Goal: Task Accomplishment & Management: Complete application form

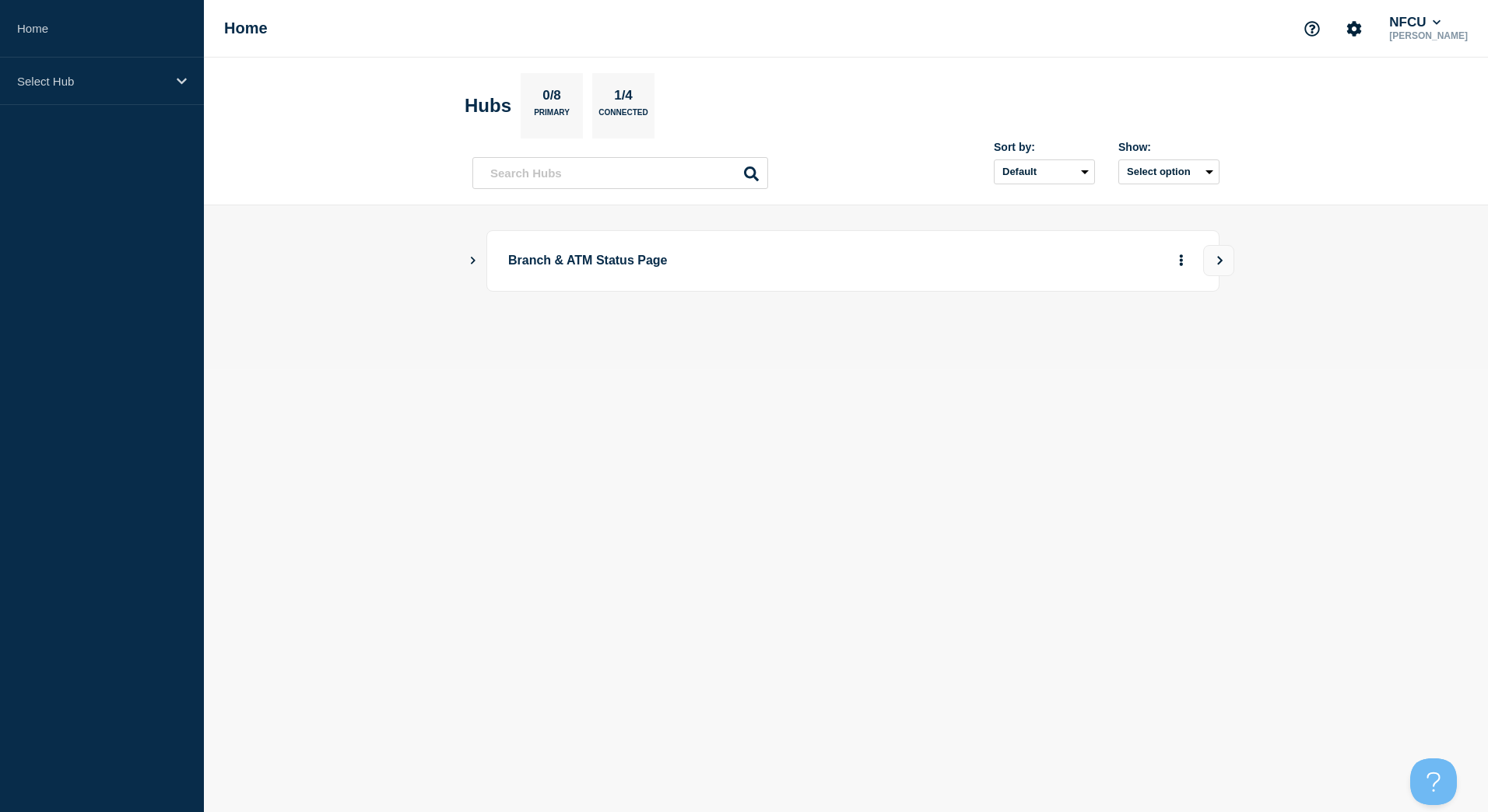
click at [467, 255] on main "Branch & ATM Status Page" at bounding box center [845, 288] width 1284 height 164
click at [473, 262] on icon "Show Connected Hubs" at bounding box center [473, 261] width 5 height 8
click at [1124, 348] on button "See overview" at bounding box center [1126, 339] width 83 height 31
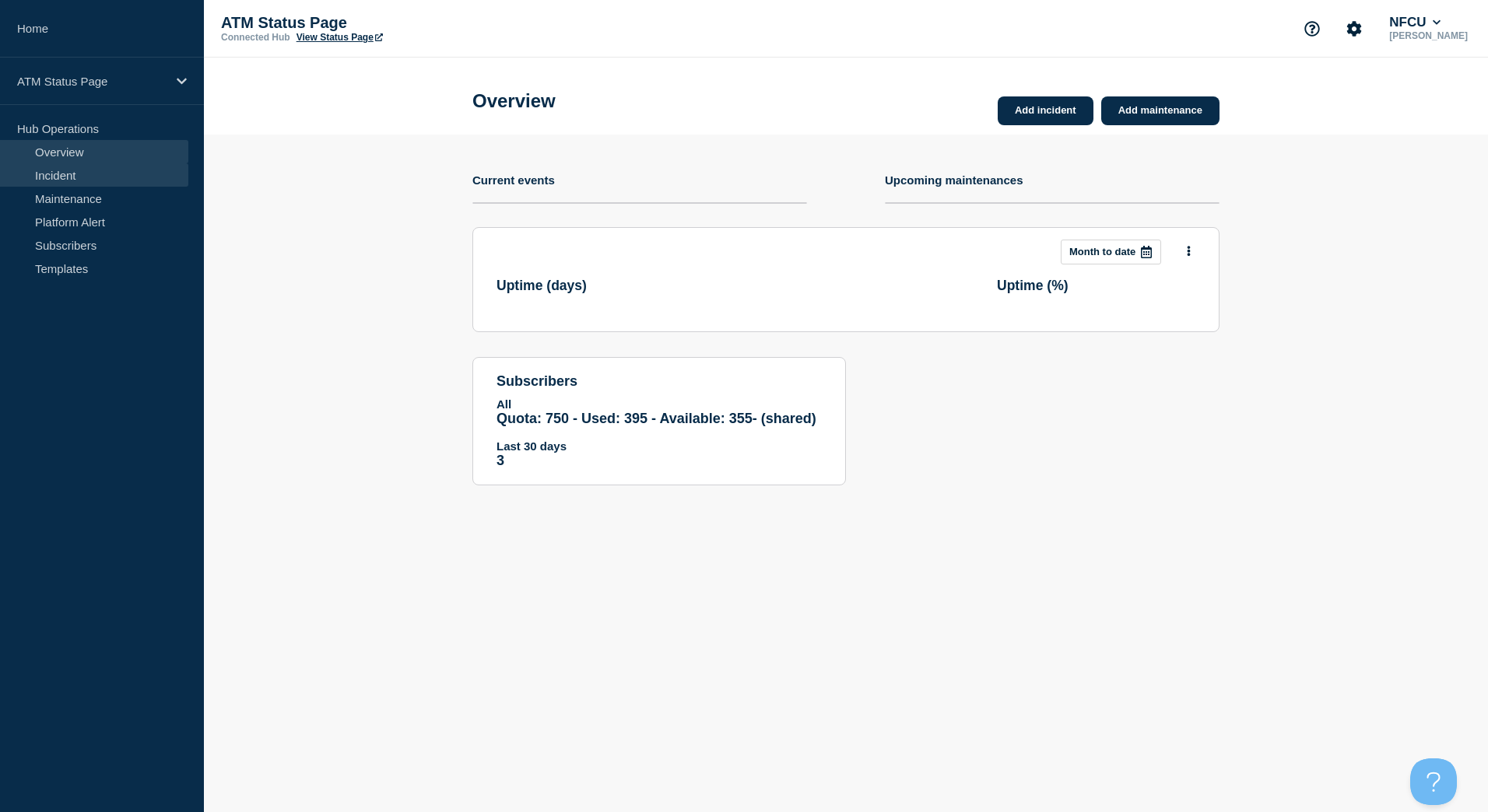
click at [62, 167] on link "Incident" at bounding box center [94, 175] width 188 height 23
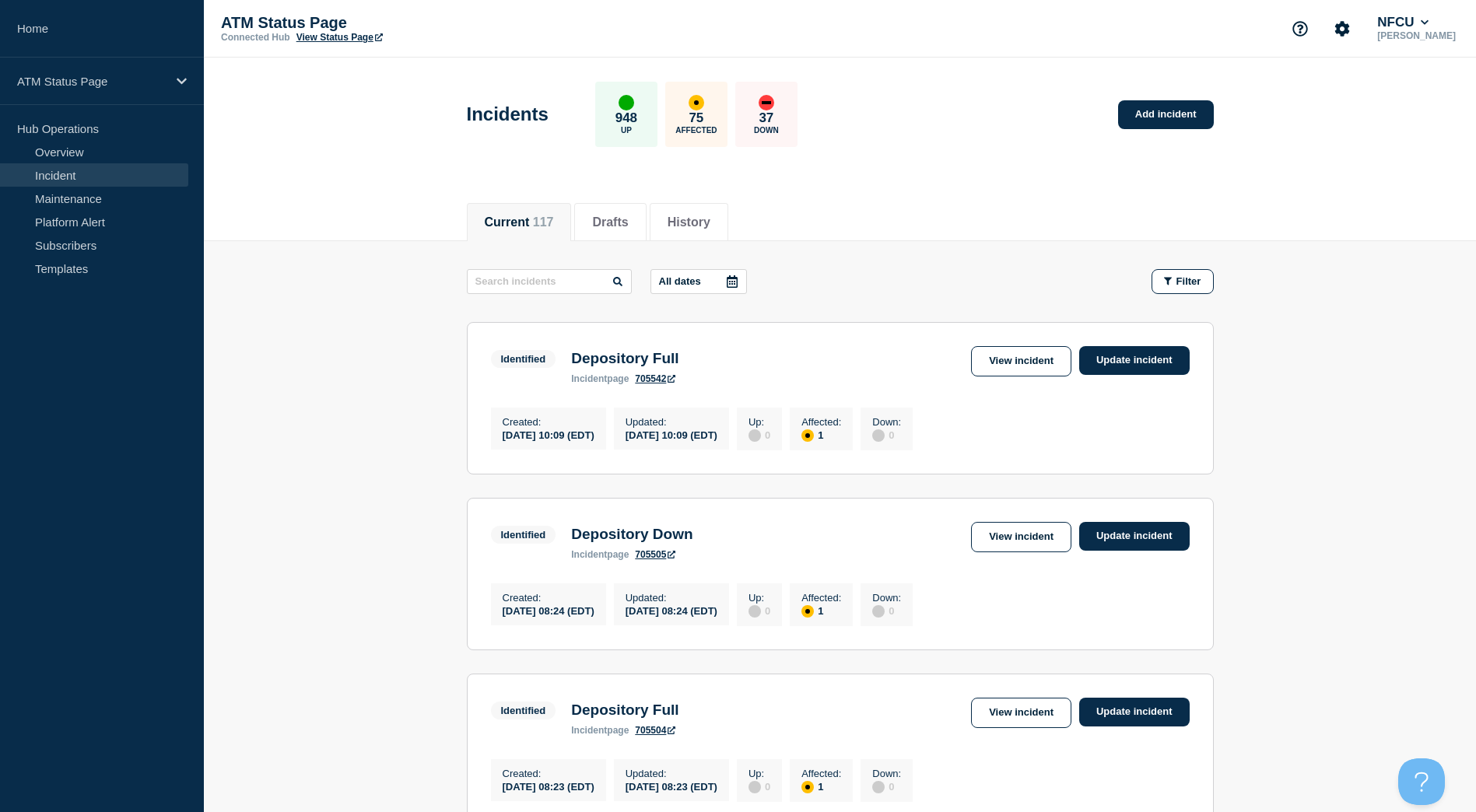
click at [355, 30] on p "ATM Status Page" at bounding box center [377, 23] width 312 height 18
click at [342, 38] on link "View Status Page" at bounding box center [340, 37] width 86 height 11
click at [1179, 274] on button "Filter" at bounding box center [1183, 281] width 62 height 25
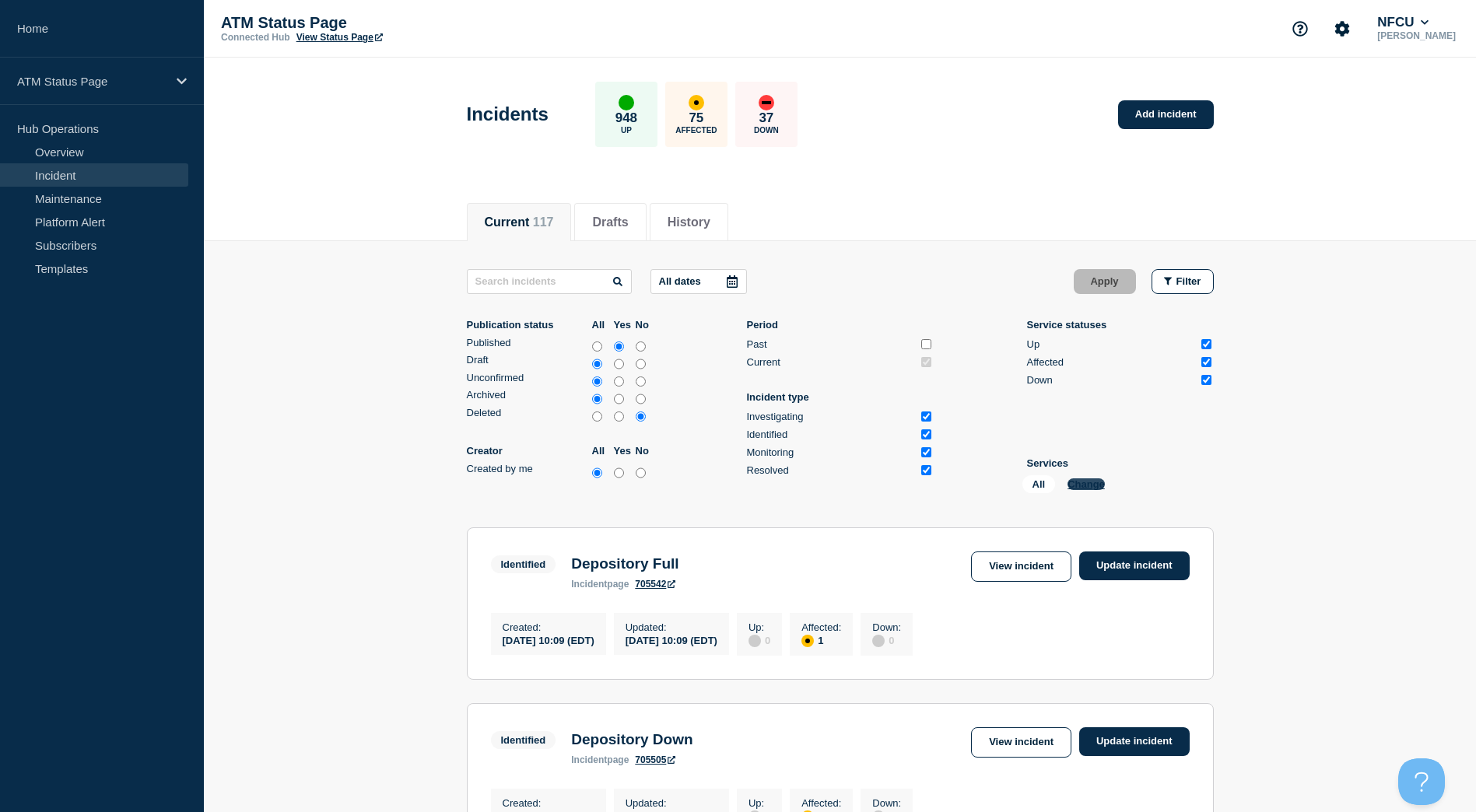
click at [1087, 484] on button "Change" at bounding box center [1086, 484] width 37 height 12
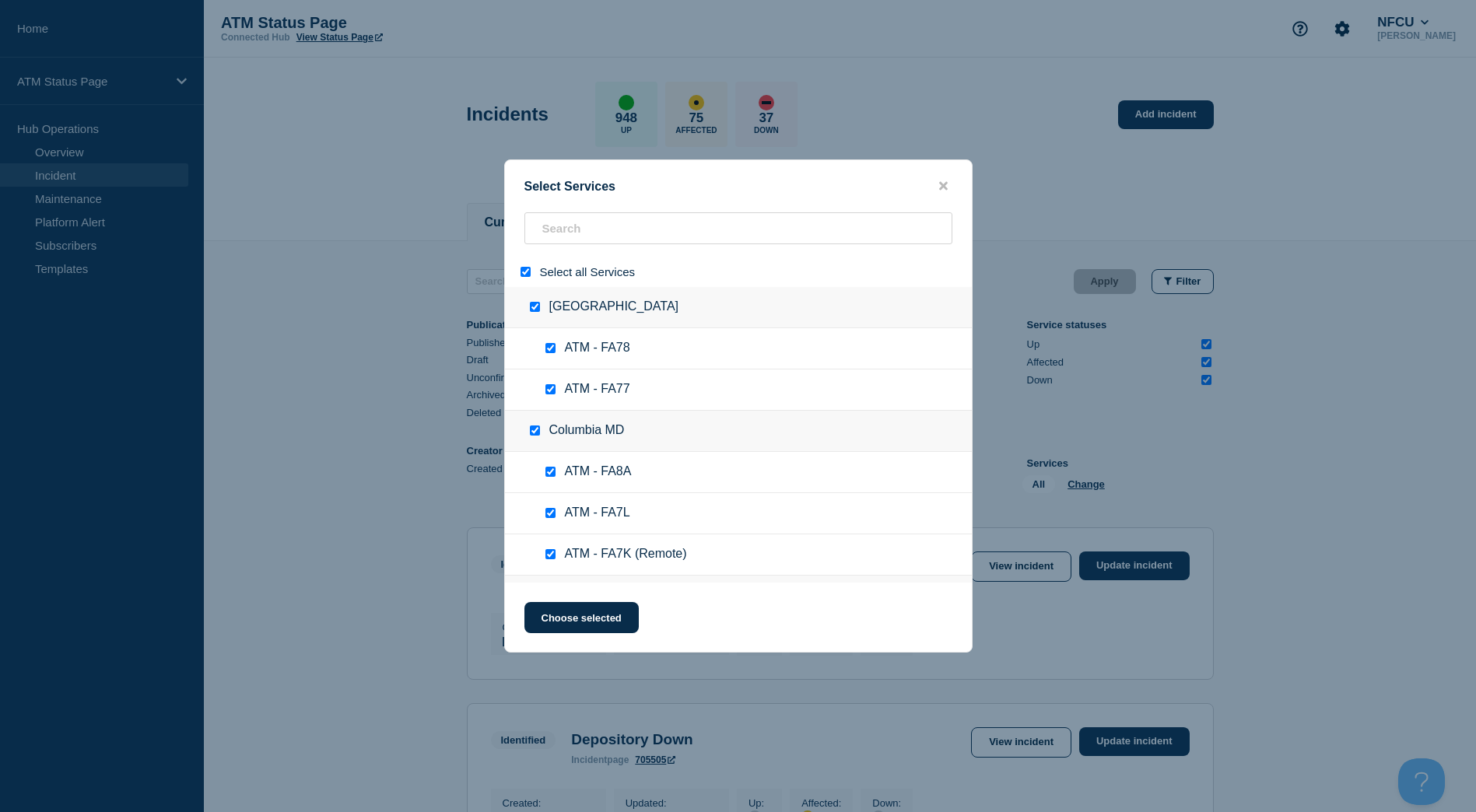
click at [523, 274] on input "select all" at bounding box center [526, 272] width 10 height 10
checkbox input "false"
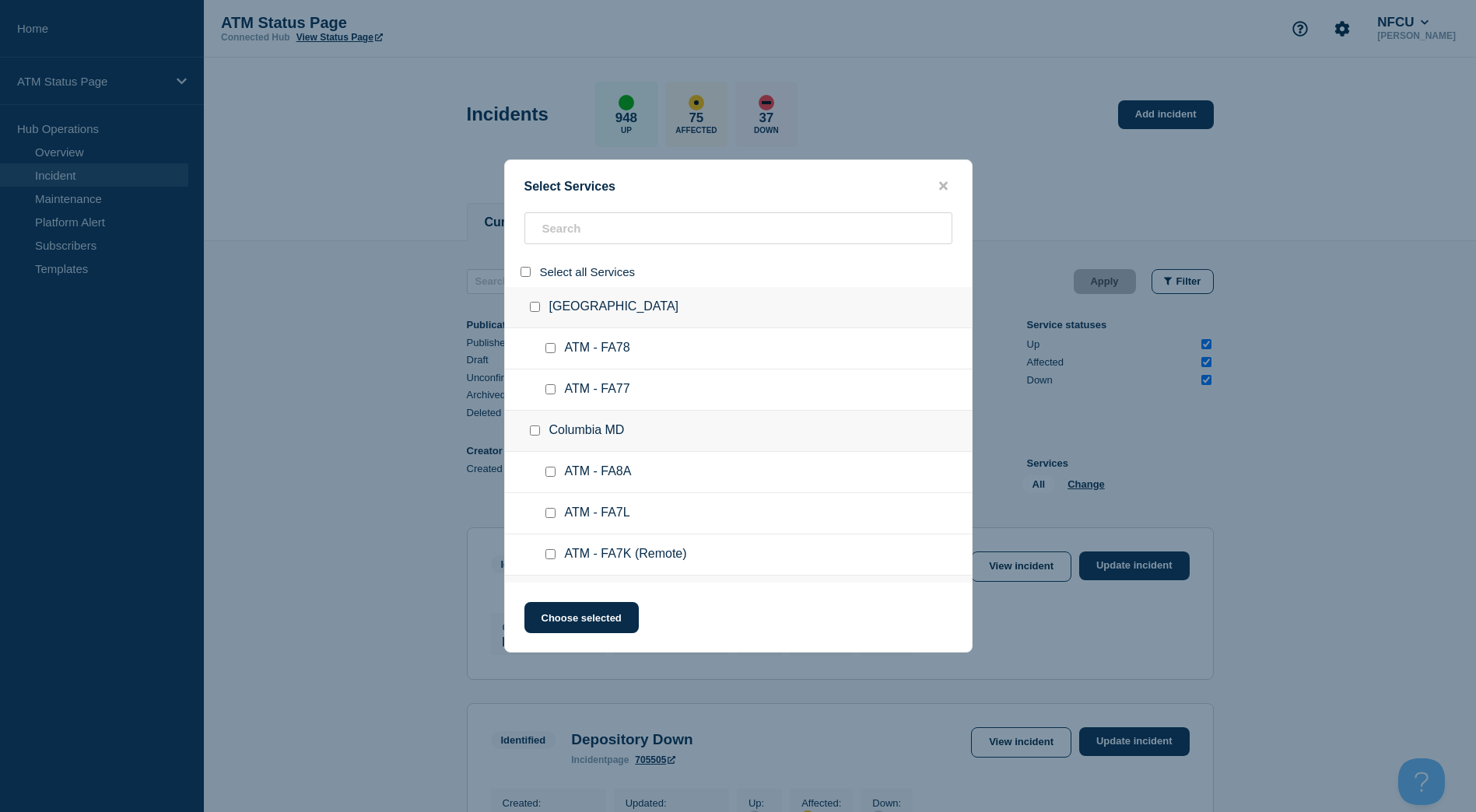
checkbox input "false"
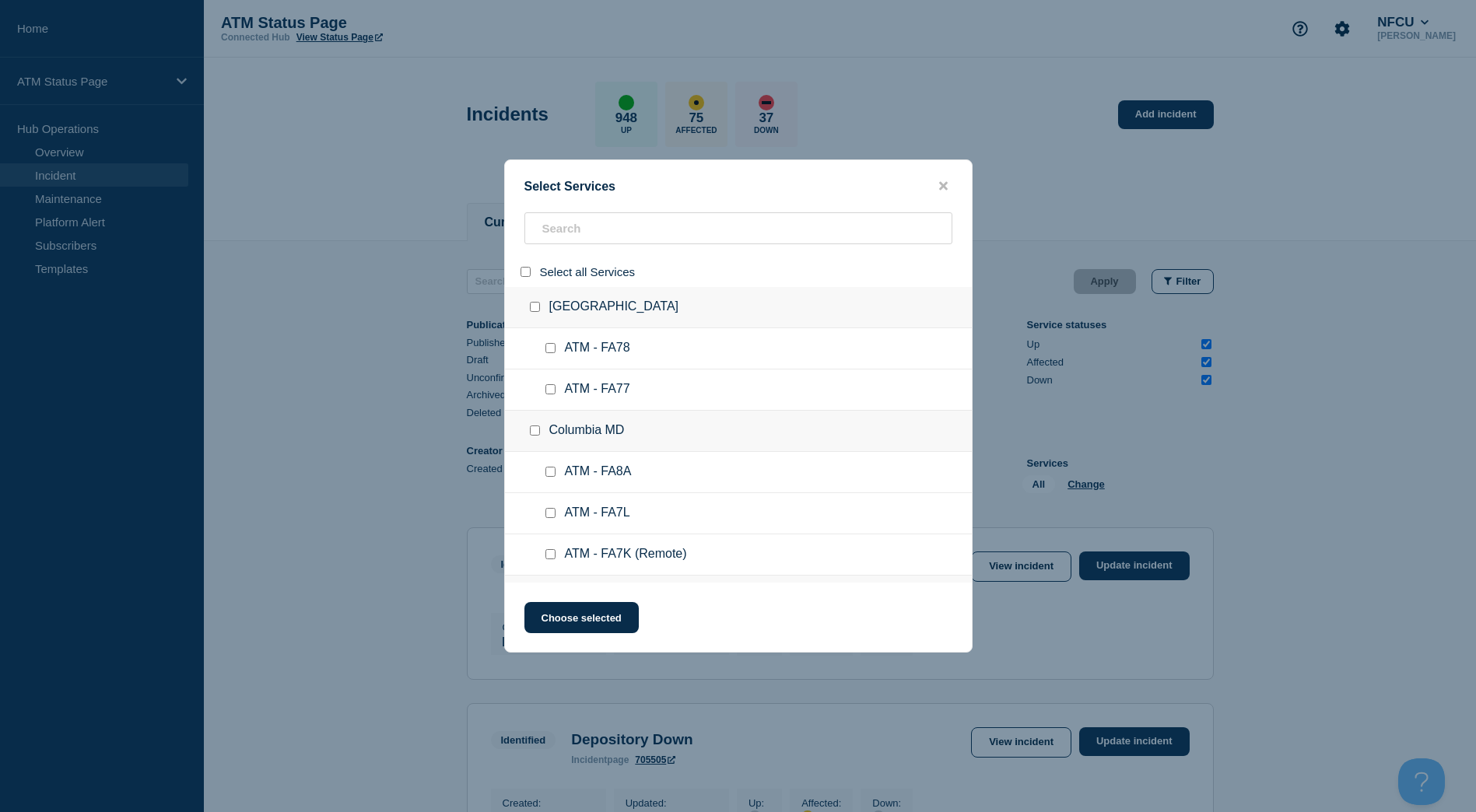
checkbox input "false"
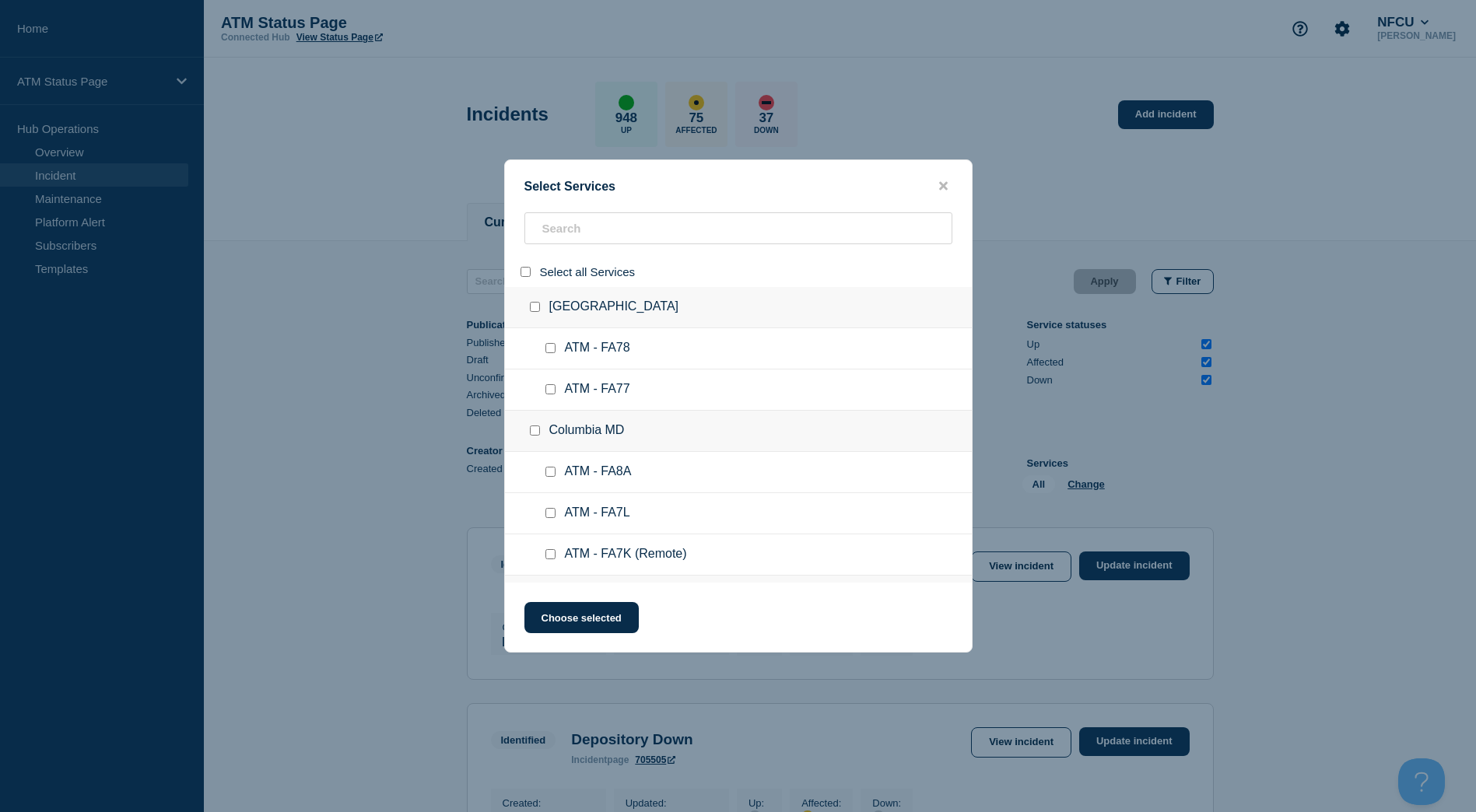
checkbox input "false"
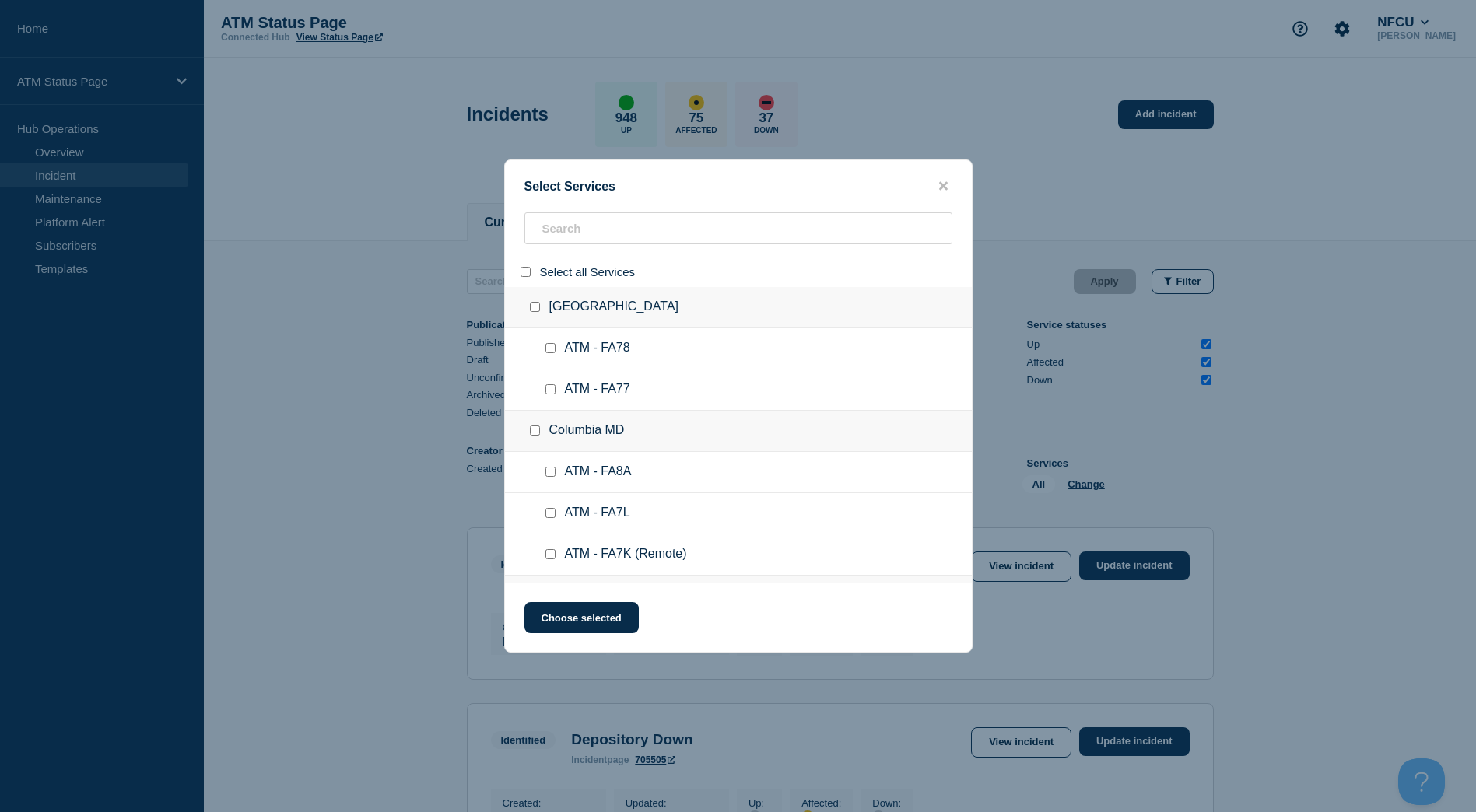
checkbox input "false"
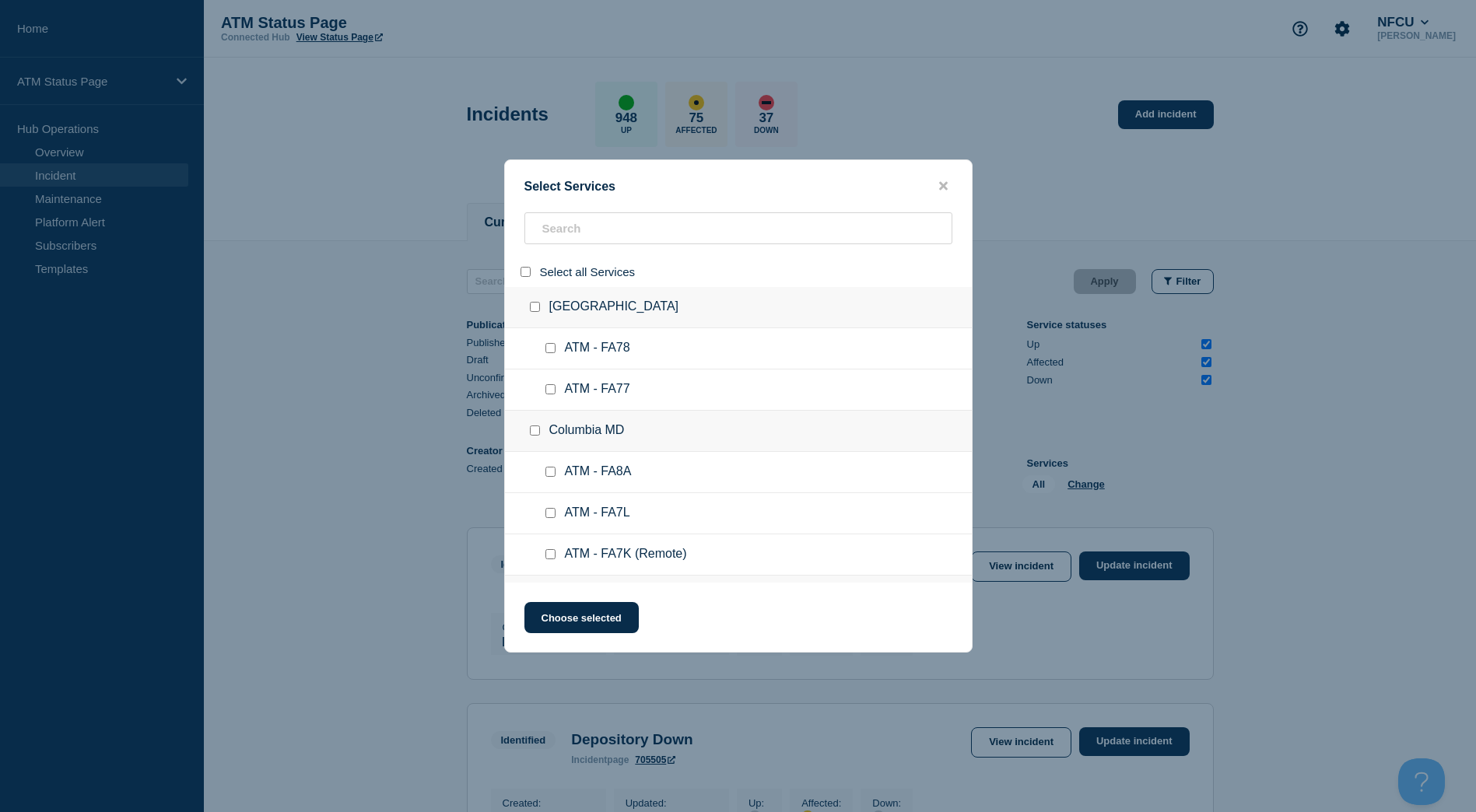
checkbox input "false"
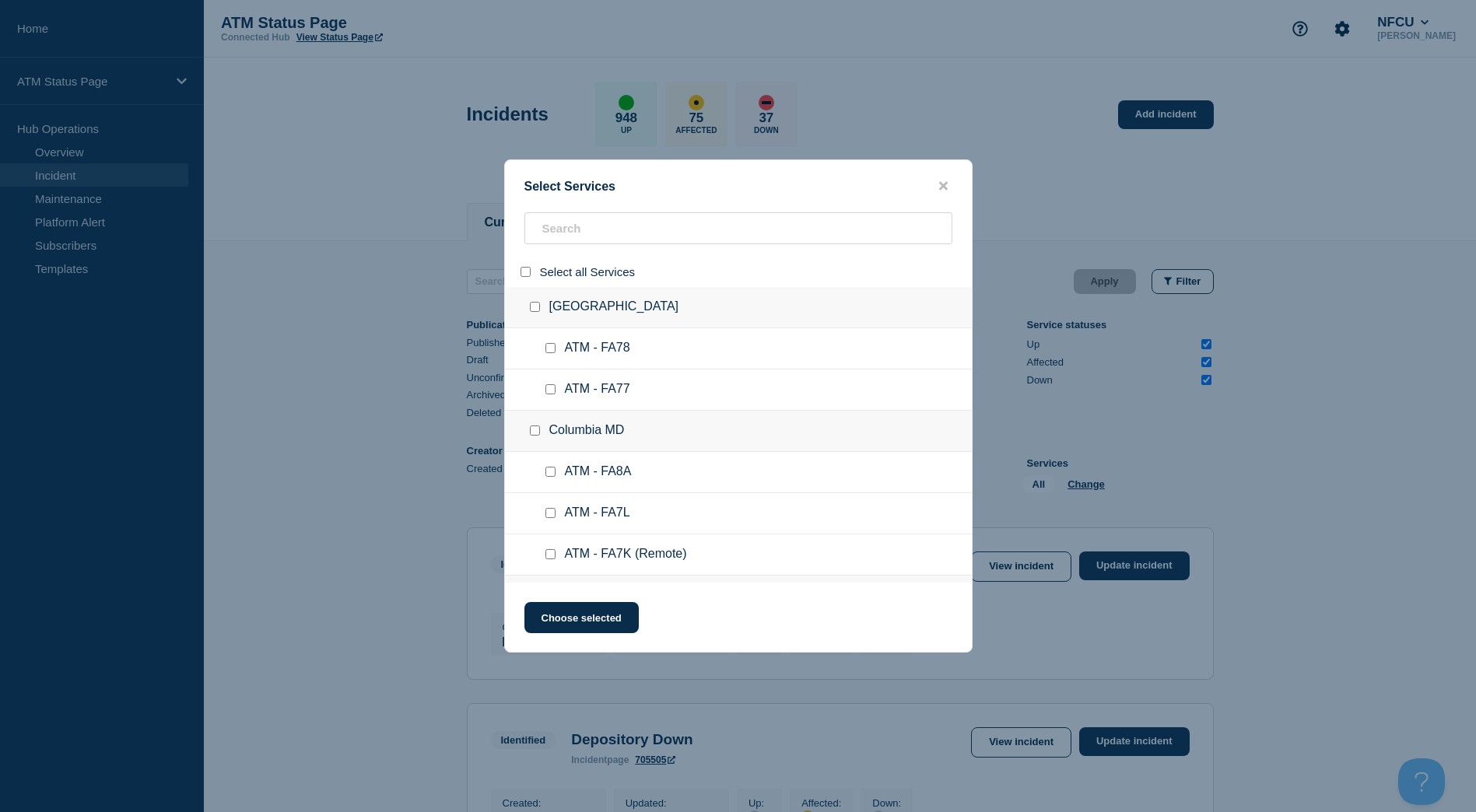
checkbox input "false"
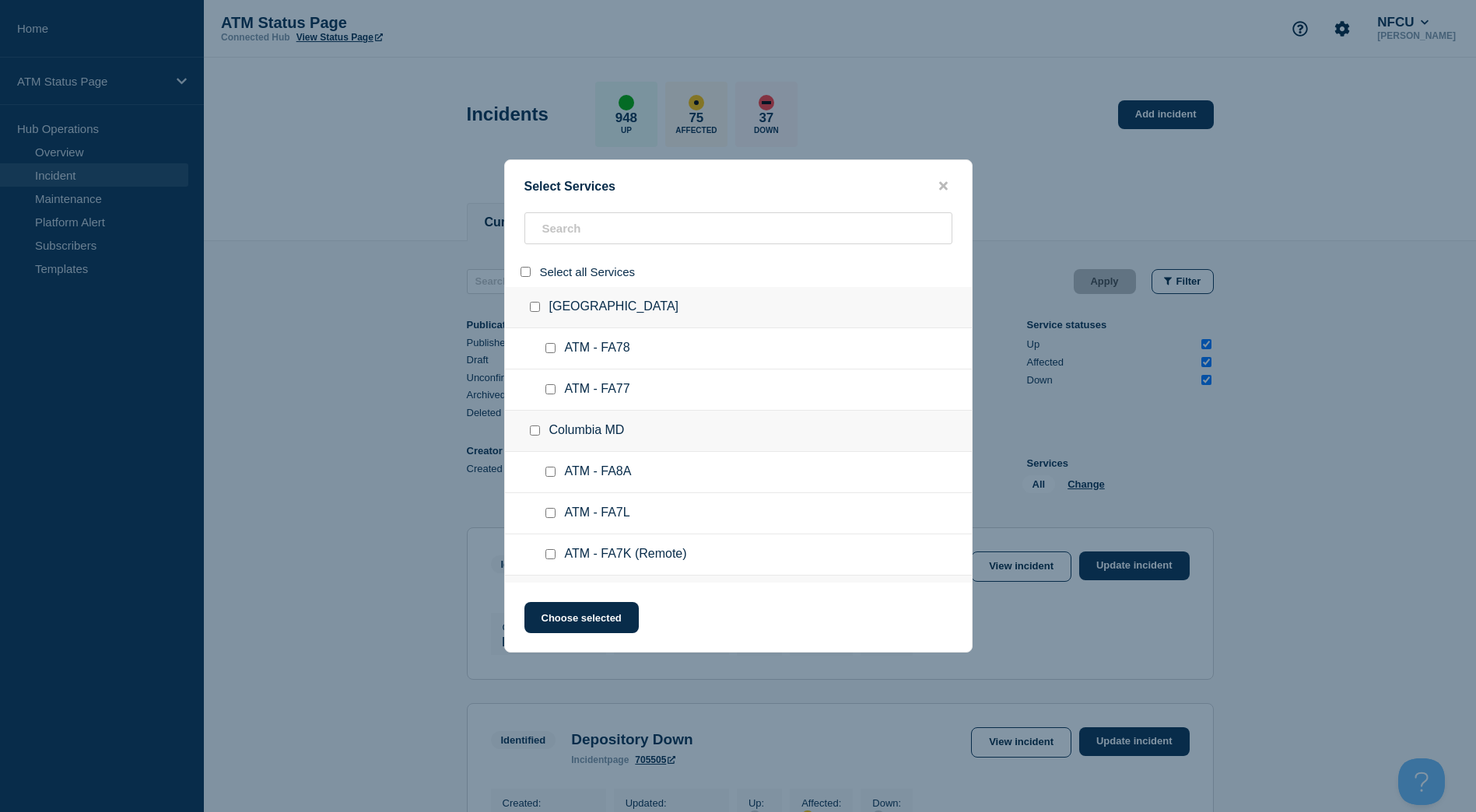
checkbox input "false"
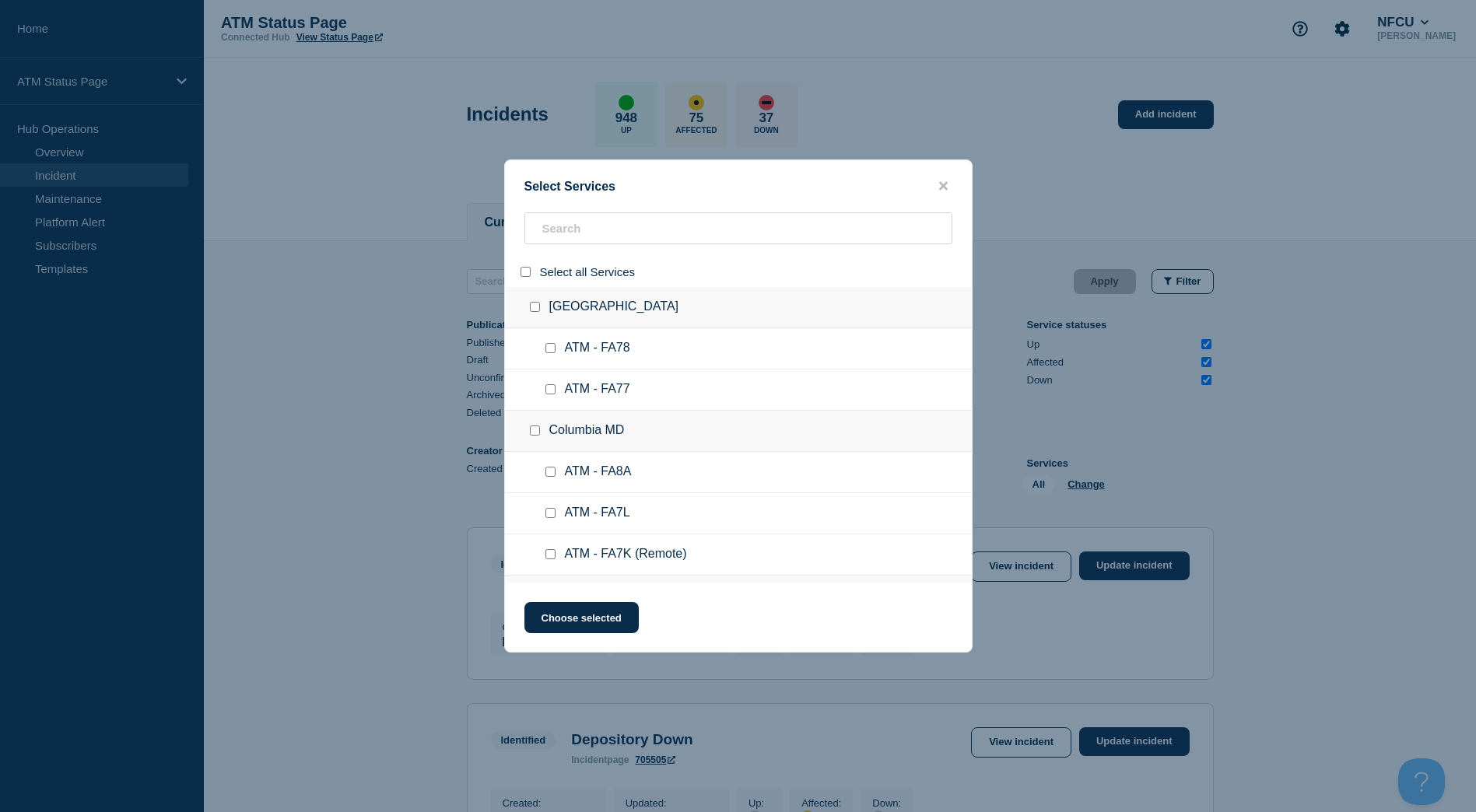
checkbox input "false"
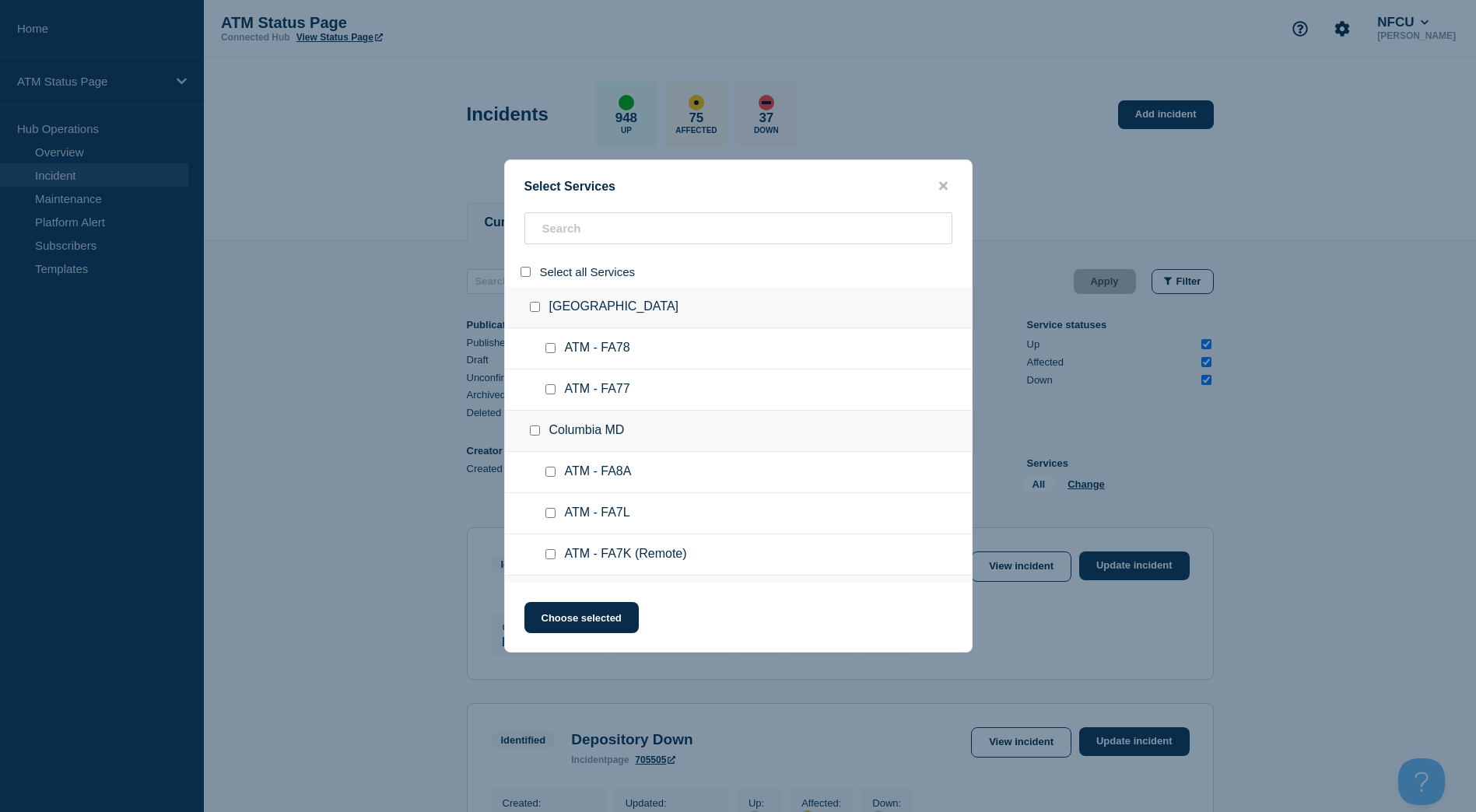
checkbox input "false"
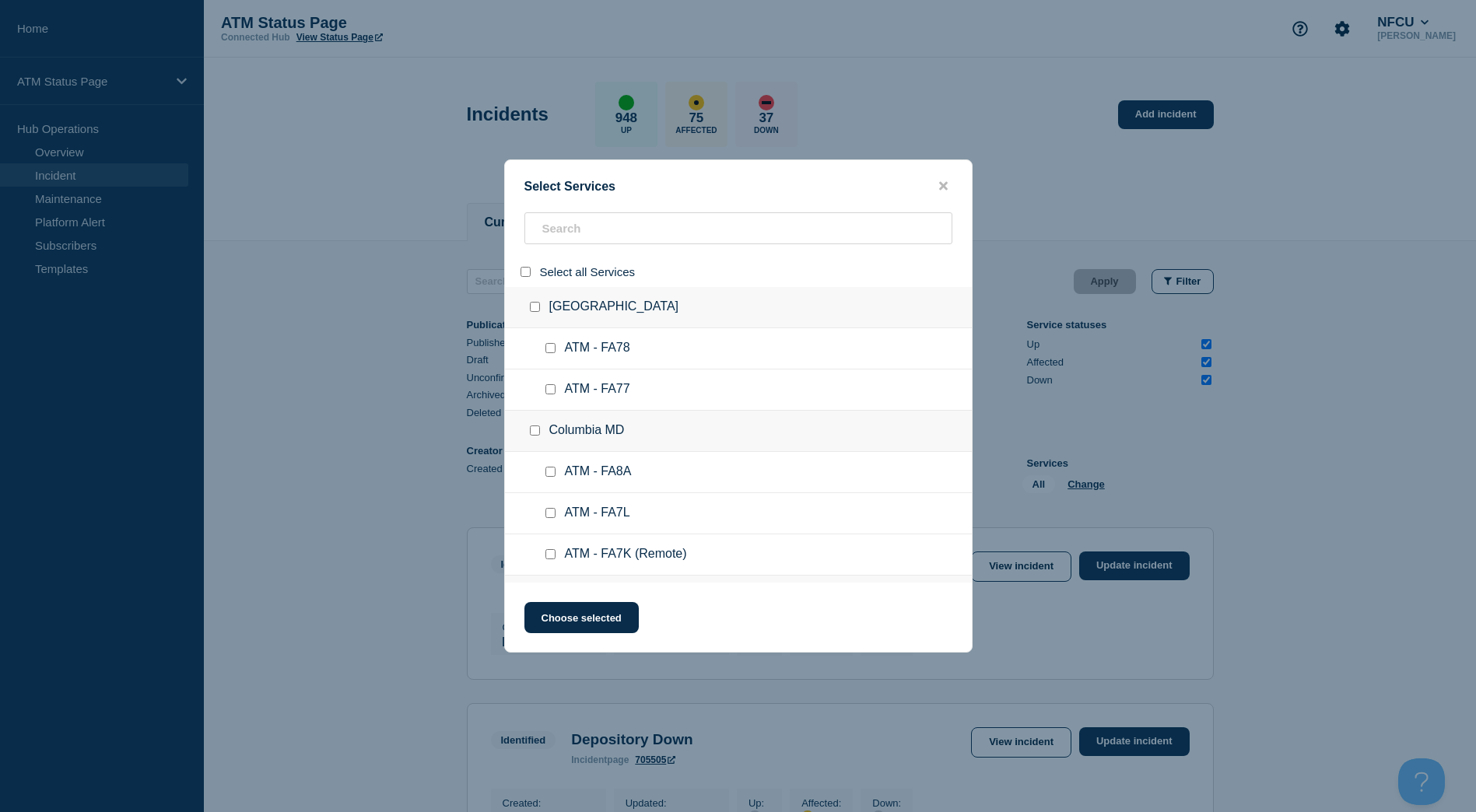
checkbox input "false"
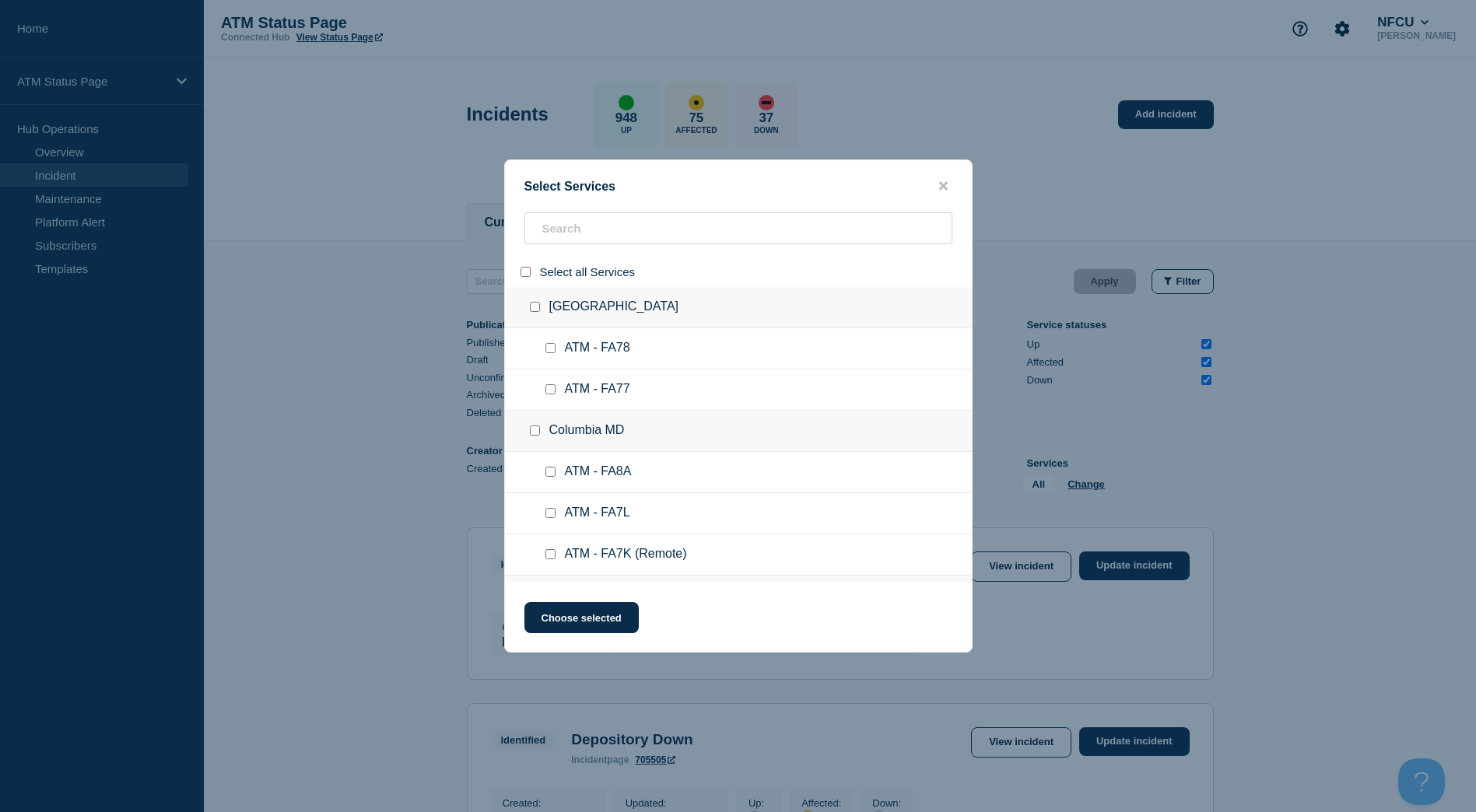
checkbox input "false"
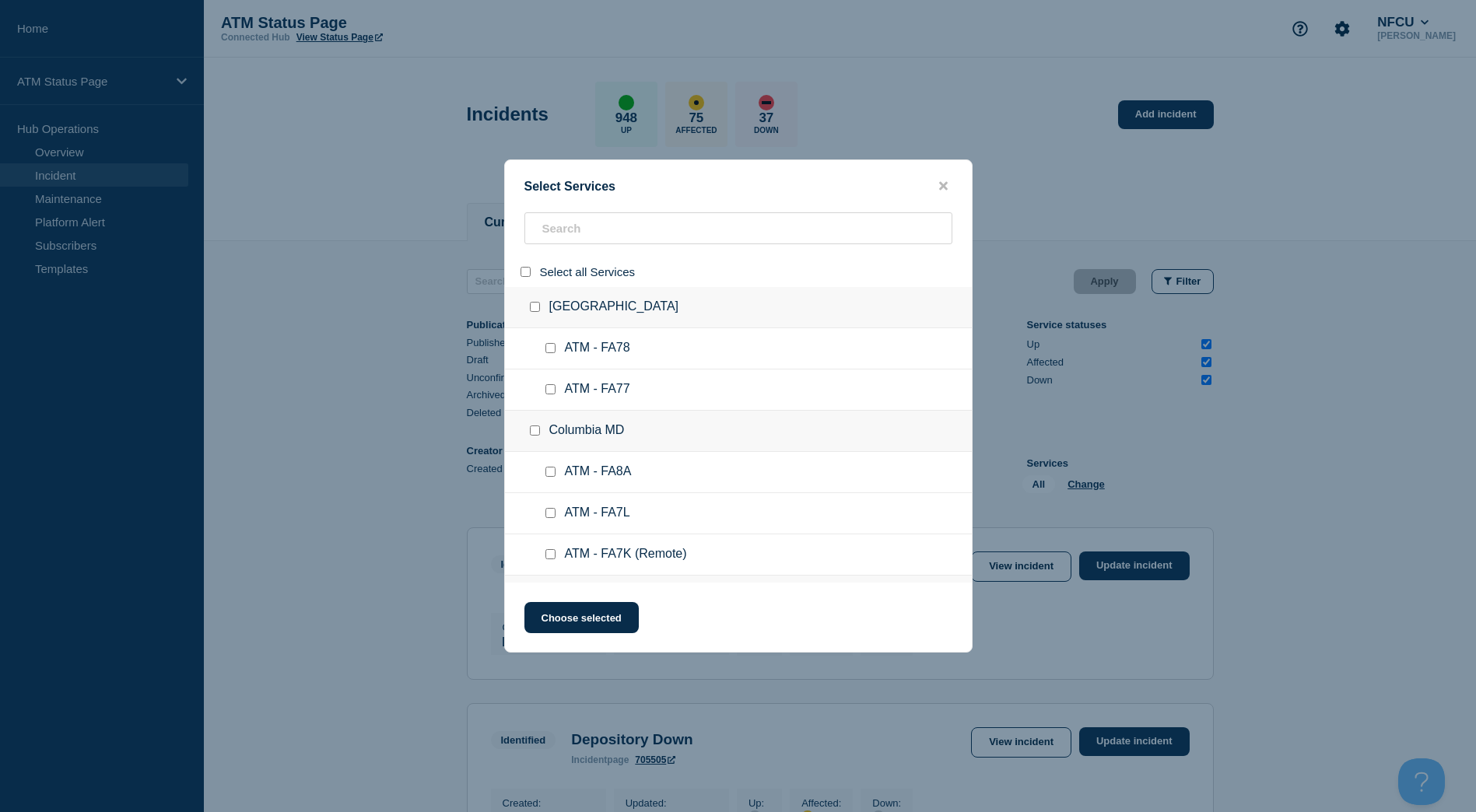
checkbox input "false"
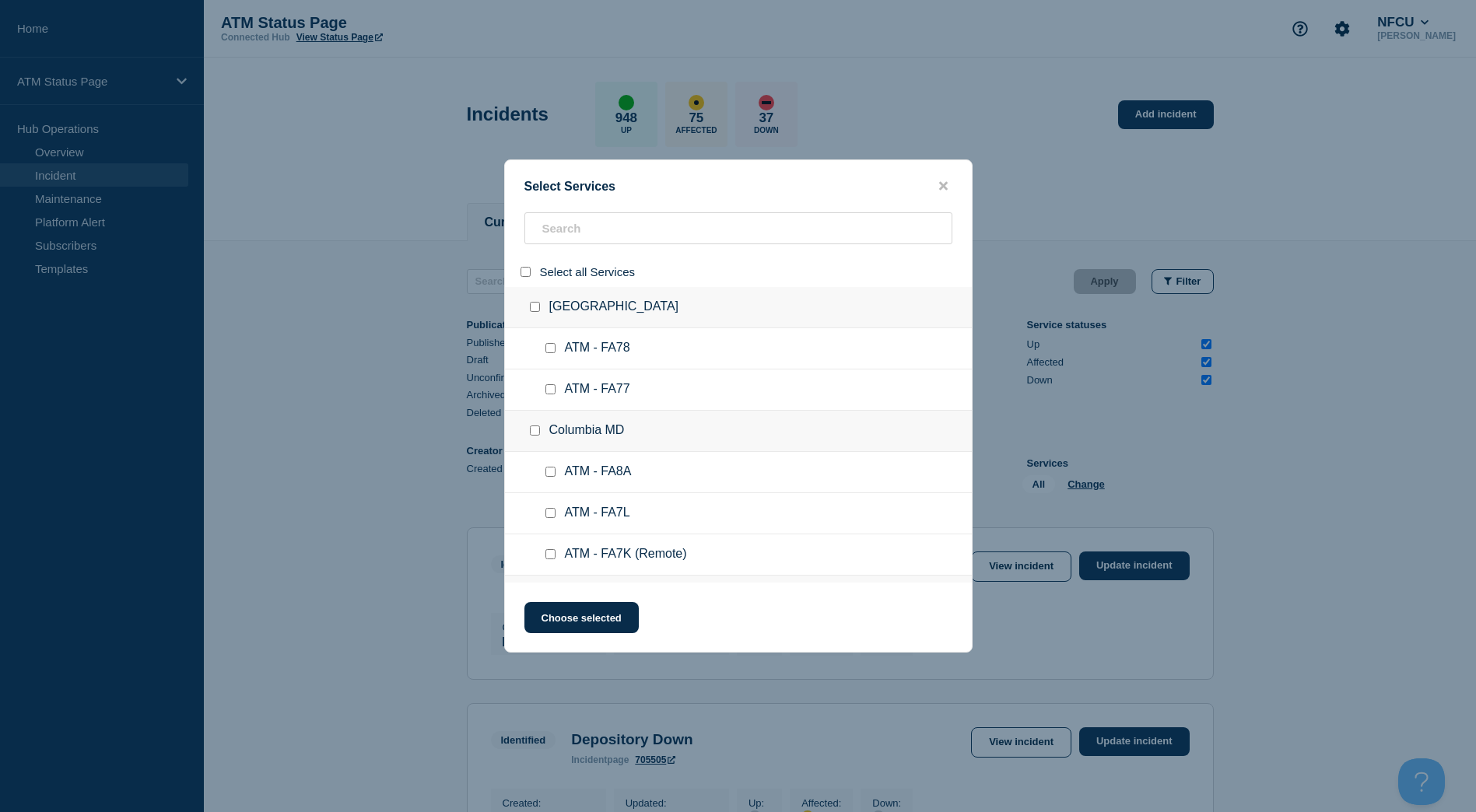
checkbox input "false"
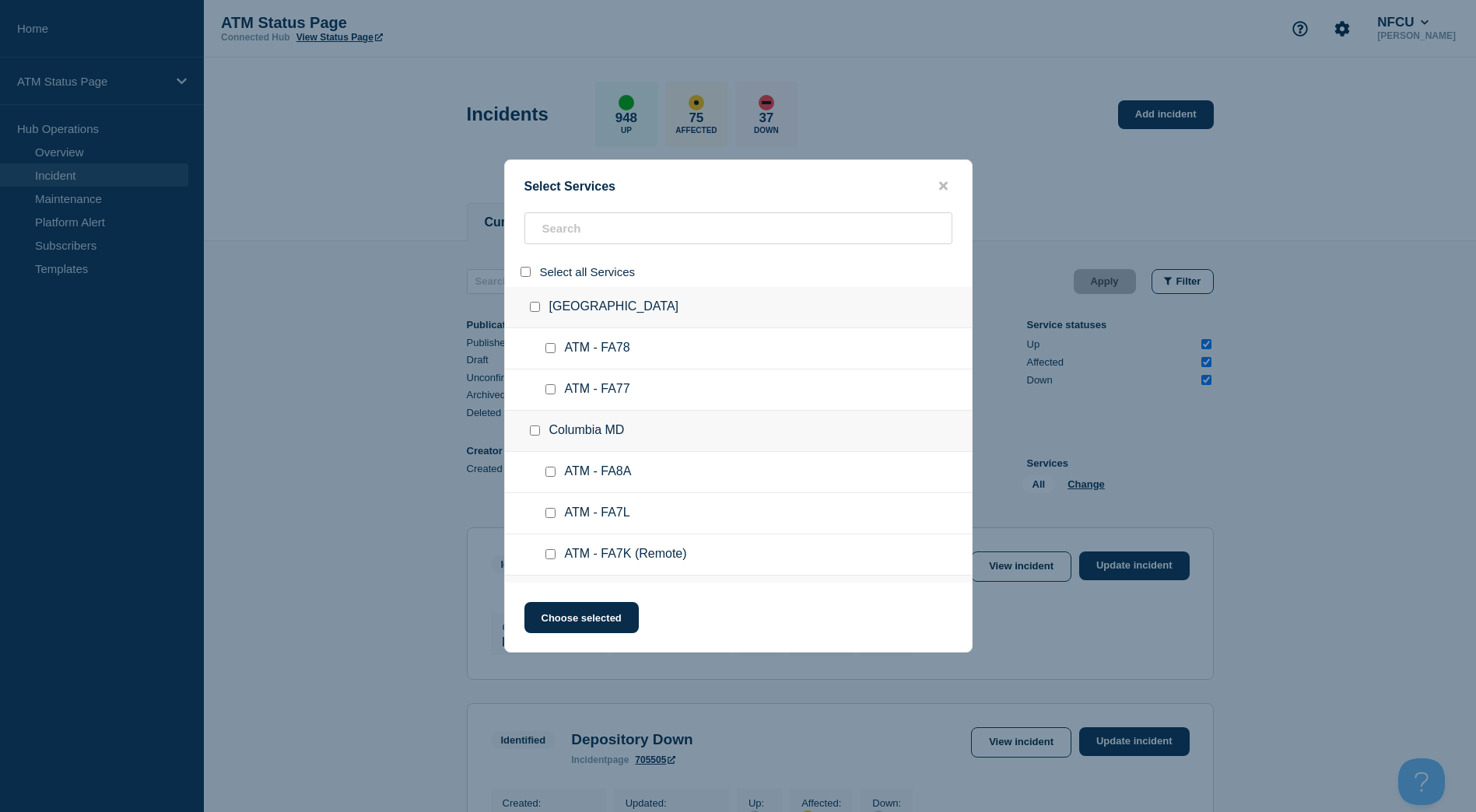
checkbox input "false"
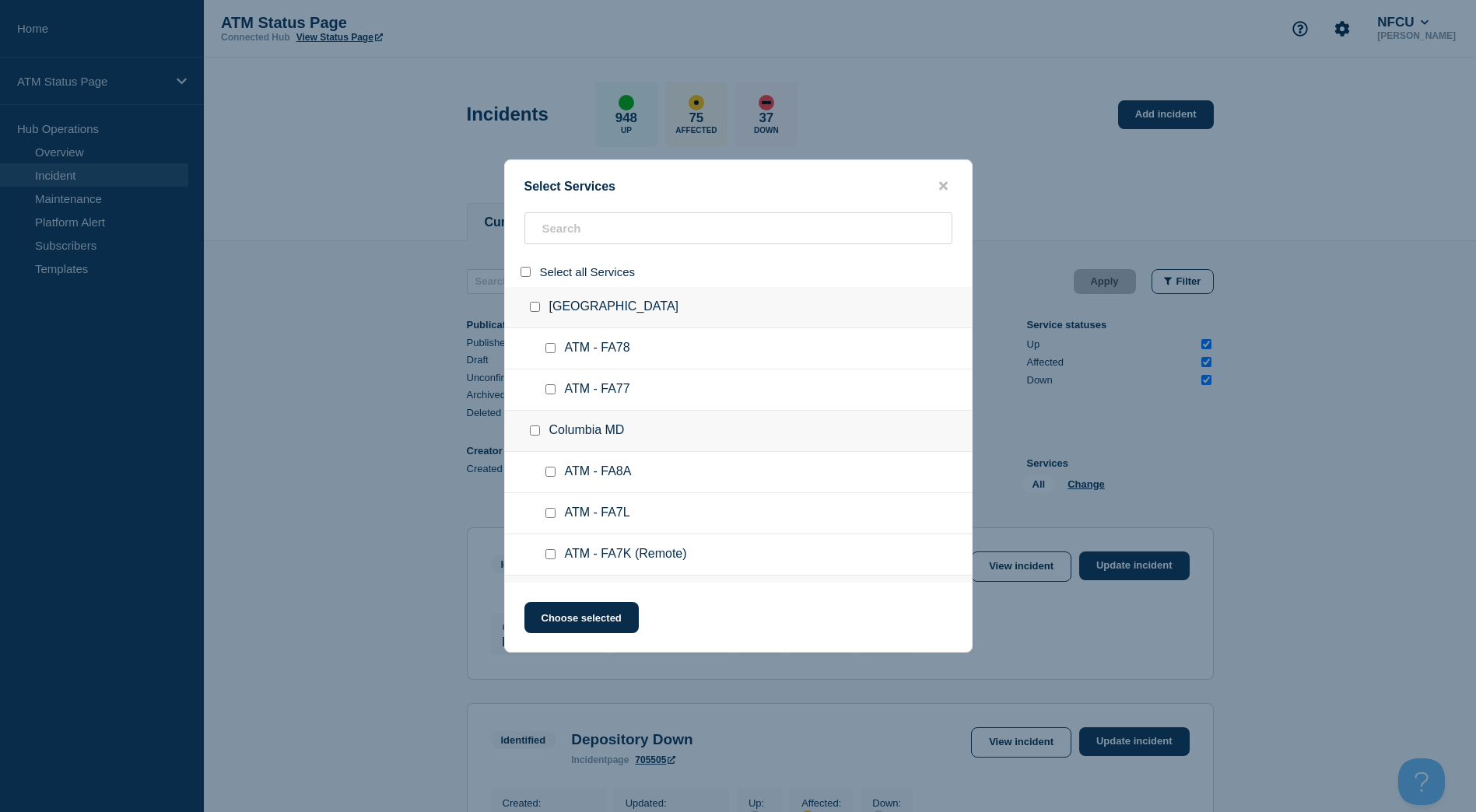
checkbox input "false"
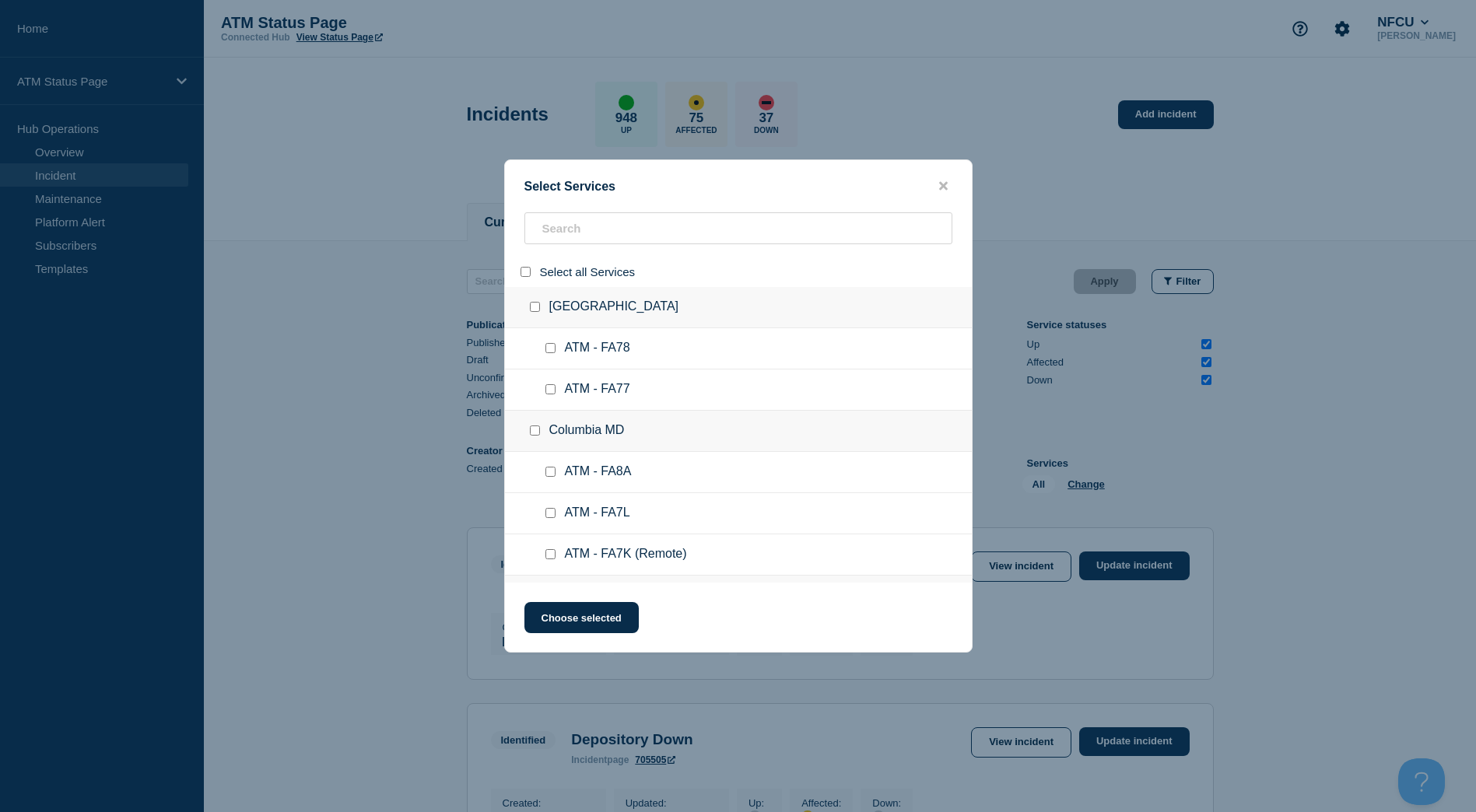
checkbox input "false"
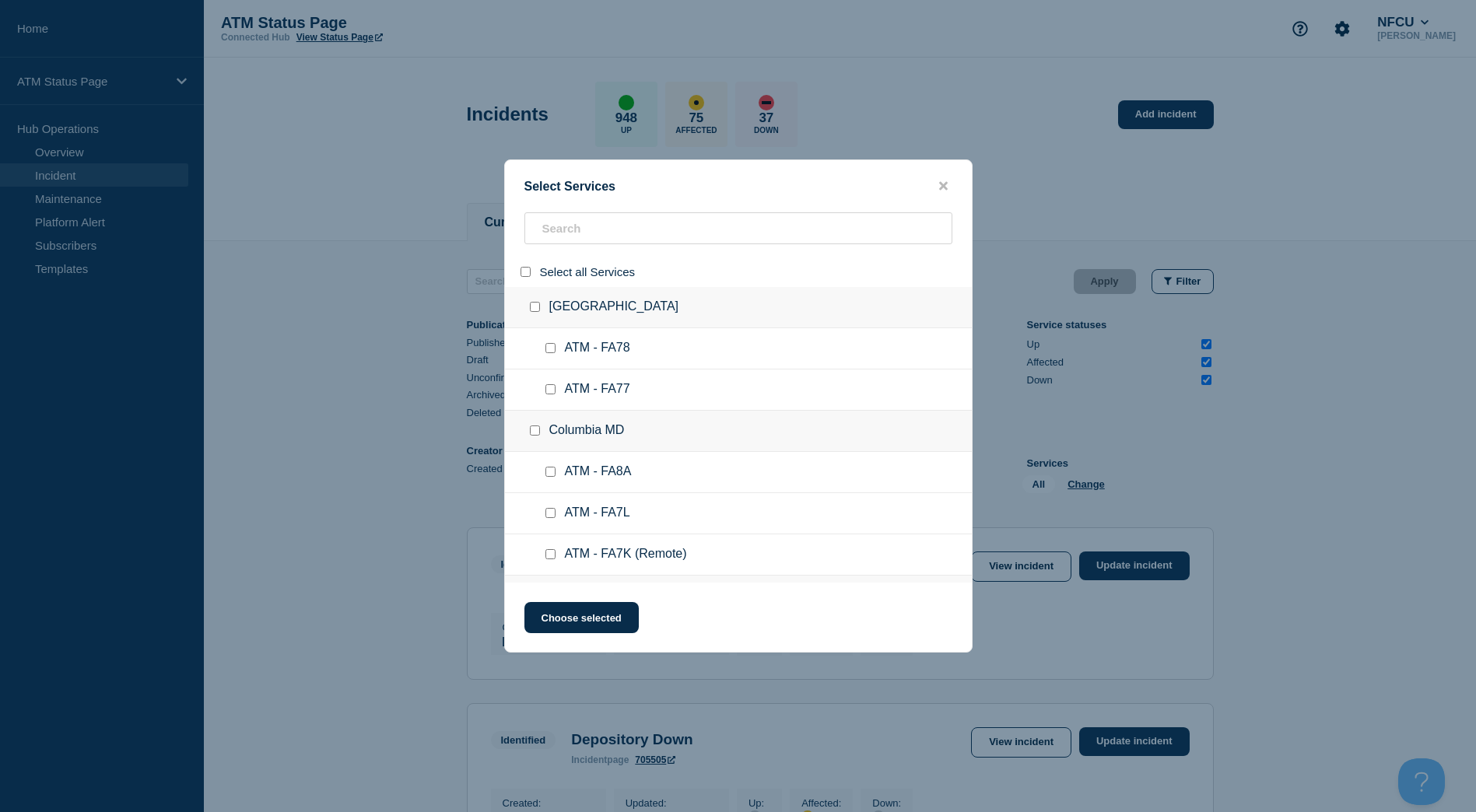
checkbox input "false"
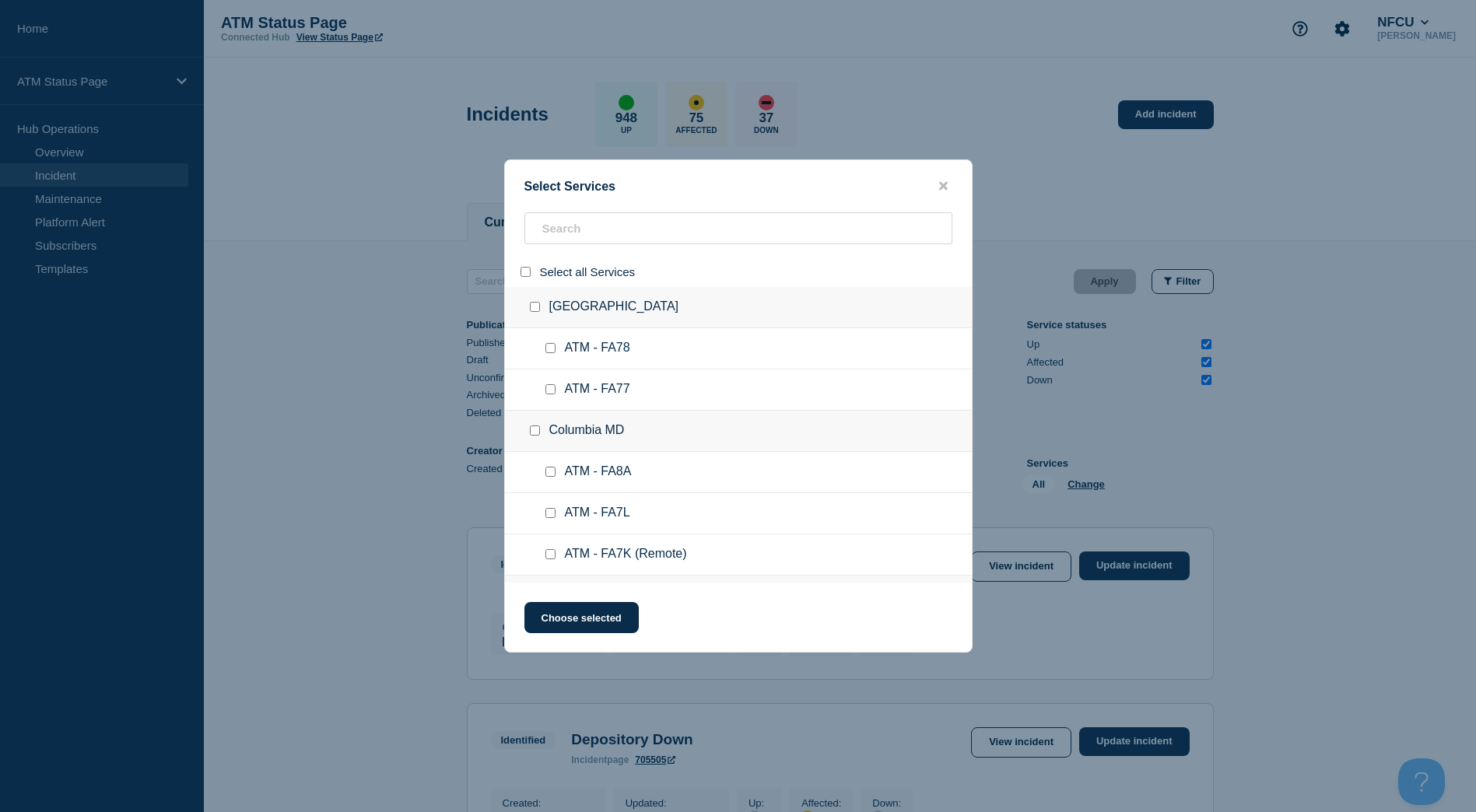
checkbox input "false"
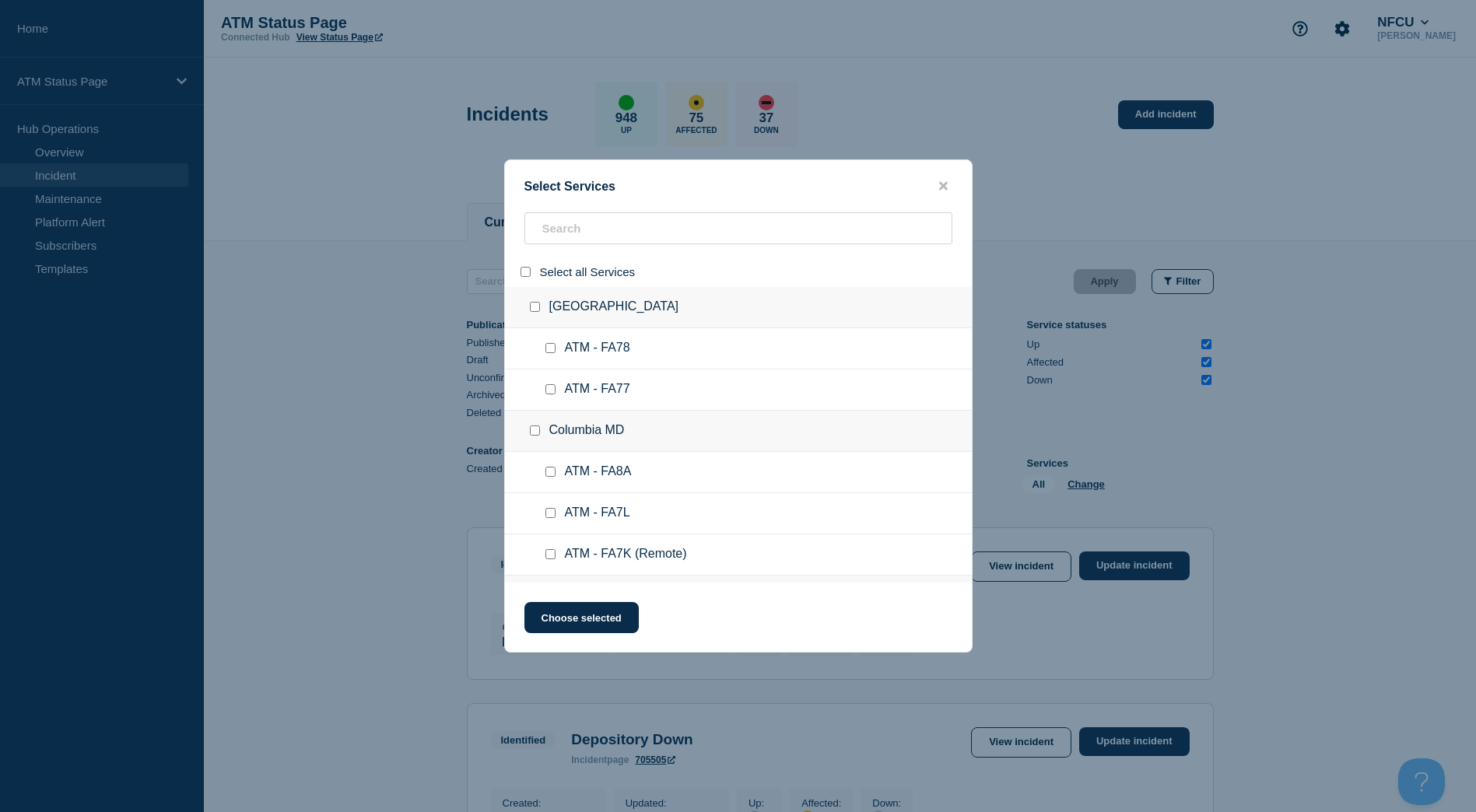
checkbox input "false"
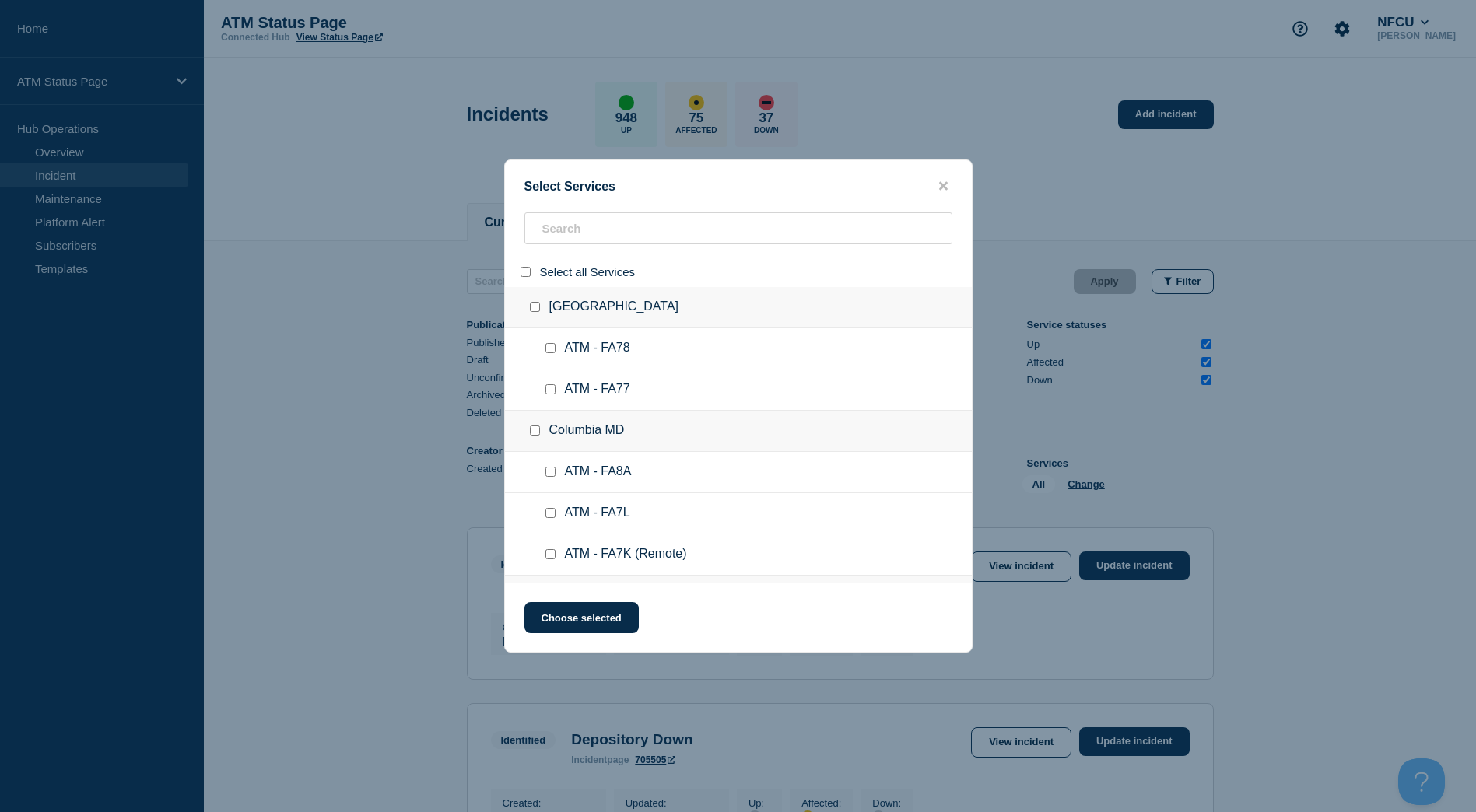
checkbox input "false"
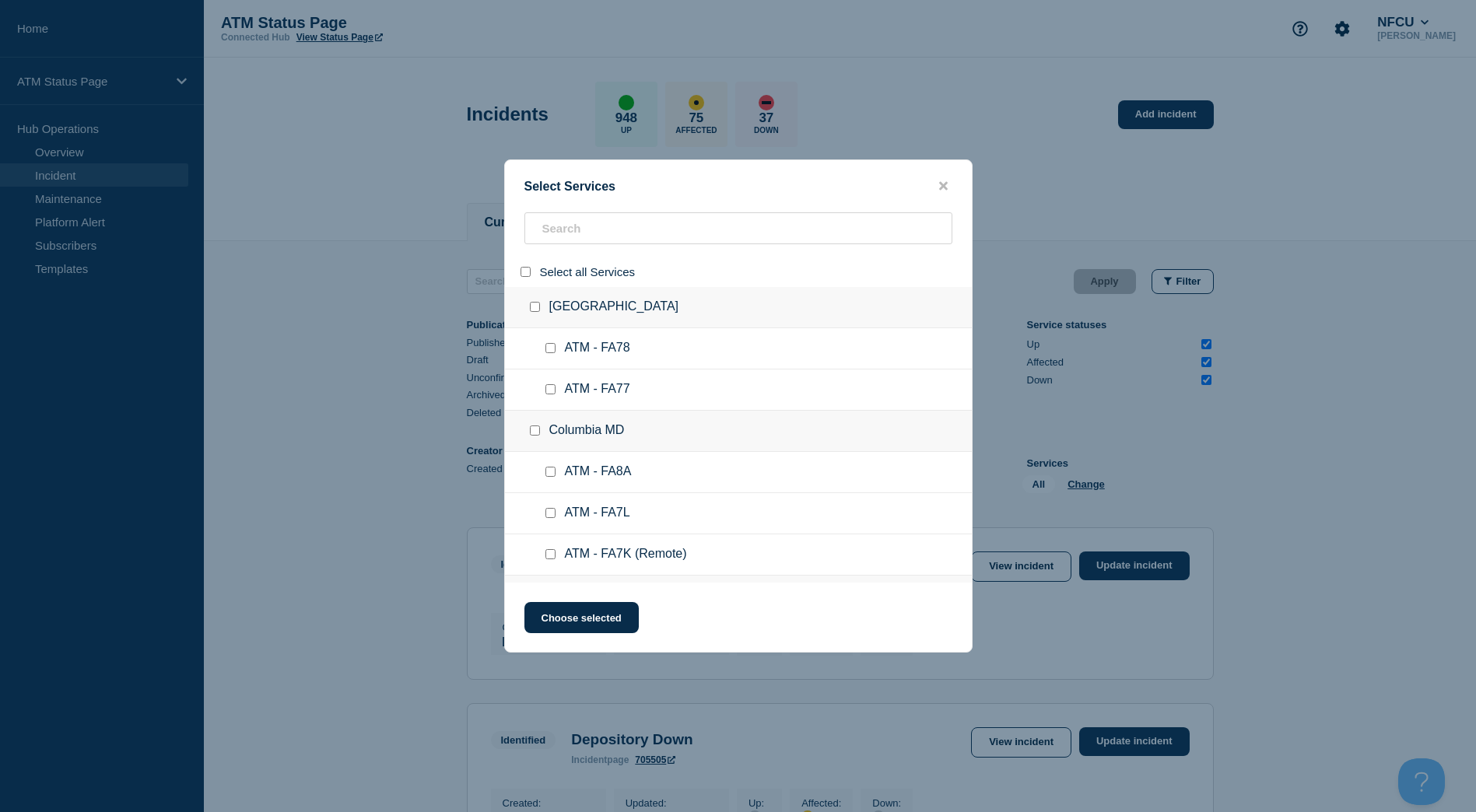
checkbox input "false"
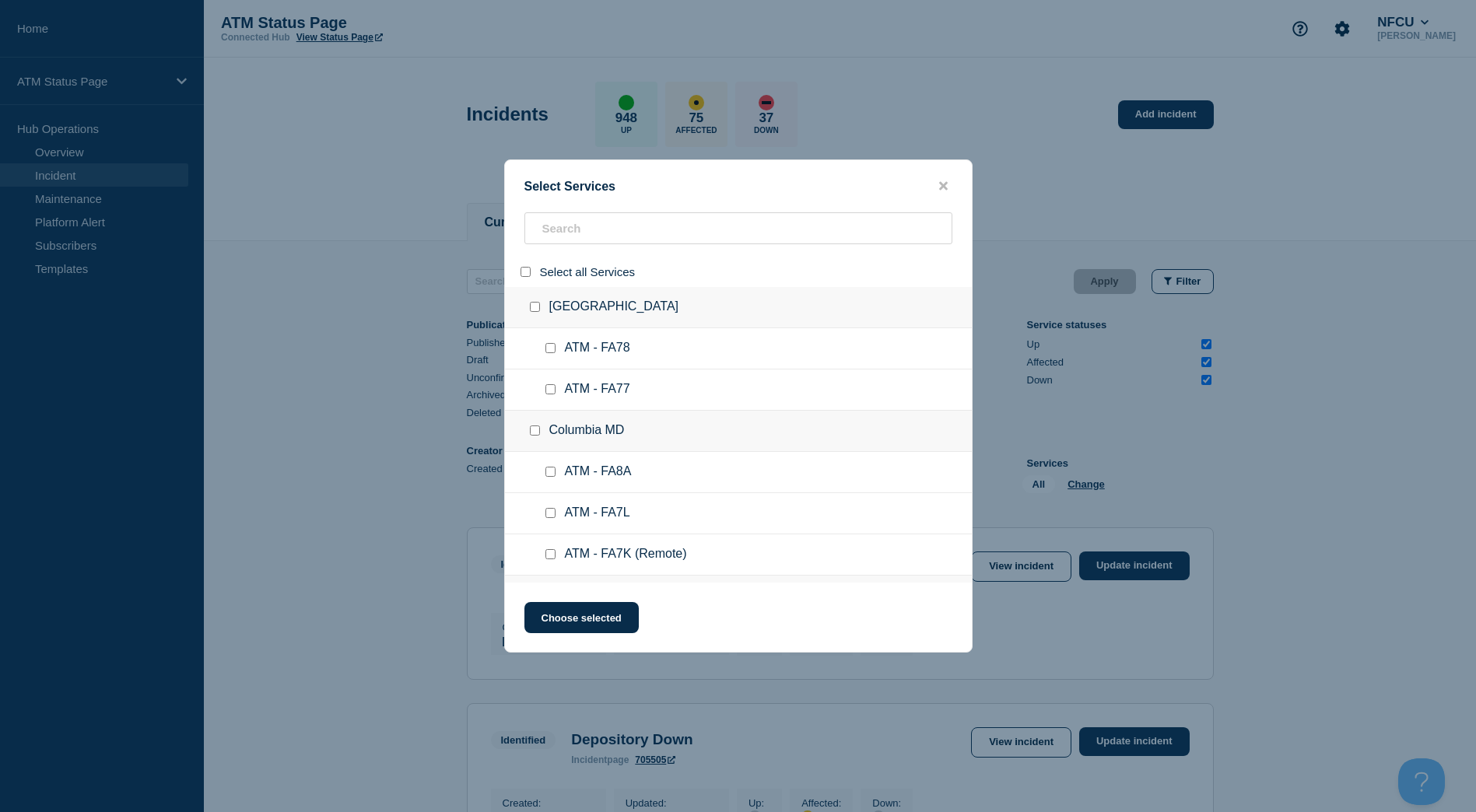
checkbox input "false"
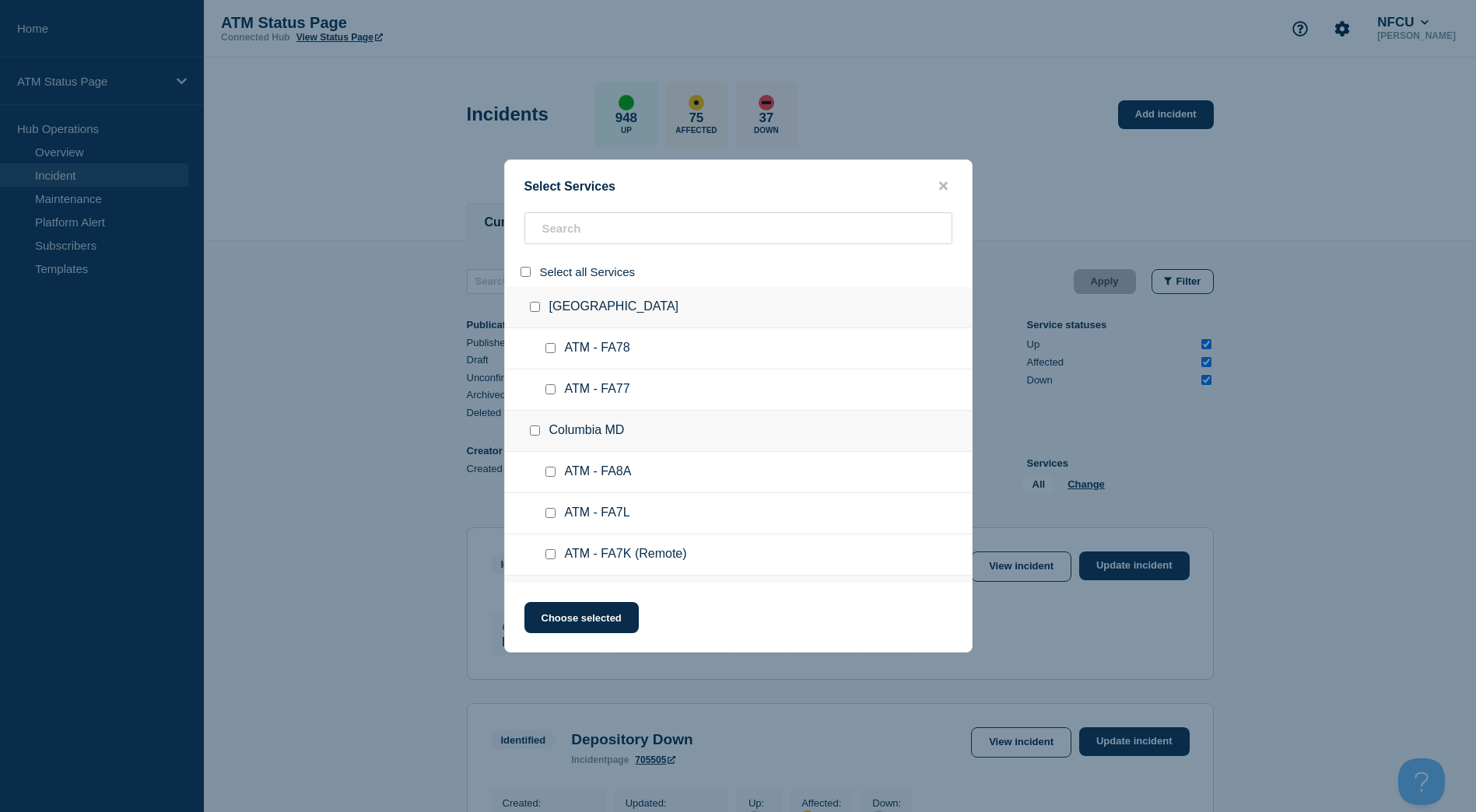
checkbox input "false"
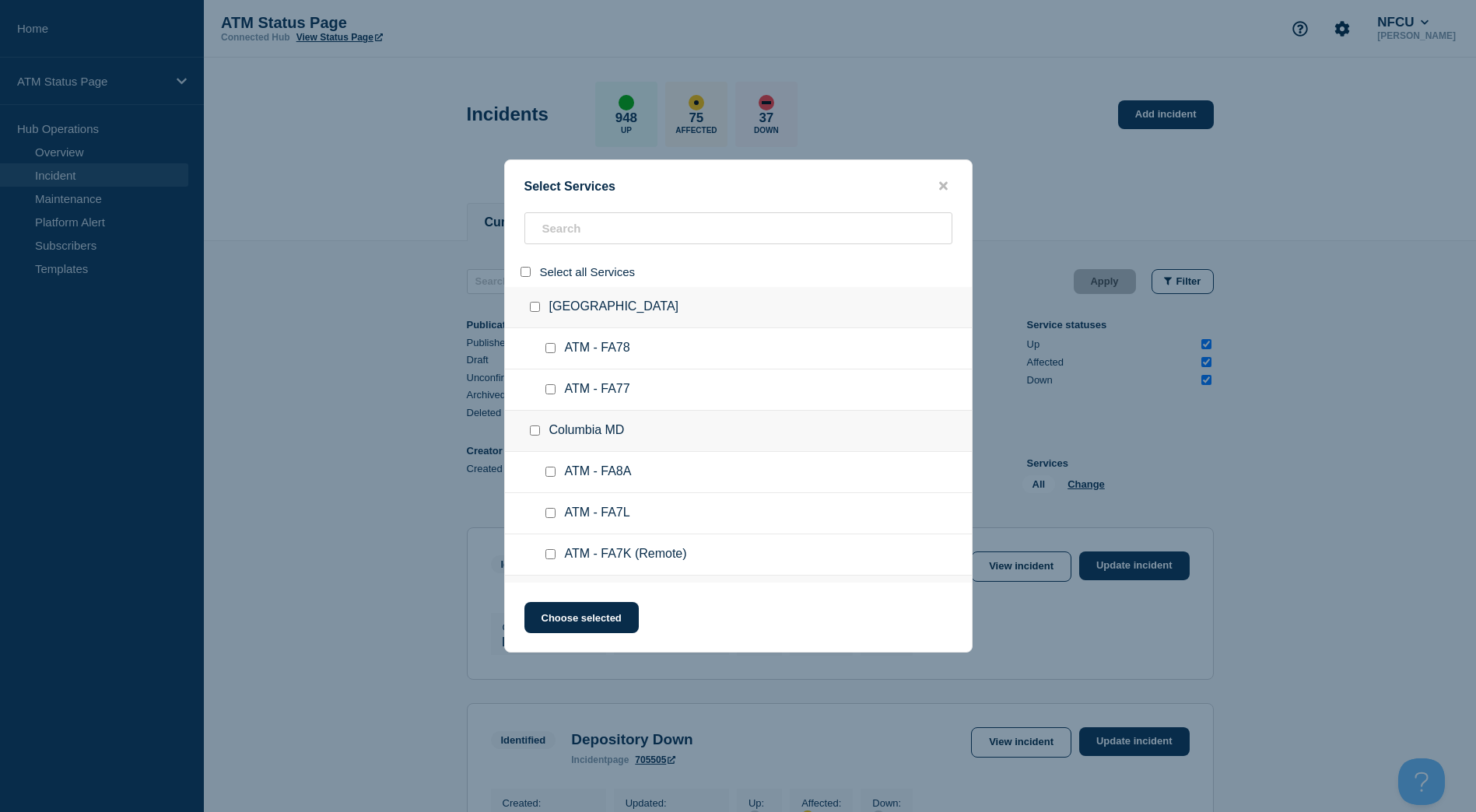
checkbox input "false"
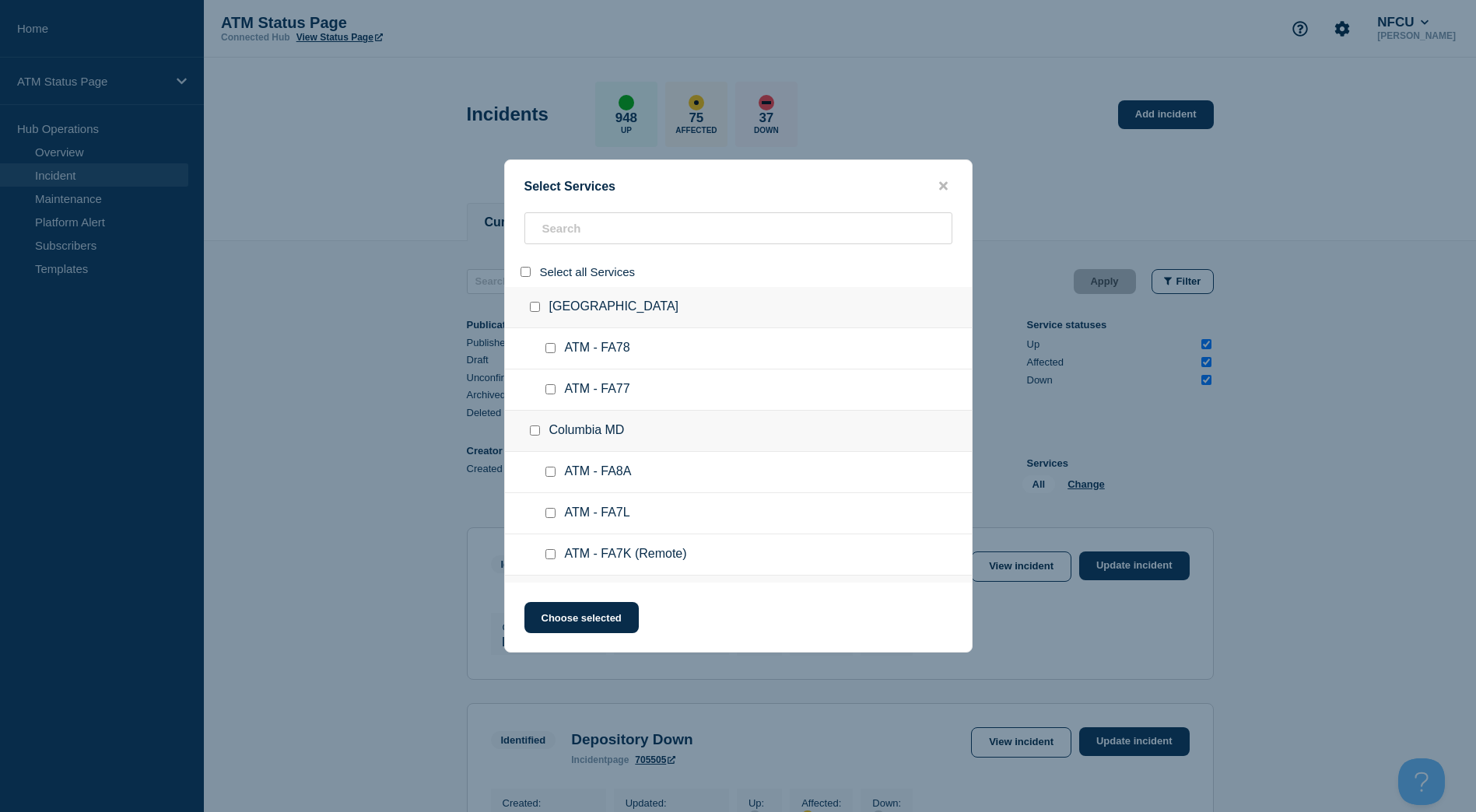
checkbox input "false"
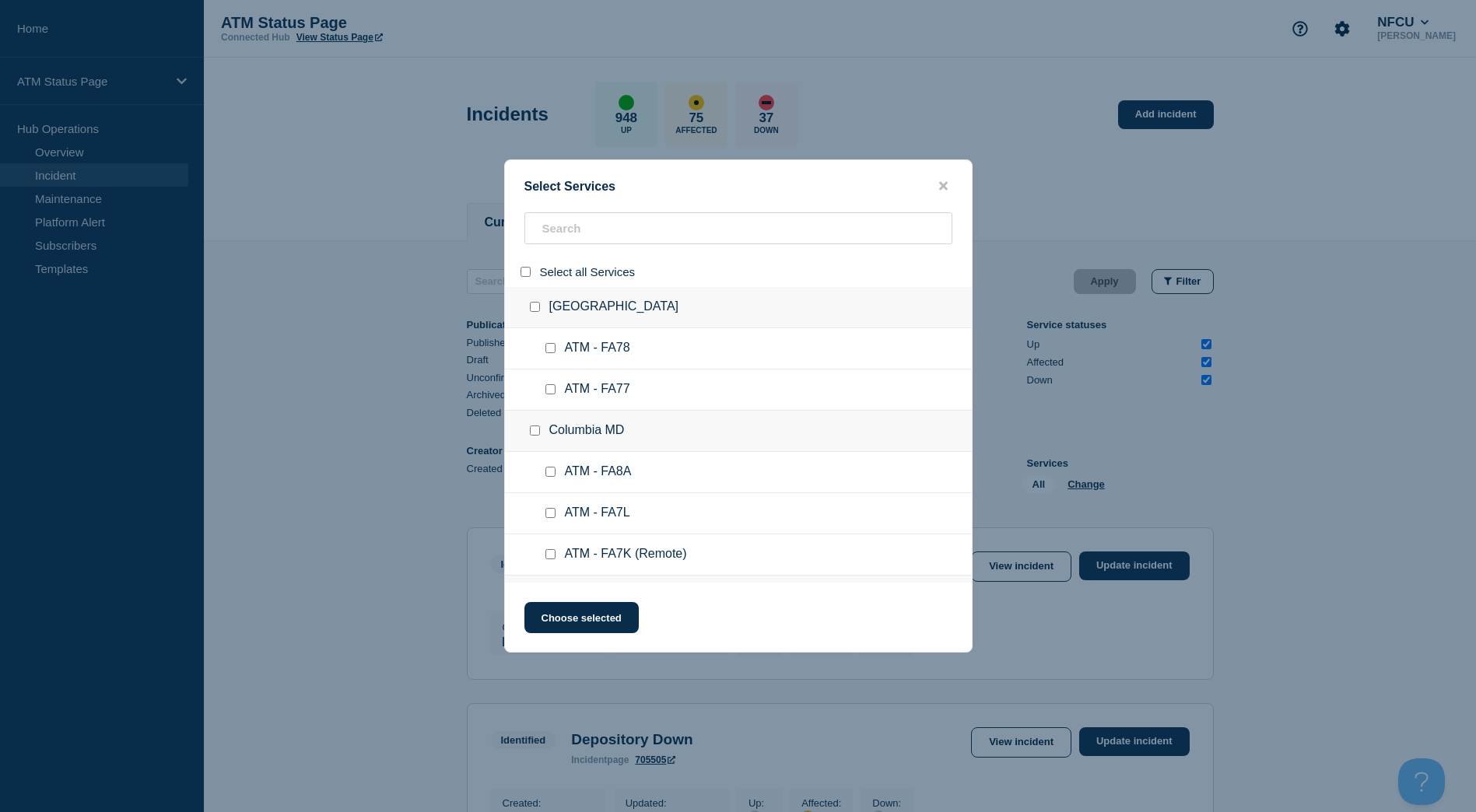
checkbox input "false"
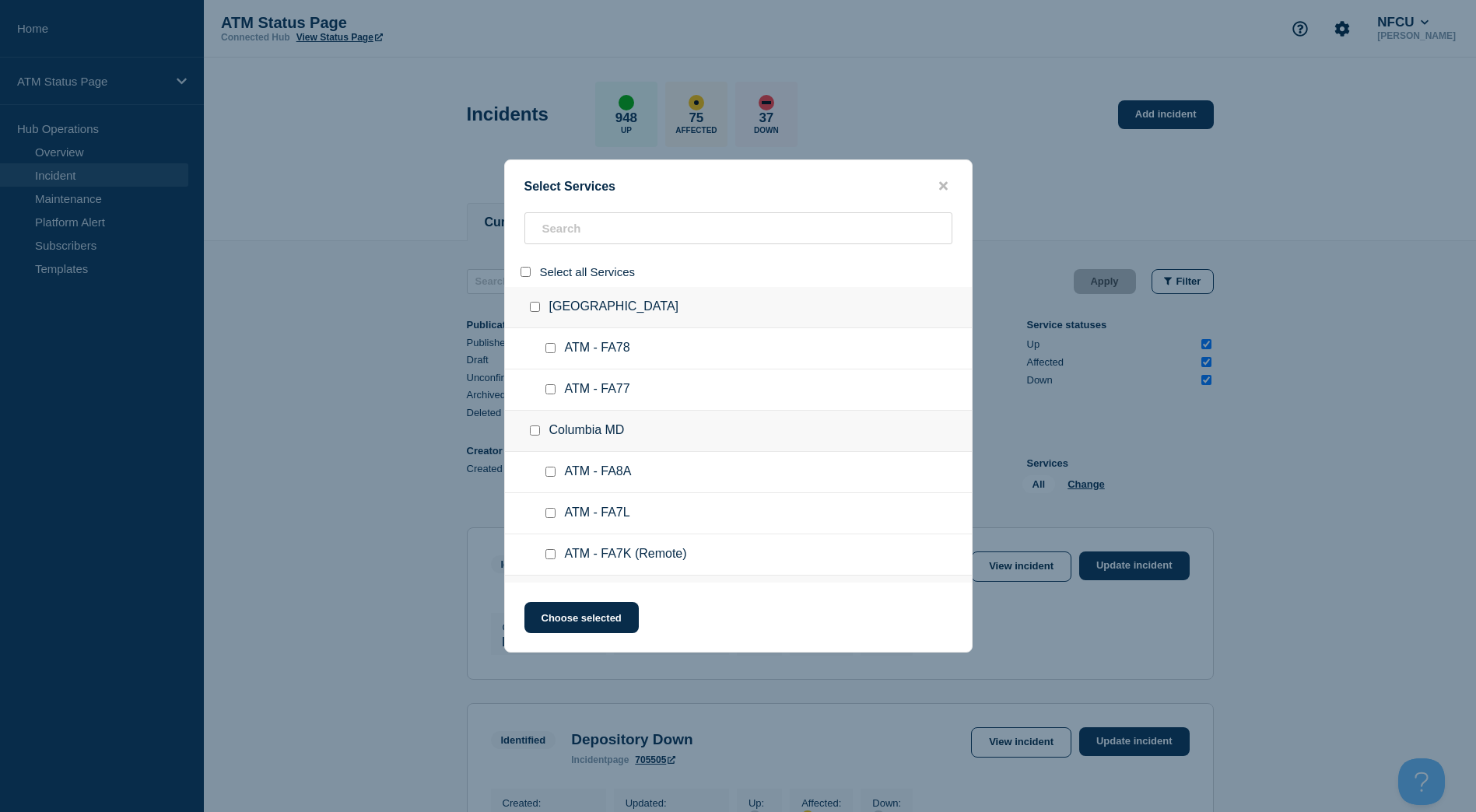
checkbox input "false"
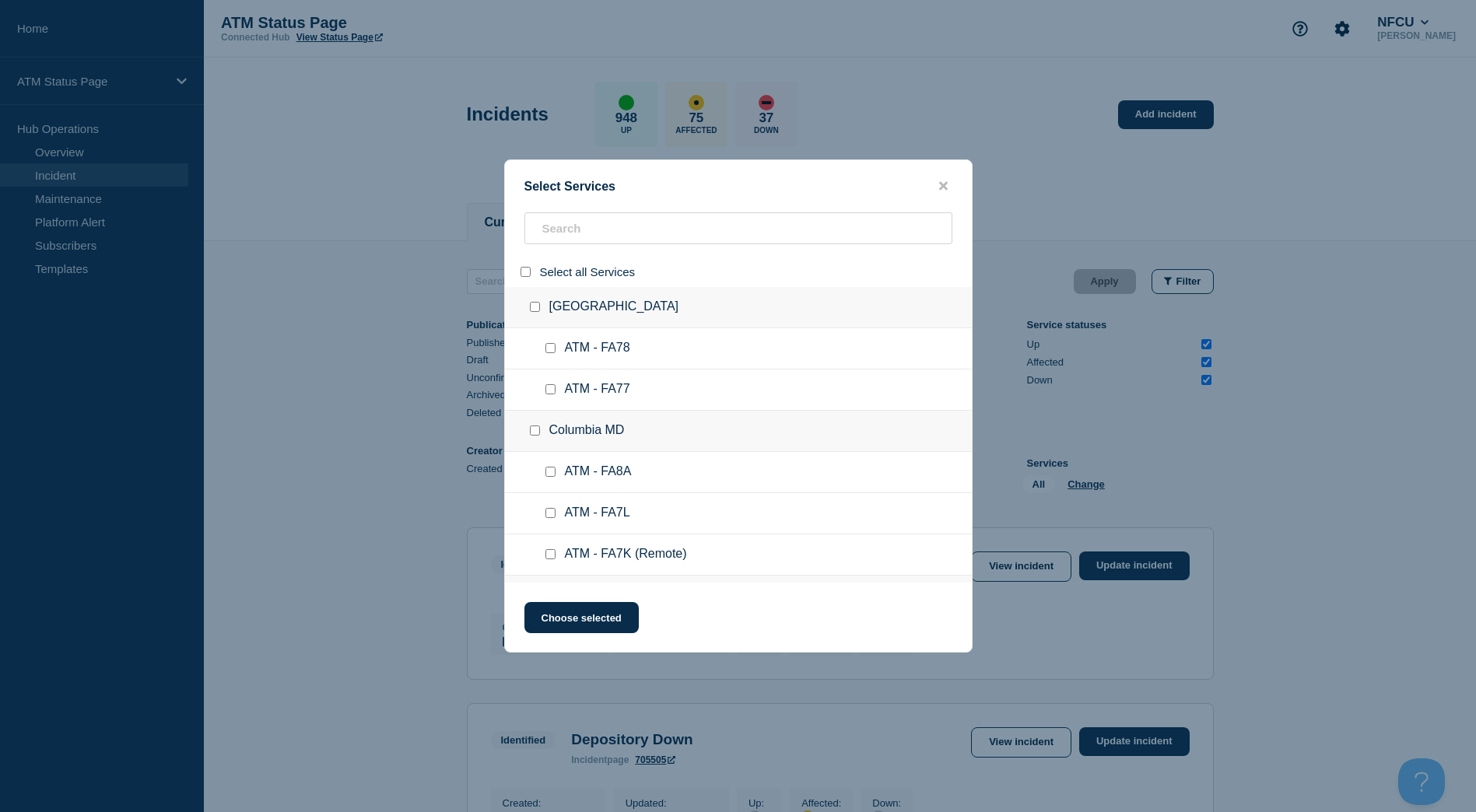
checkbox input "false"
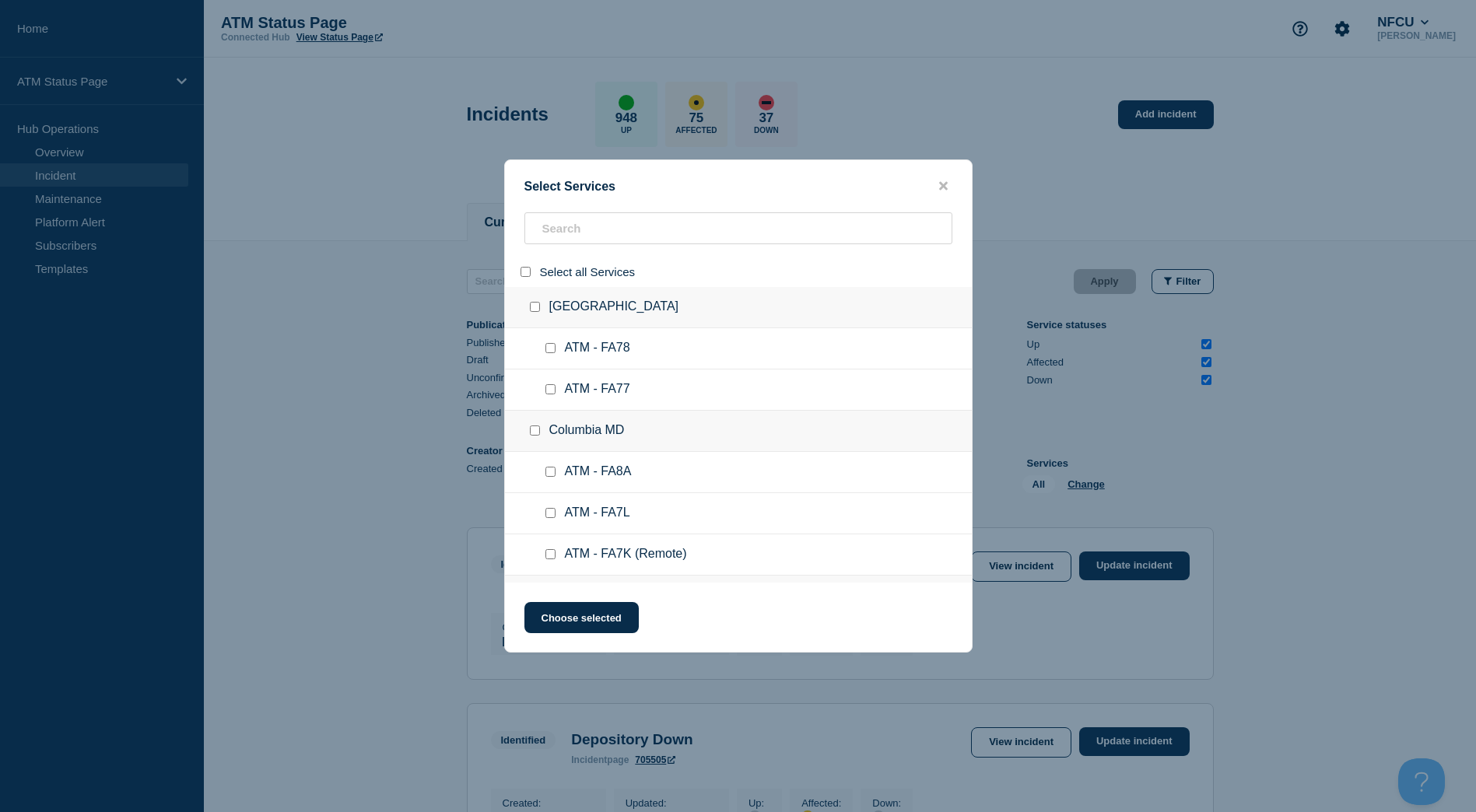
checkbox input "false"
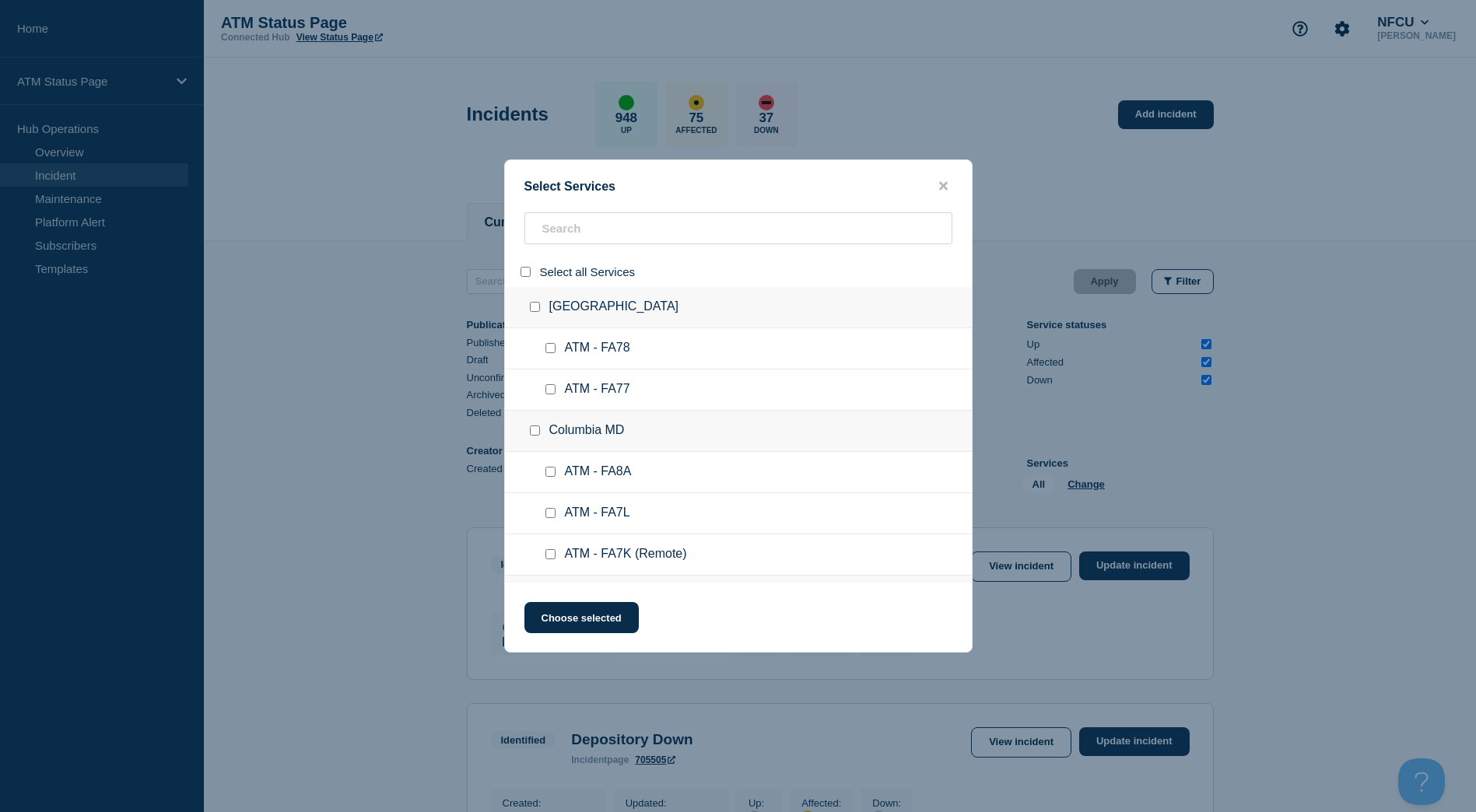
checkbox input "false"
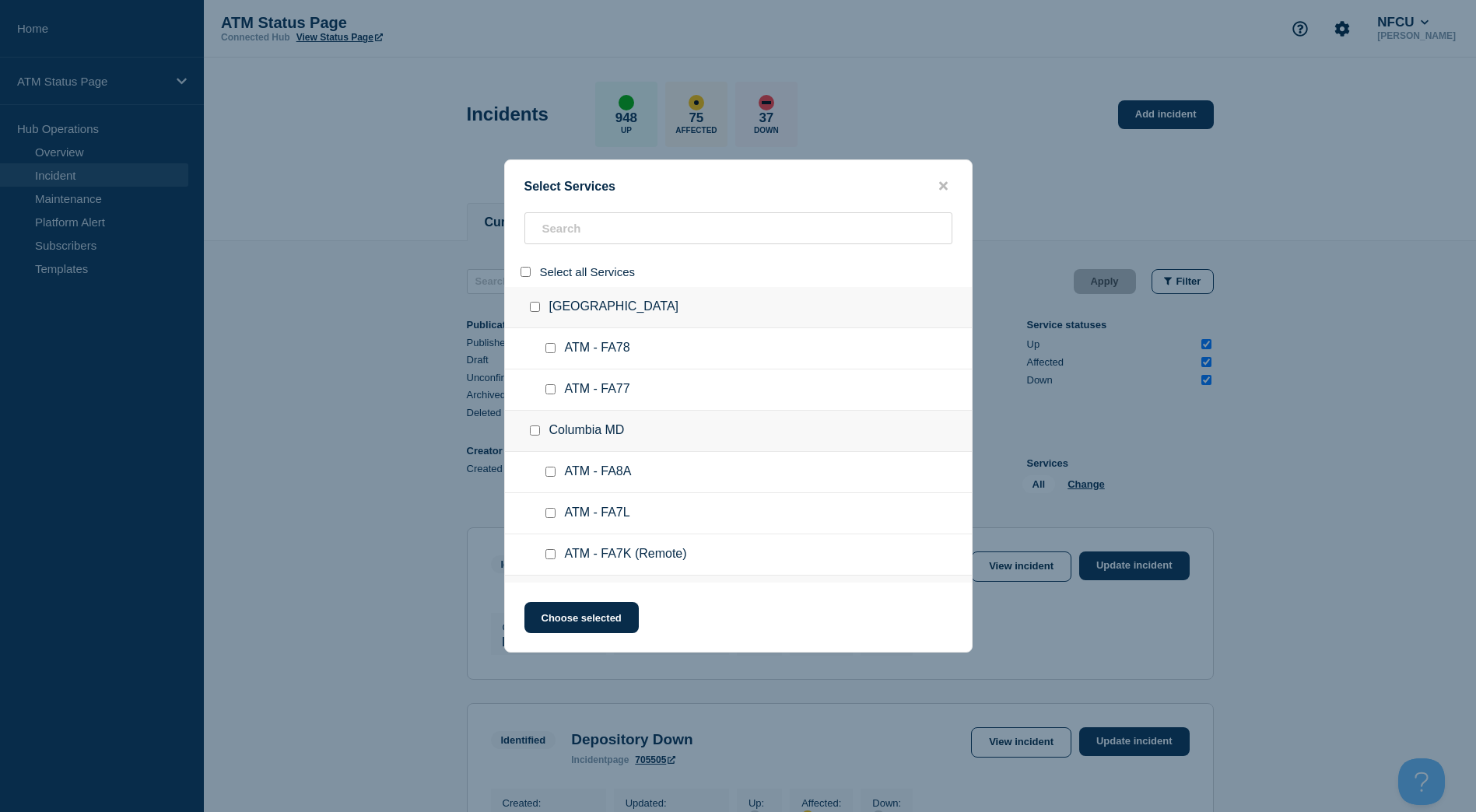
checkbox input "false"
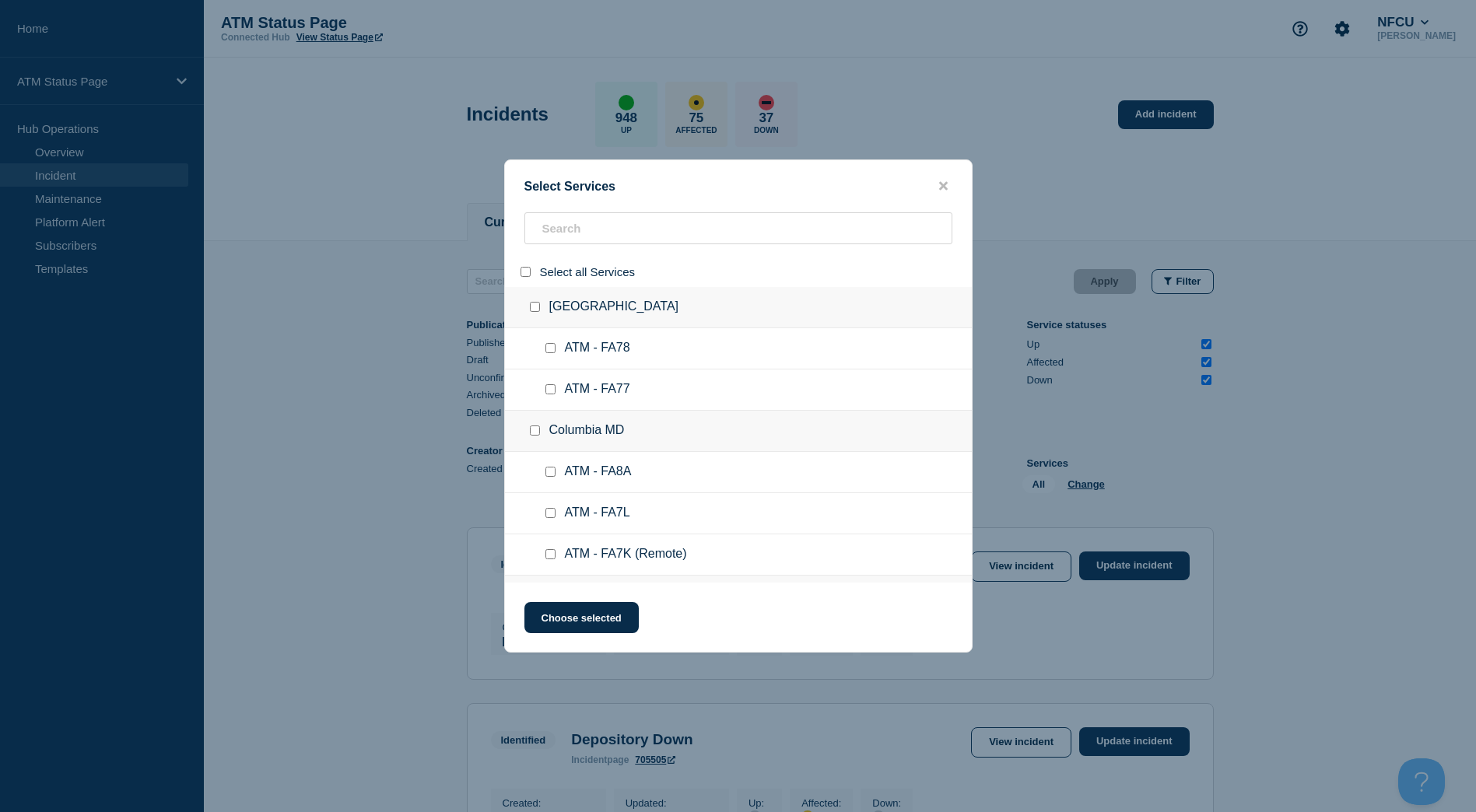
checkbox input "false"
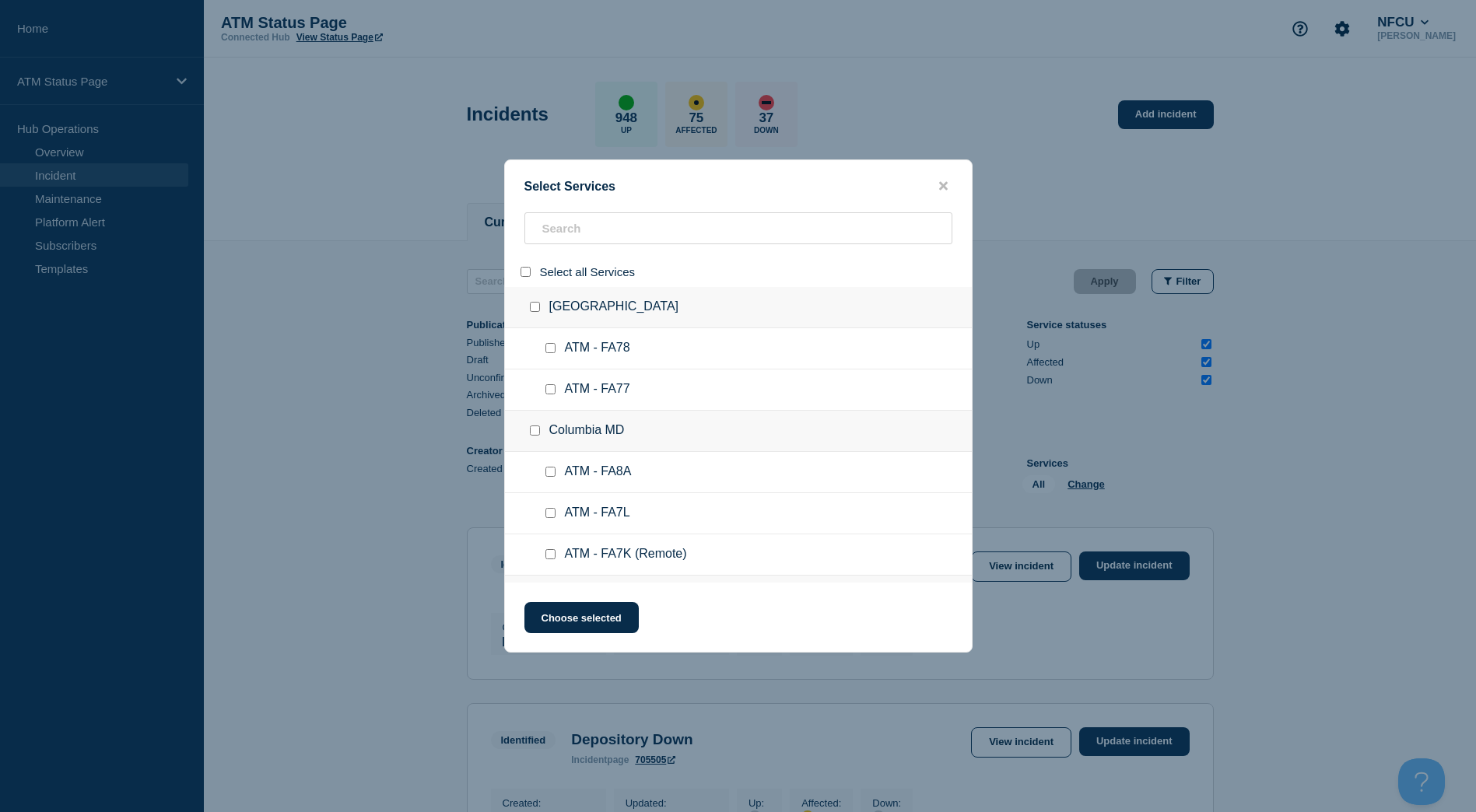
checkbox input "false"
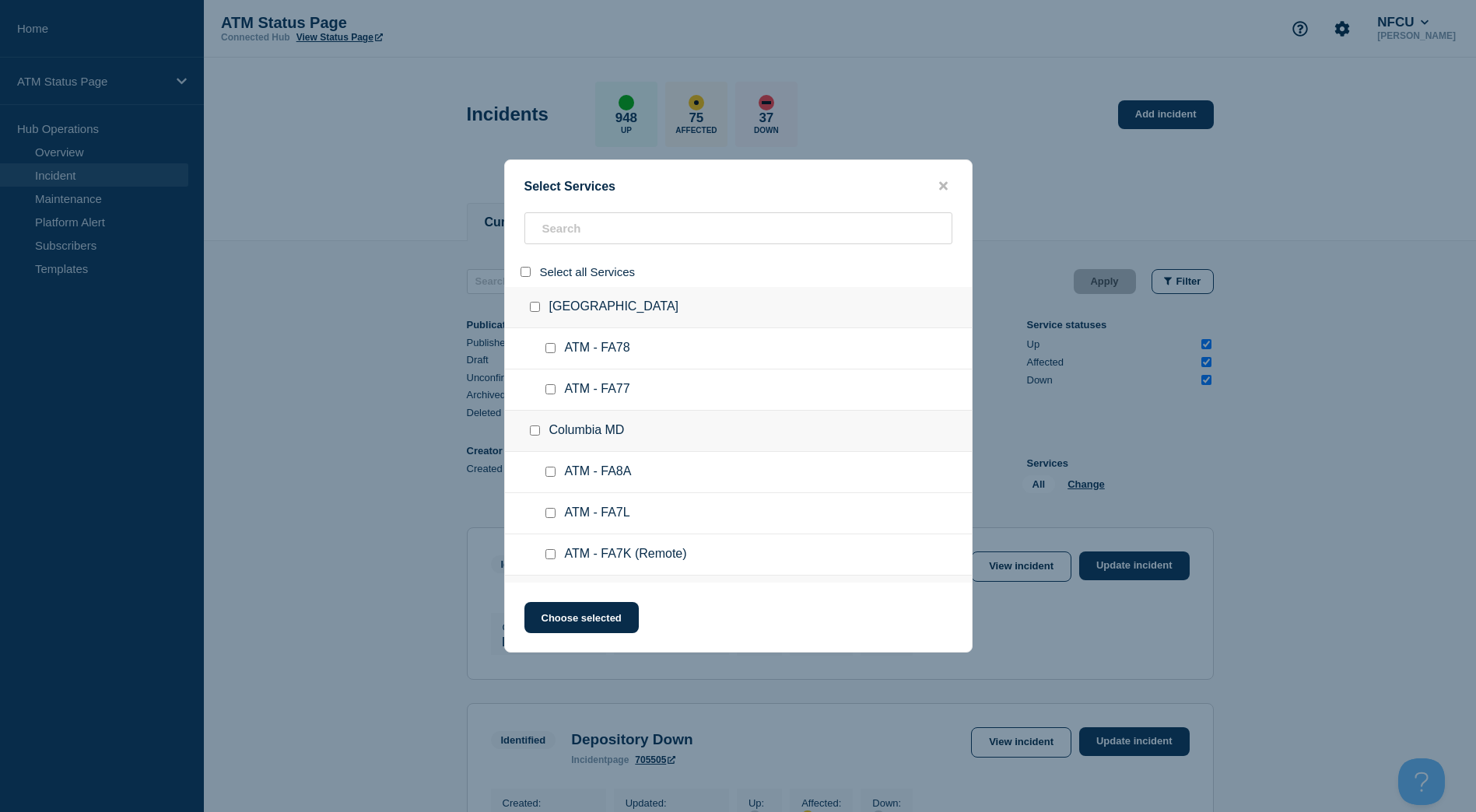
checkbox input "false"
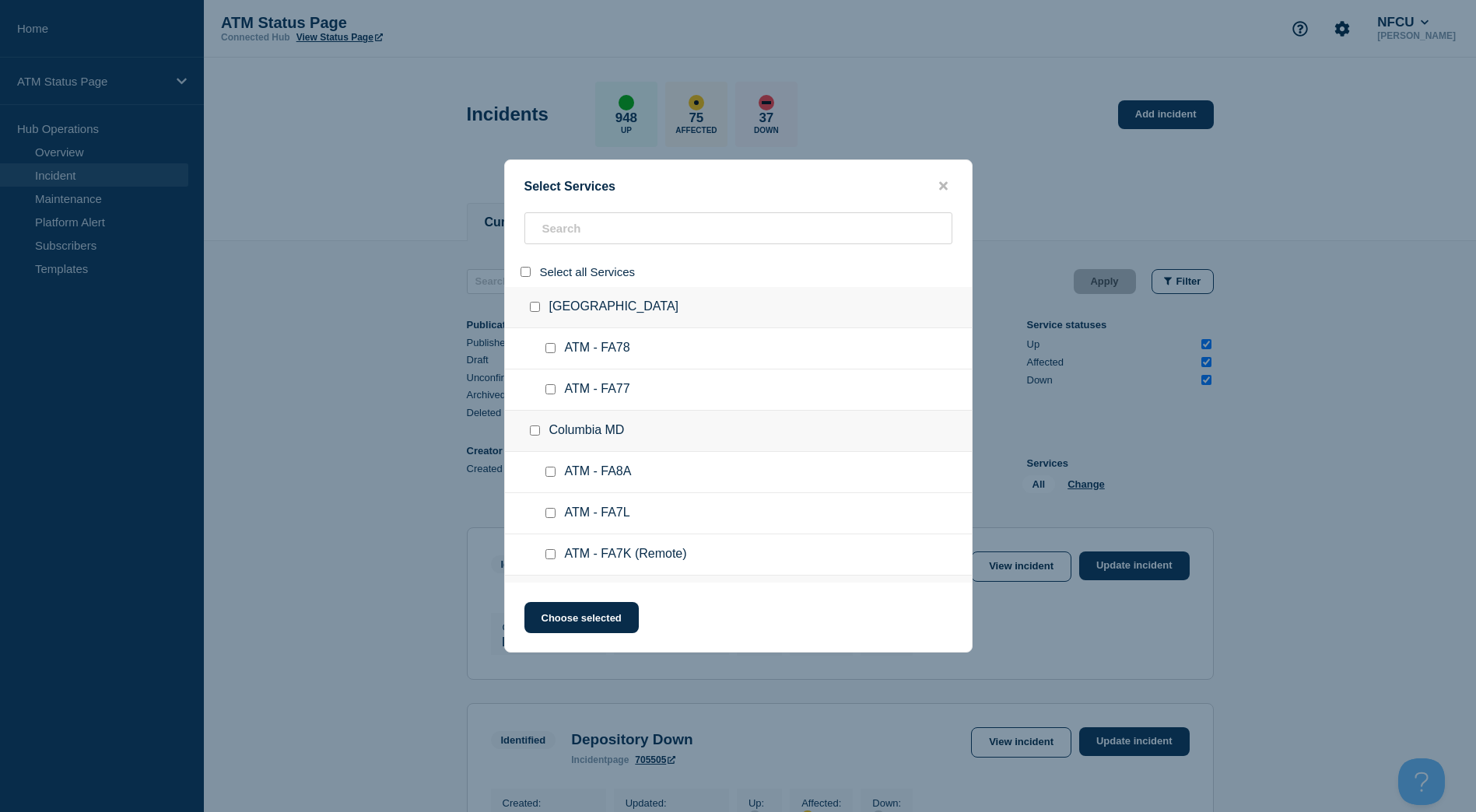
checkbox input "false"
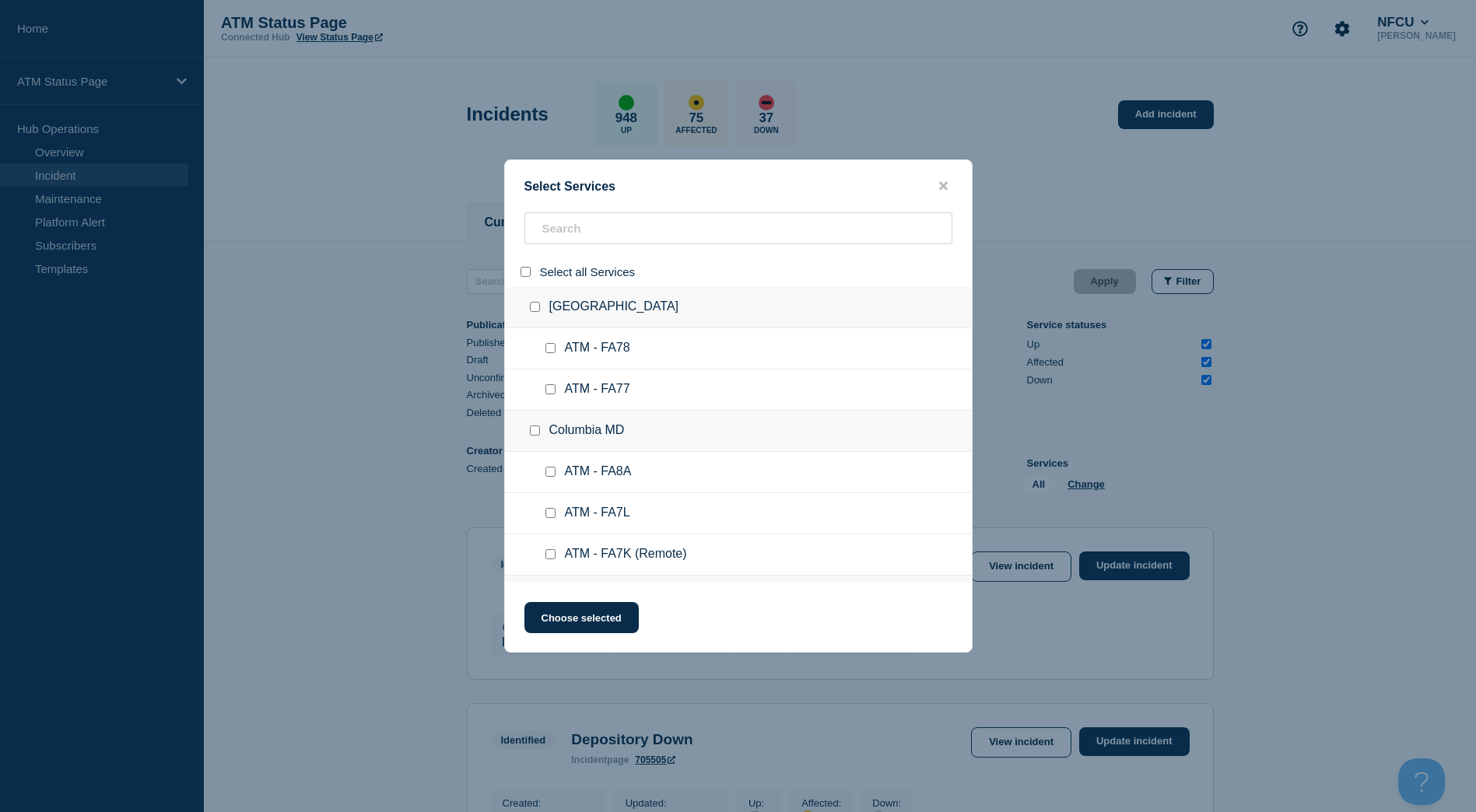
checkbox input "false"
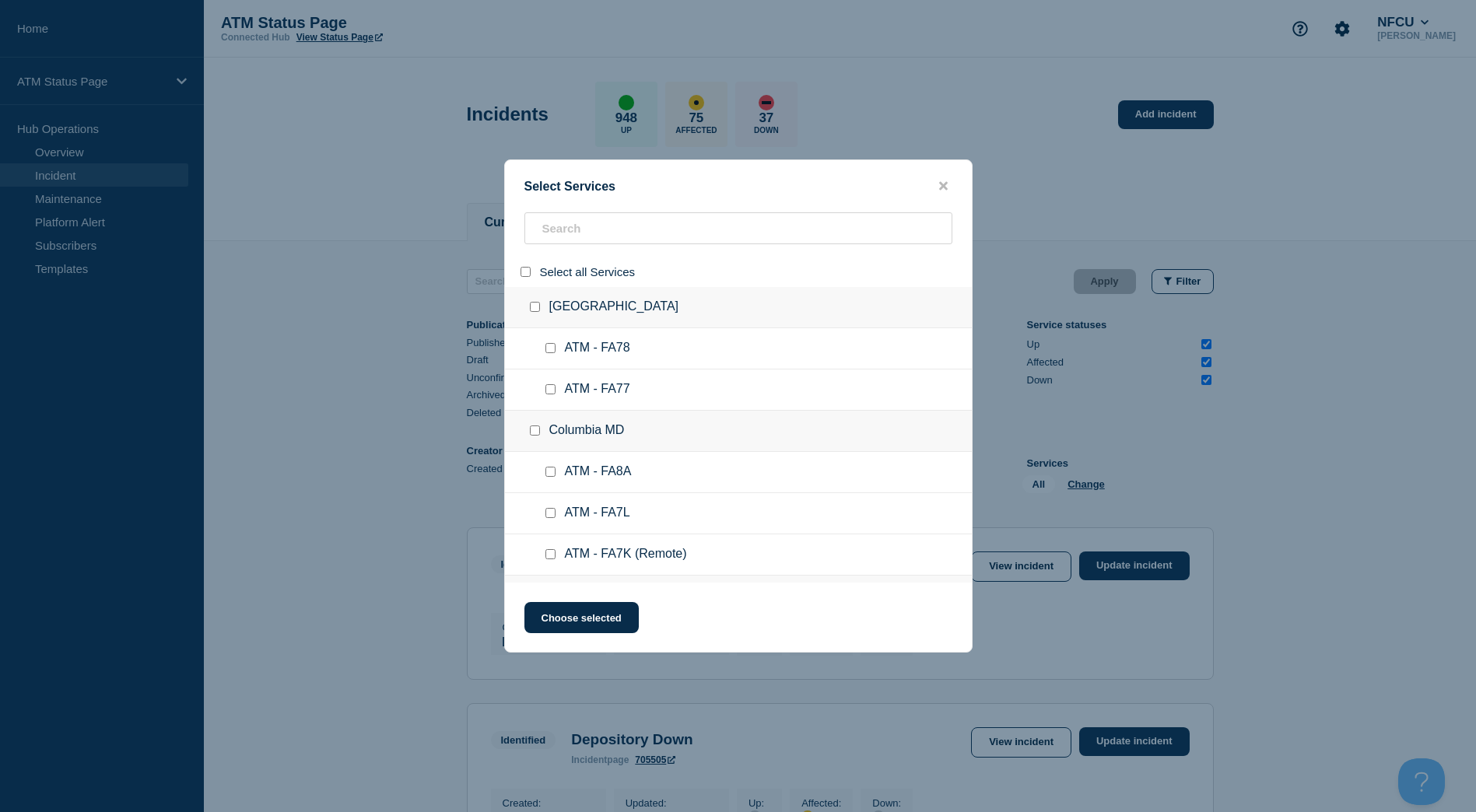
checkbox input "false"
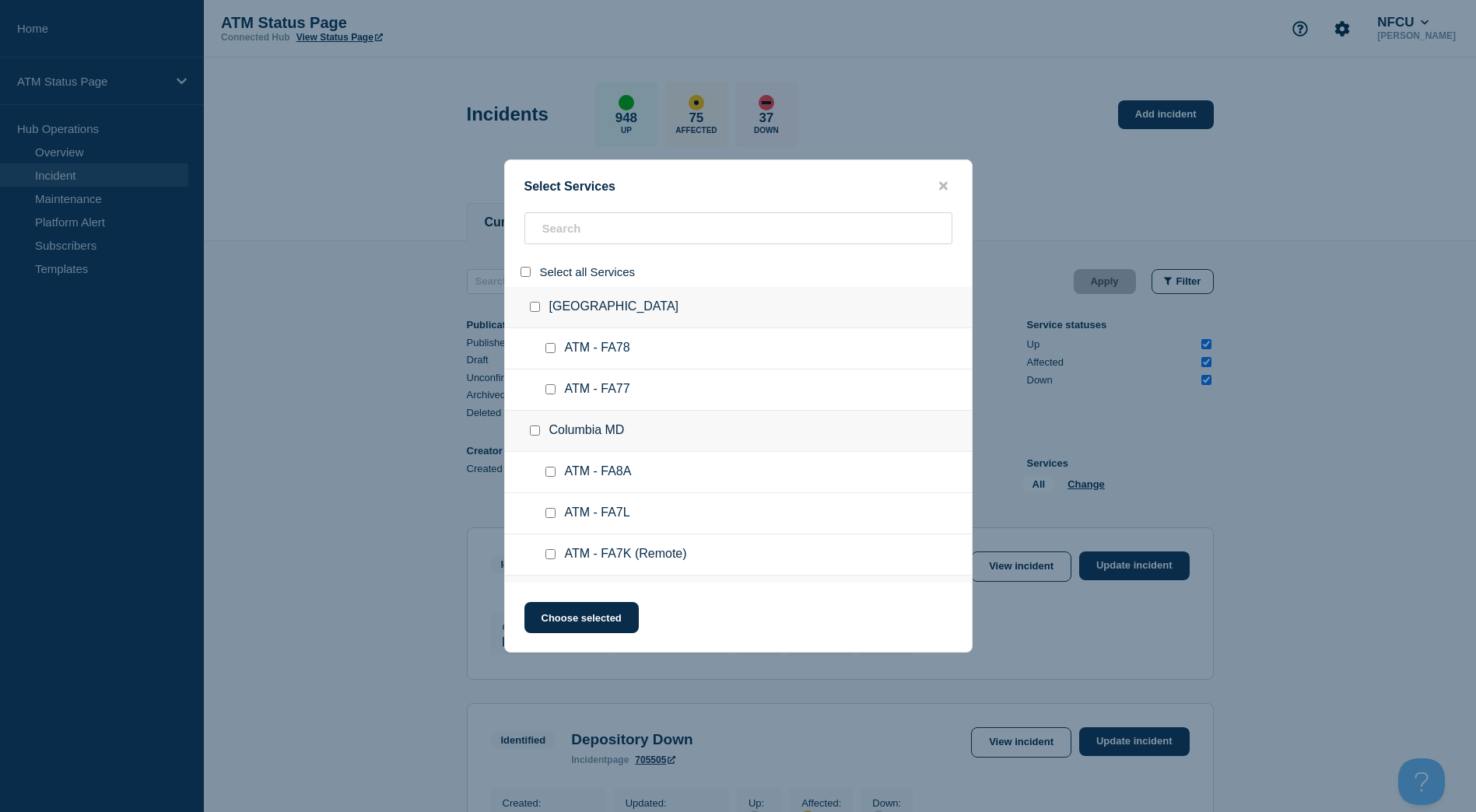
checkbox input "false"
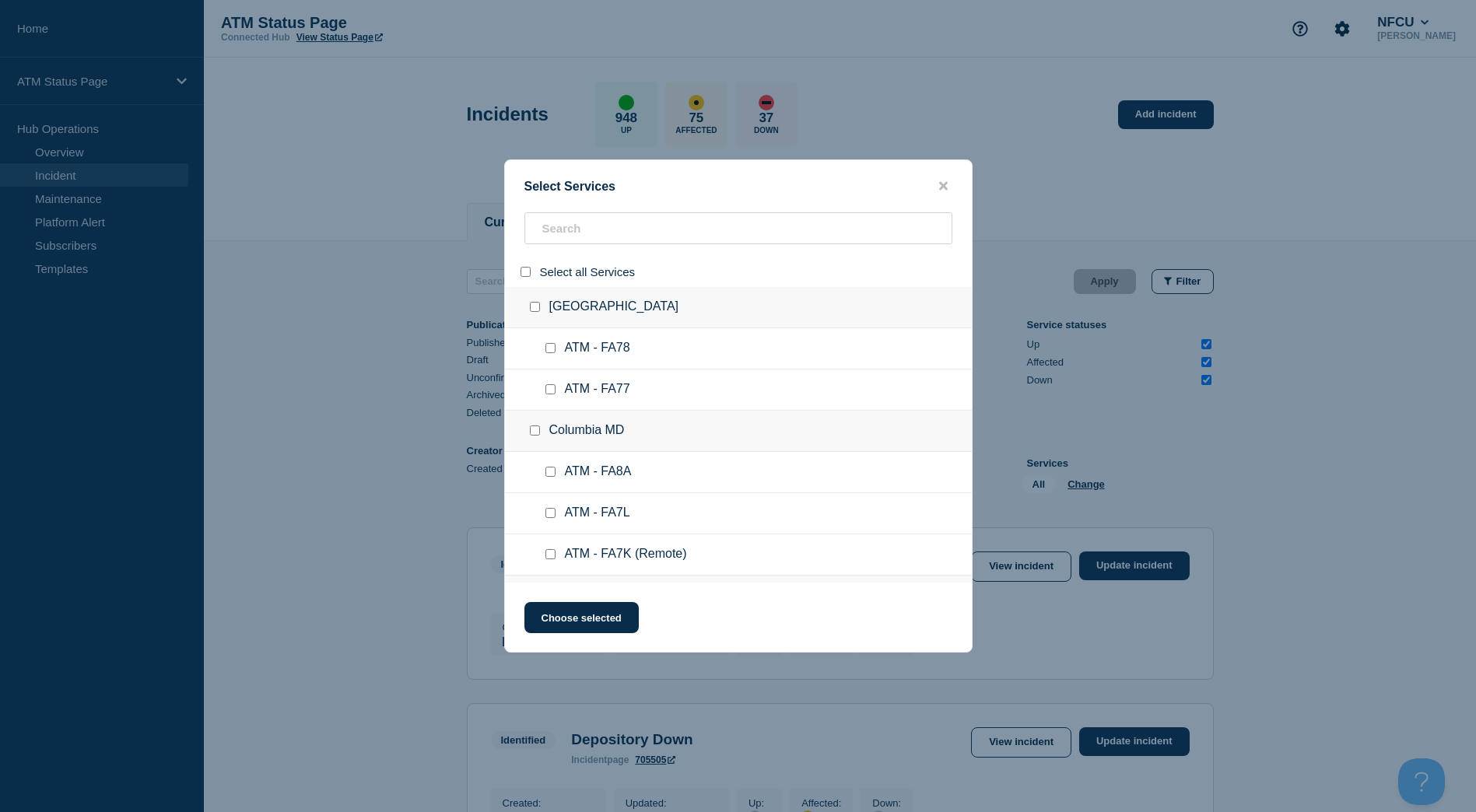
checkbox input "false"
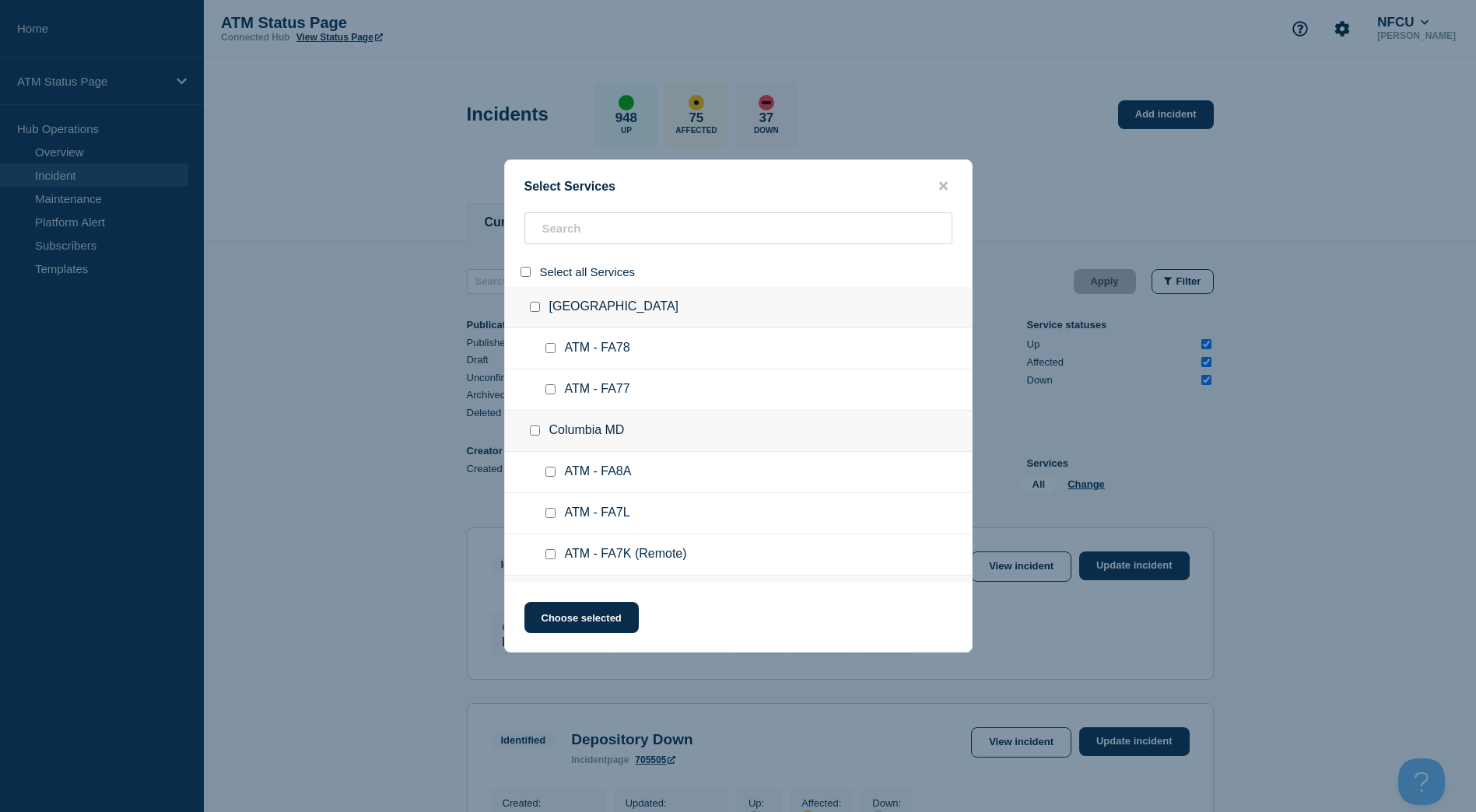
checkbox input "false"
click at [572, 235] on input "search" at bounding box center [738, 229] width 428 height 32
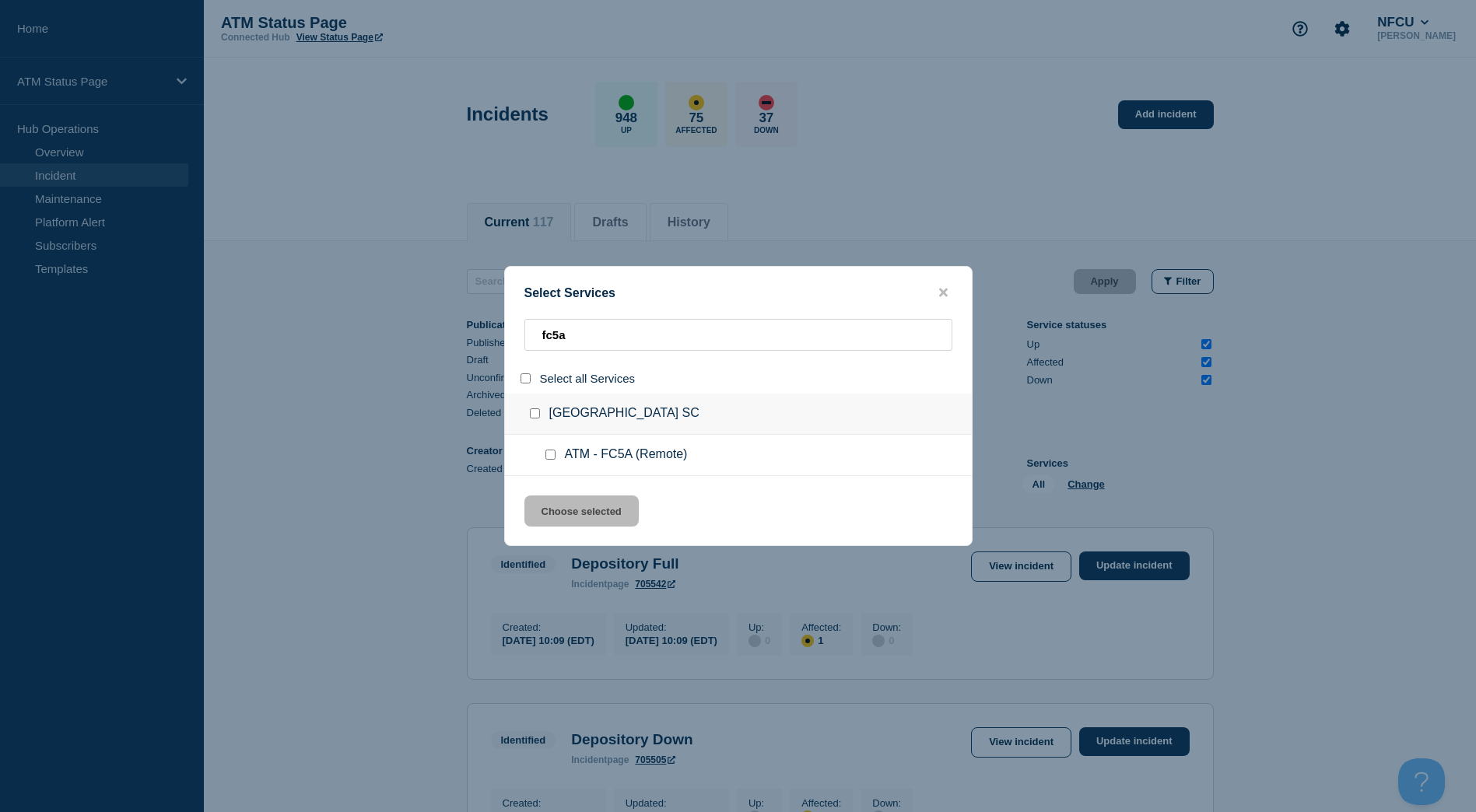
click at [535, 409] on div at bounding box center [538, 414] width 23 height 16
click at [533, 413] on input "group: North Charleston SC" at bounding box center [535, 413] width 10 height 10
click at [552, 505] on button "Choose selected" at bounding box center [582, 510] width 114 height 31
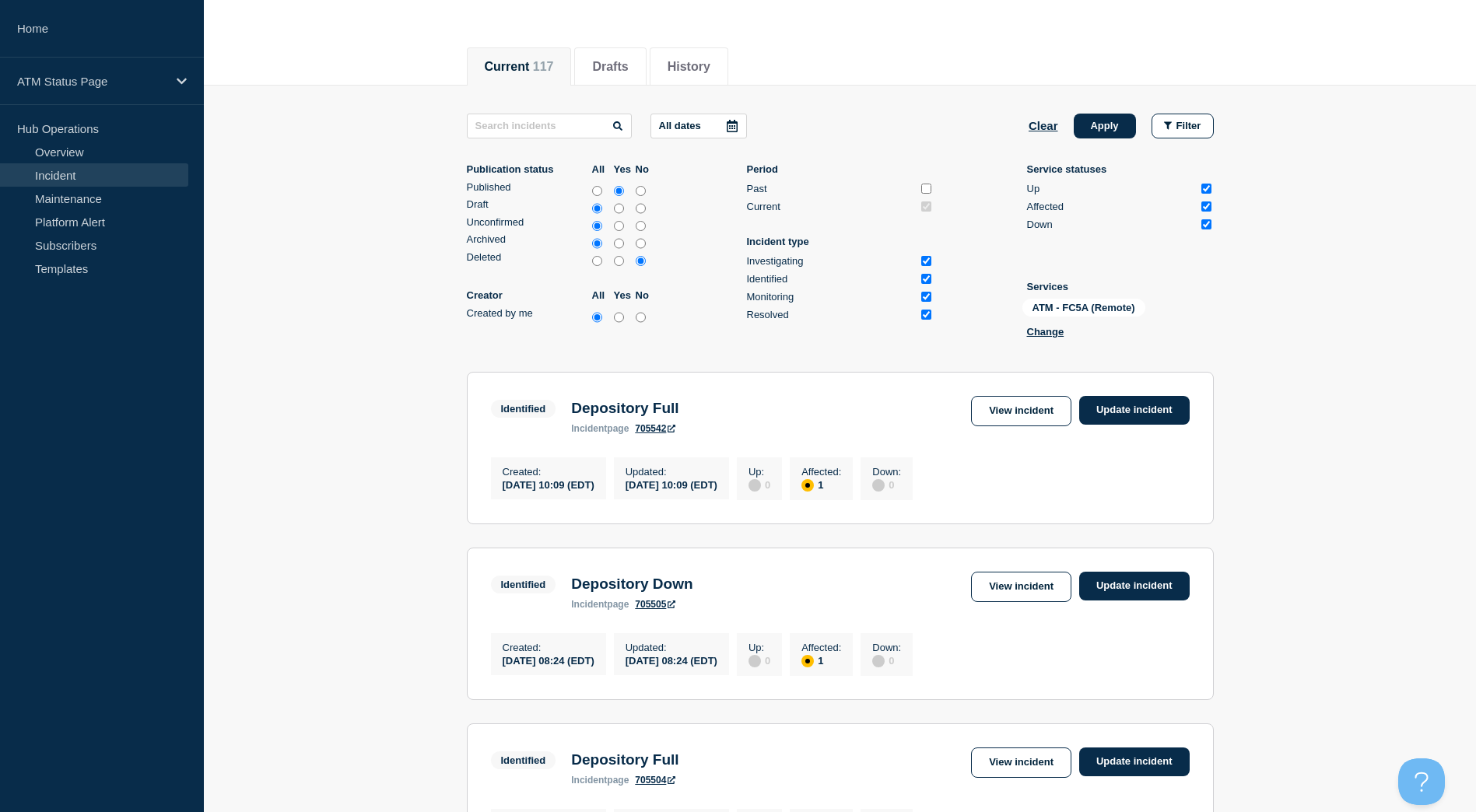
scroll to position [234, 0]
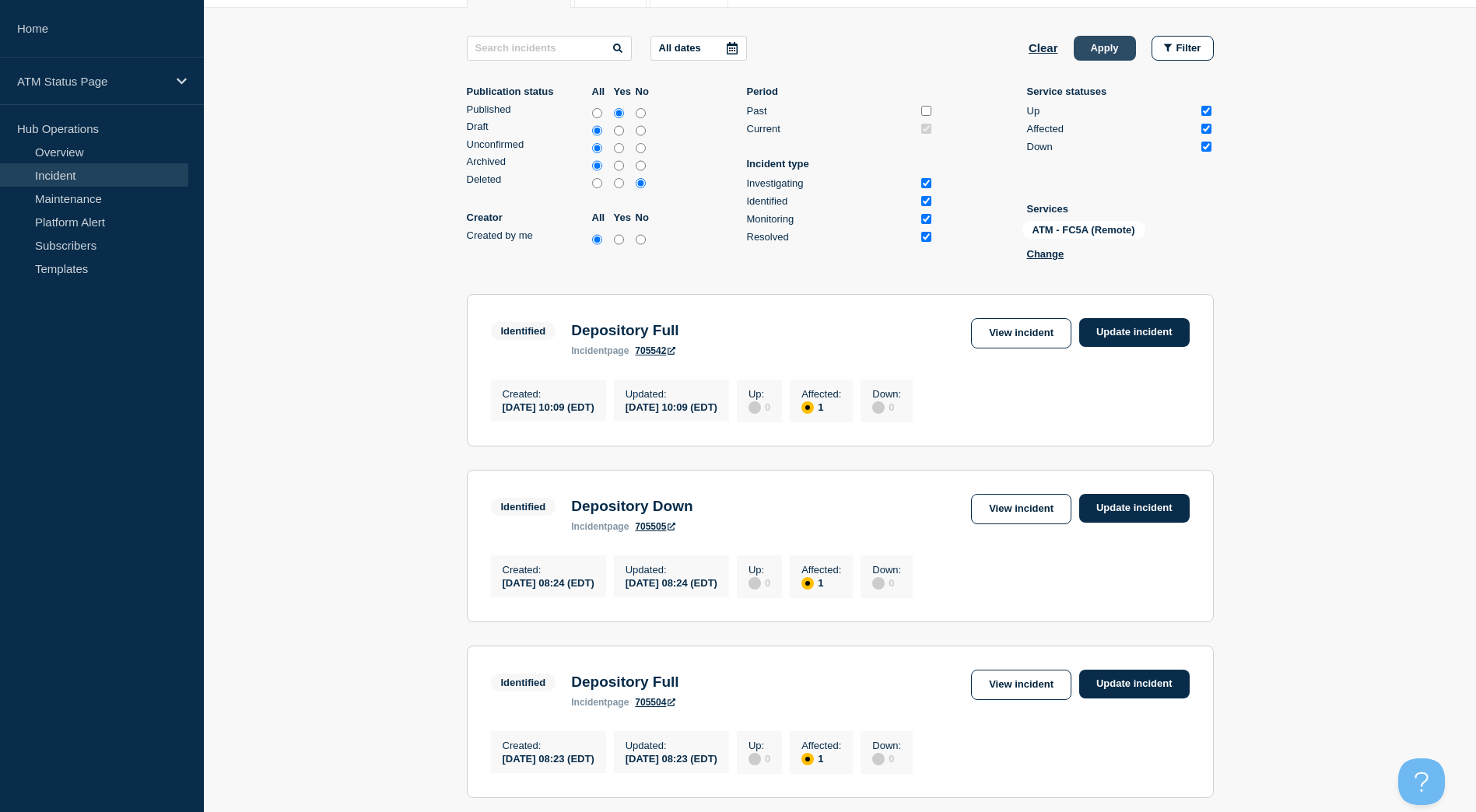
click at [1107, 40] on button "Apply" at bounding box center [1105, 48] width 62 height 25
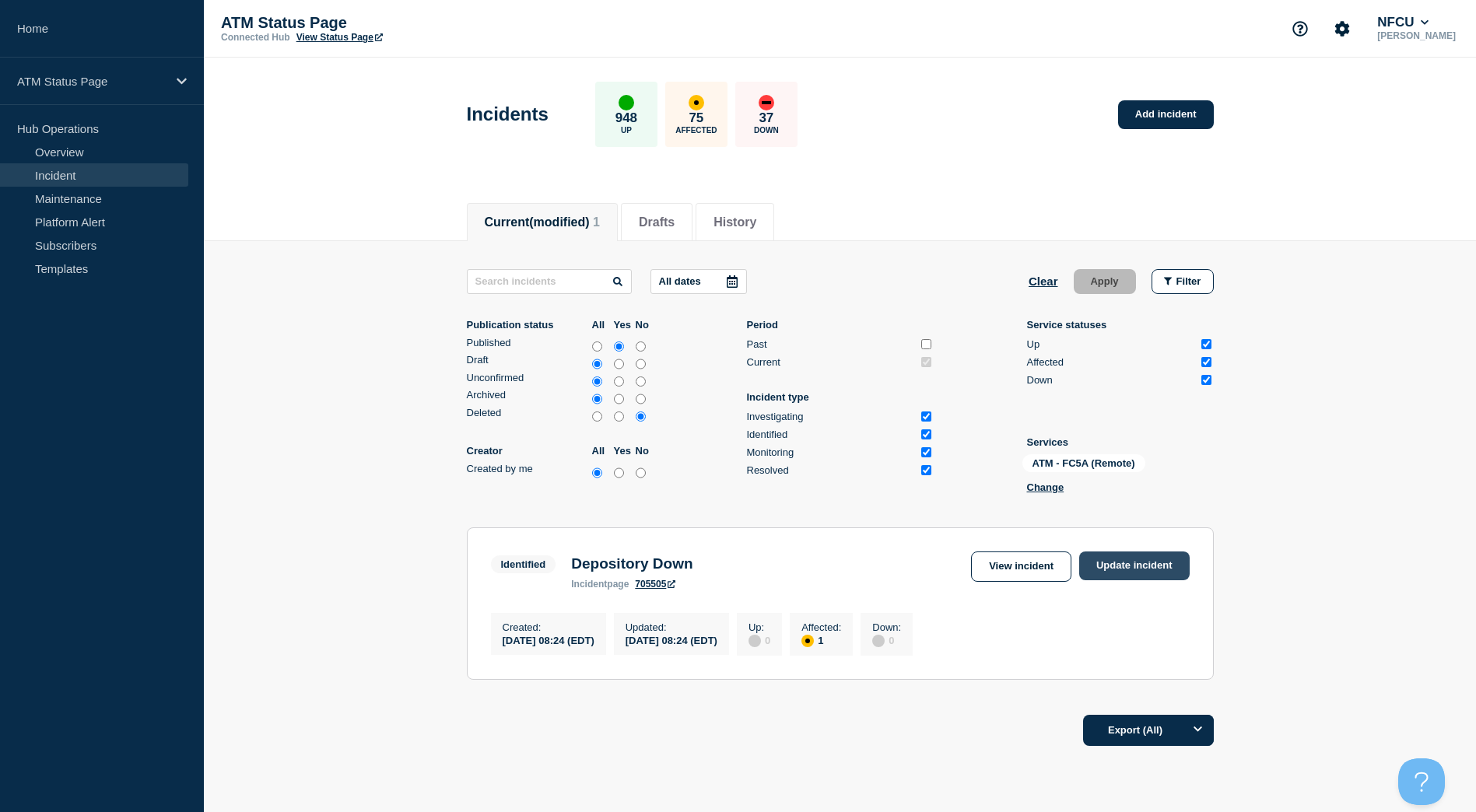
click at [1164, 557] on link "Update incident" at bounding box center [1134, 565] width 111 height 29
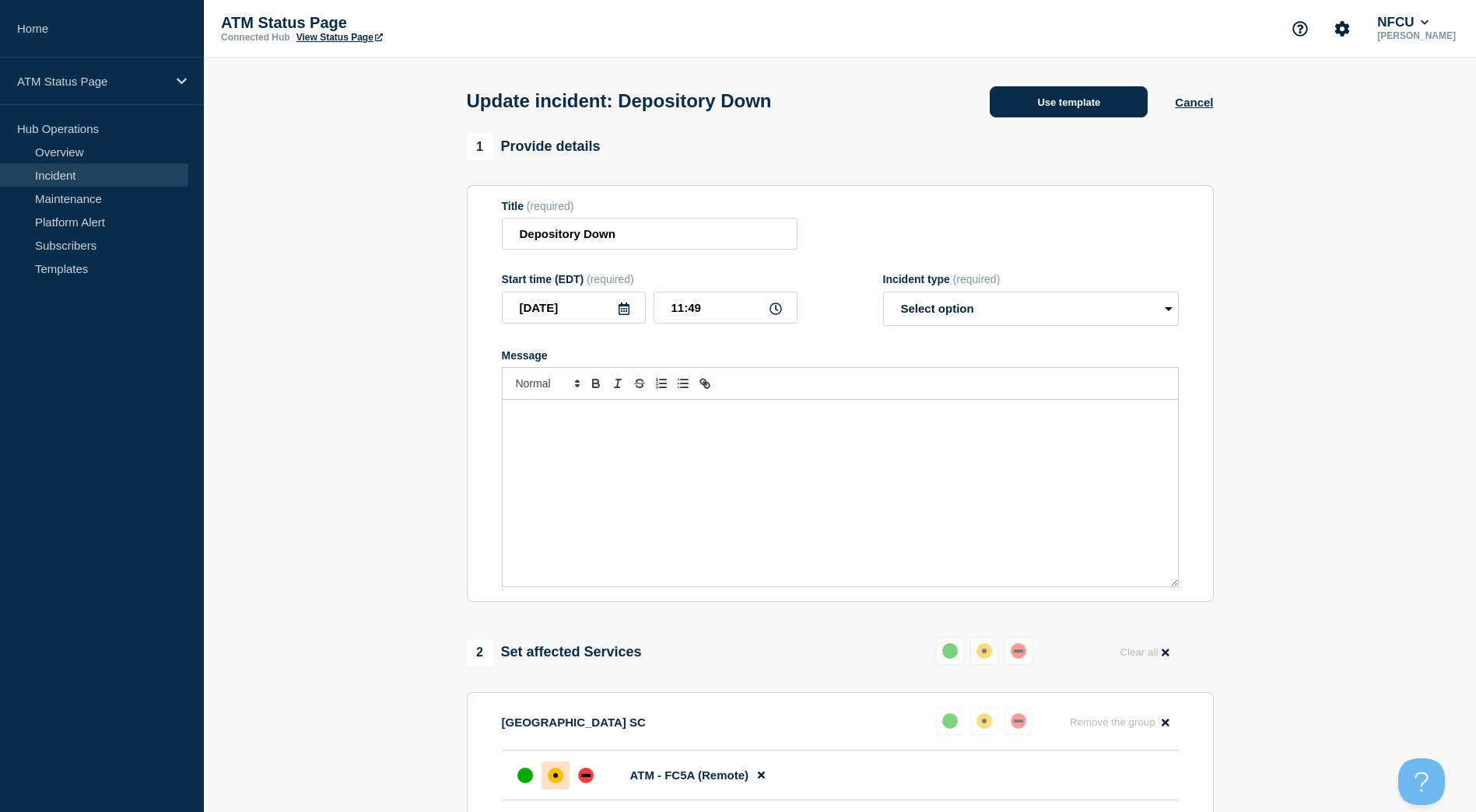
click at [1084, 93] on button "Use template" at bounding box center [1069, 101] width 158 height 31
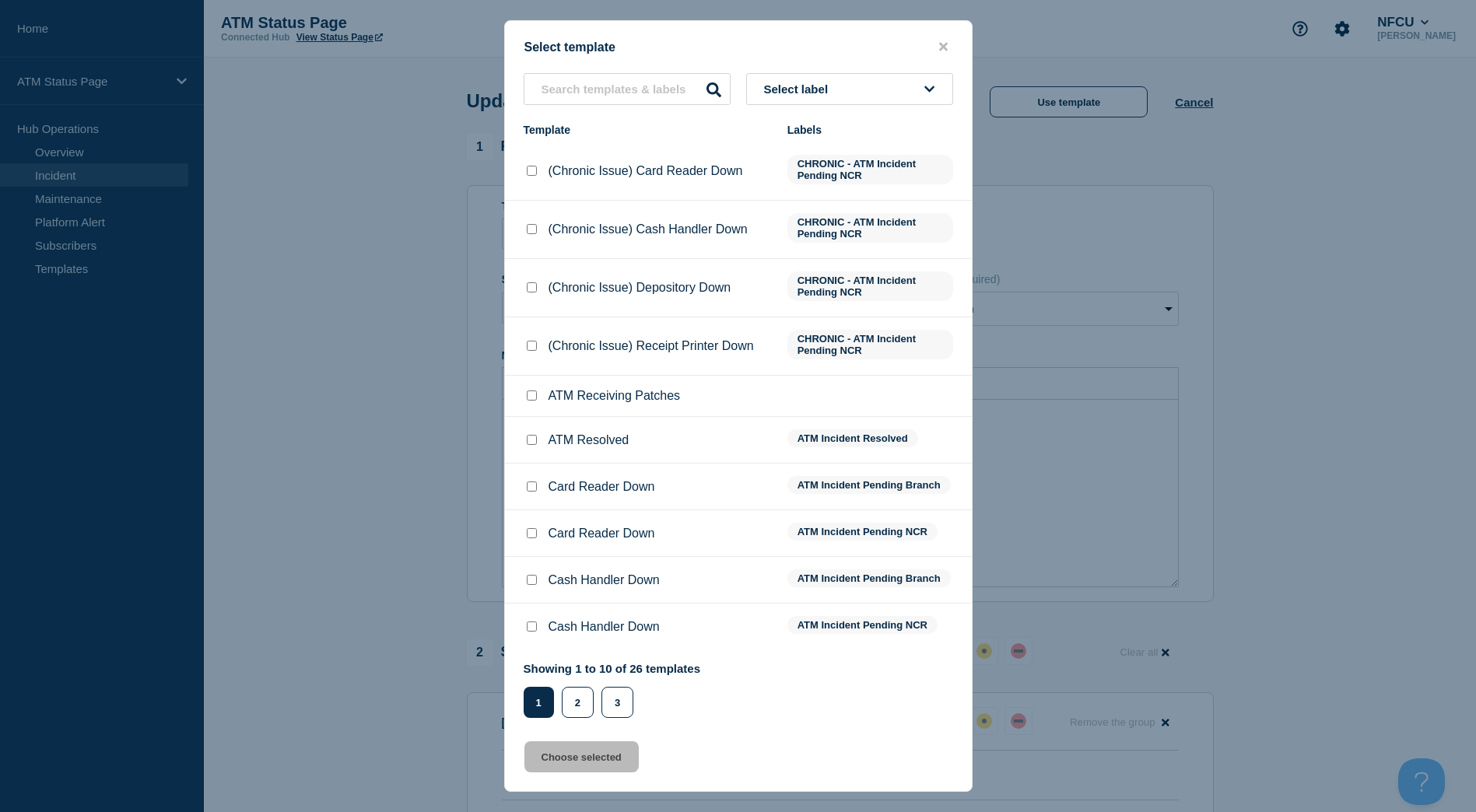
click at [536, 463] on li "ATM Resolved ATM Incident Resolved" at bounding box center [738, 486] width 467 height 47
click at [531, 437] on input "ATM Resolved checkbox" at bounding box center [532, 439] width 10 height 10
click at [557, 756] on button "Choose selected" at bounding box center [582, 756] width 114 height 31
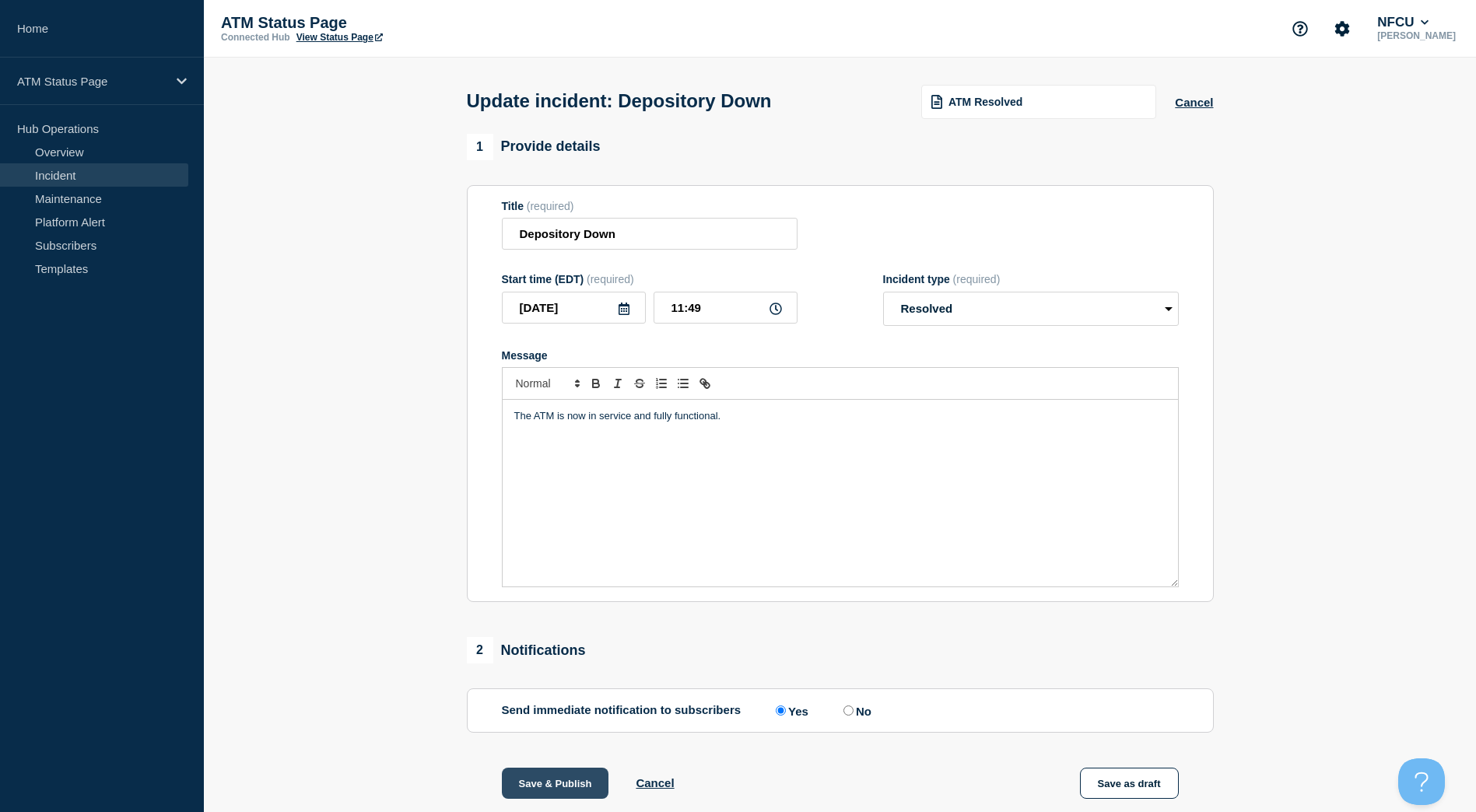
click at [561, 766] on div "1 Provide details Title (required) Depository Down Start time (EDT) (required) …" at bounding box center [840, 549] width 765 height 831
click at [558, 776] on button "Save & Publish" at bounding box center [555, 783] width 107 height 31
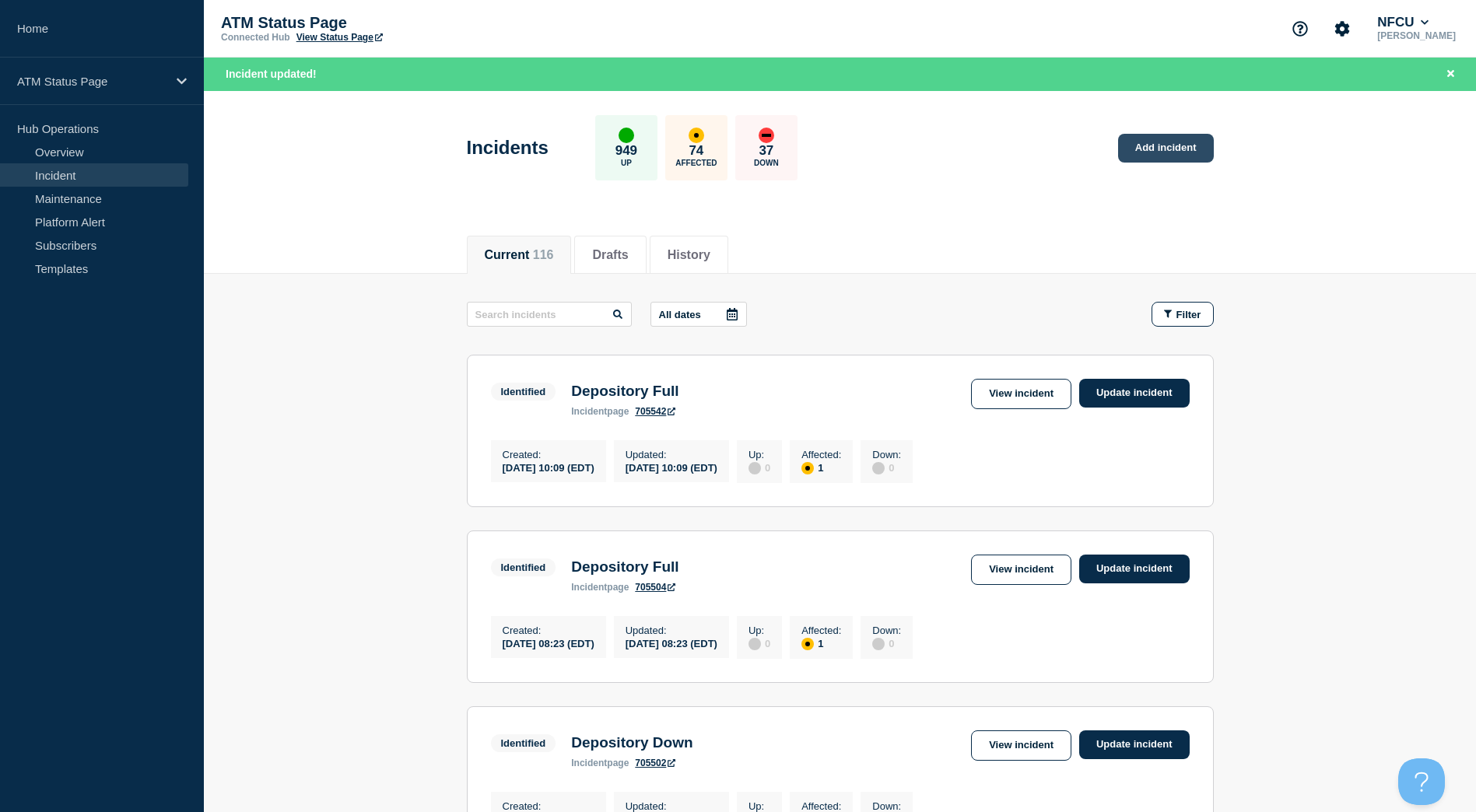
click at [1178, 156] on link "Add incident" at bounding box center [1166, 148] width 96 height 29
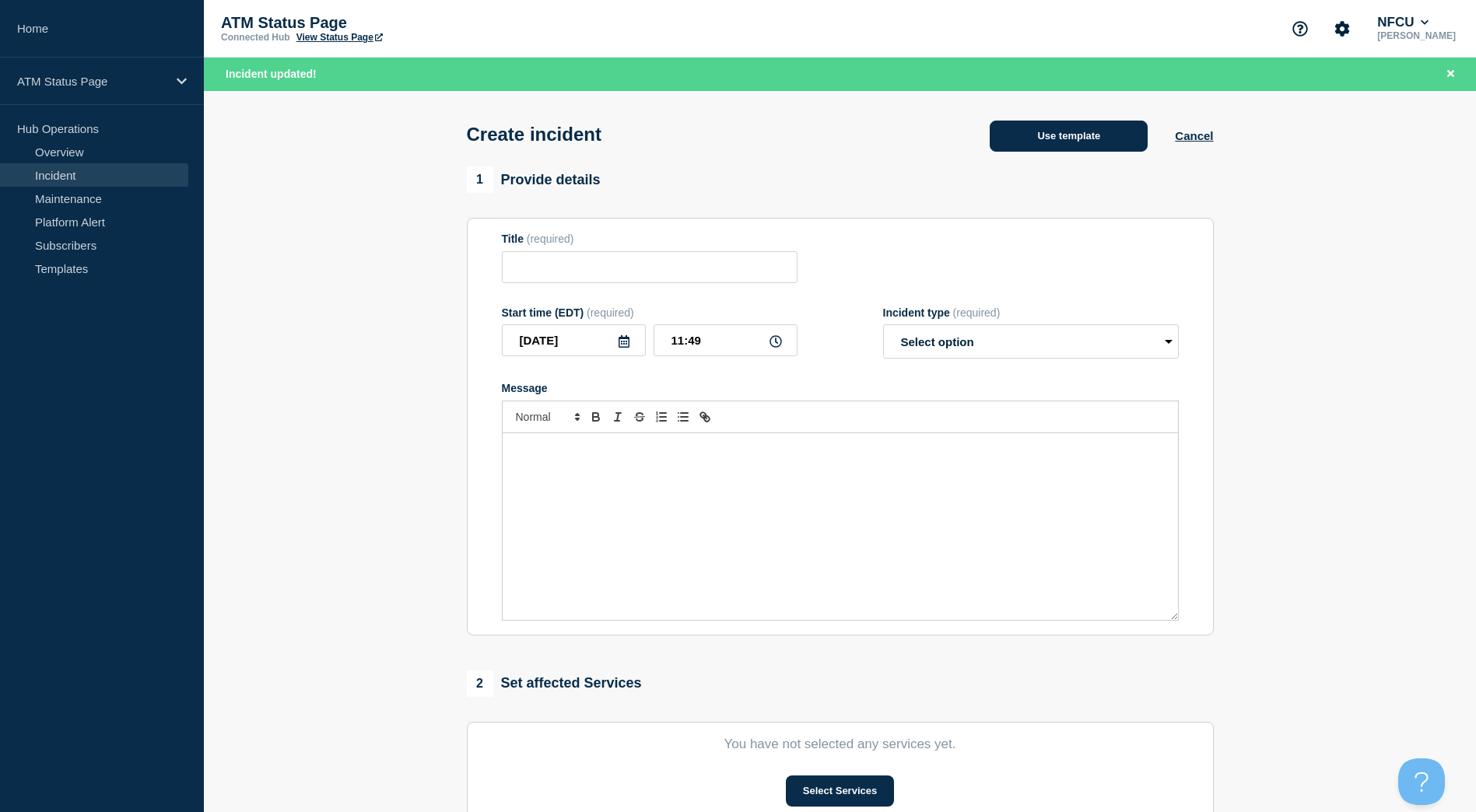
click at [1089, 134] on button "Use template" at bounding box center [1069, 136] width 158 height 31
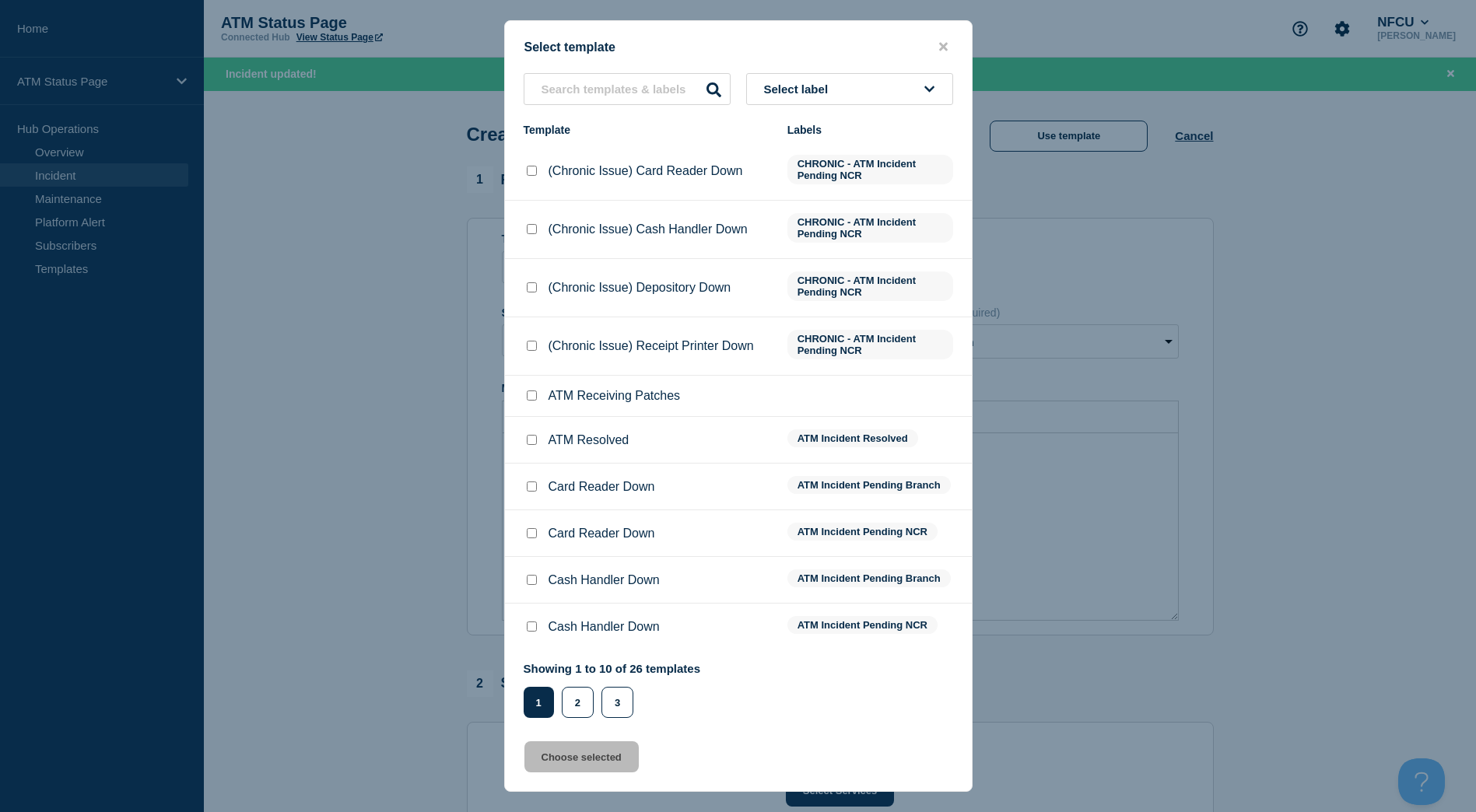
click at [903, 96] on button "Select label" at bounding box center [849, 89] width 207 height 32
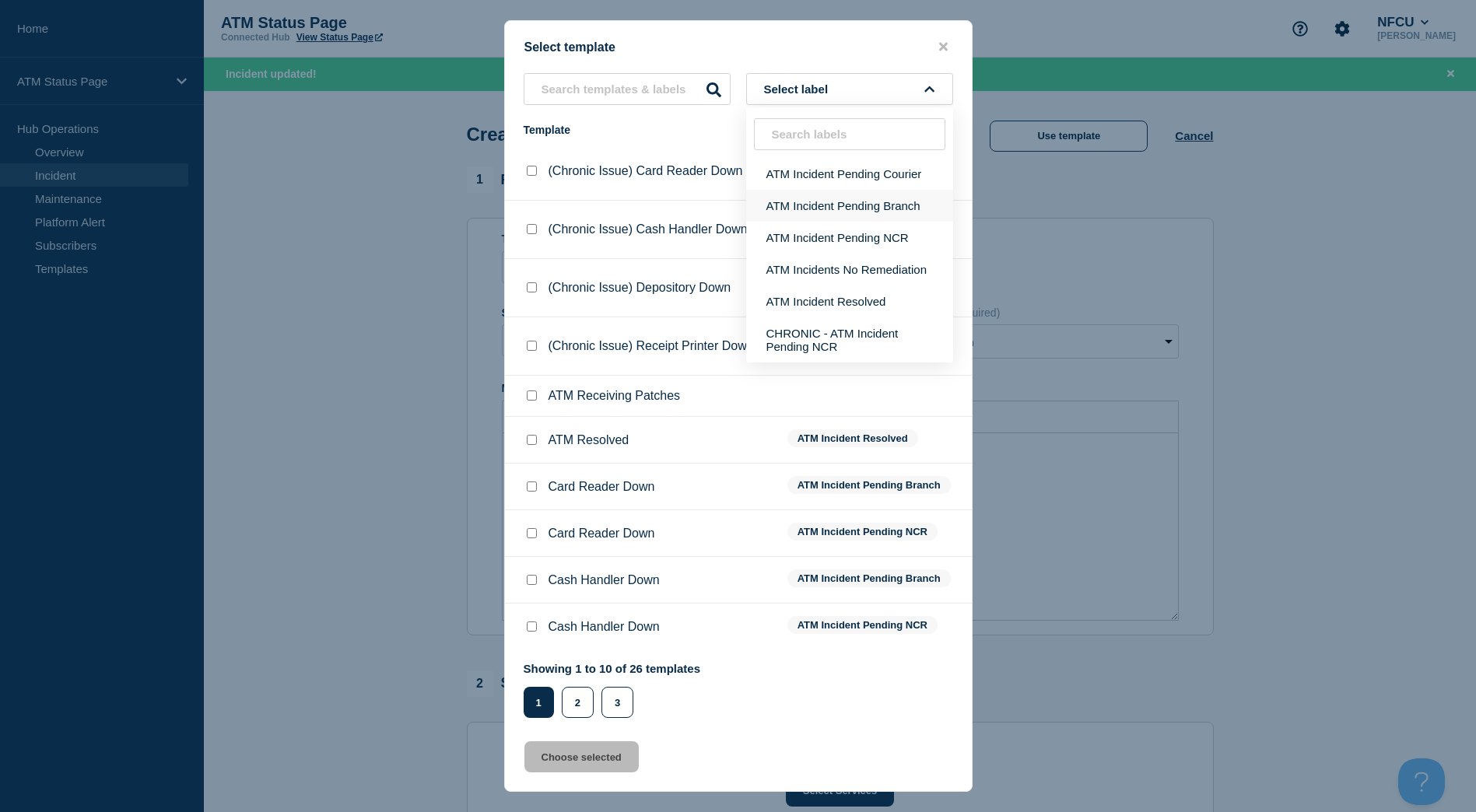
click at [877, 208] on button "ATM Incident Pending Branch" at bounding box center [849, 206] width 207 height 32
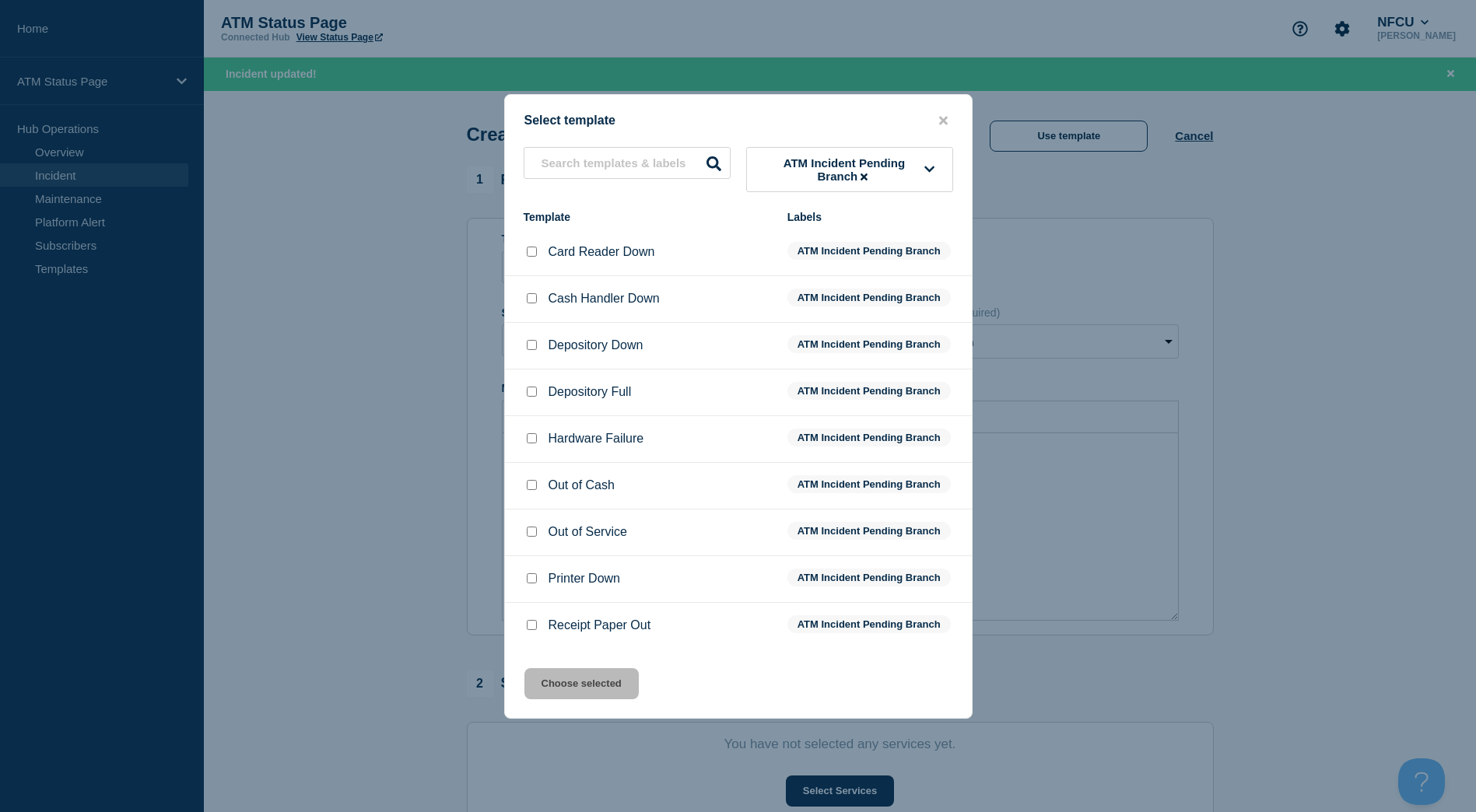
click at [534, 343] on input "Depository Down checkbox" at bounding box center [532, 345] width 10 height 10
click at [564, 684] on button "Choose selected" at bounding box center [582, 683] width 114 height 31
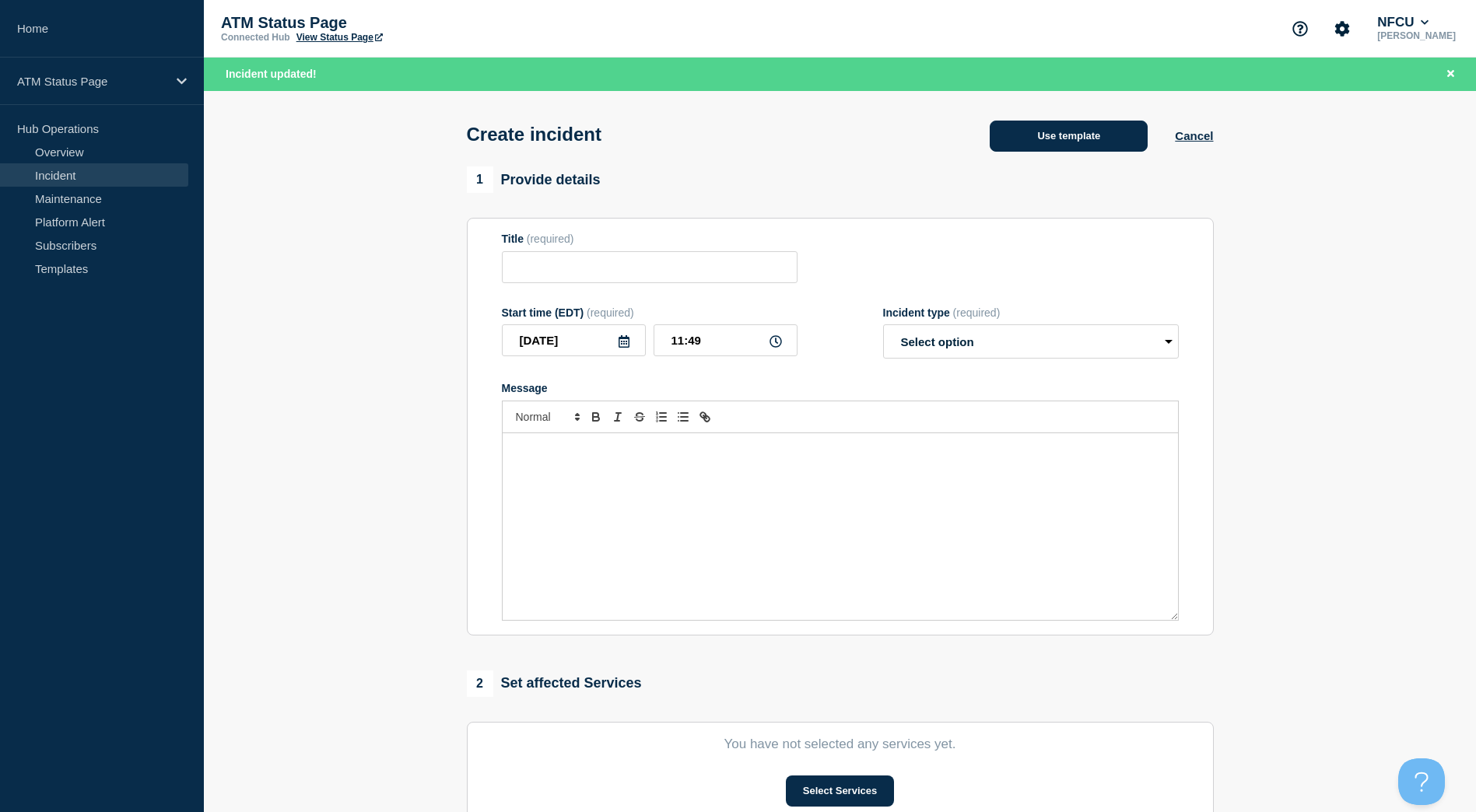
click at [1047, 130] on button "Use template" at bounding box center [1069, 136] width 158 height 31
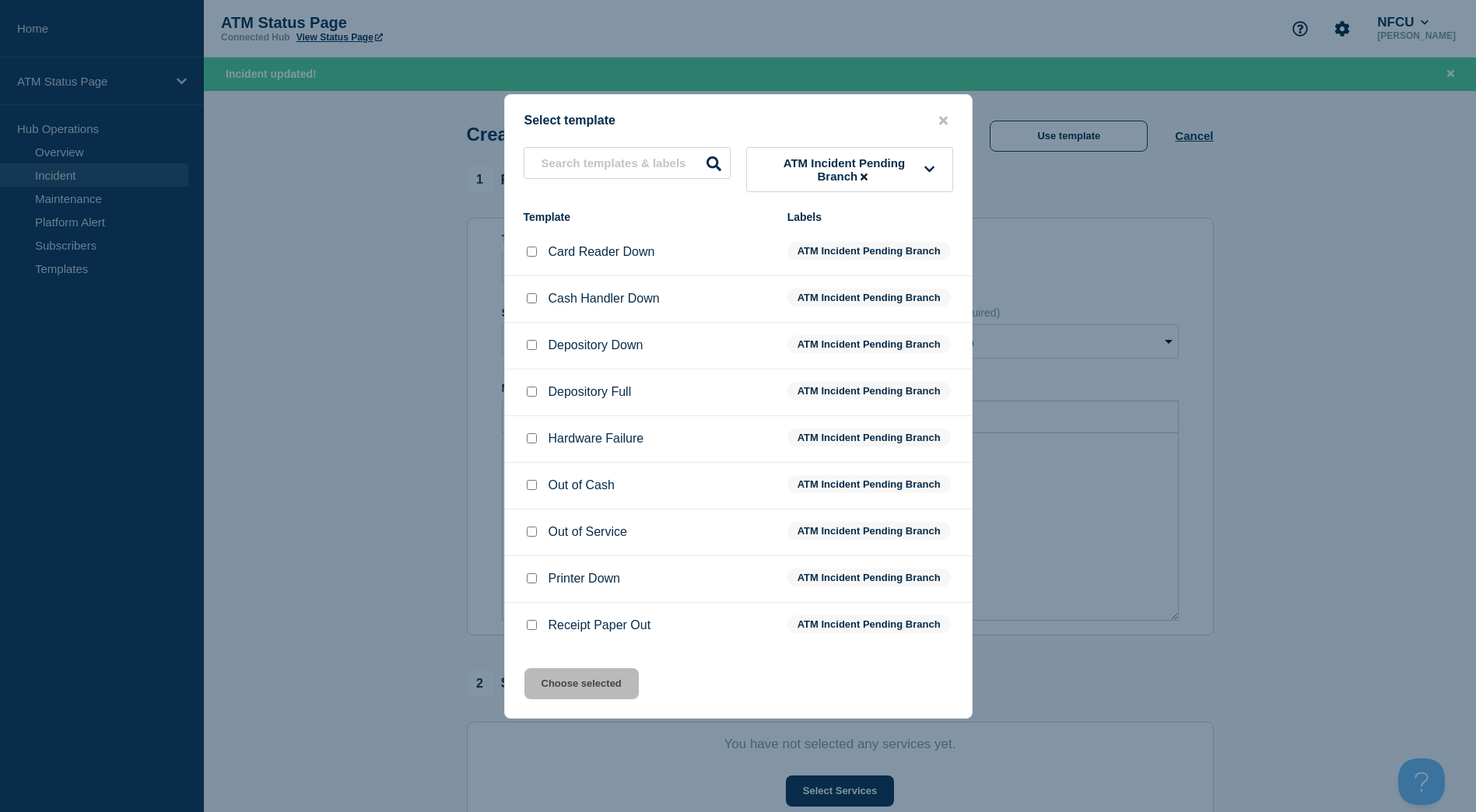
click at [535, 341] on div at bounding box center [532, 346] width 16 height 16
click at [531, 350] on input "Depository Down checkbox" at bounding box center [532, 345] width 10 height 10
click at [557, 677] on button "Choose selected" at bounding box center [582, 683] width 114 height 31
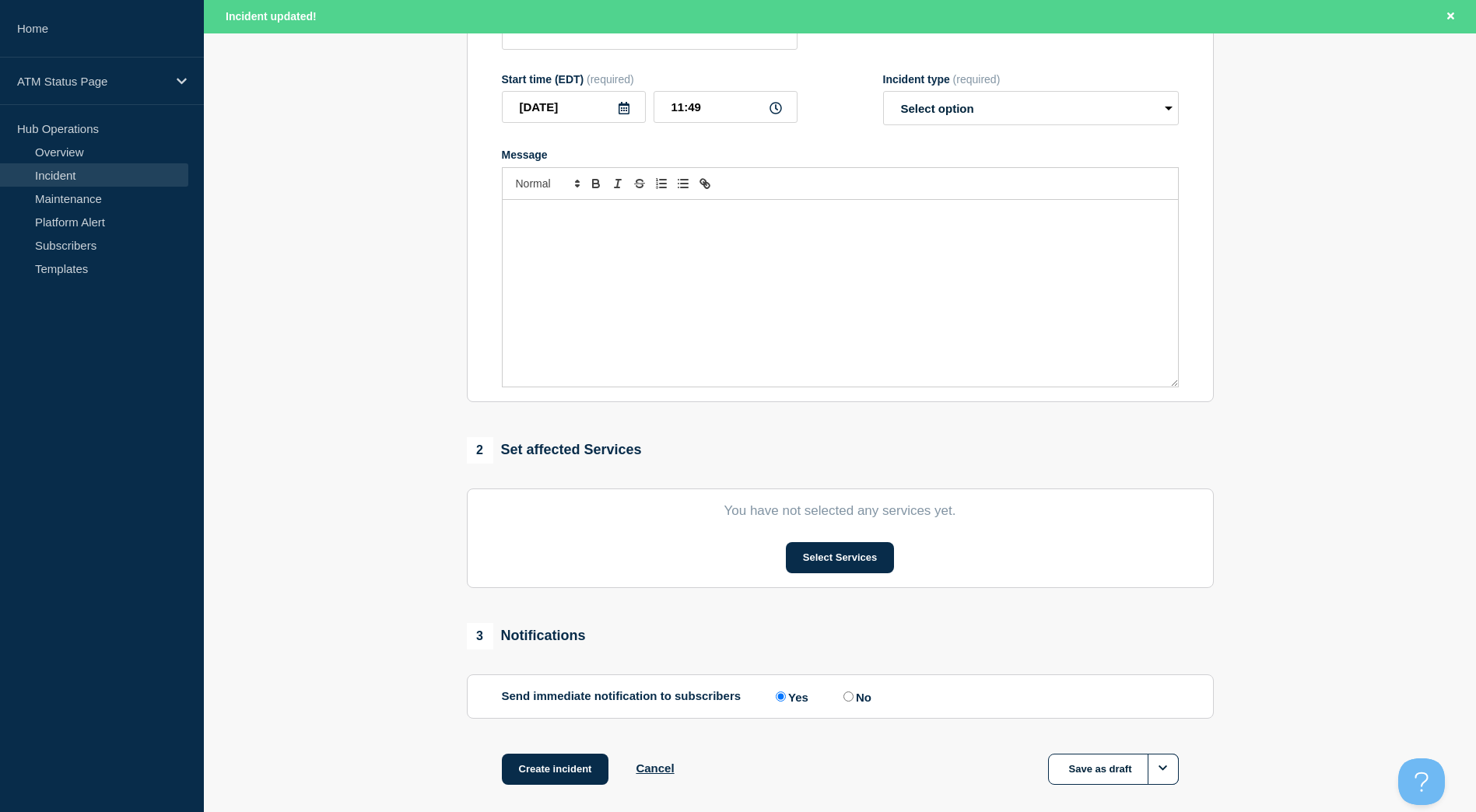
scroll to position [78, 0]
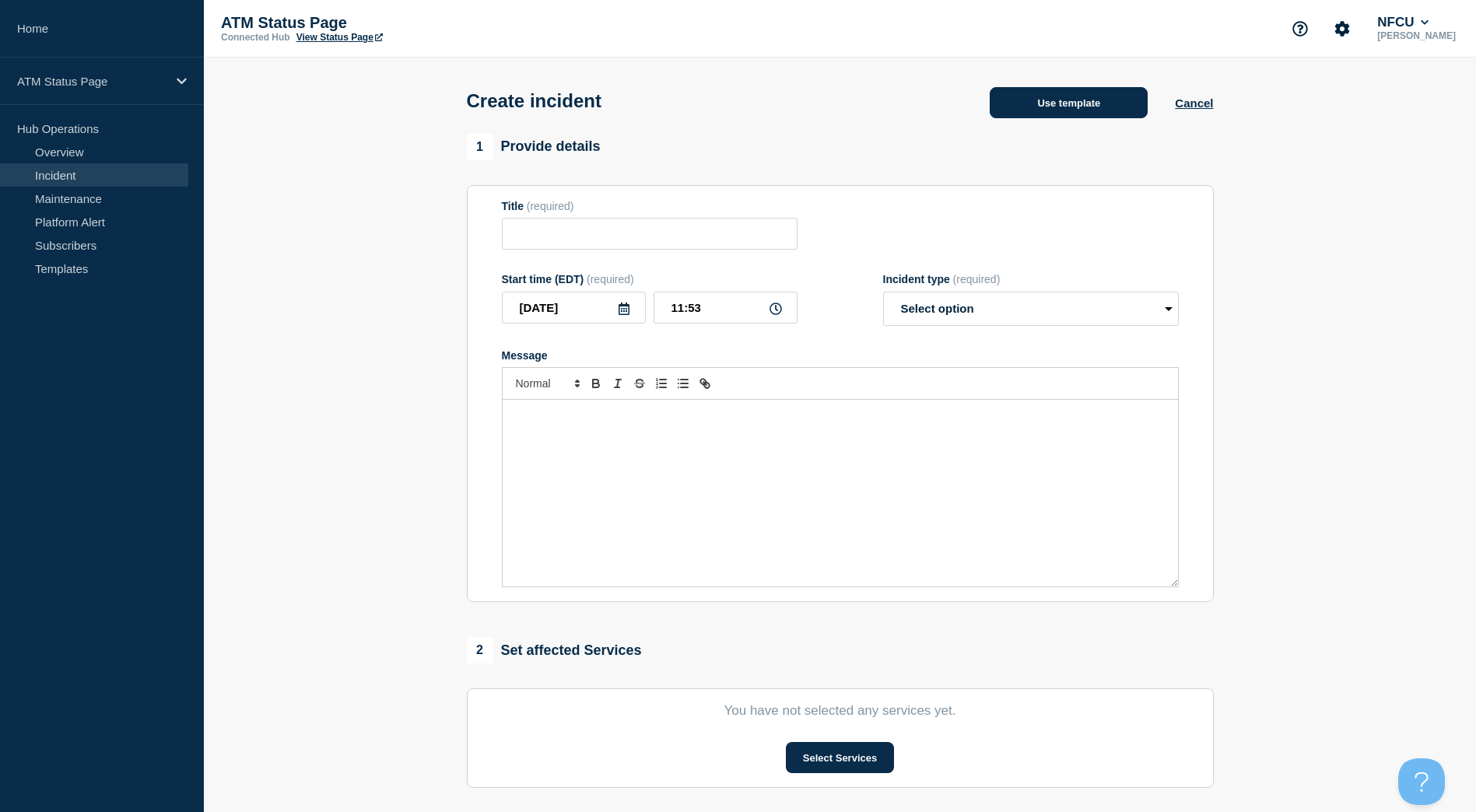
click at [1054, 91] on button "Use template" at bounding box center [1069, 102] width 158 height 31
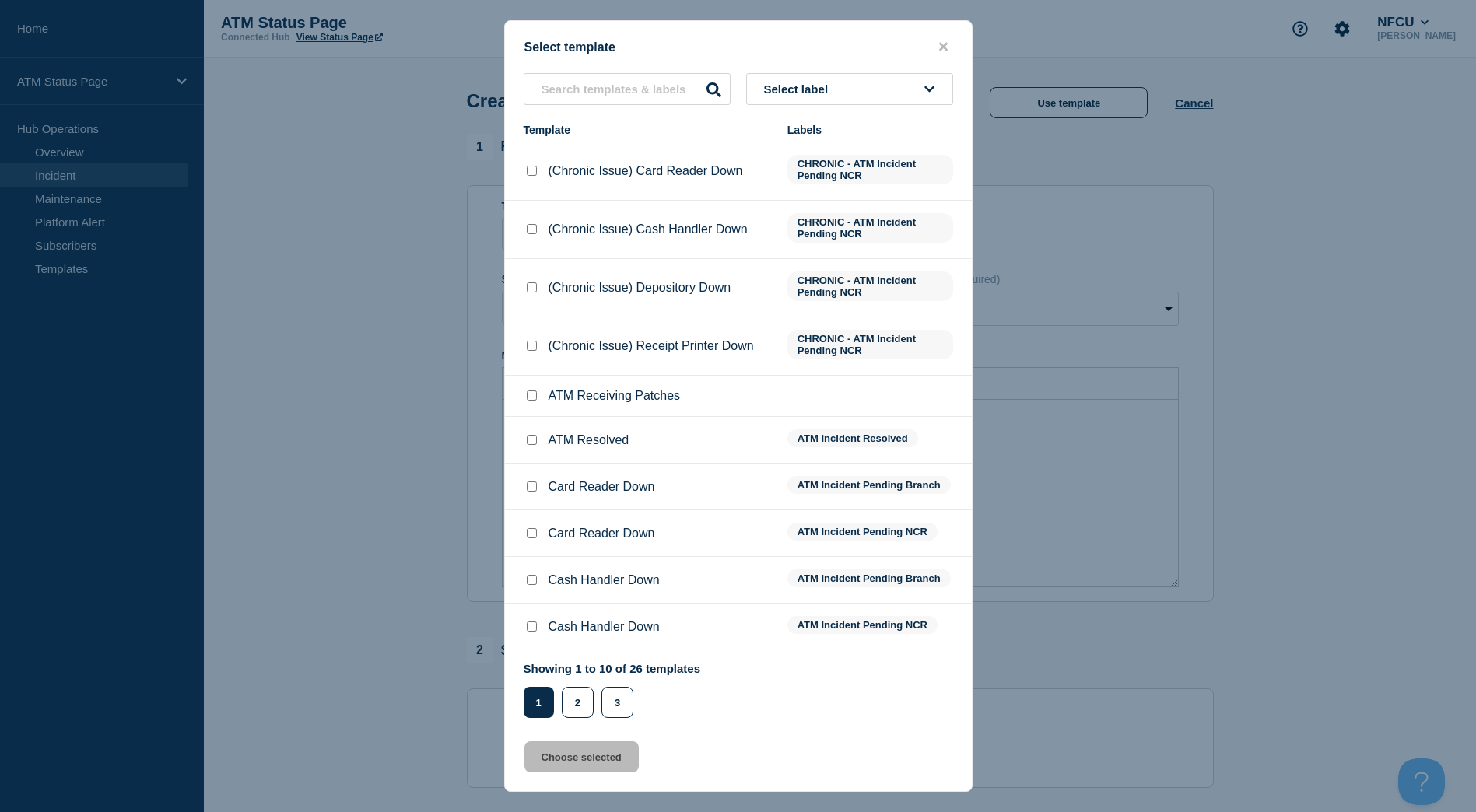
click at [904, 93] on button "Select label" at bounding box center [849, 89] width 207 height 32
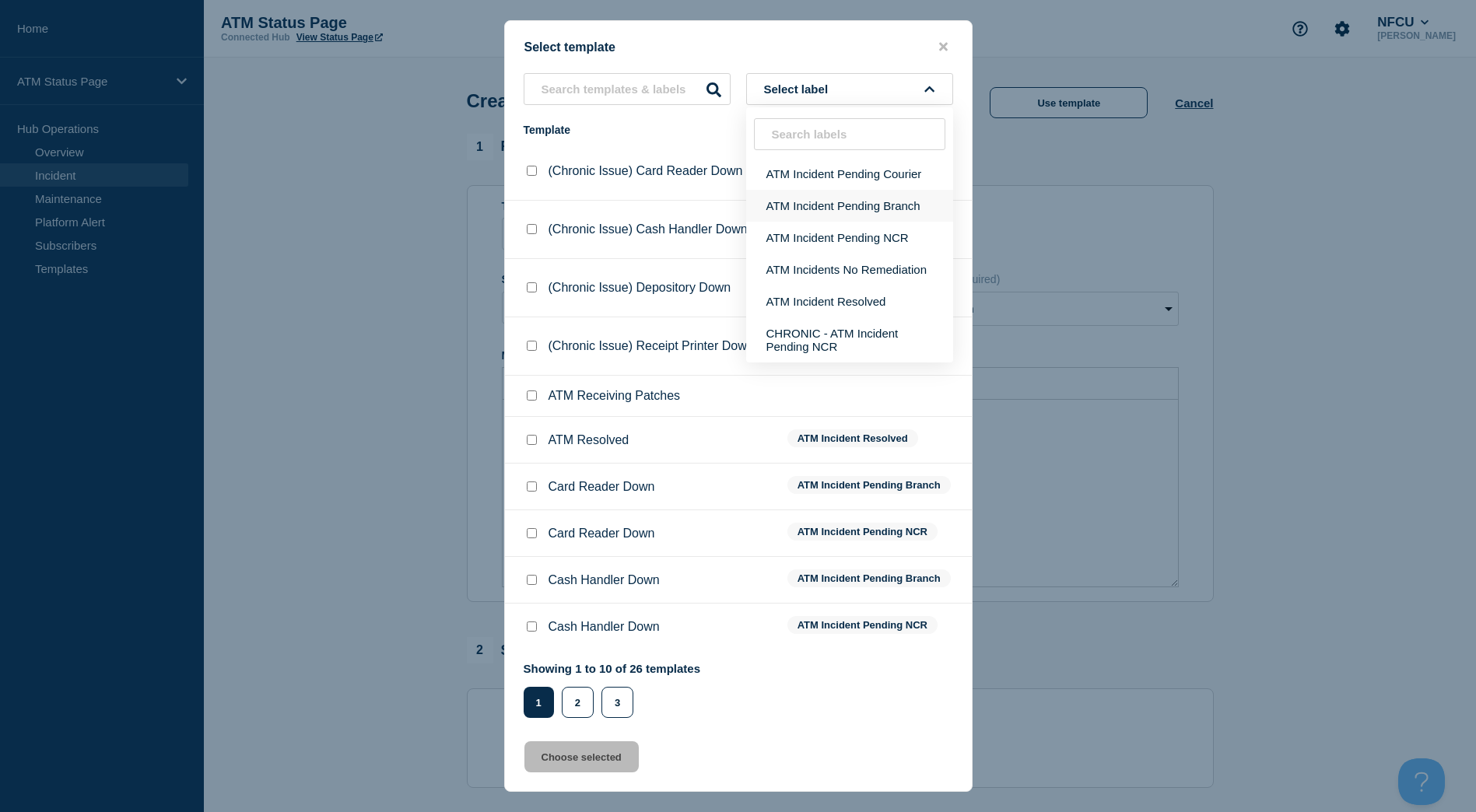
click at [872, 209] on button "ATM Incident Pending Branch" at bounding box center [849, 206] width 207 height 32
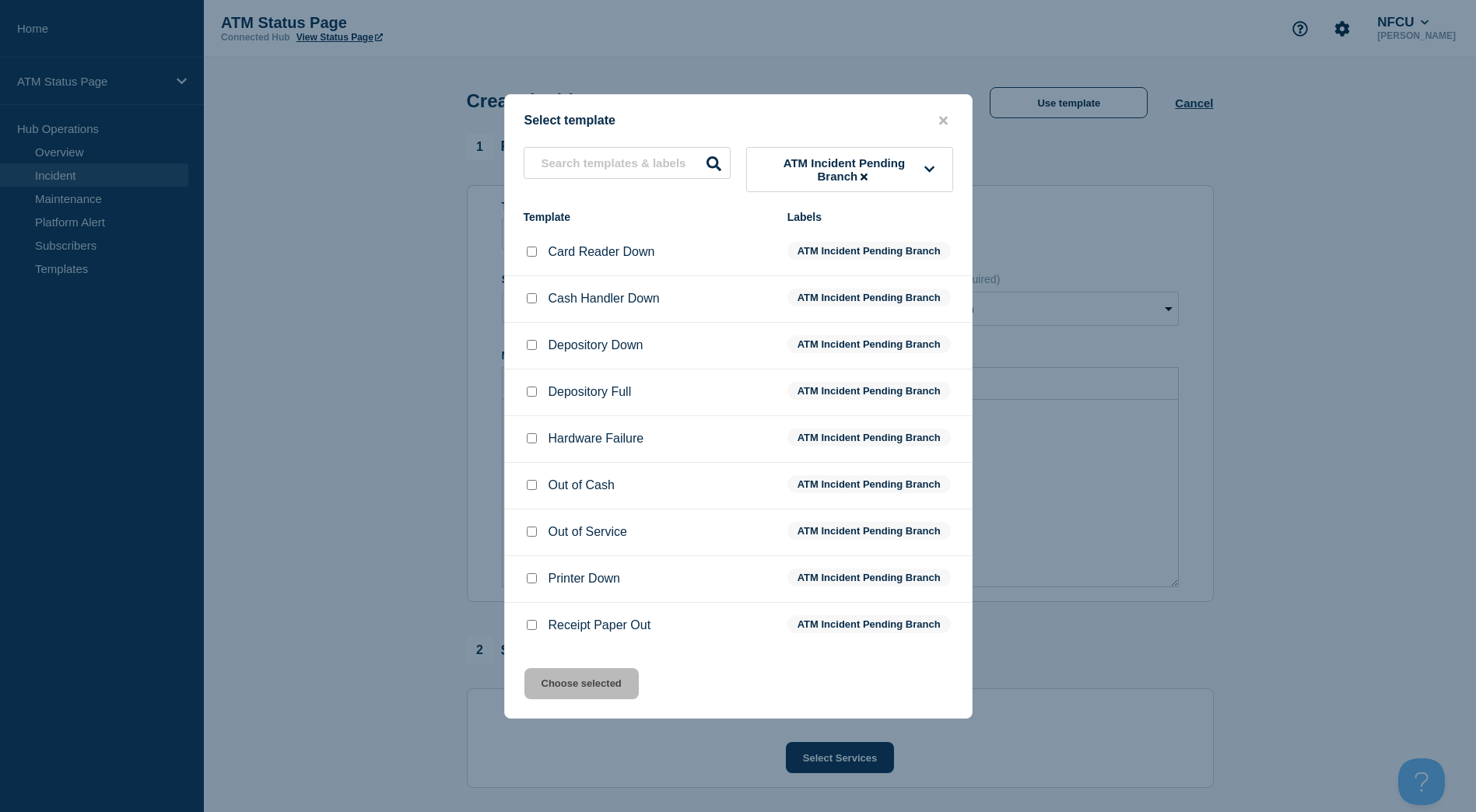
click at [527, 347] on input "Depository Down checkbox" at bounding box center [532, 345] width 10 height 10
checkbox input "true"
click at [562, 671] on button "Choose selected" at bounding box center [582, 683] width 114 height 31
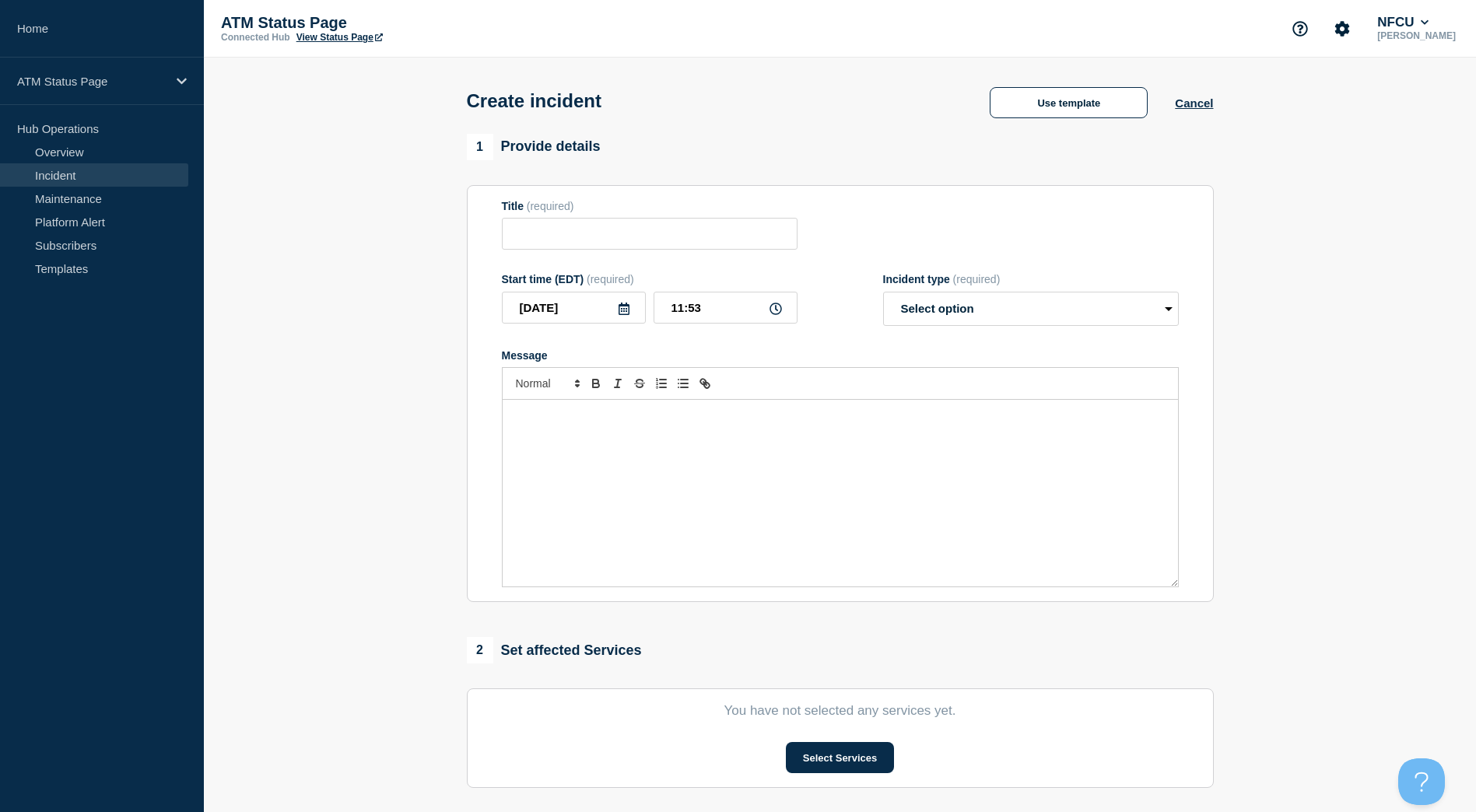
type input "Depository Down"
select select "identified"
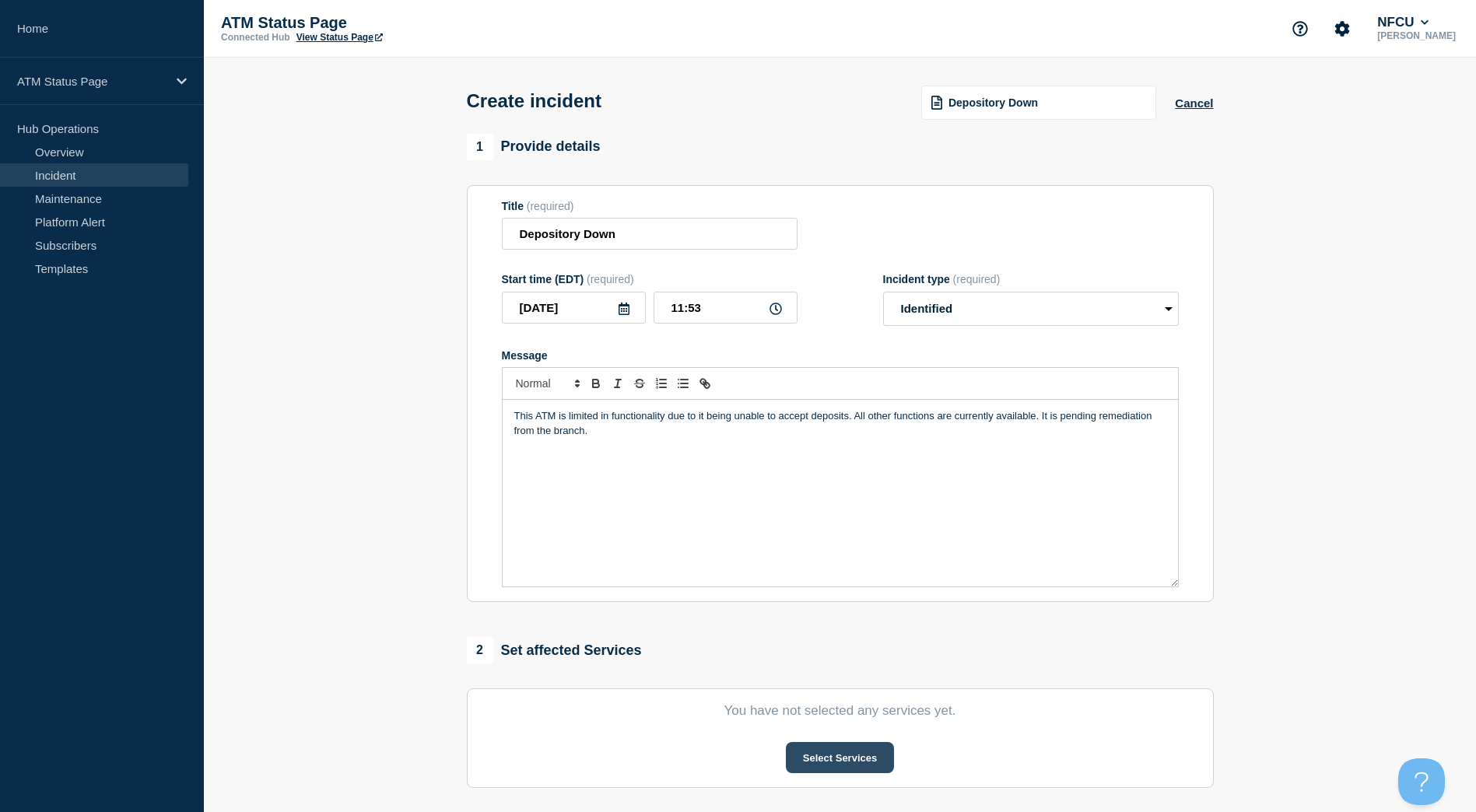
click at [833, 756] on button "Select Services" at bounding box center [840, 757] width 108 height 31
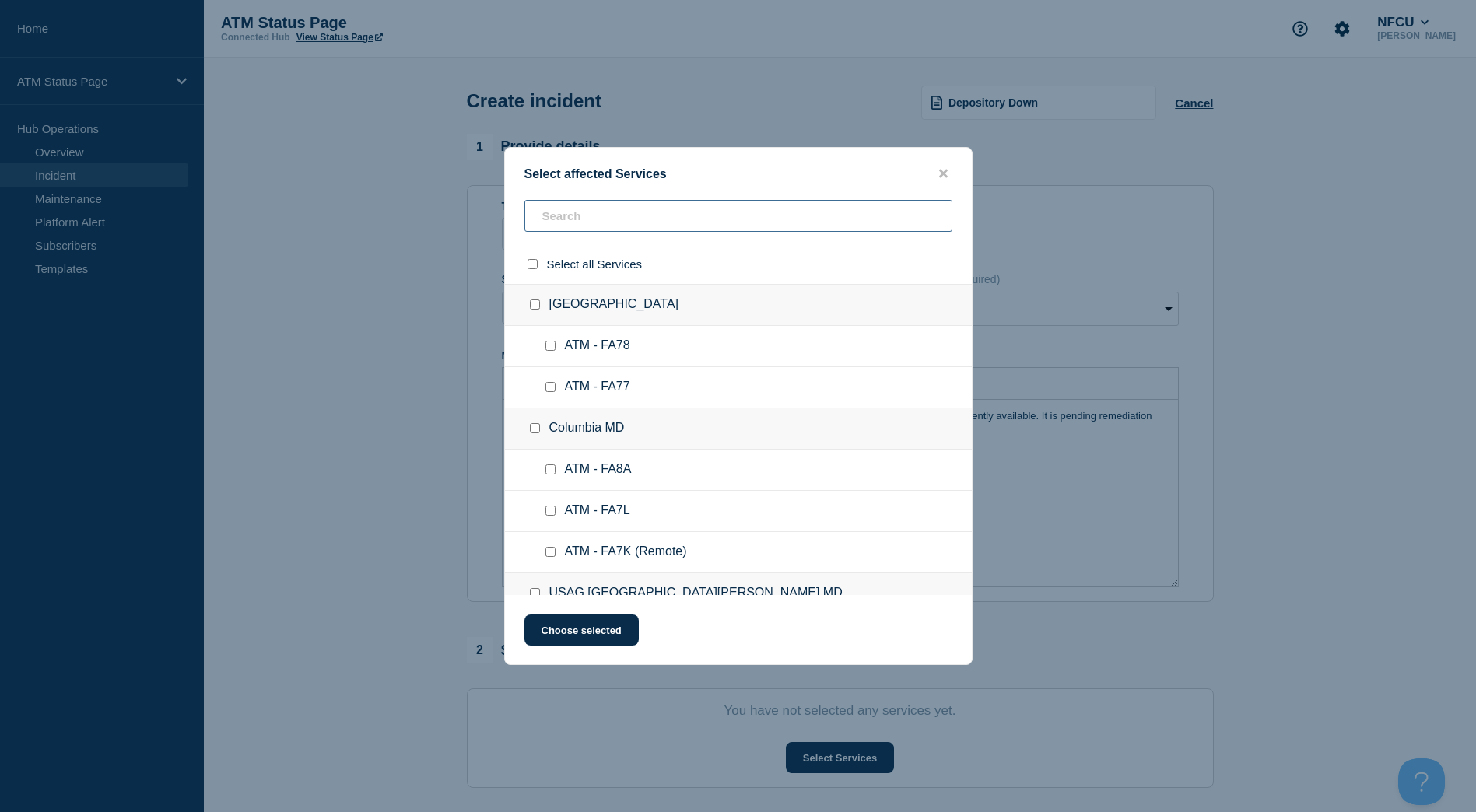
click at [657, 227] on input "text" at bounding box center [738, 216] width 428 height 32
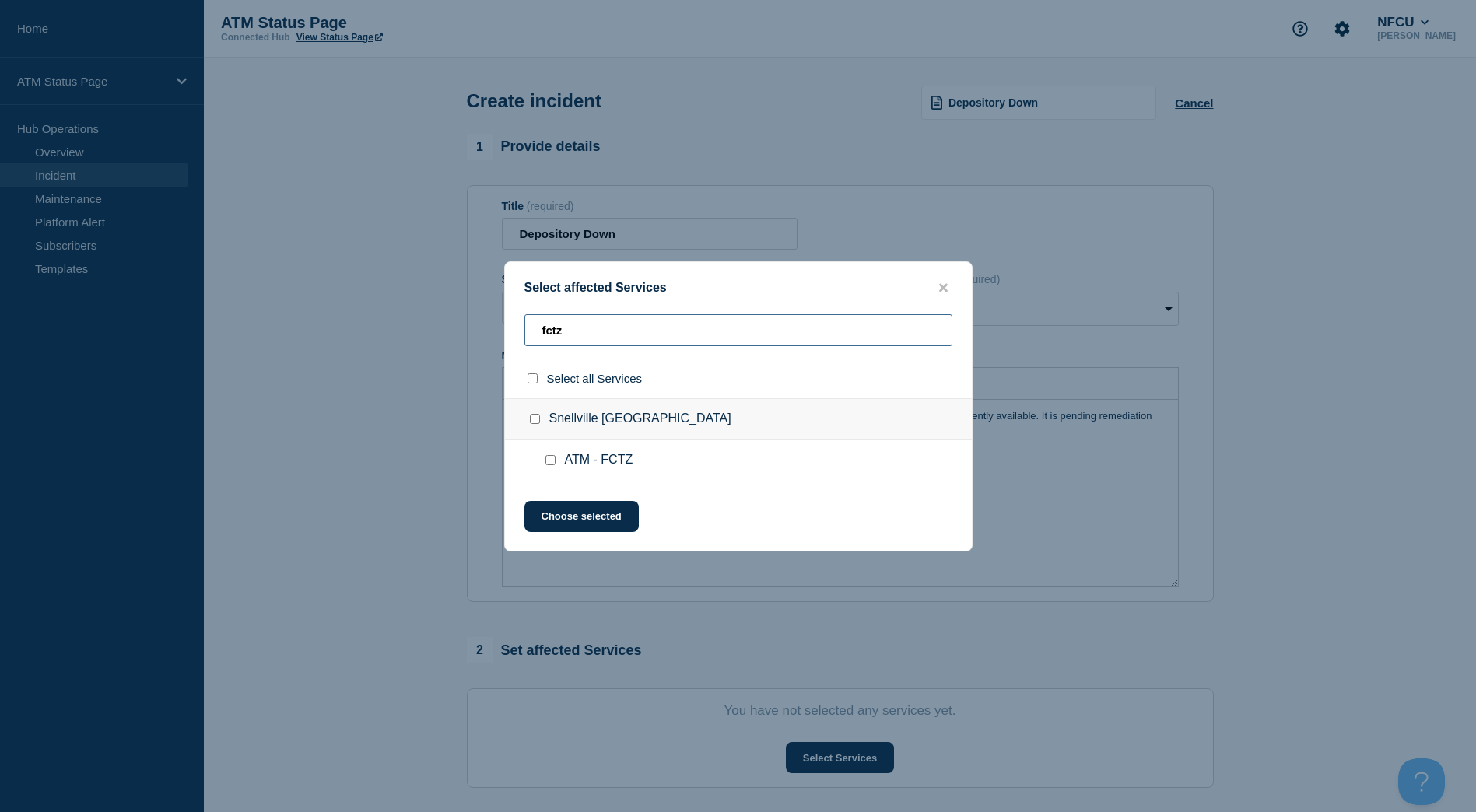
type input "fctz"
click at [534, 416] on input "Snellville GA checkbox" at bounding box center [535, 418] width 10 height 10
checkbox input "true"
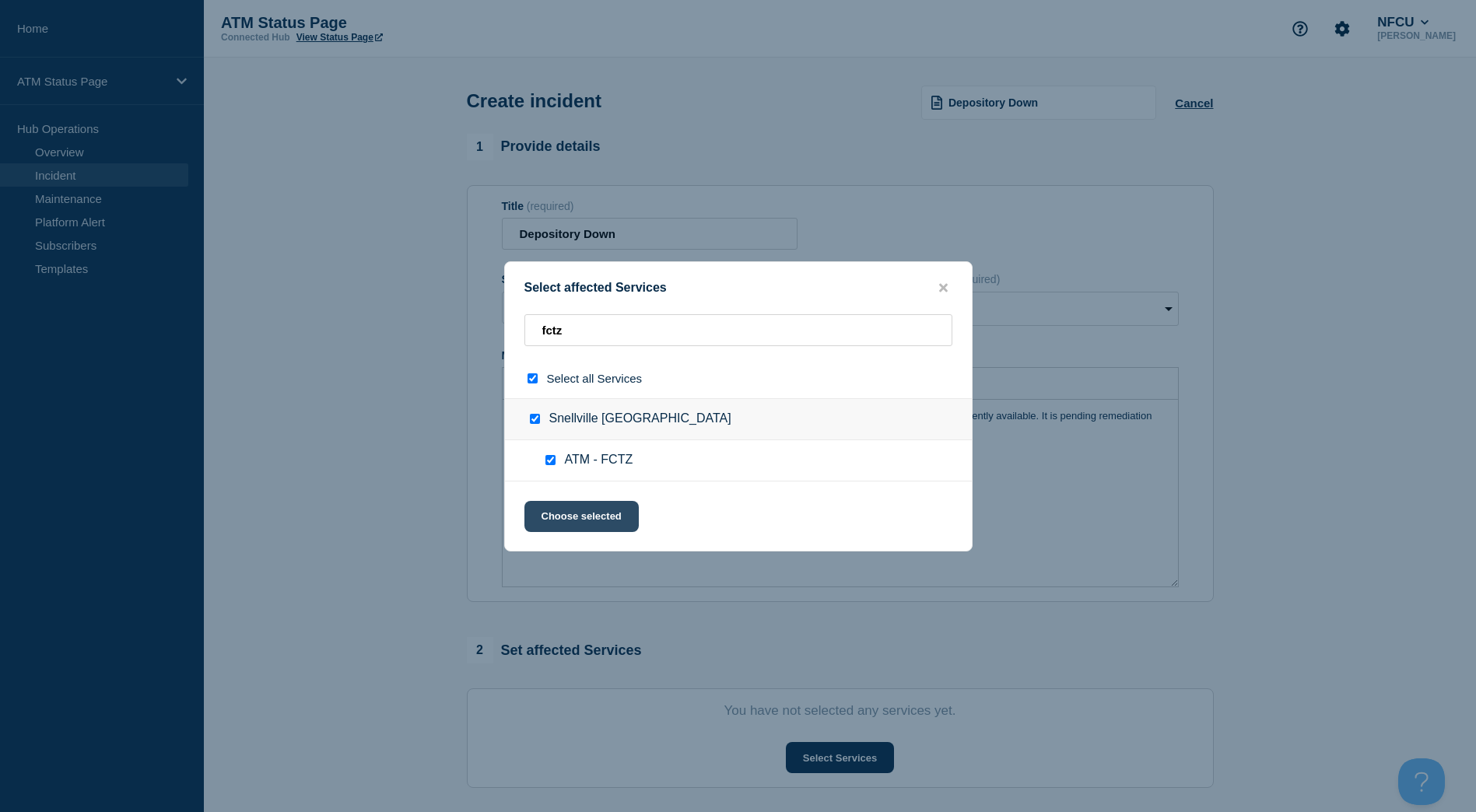
click at [583, 518] on button "Choose selected" at bounding box center [582, 516] width 114 height 31
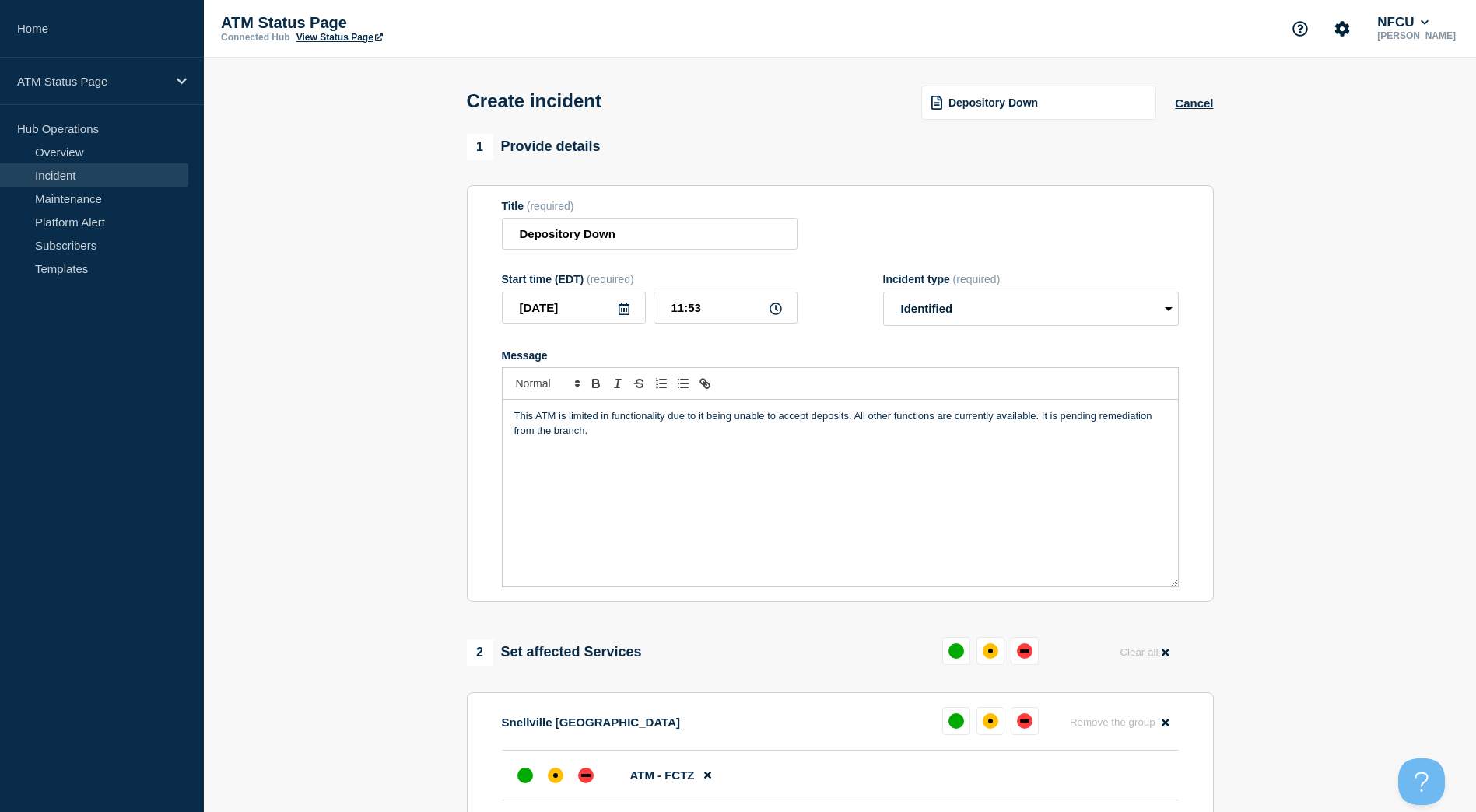
scroll to position [78, 0]
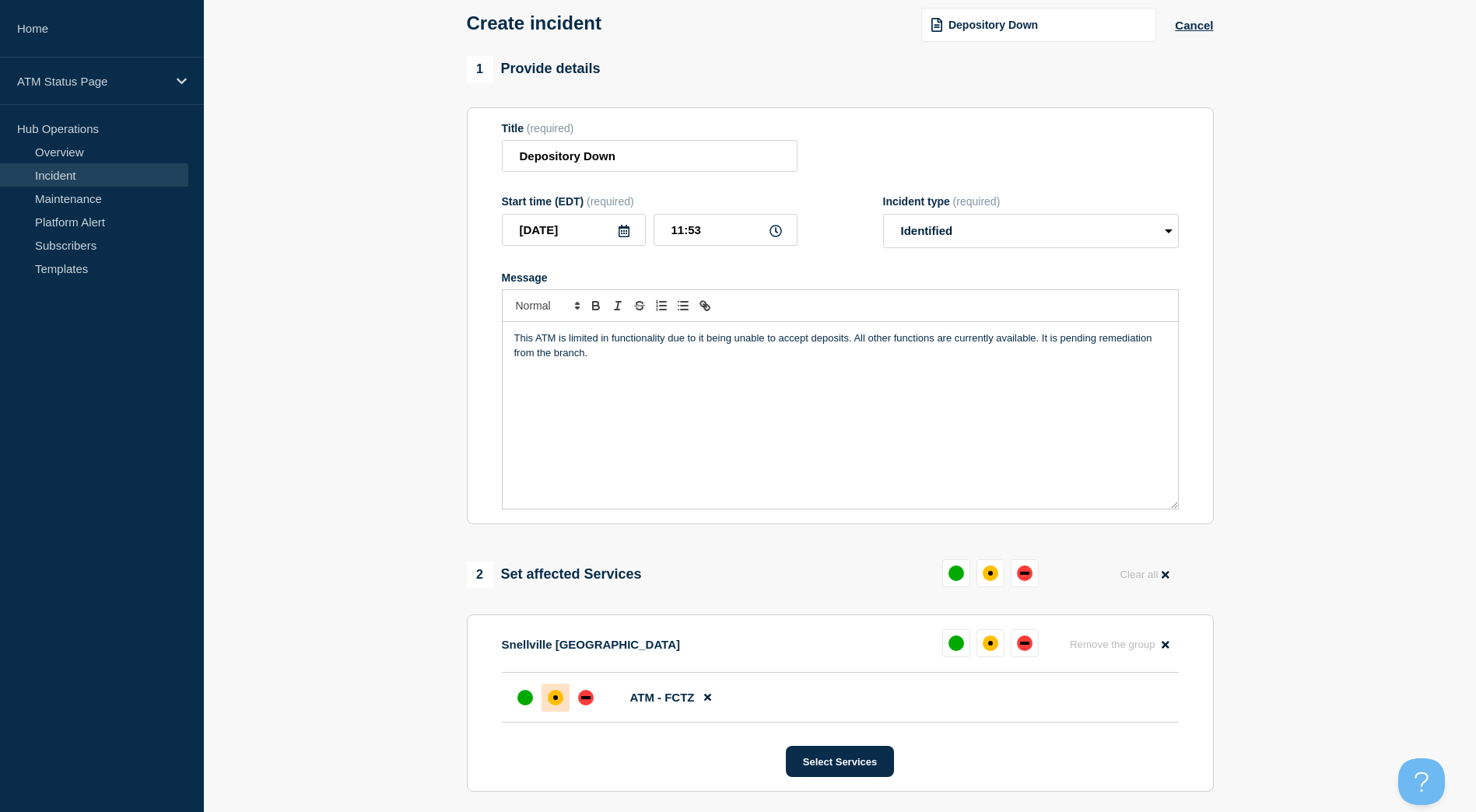
click at [557, 705] on div "affected" at bounding box center [556, 698] width 16 height 16
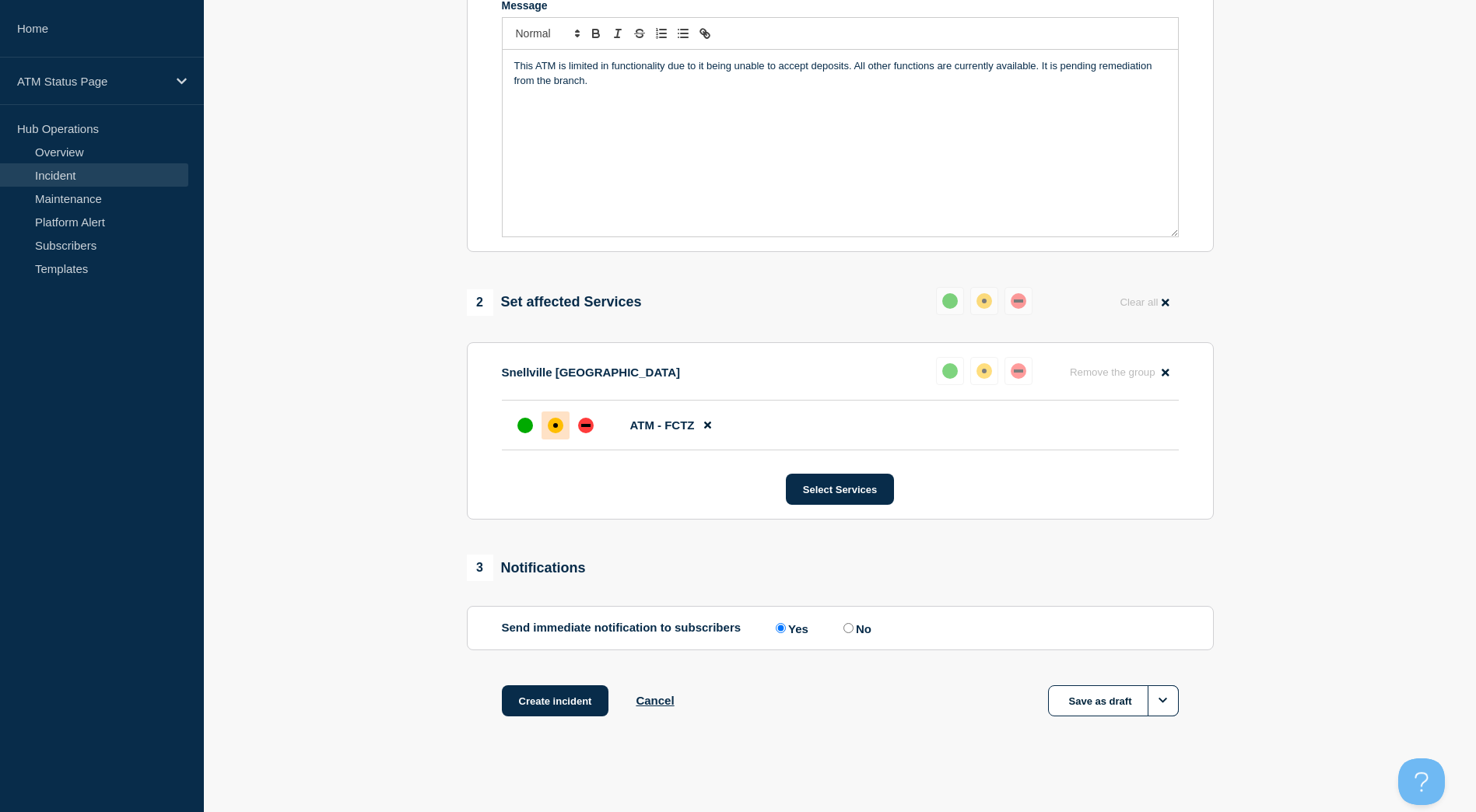
scroll to position [360, 0]
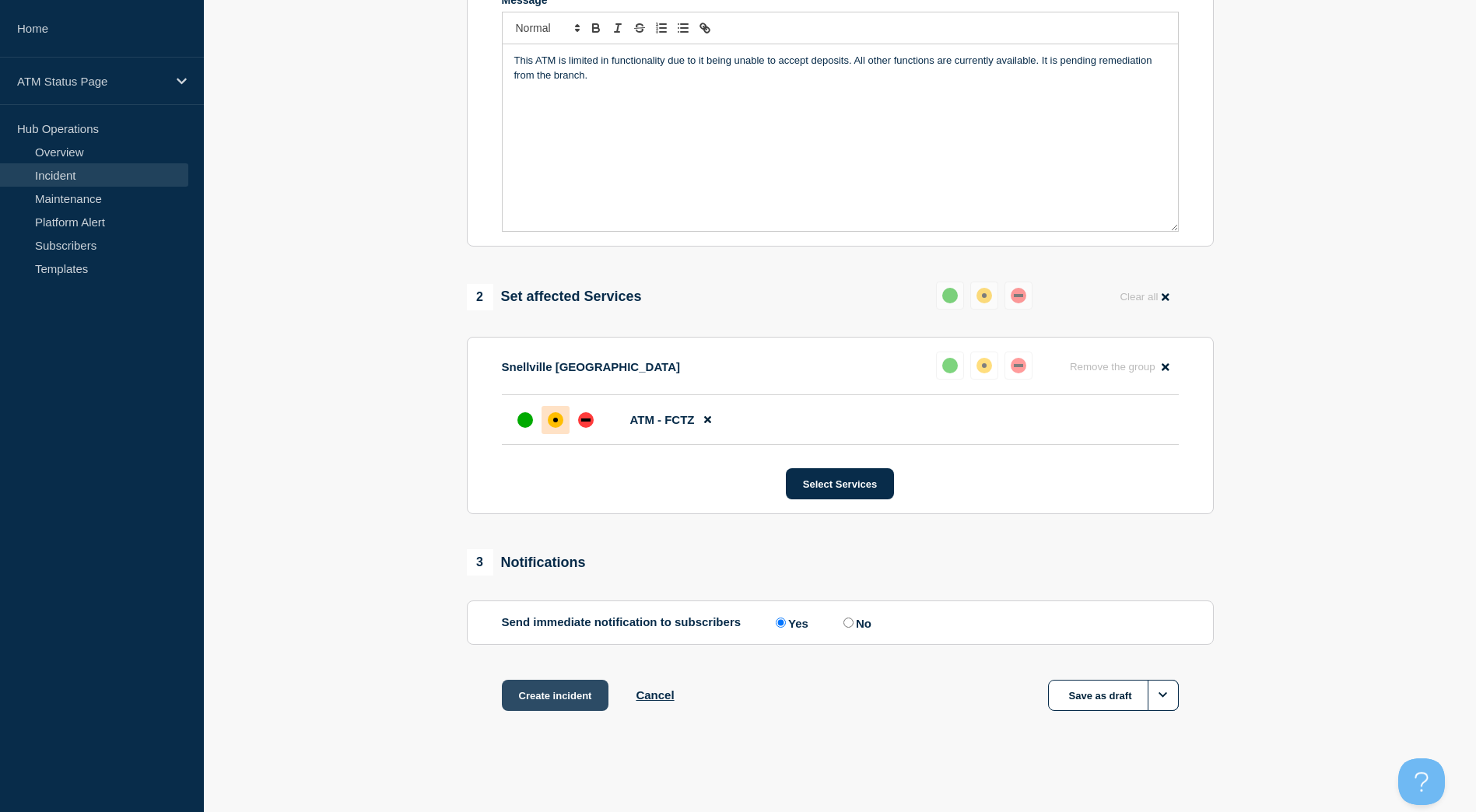
click at [582, 692] on button "Create incident" at bounding box center [555, 695] width 107 height 31
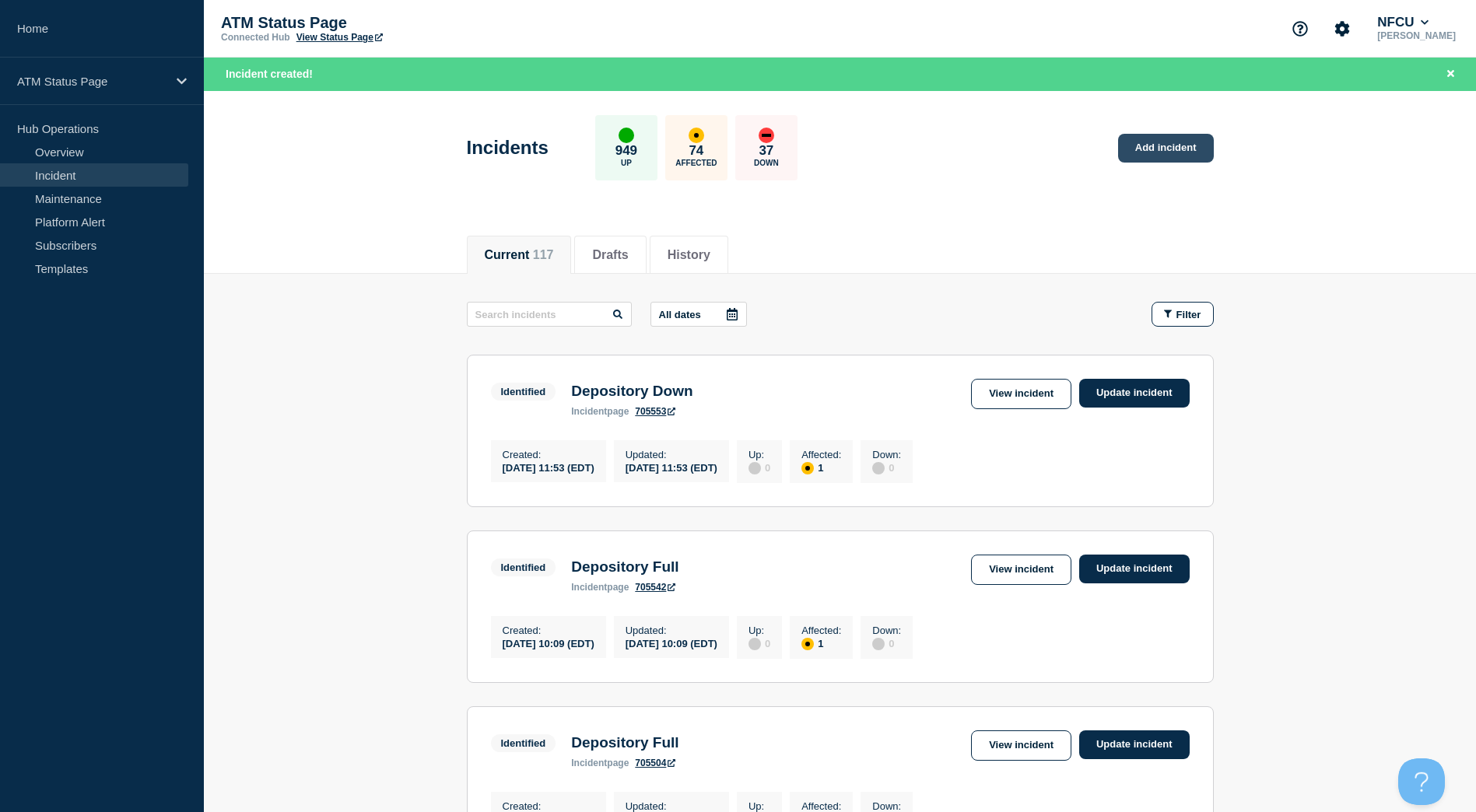
click at [1192, 156] on link "Add incident" at bounding box center [1166, 148] width 96 height 29
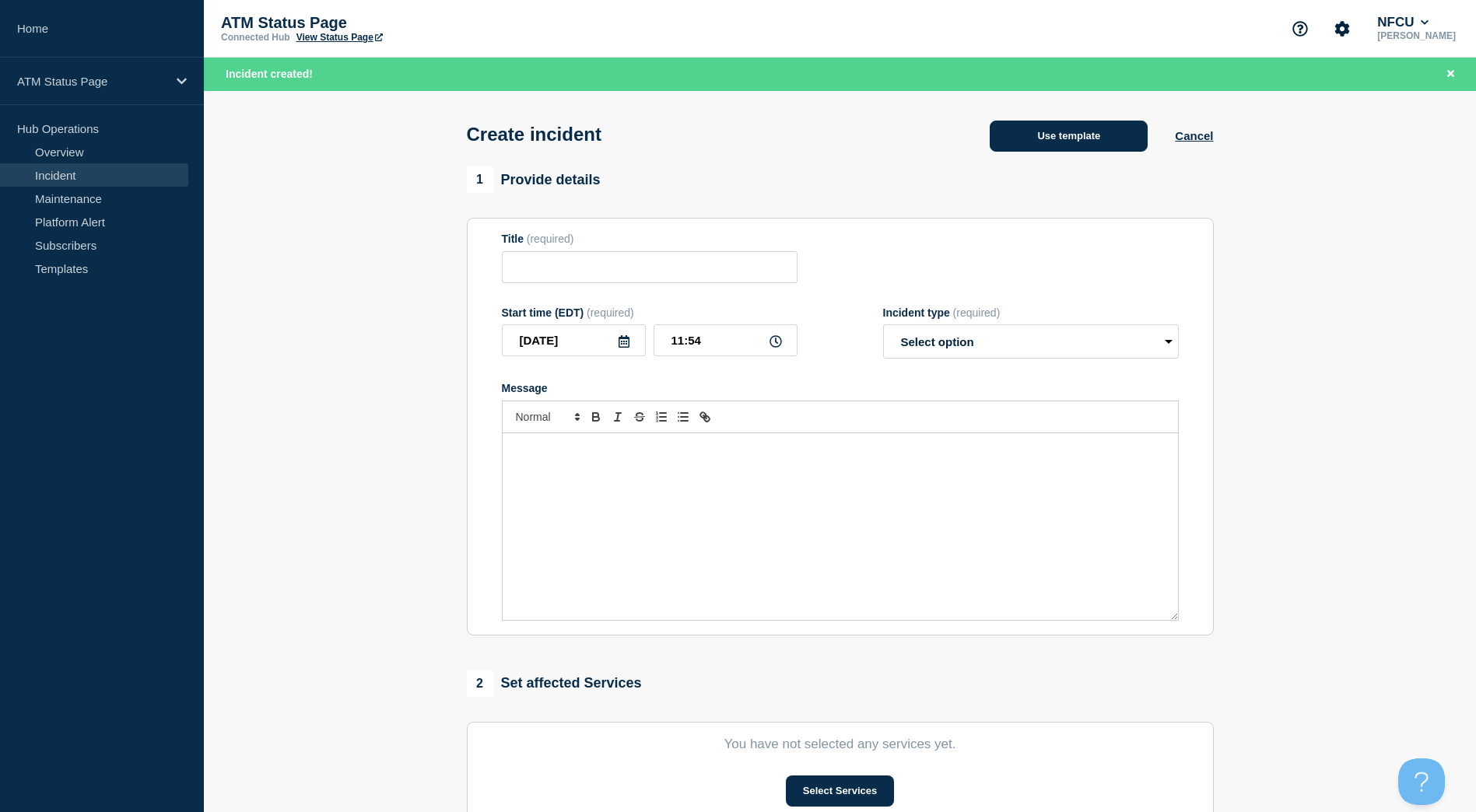
click at [1033, 141] on button "Use template" at bounding box center [1069, 136] width 158 height 31
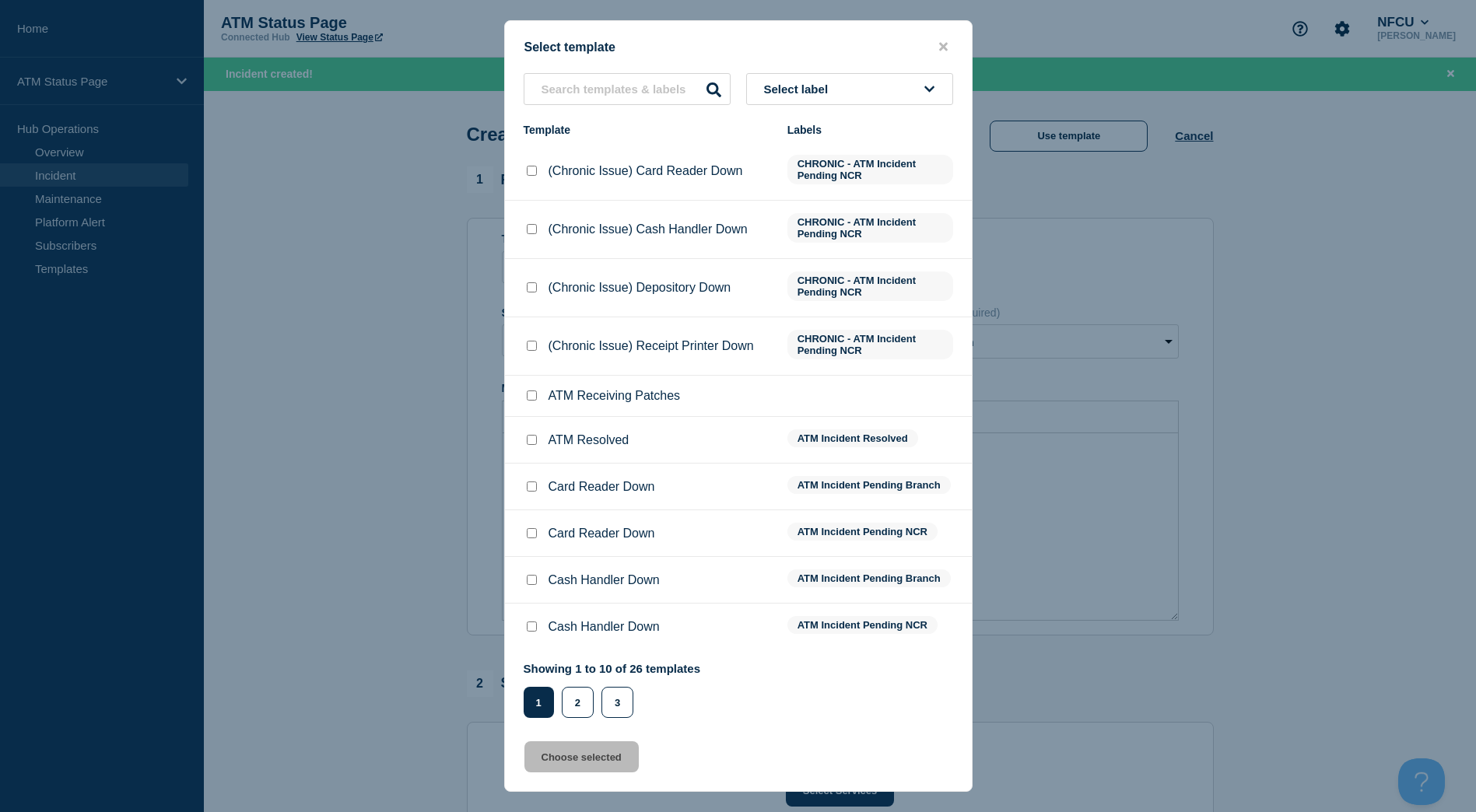
click at [889, 100] on button "Select label" at bounding box center [849, 89] width 207 height 32
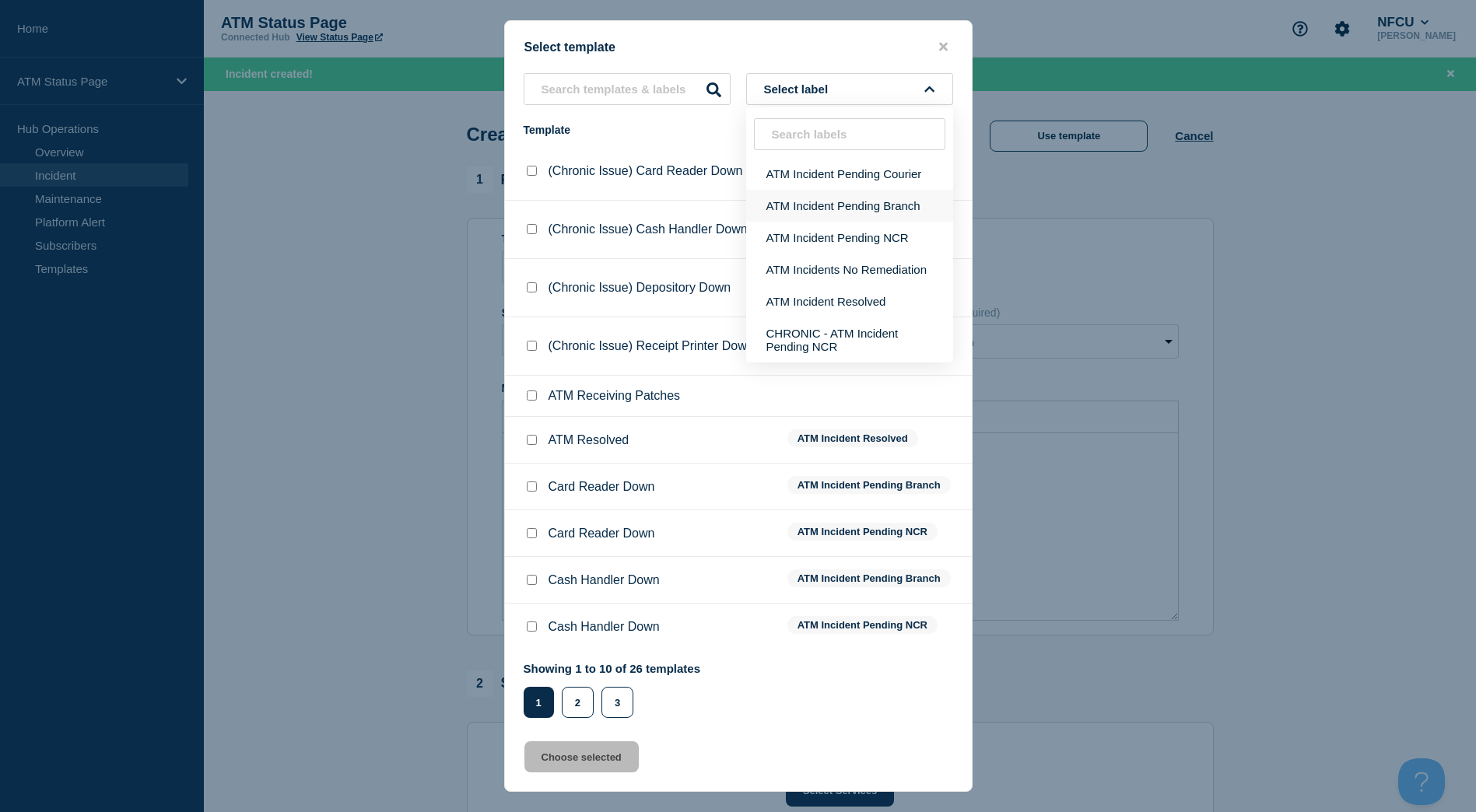
click at [878, 205] on button "ATM Incident Pending Branch" at bounding box center [849, 206] width 207 height 32
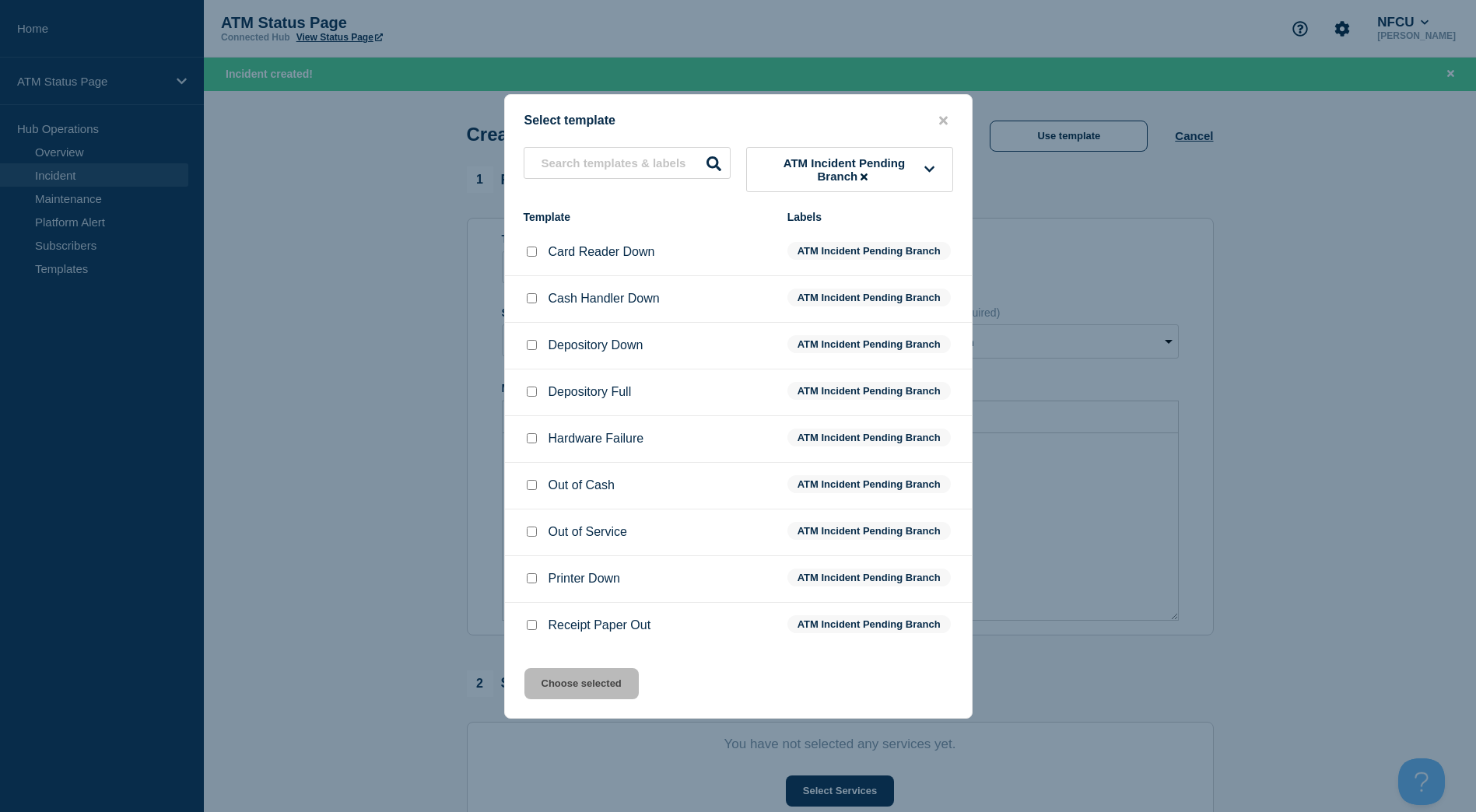
click at [530, 346] on input "Depository Down checkbox" at bounding box center [532, 345] width 10 height 10
checkbox input "true"
click at [581, 682] on button "Choose selected" at bounding box center [582, 683] width 114 height 31
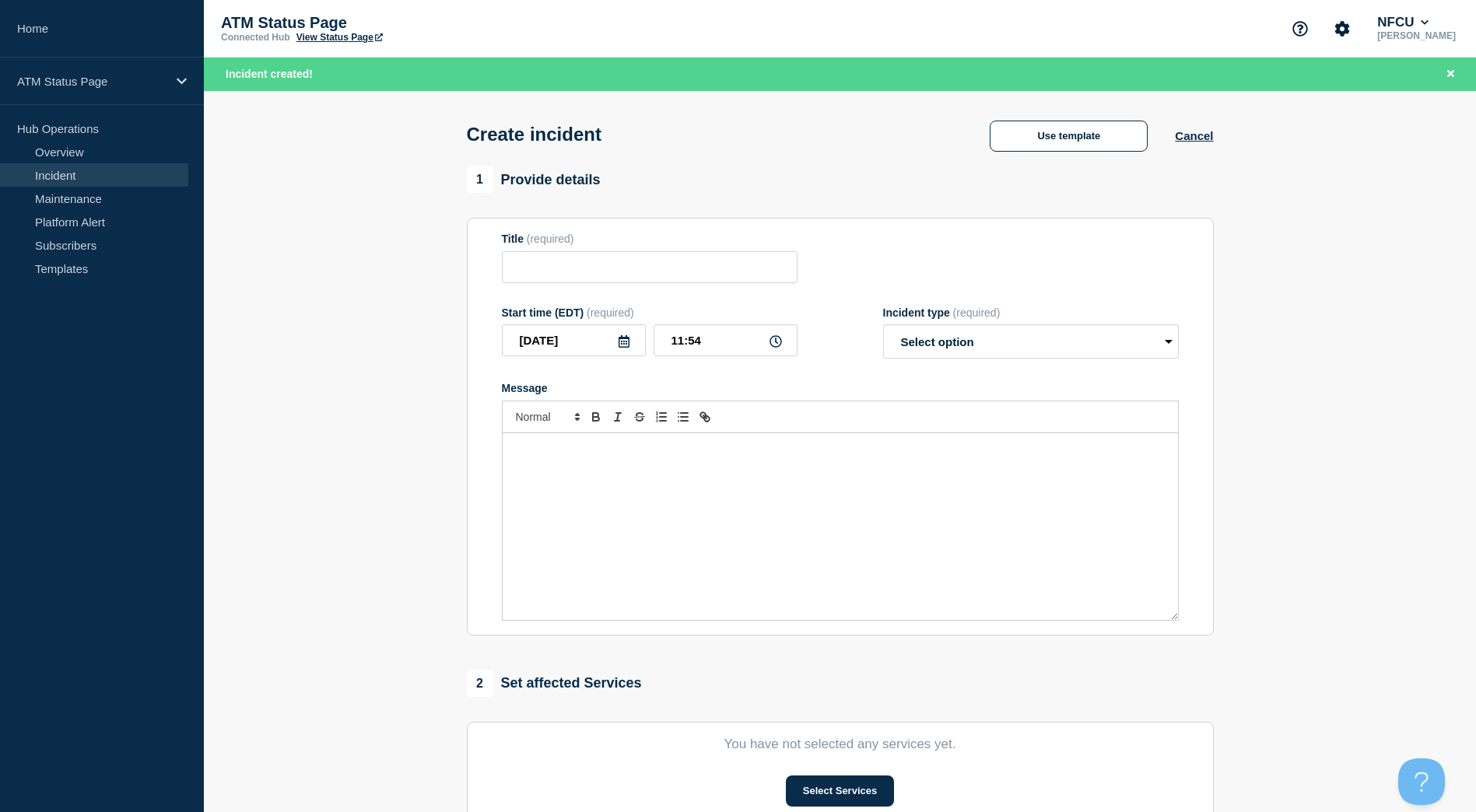
type input "Depository Down"
select select "identified"
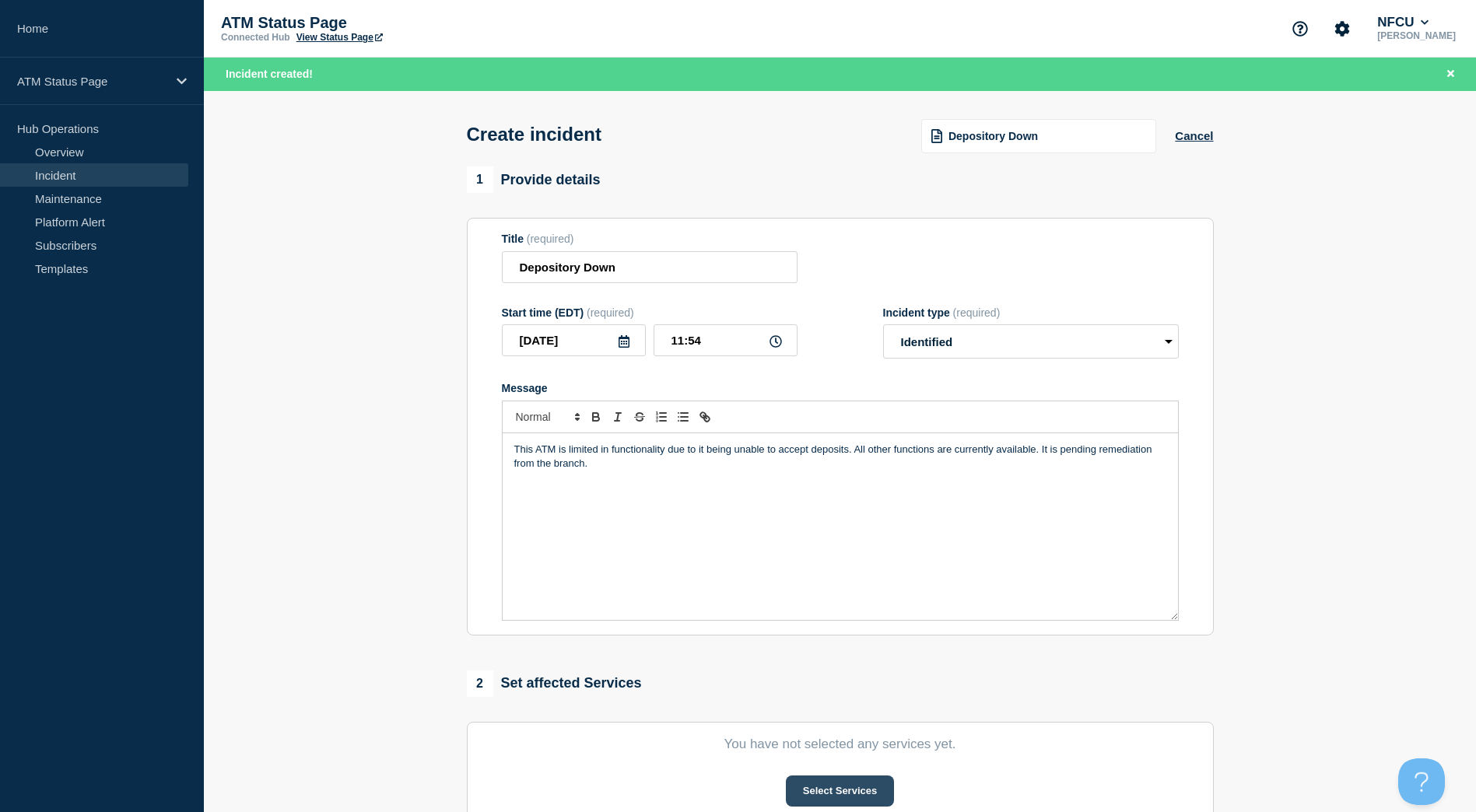
click at [837, 786] on button "Select Services" at bounding box center [840, 791] width 108 height 31
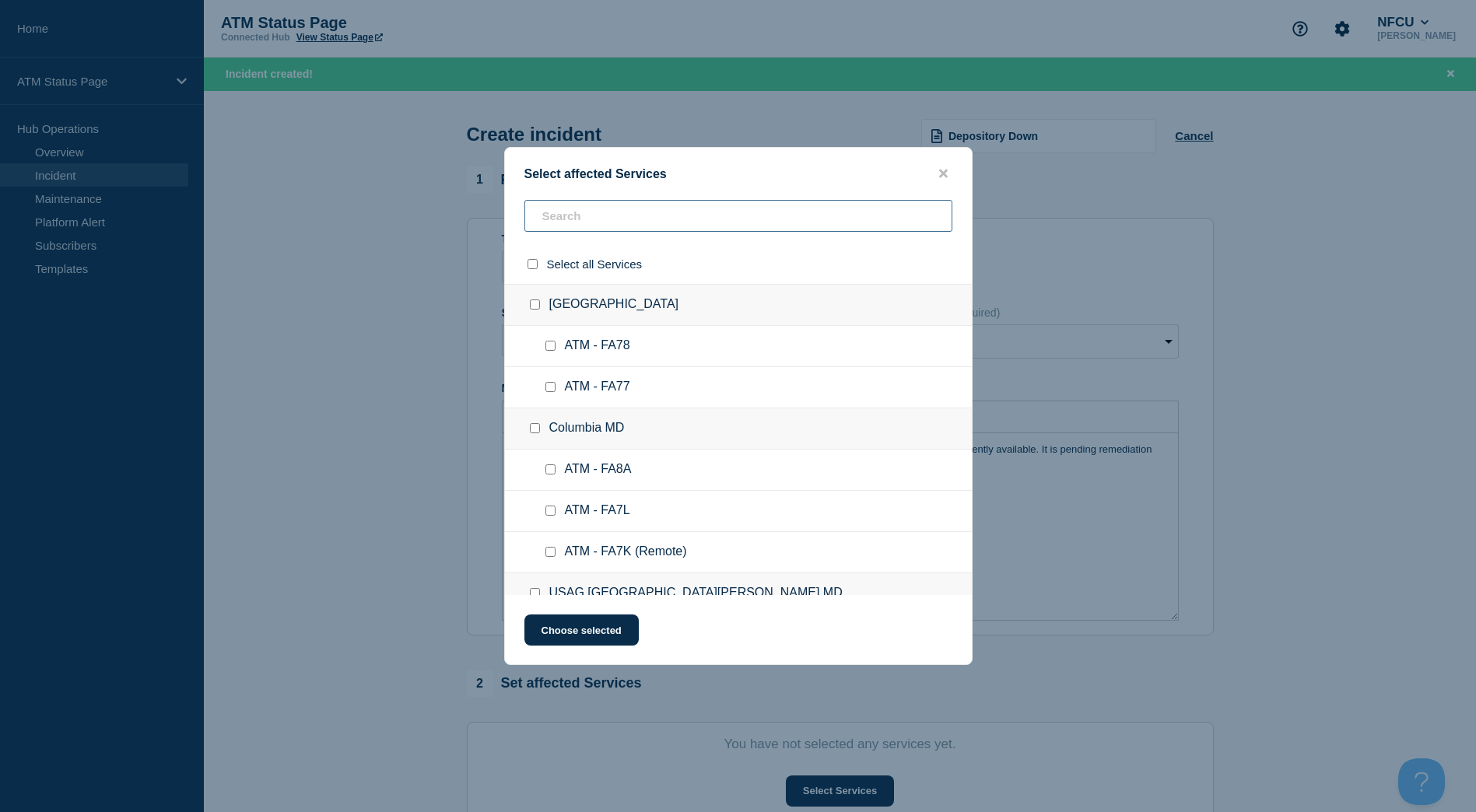
click at [610, 211] on input "text" at bounding box center [738, 216] width 428 height 32
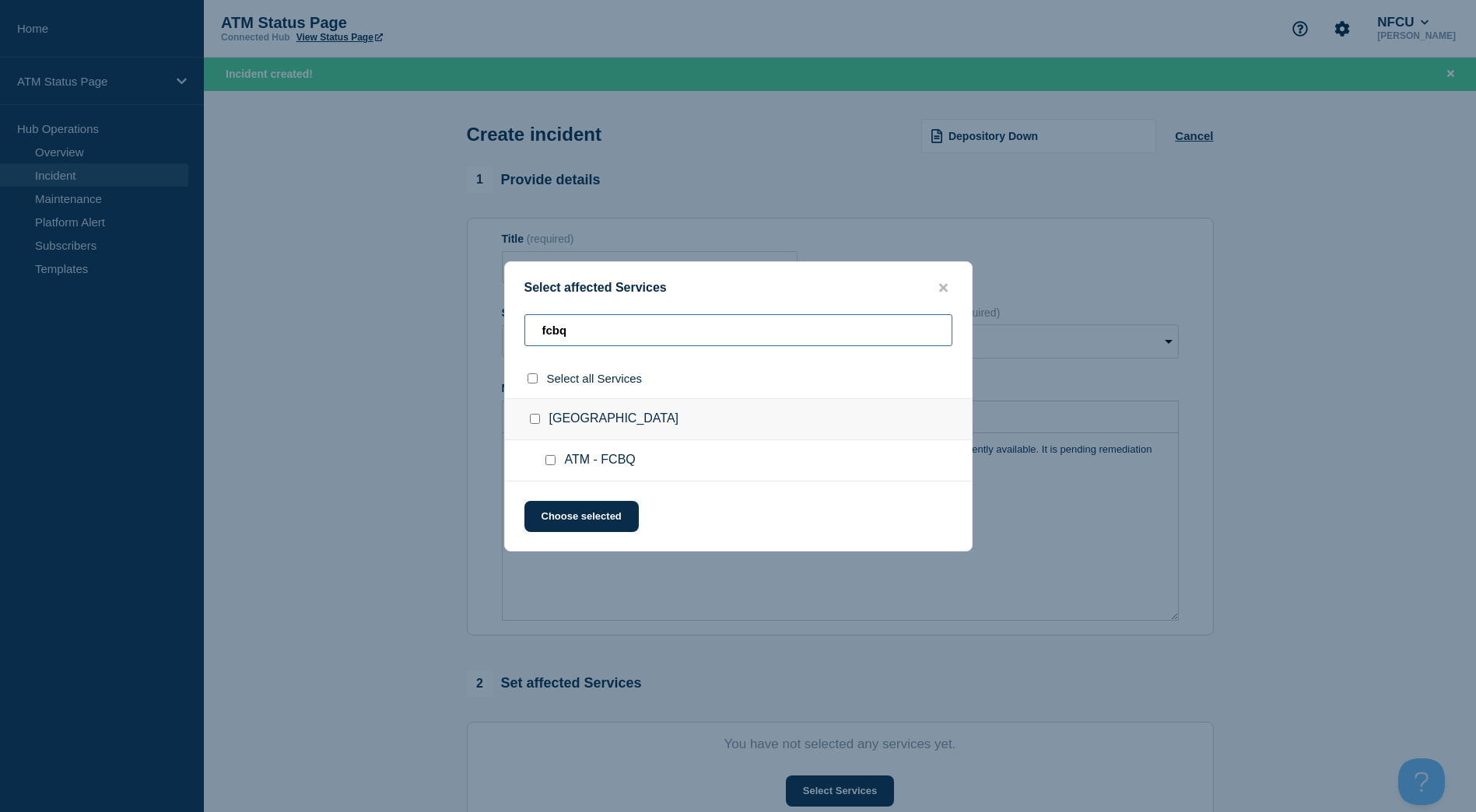
type input "fcbq"
click at [531, 423] on input "Capitol Heights MD checkbox" at bounding box center [535, 418] width 10 height 10
checkbox input "true"
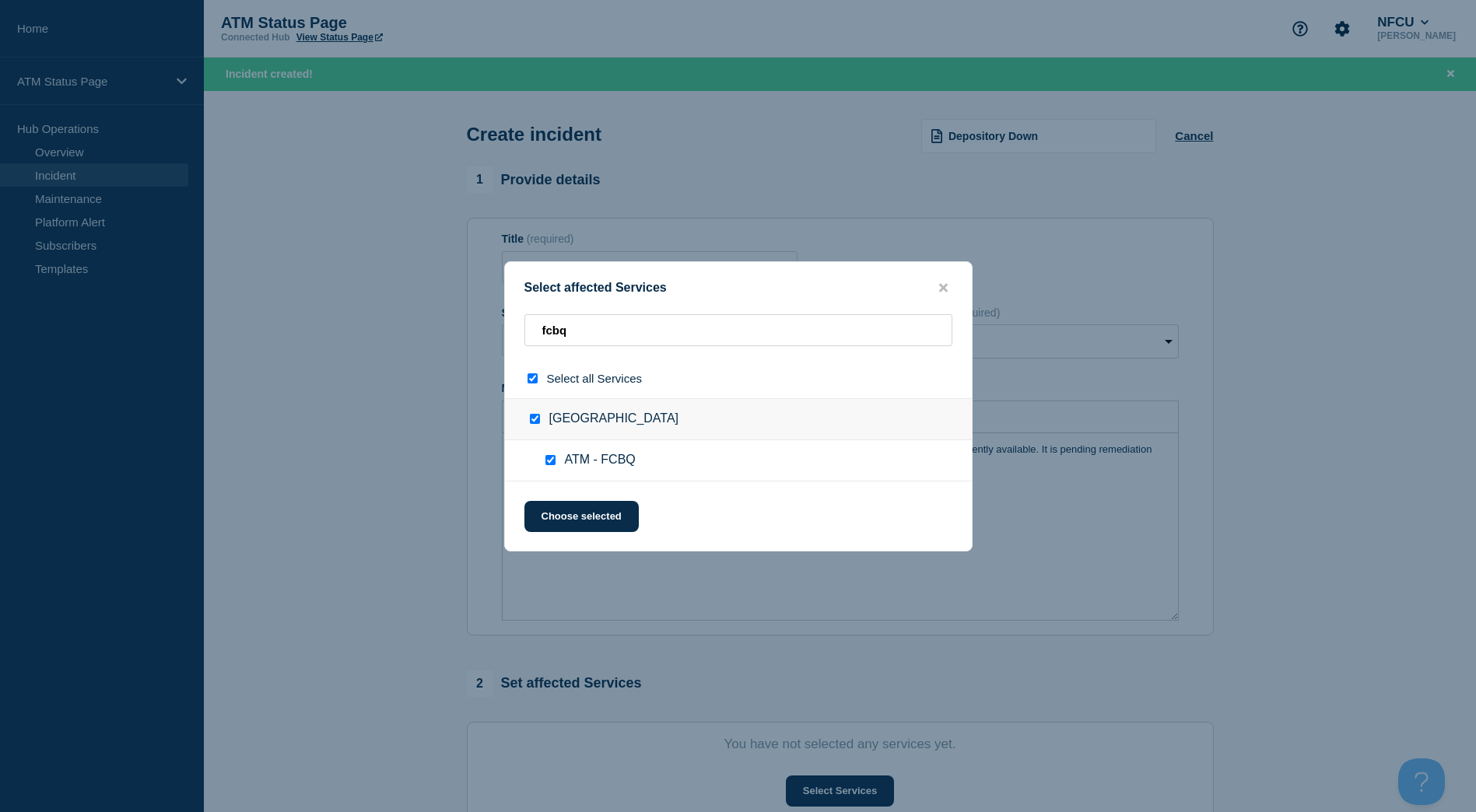
click at [566, 488] on div "Select affected Services fcbq Select all Services Capitol Heights MD ATM - FCBQ…" at bounding box center [738, 406] width 469 height 291
click at [578, 512] on button "Choose selected" at bounding box center [582, 516] width 114 height 31
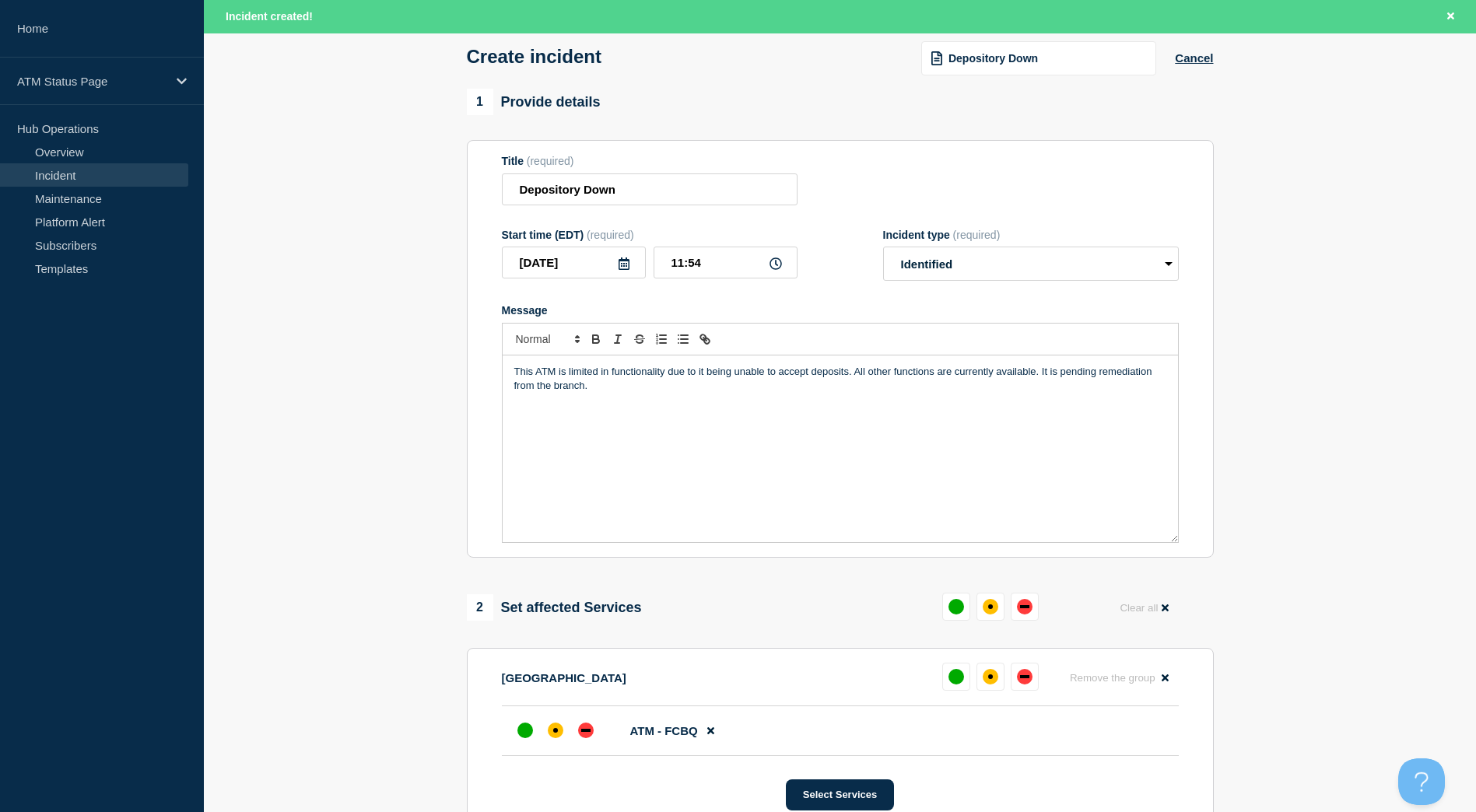
scroll to position [393, 0]
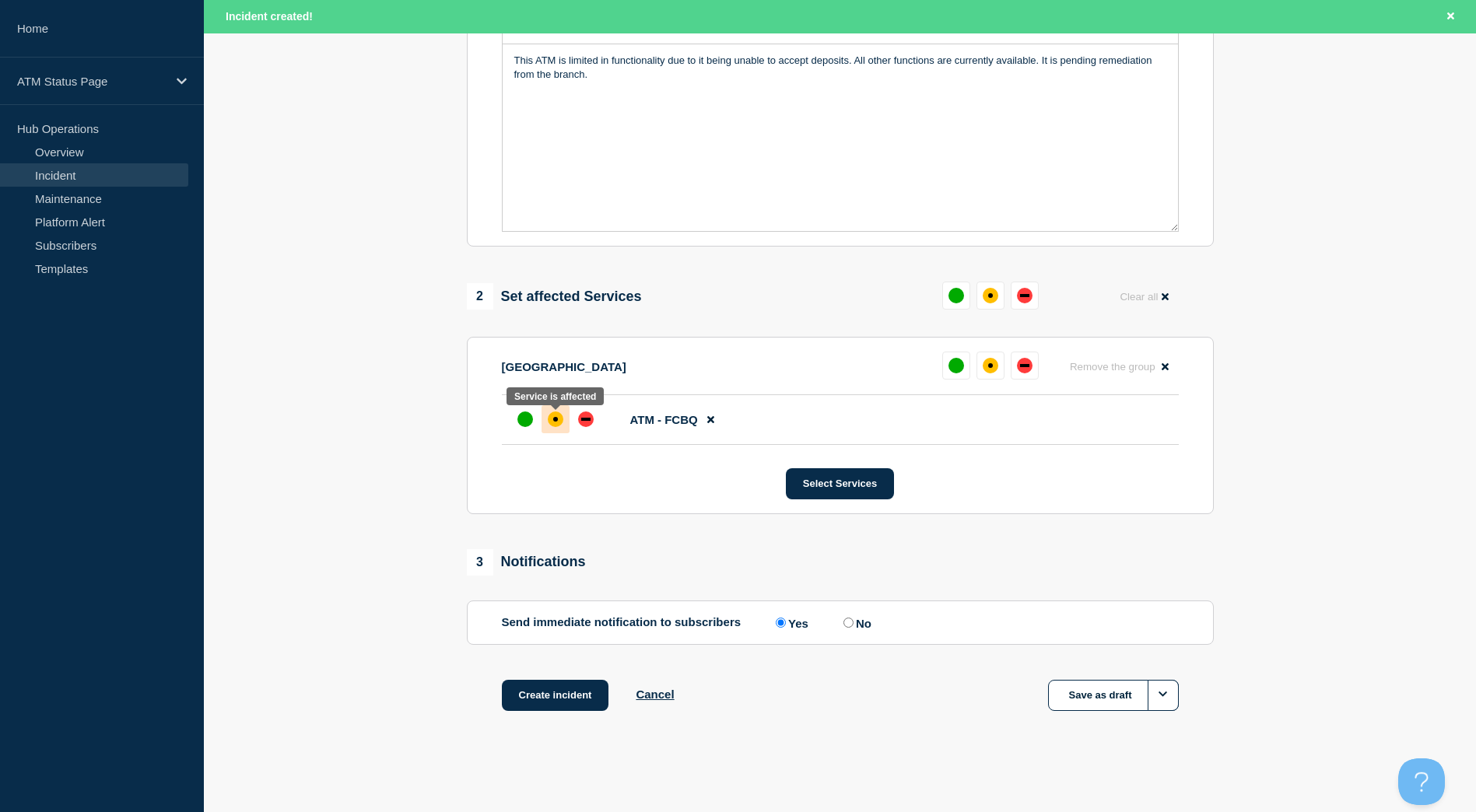
click at [552, 420] on div "affected" at bounding box center [556, 419] width 16 height 16
click at [578, 706] on button "Create incident" at bounding box center [555, 695] width 107 height 31
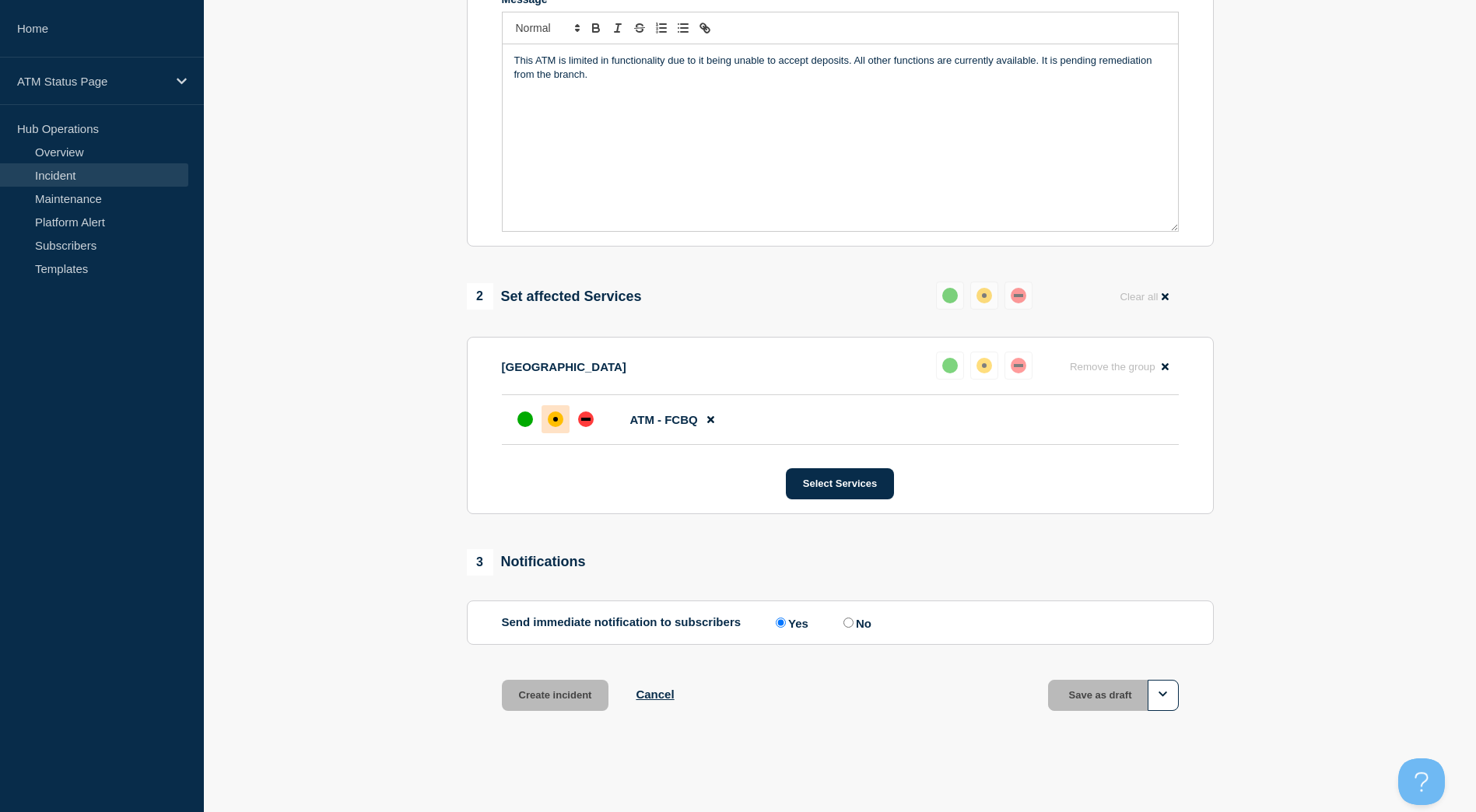
scroll to position [360, 0]
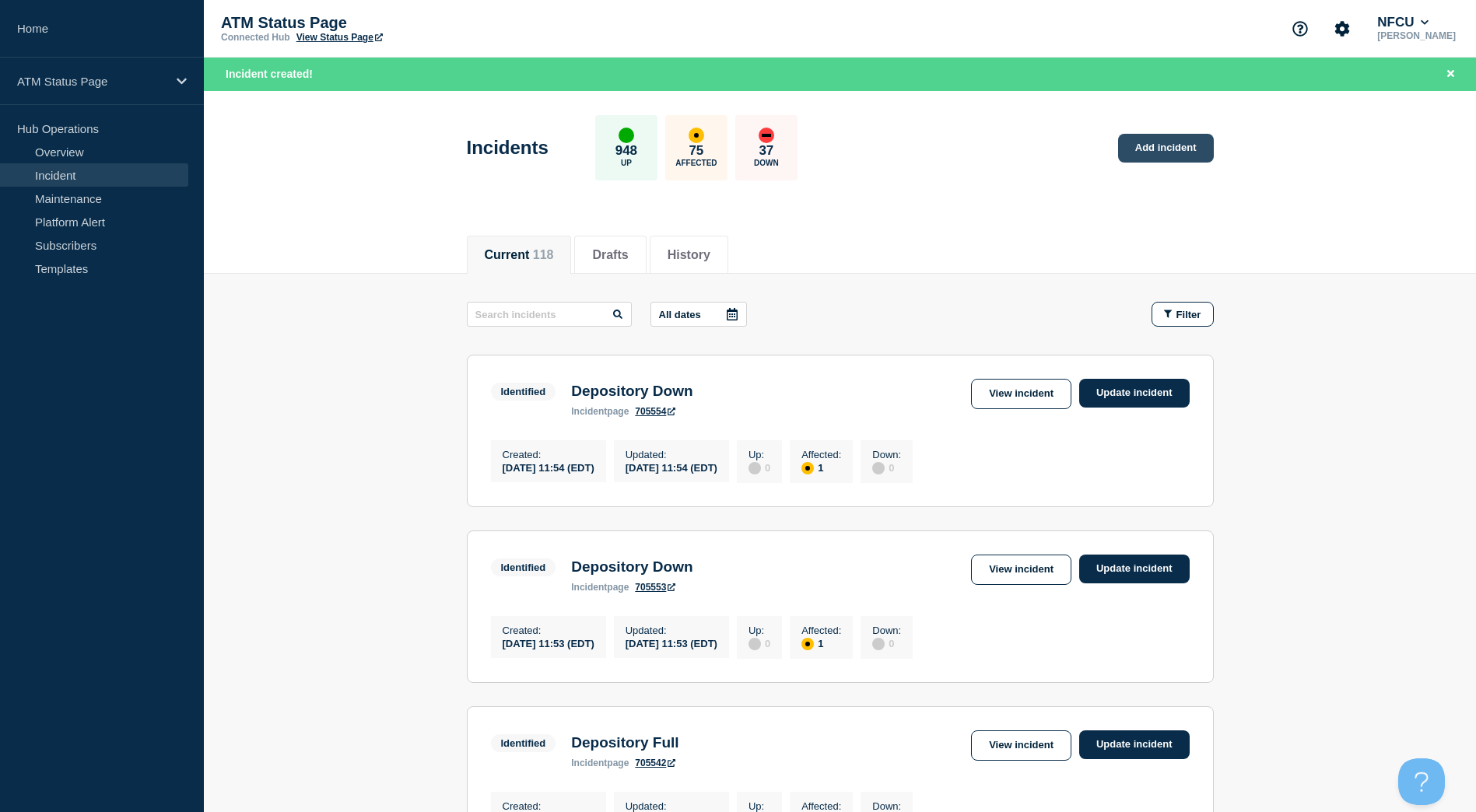
click at [1175, 149] on link "Add incident" at bounding box center [1166, 148] width 96 height 29
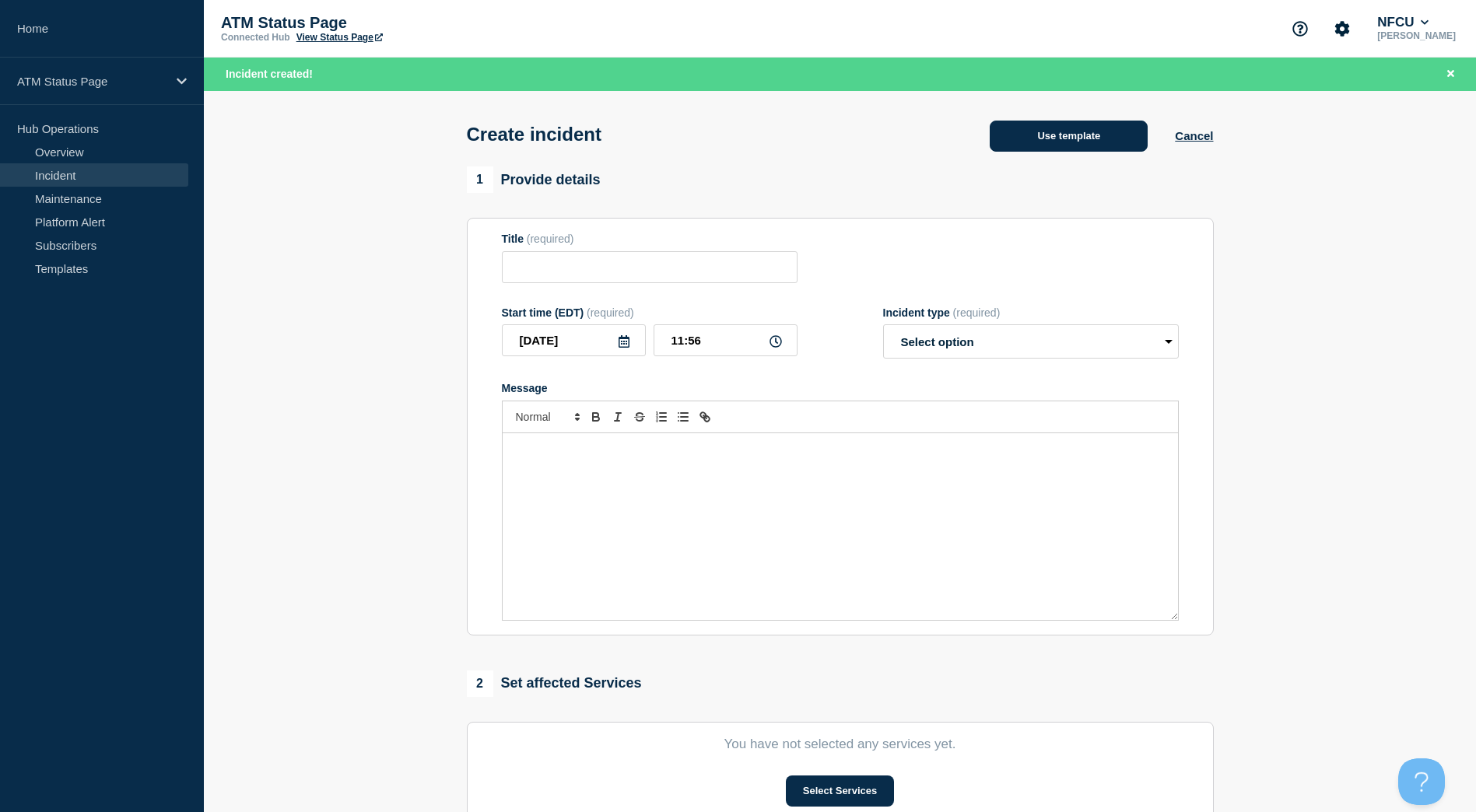
click at [1030, 142] on button "Use template" at bounding box center [1069, 136] width 158 height 31
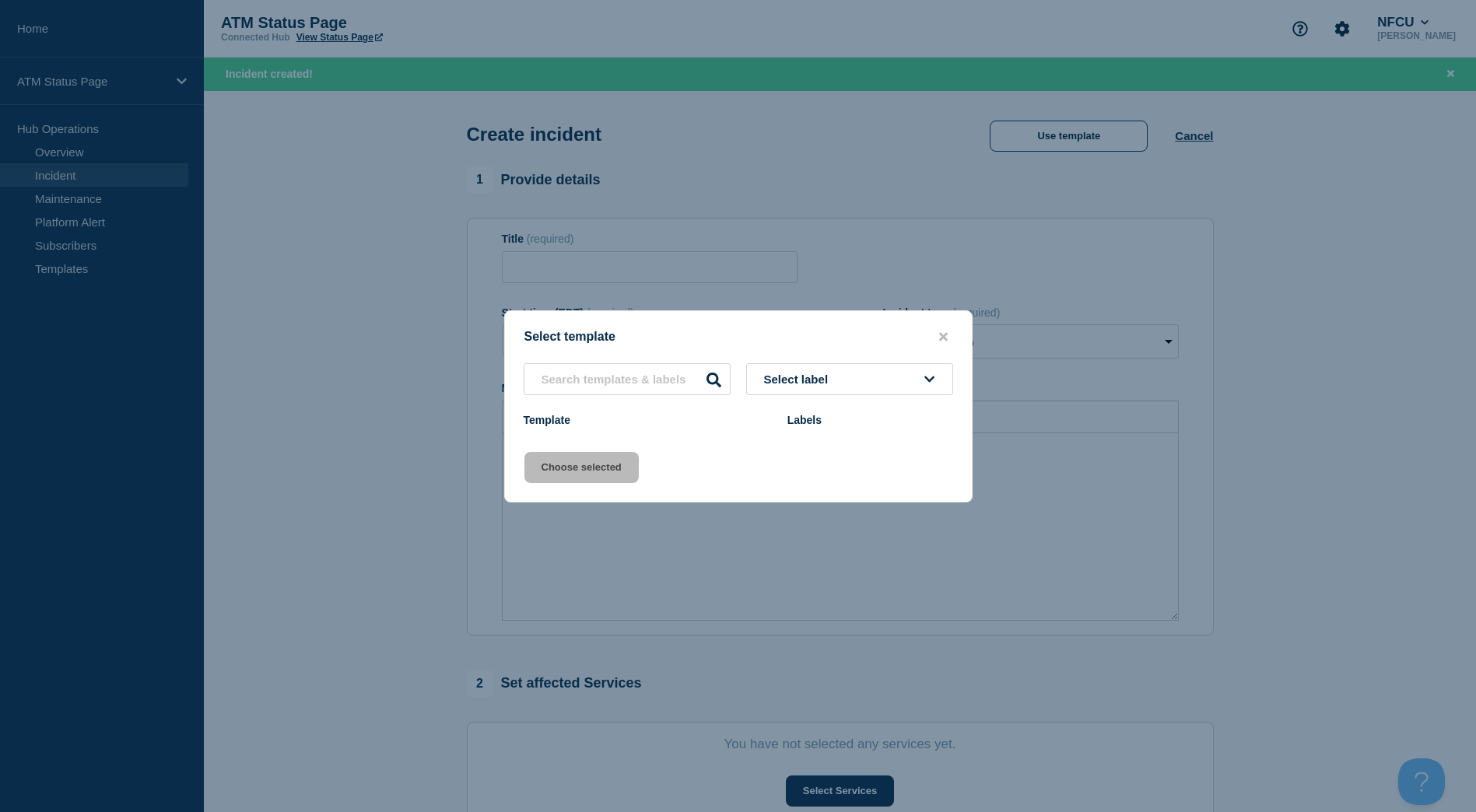
click at [937, 336] on button "close button" at bounding box center [943, 337] width 18 height 15
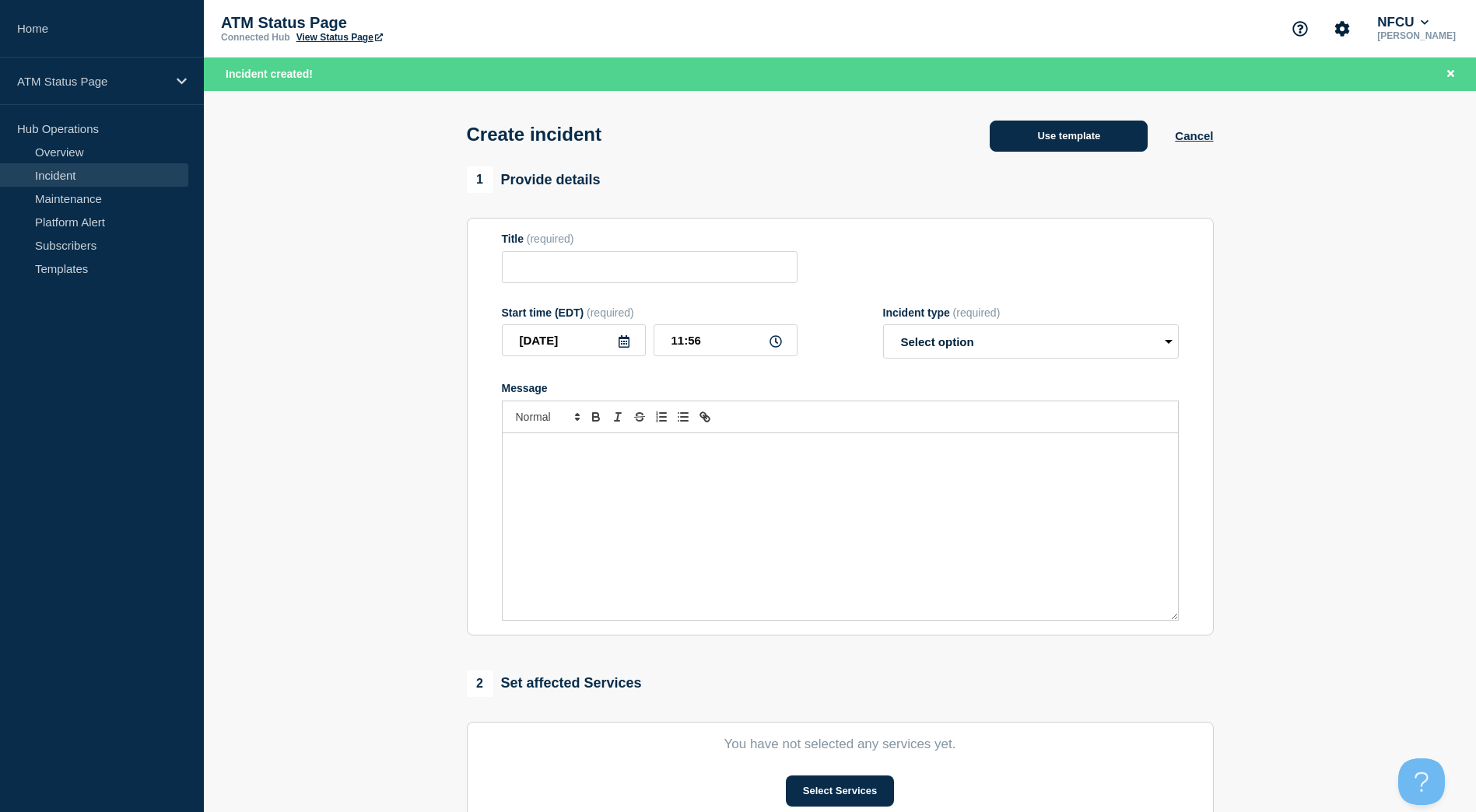
click at [1053, 135] on button "Use template" at bounding box center [1069, 136] width 158 height 31
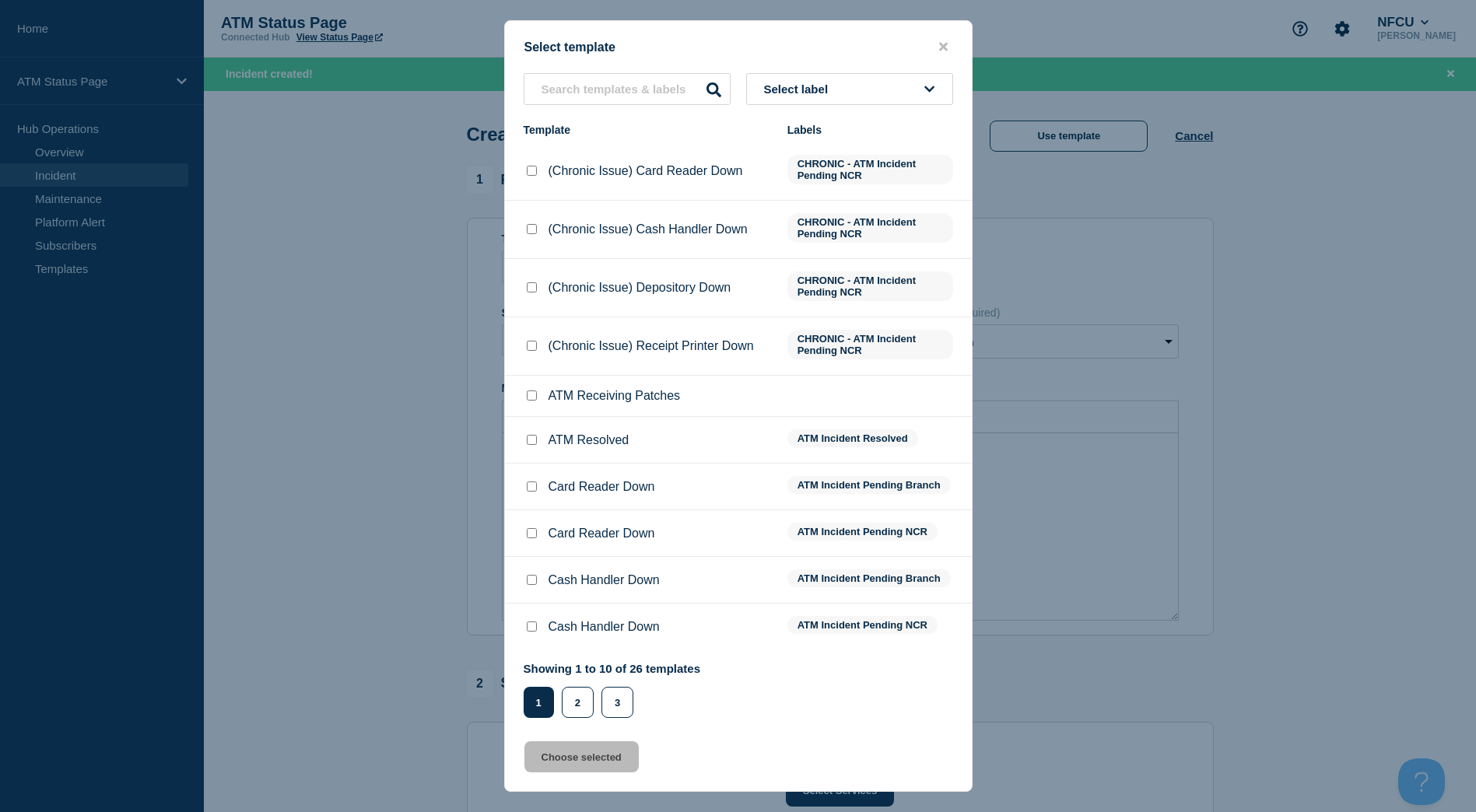
click at [891, 86] on button "Select label" at bounding box center [849, 89] width 207 height 32
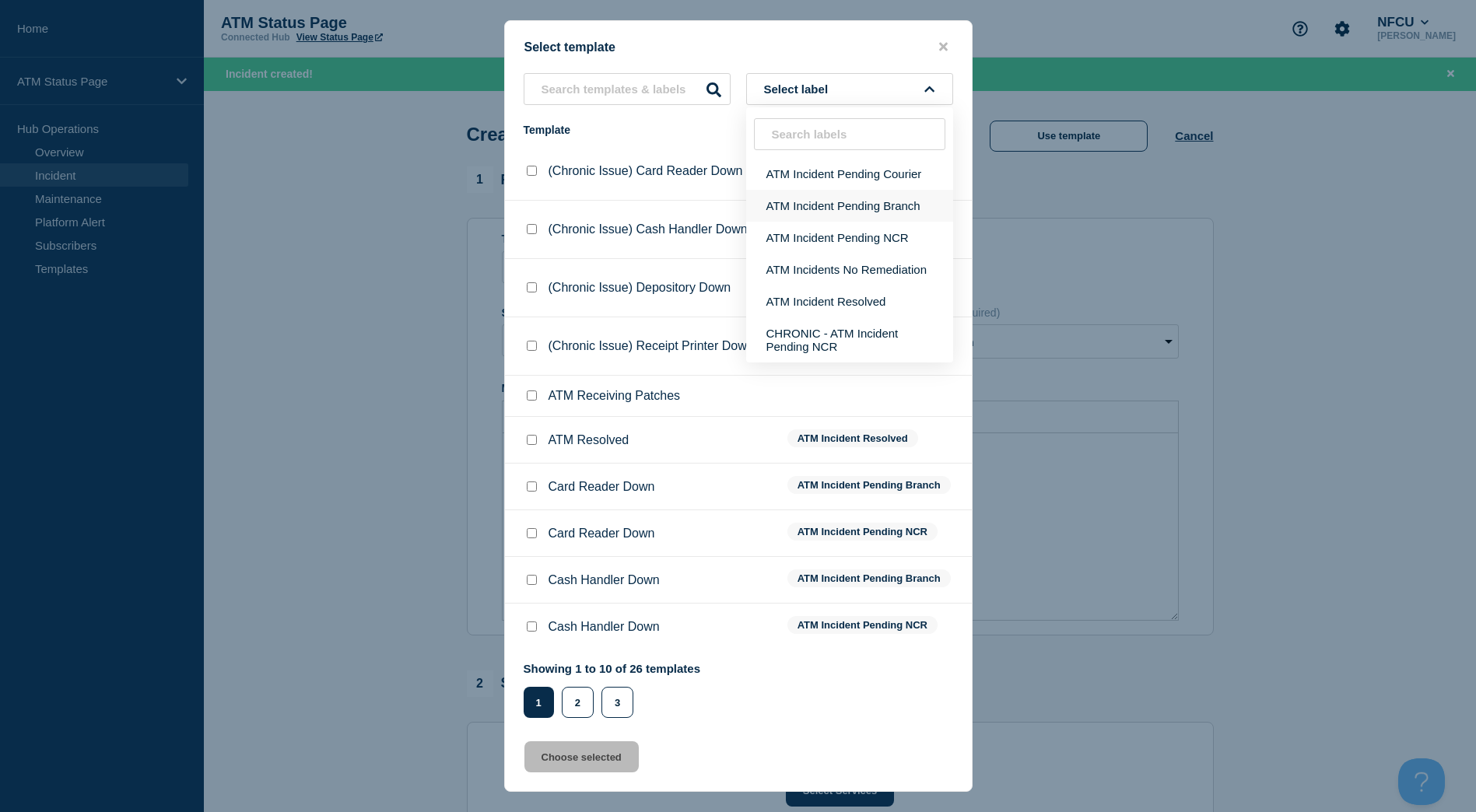
click at [872, 201] on button "ATM Incident Pending Branch" at bounding box center [849, 206] width 207 height 32
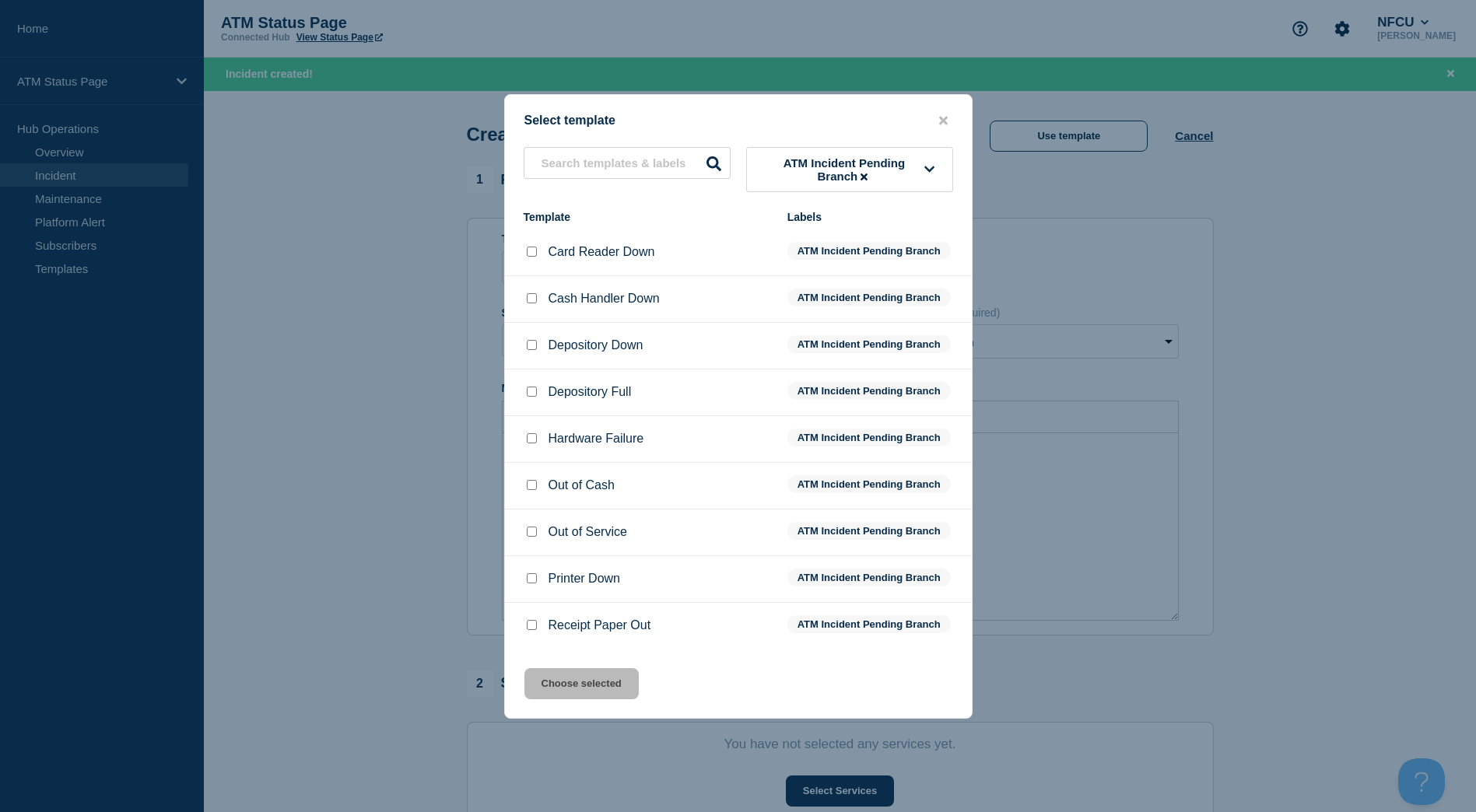
click at [533, 343] on input "Depository Down checkbox" at bounding box center [532, 345] width 10 height 10
checkbox input "true"
click at [600, 682] on button "Choose selected" at bounding box center [582, 683] width 114 height 31
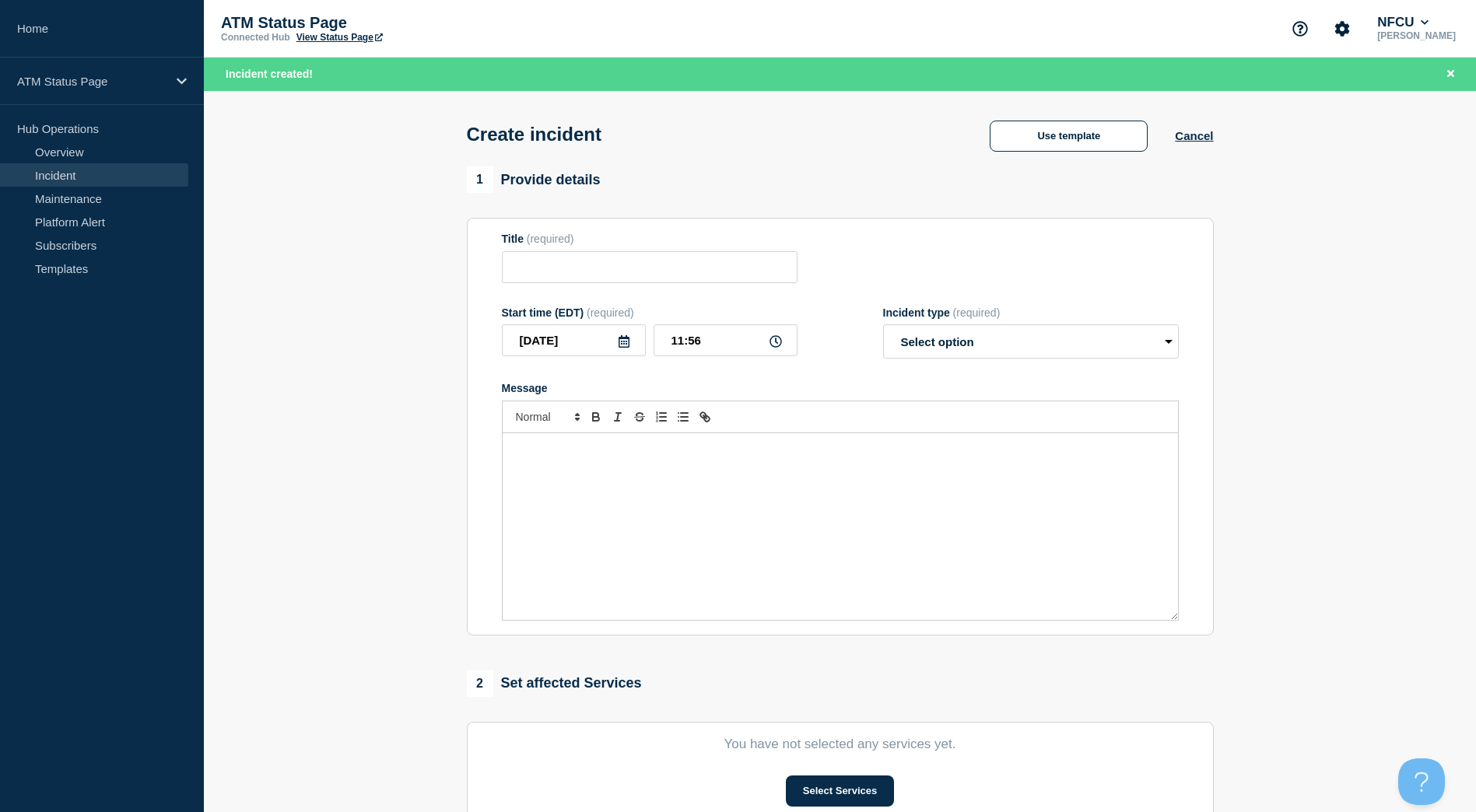
type input "Depository Down"
select select "identified"
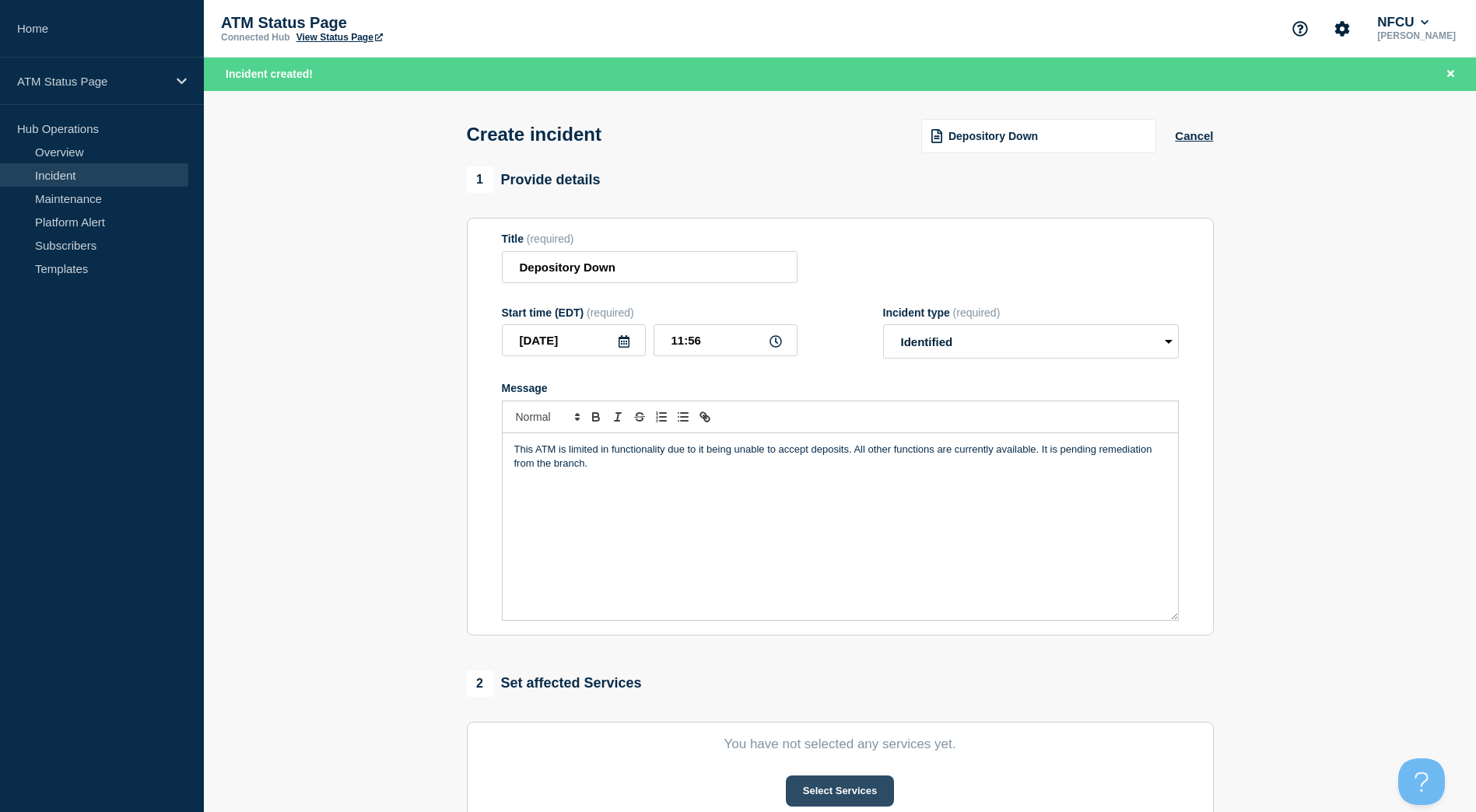
click at [846, 783] on button "Select Services" at bounding box center [840, 791] width 108 height 31
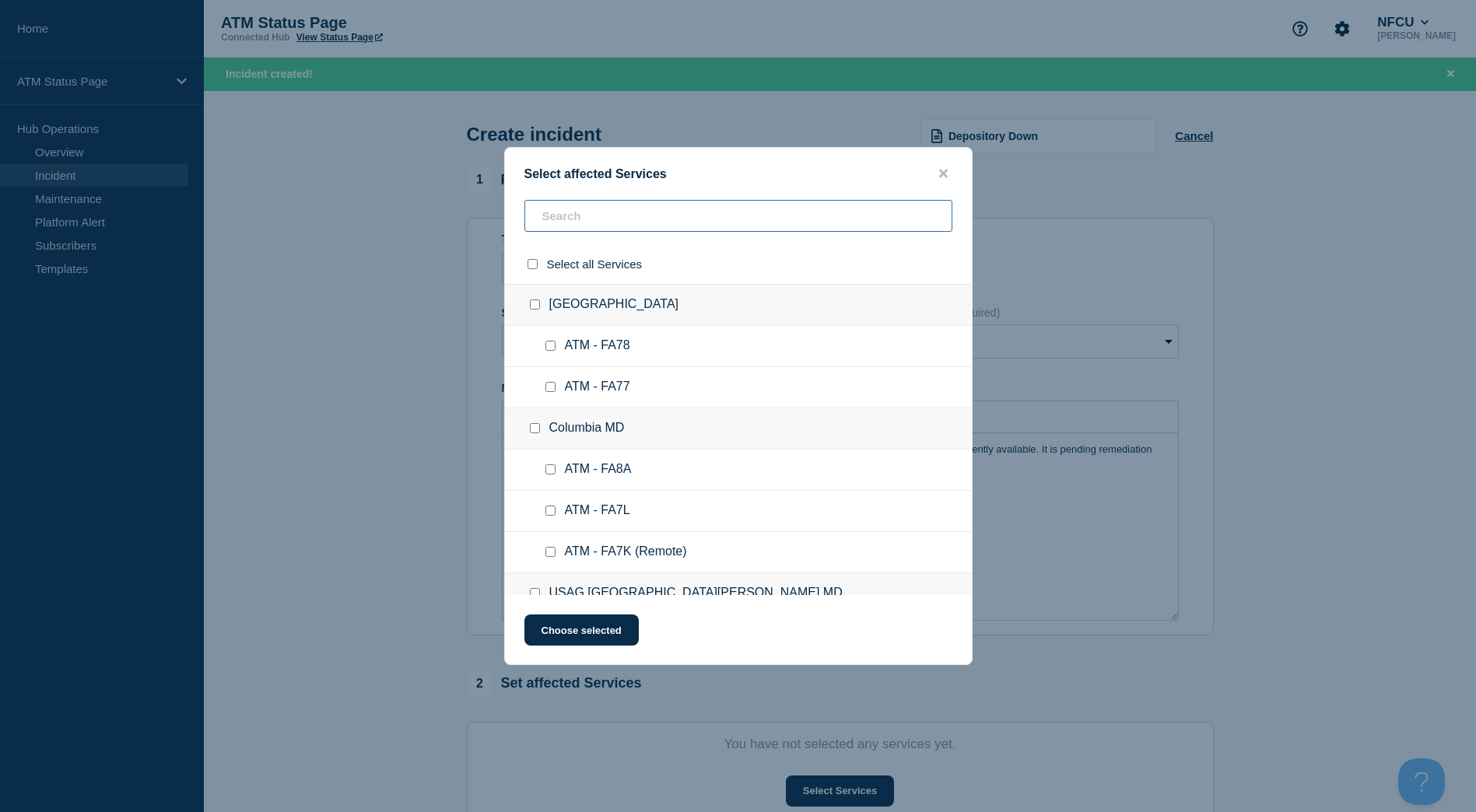
click at [643, 218] on input "text" at bounding box center [738, 216] width 428 height 32
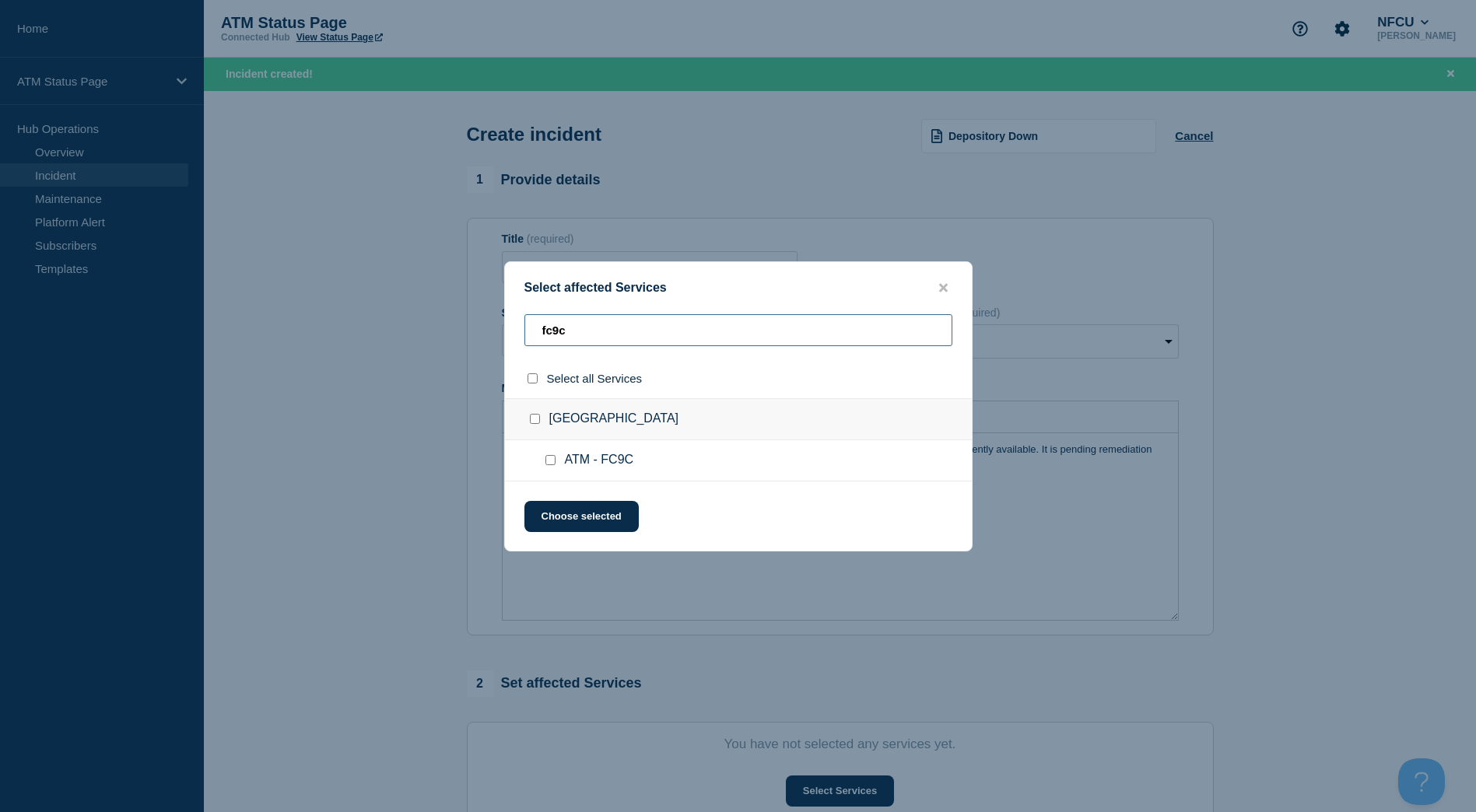
type input "fc9c"
click at [534, 416] on input "Lexington Park MD checkbox" at bounding box center [535, 418] width 10 height 10
checkbox input "true"
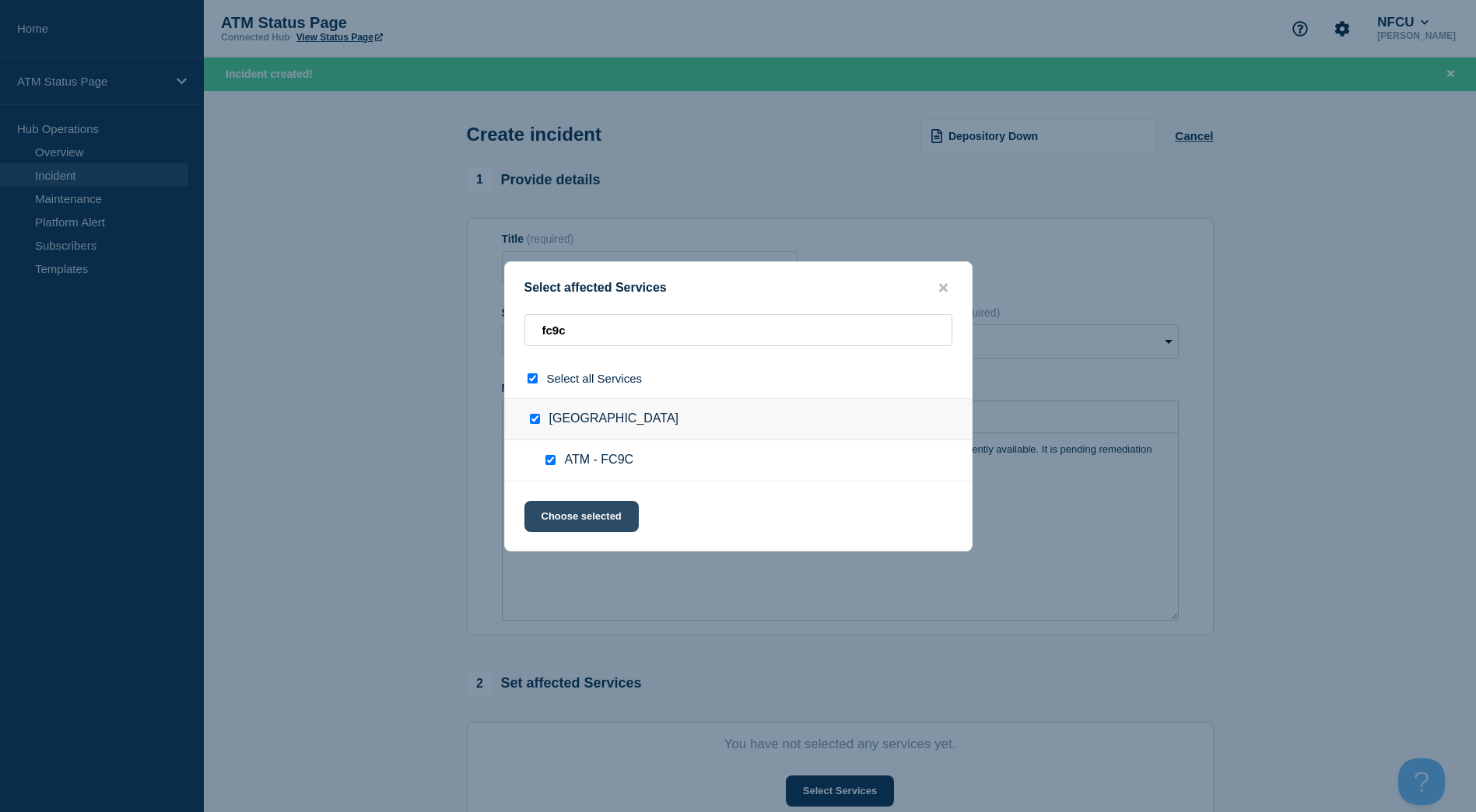
click at [593, 517] on button "Choose selected" at bounding box center [582, 516] width 114 height 31
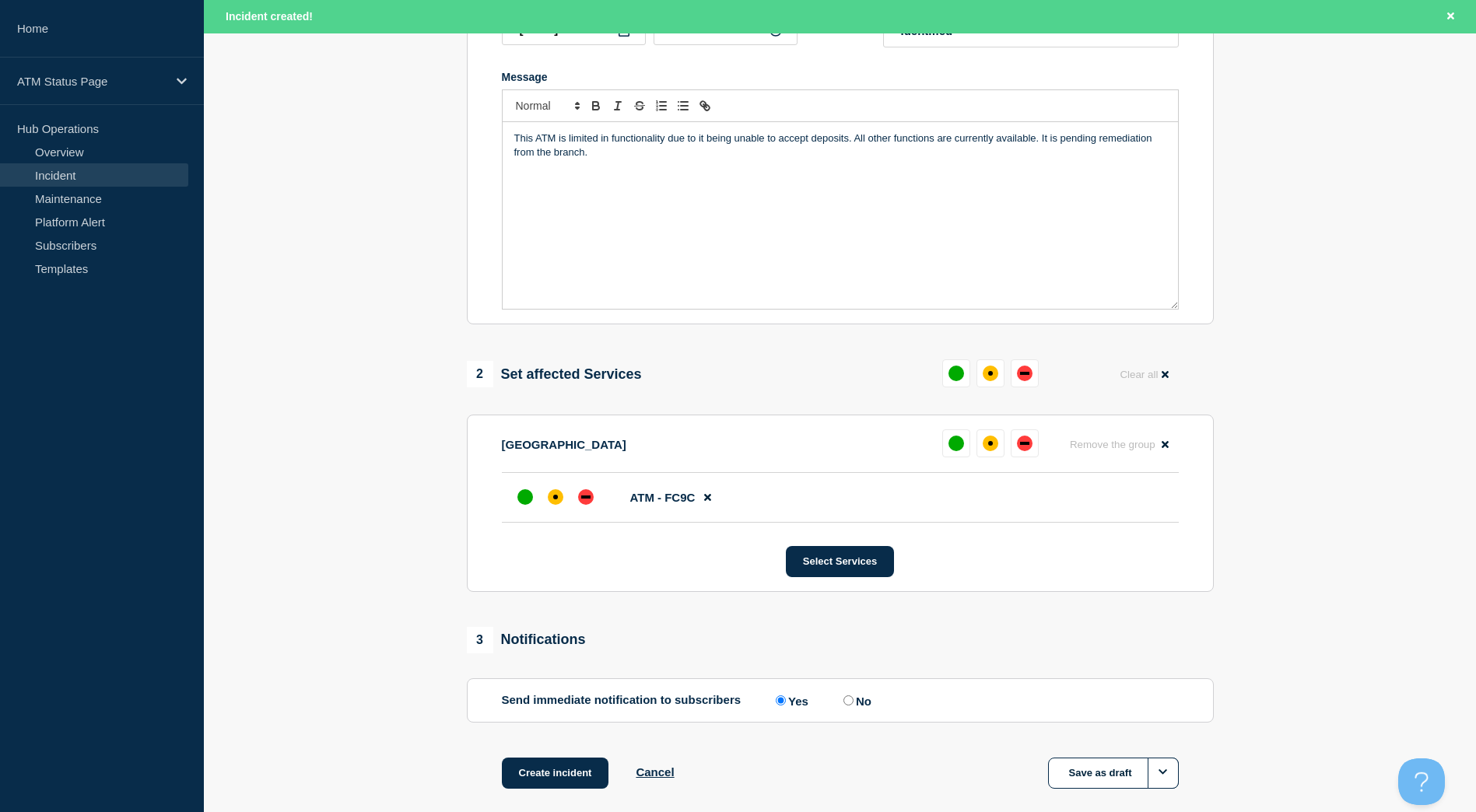
scroll to position [234, 0]
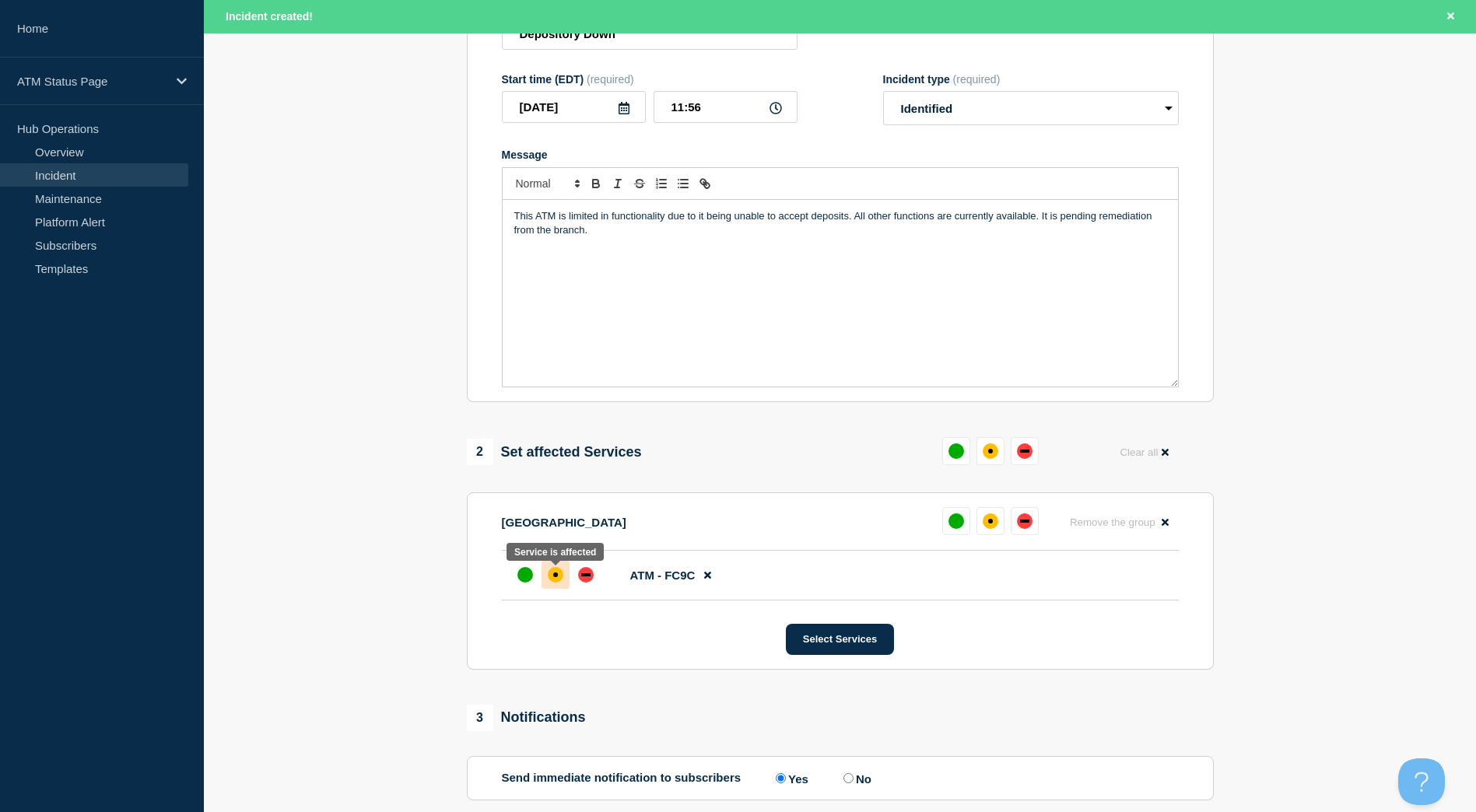
click at [561, 578] on div "affected" at bounding box center [556, 575] width 16 height 16
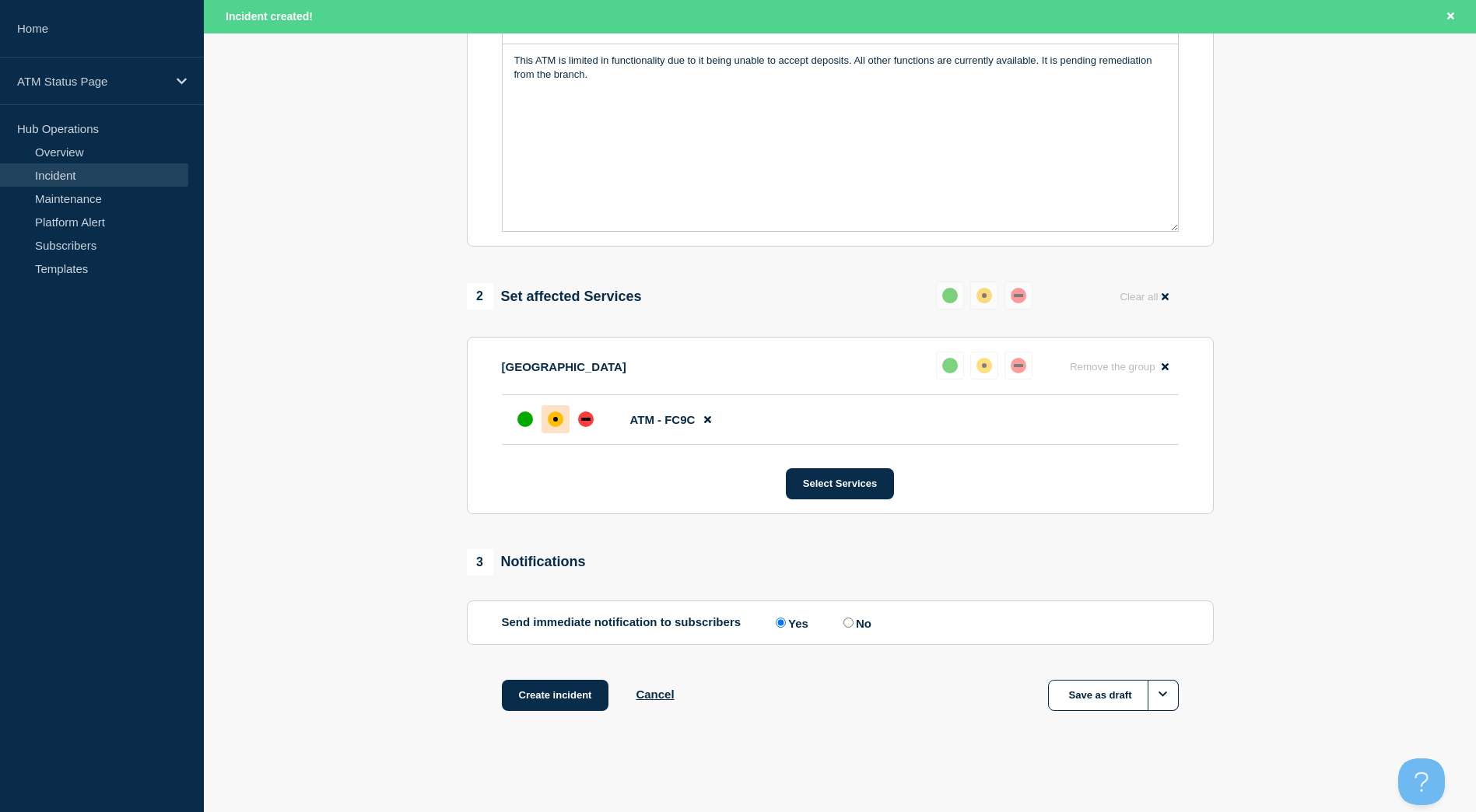
scroll to position [393, 0]
click at [565, 690] on button "Create incident" at bounding box center [555, 695] width 107 height 31
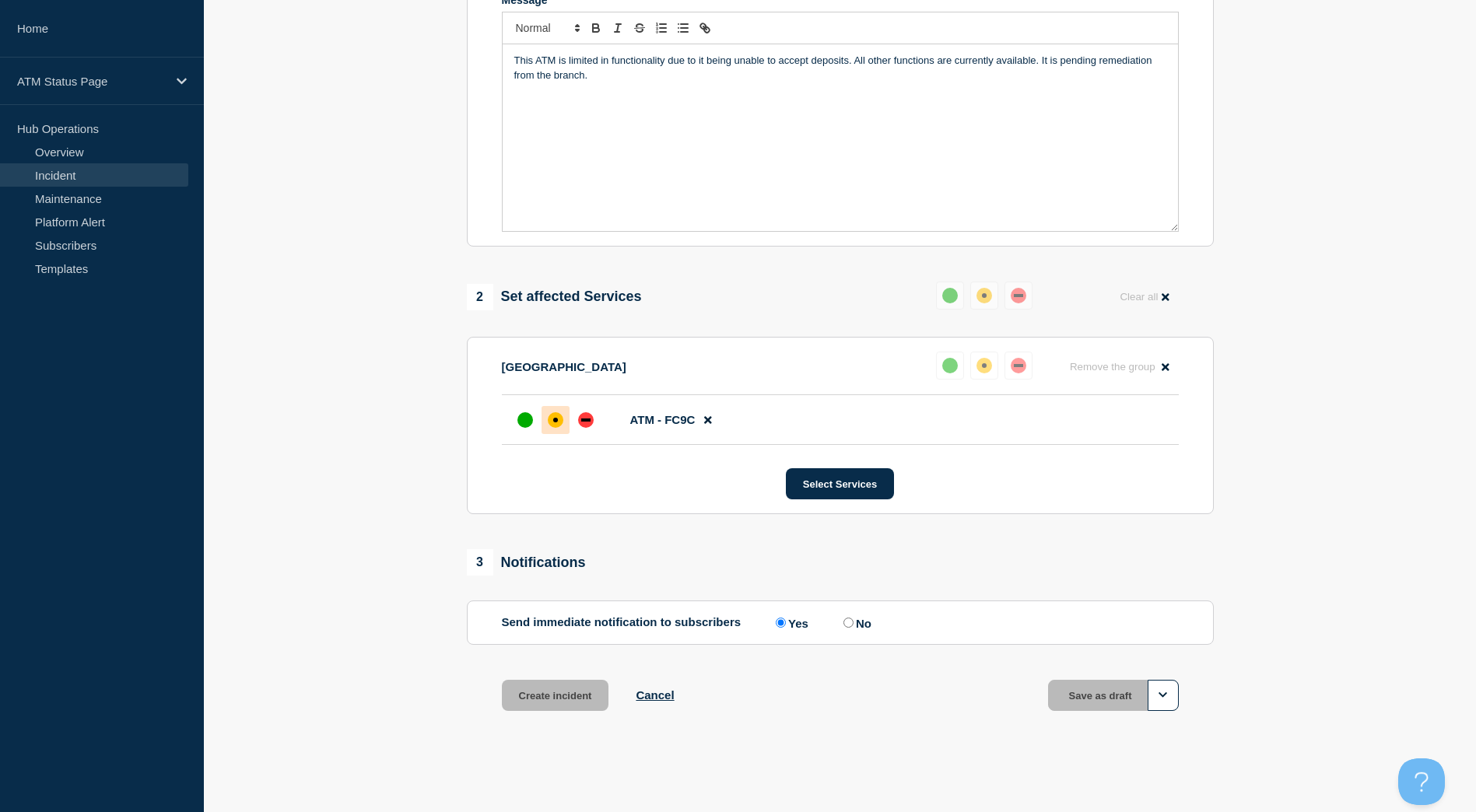
scroll to position [360, 0]
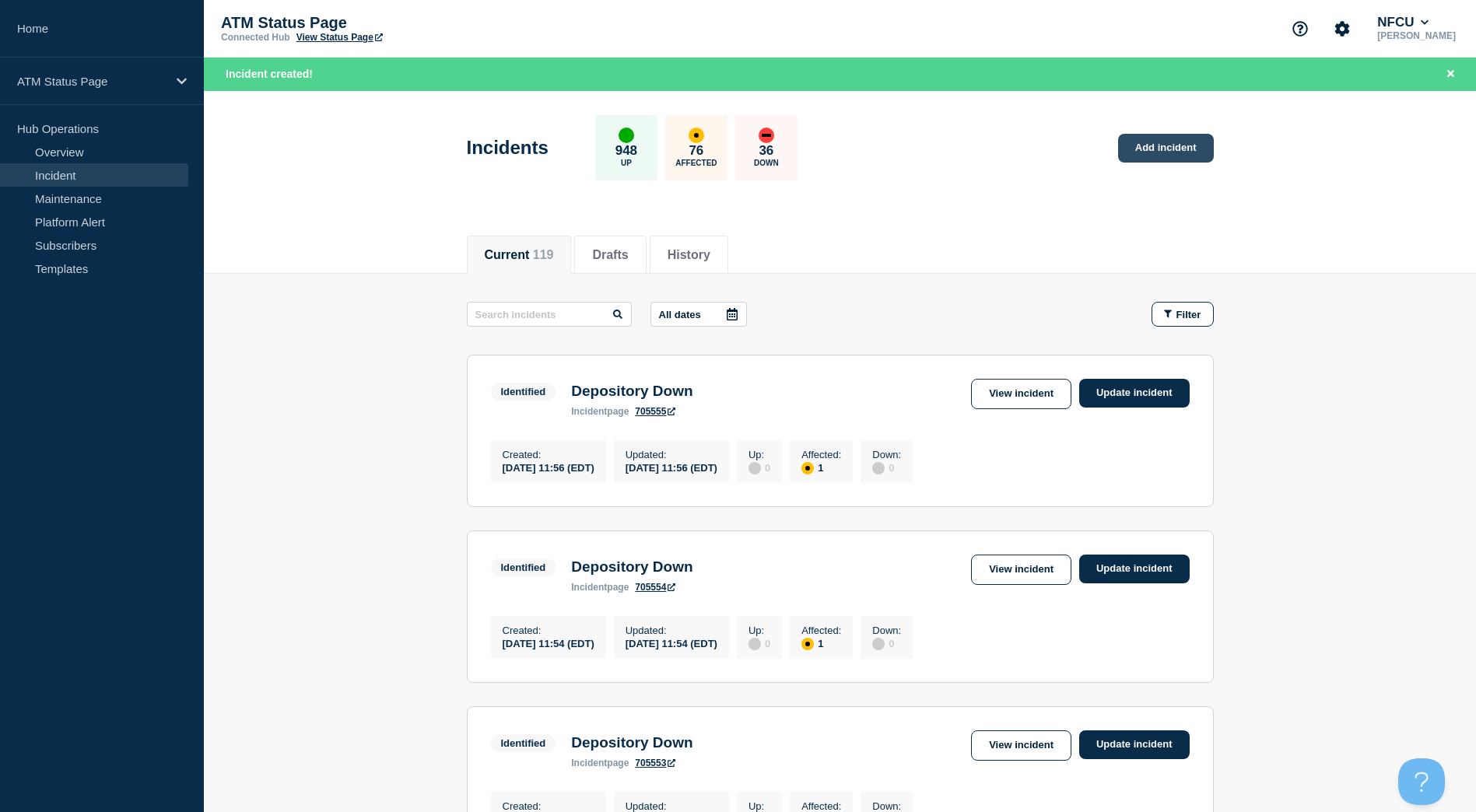
click at [1148, 147] on link "Add incident" at bounding box center [1166, 148] width 96 height 29
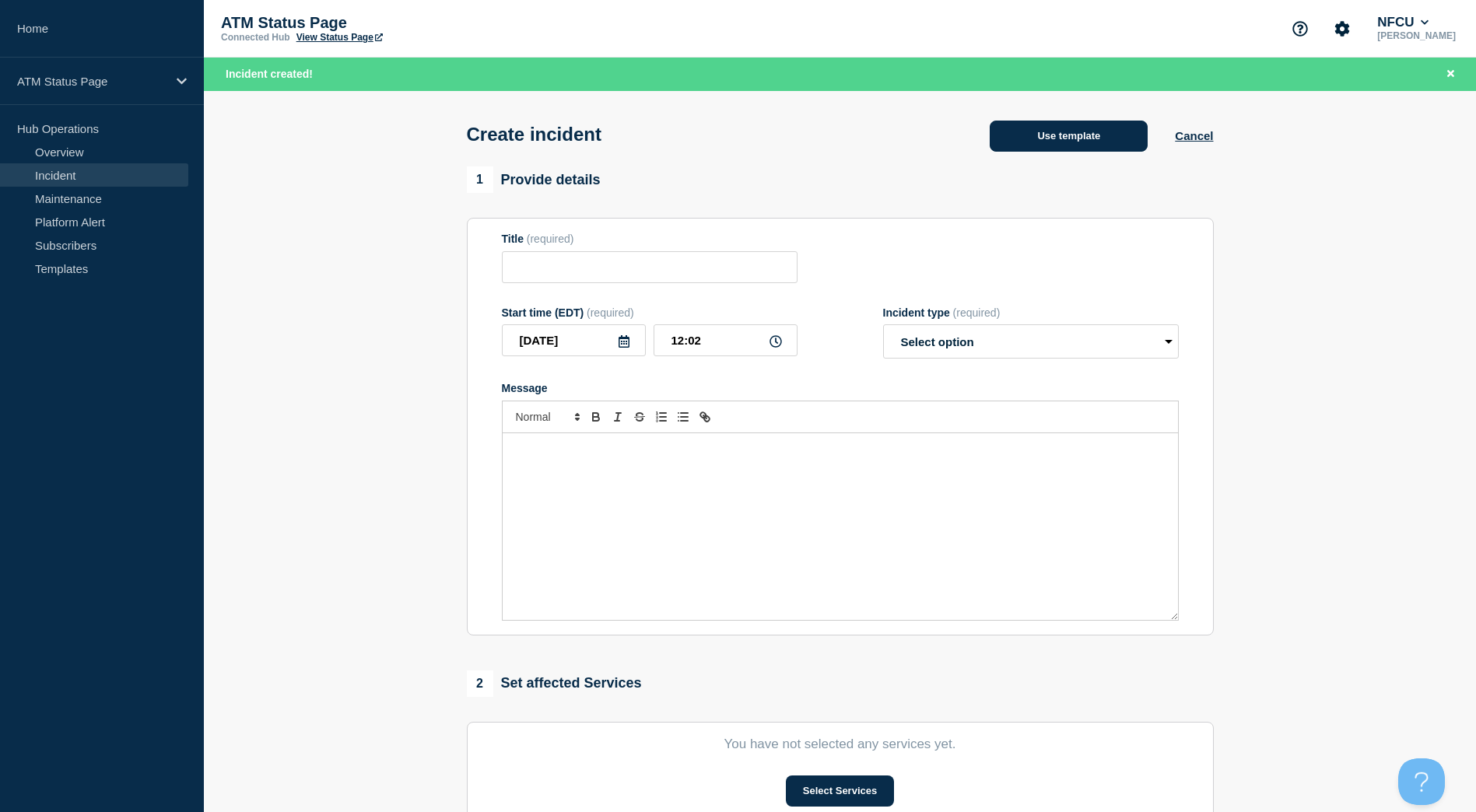
click at [1105, 134] on button "Use template" at bounding box center [1069, 136] width 158 height 31
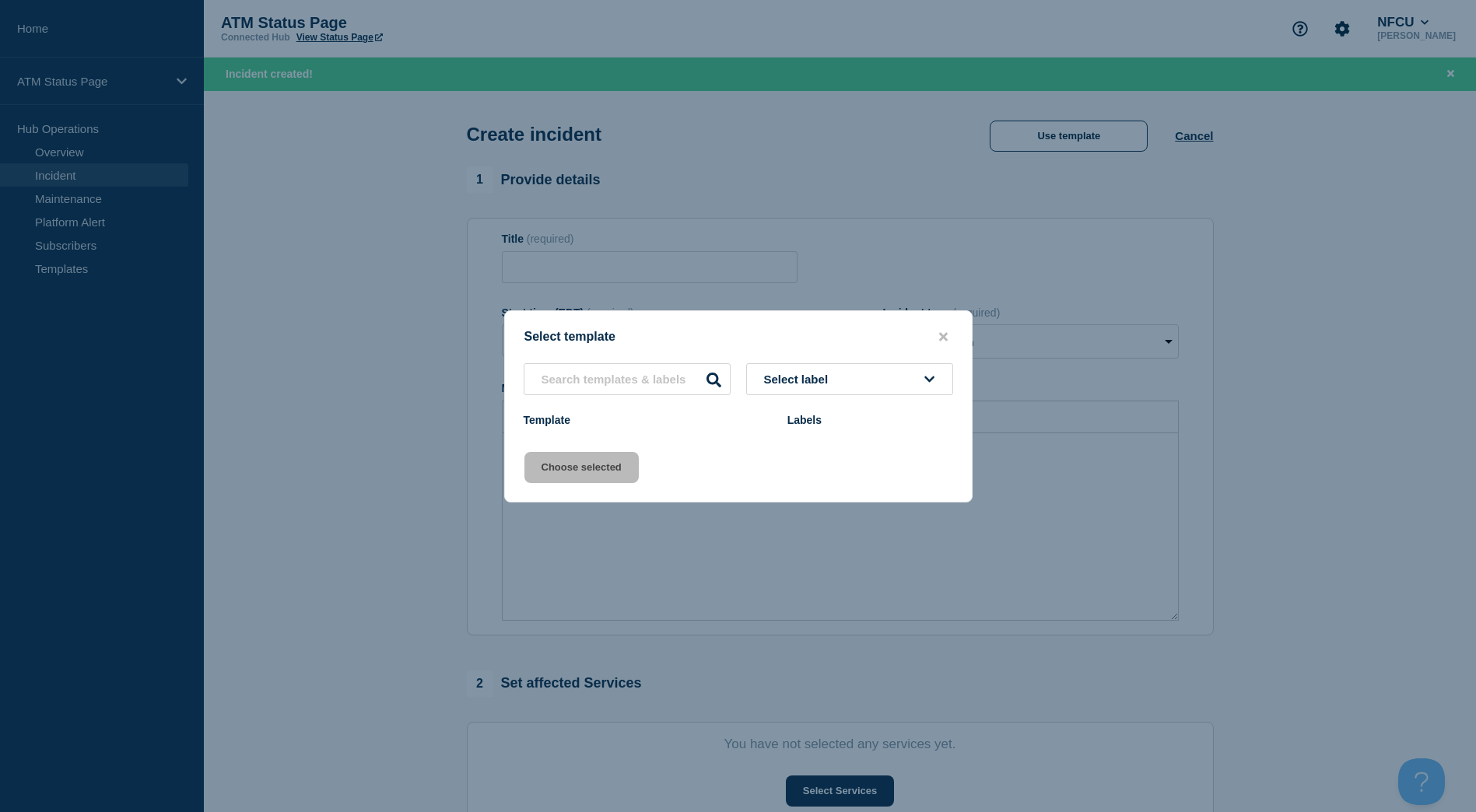
click at [854, 391] on button "Select label" at bounding box center [849, 380] width 207 height 32
click at [945, 330] on button "close button" at bounding box center [943, 337] width 18 height 15
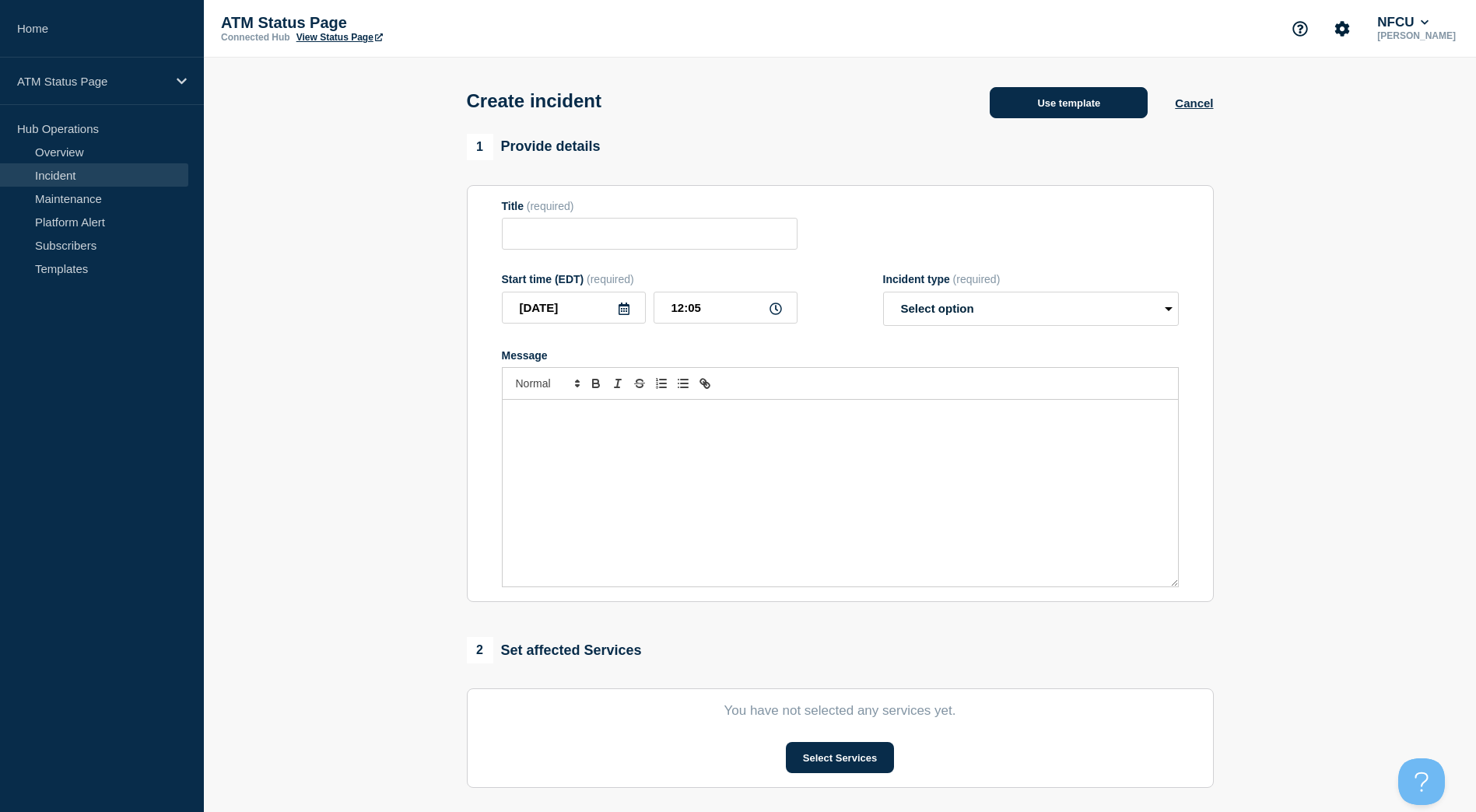
click at [1037, 97] on button "Use template" at bounding box center [1069, 102] width 158 height 31
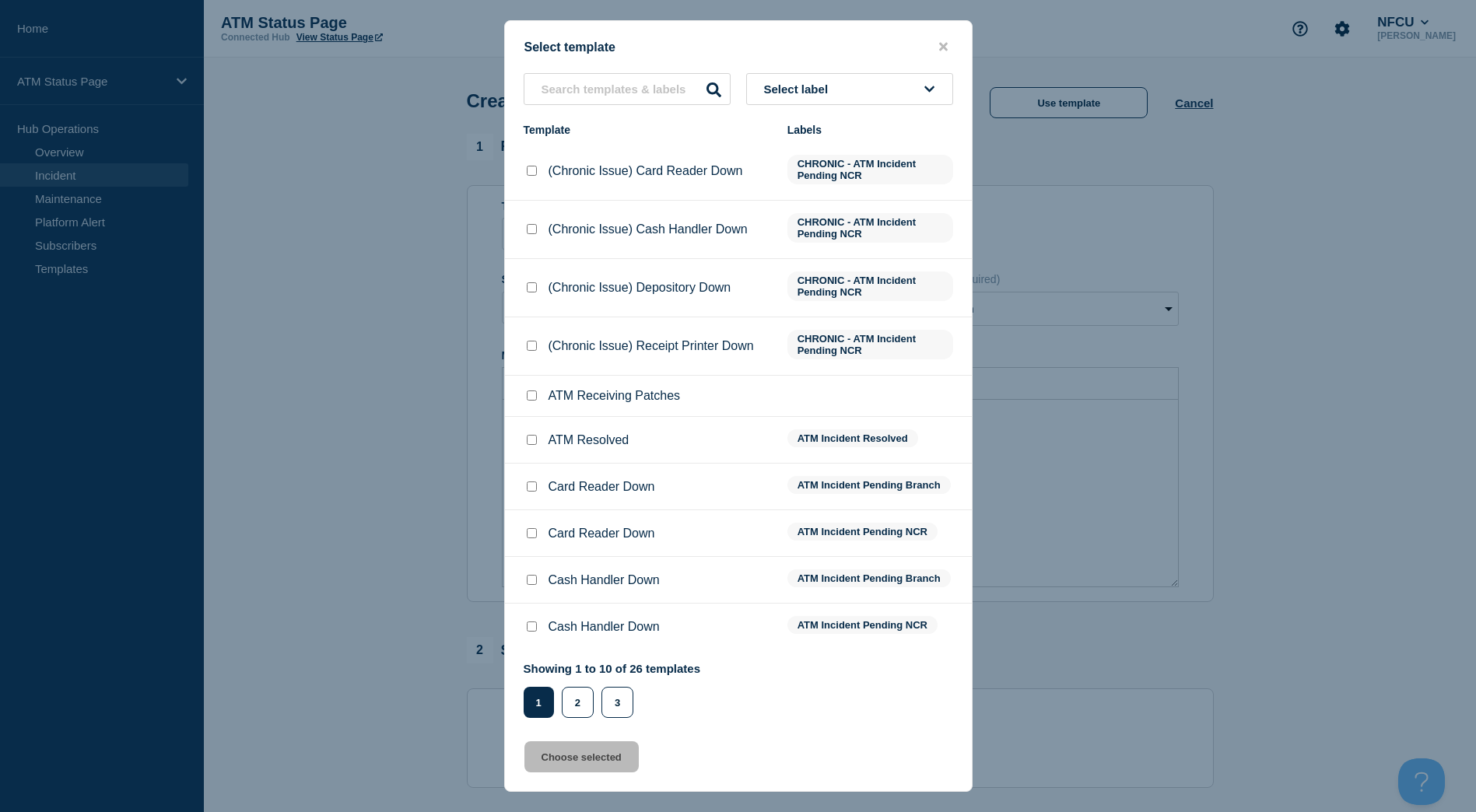
click at [915, 96] on button "Select label" at bounding box center [849, 89] width 207 height 32
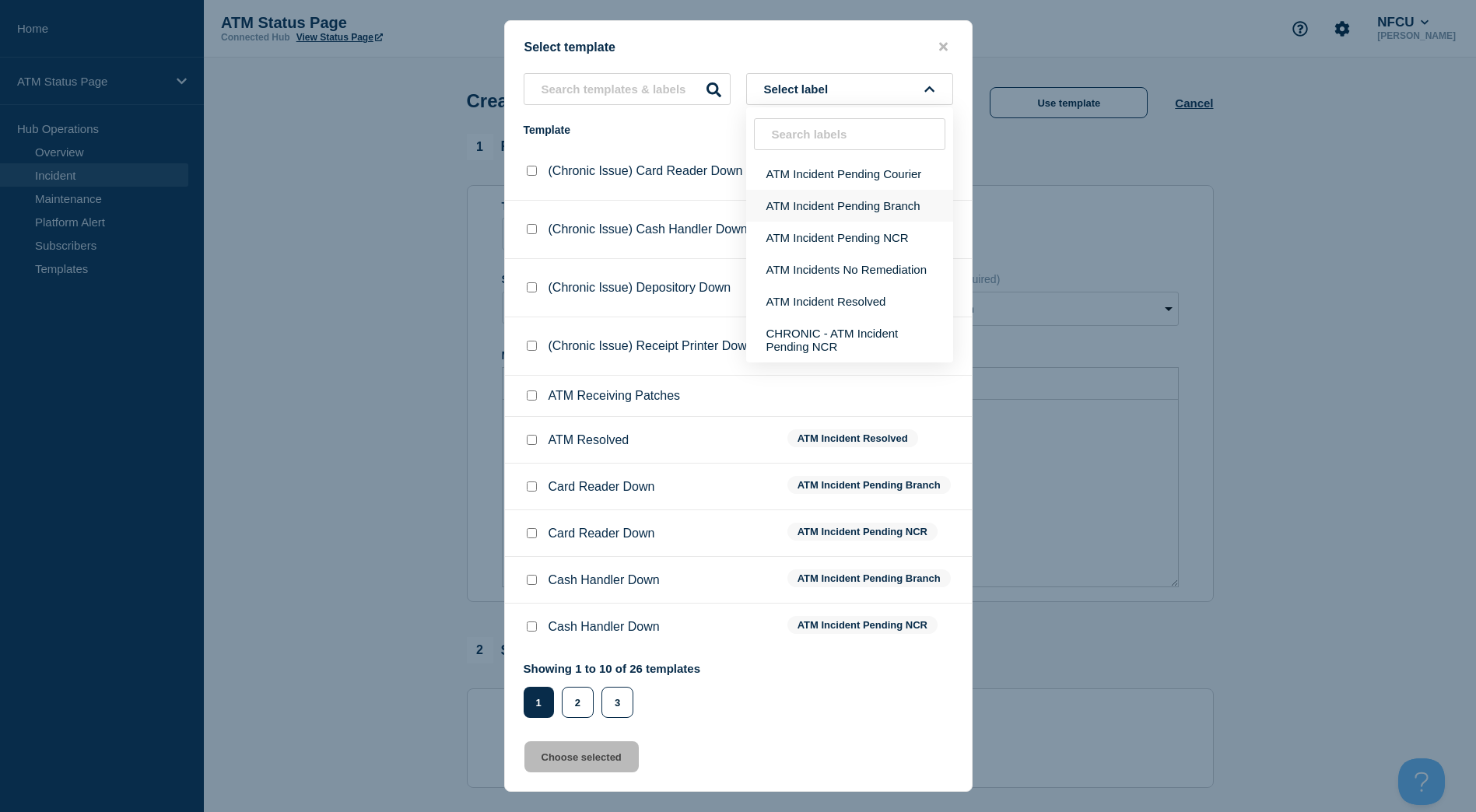
click at [867, 214] on button "ATM Incident Pending Branch" at bounding box center [849, 206] width 207 height 32
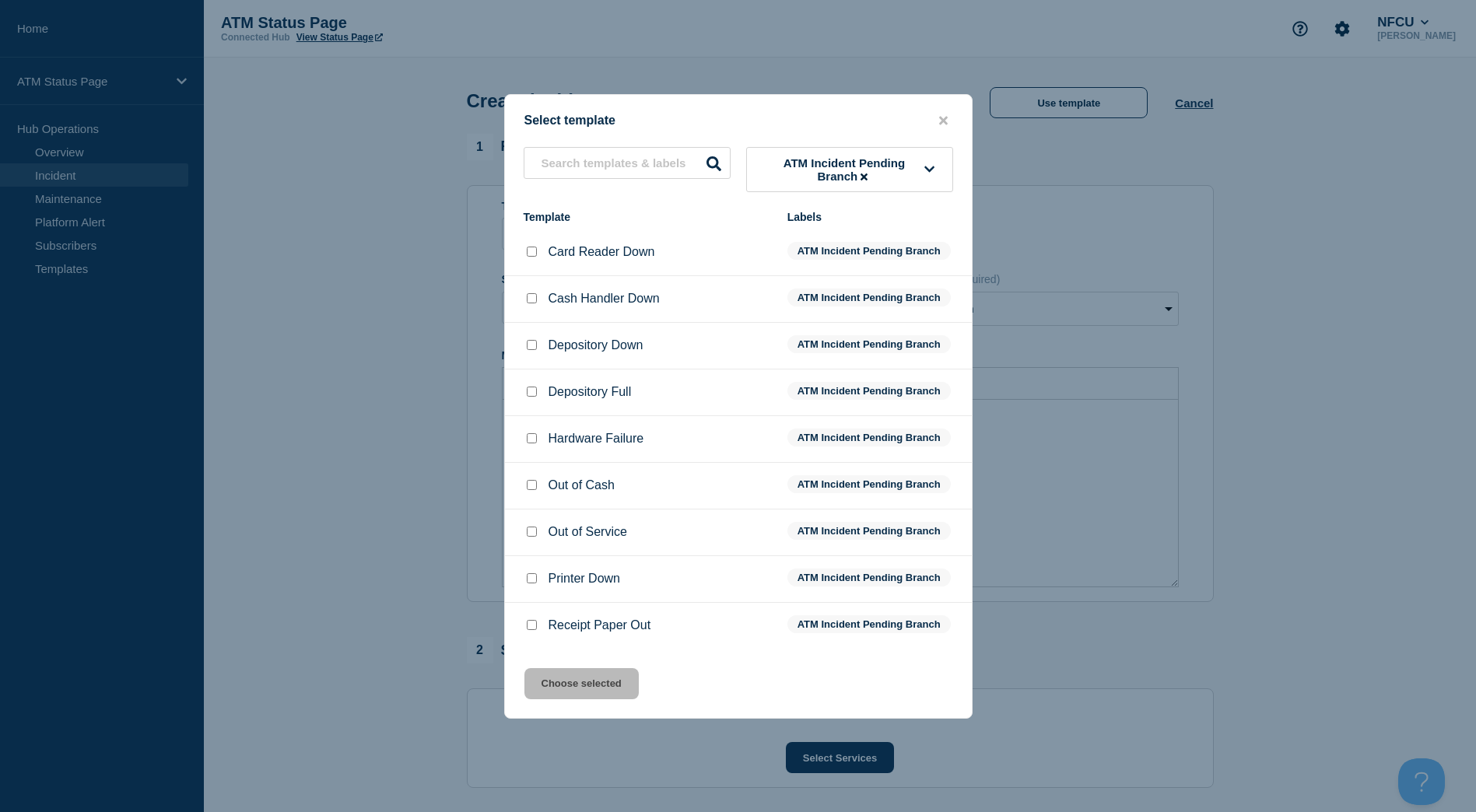
click at [530, 347] on input "Depository Down checkbox" at bounding box center [532, 345] width 10 height 10
checkbox input "true"
click at [555, 695] on button "Choose selected" at bounding box center [582, 683] width 114 height 31
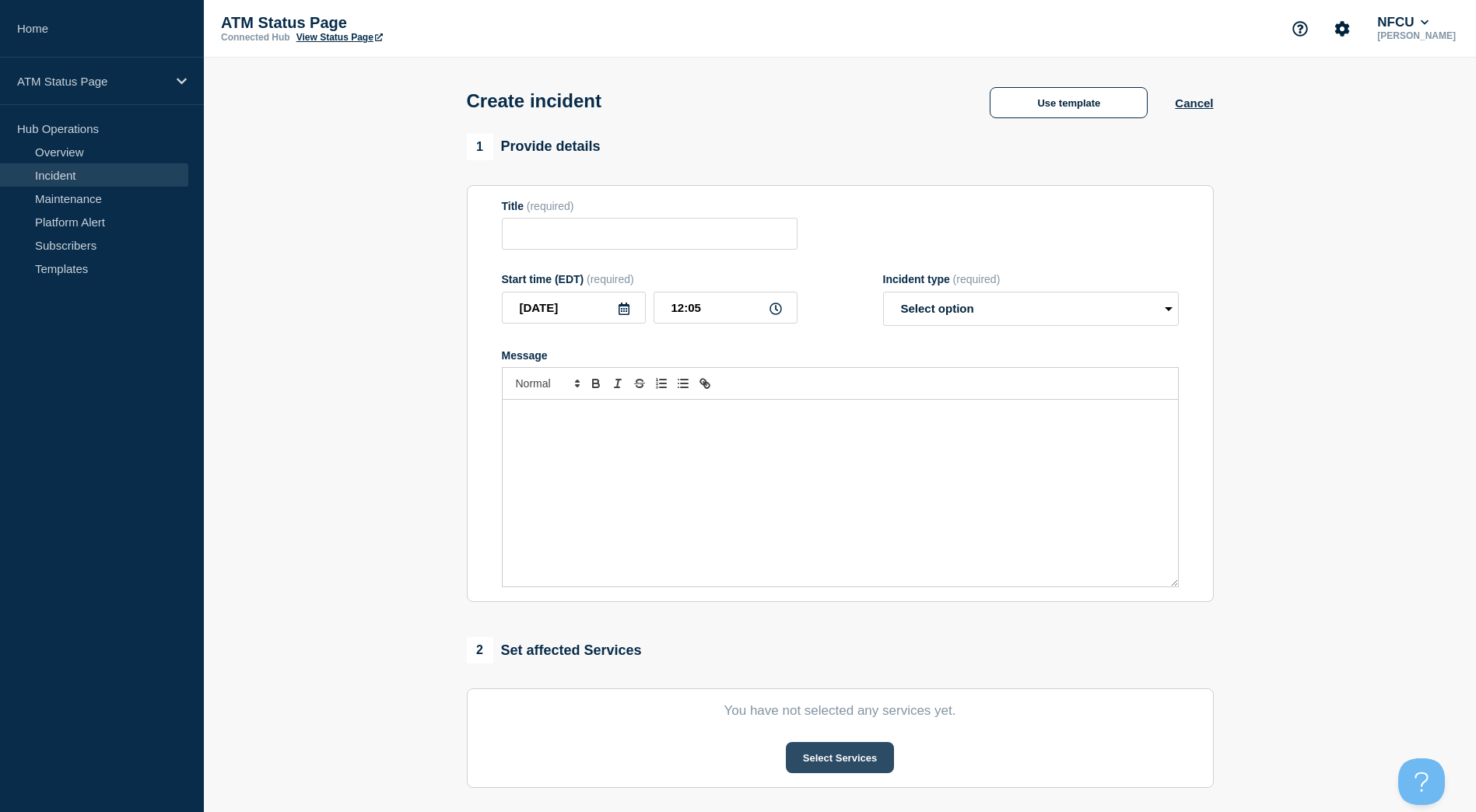
click at [825, 748] on button "Select Services" at bounding box center [840, 757] width 108 height 31
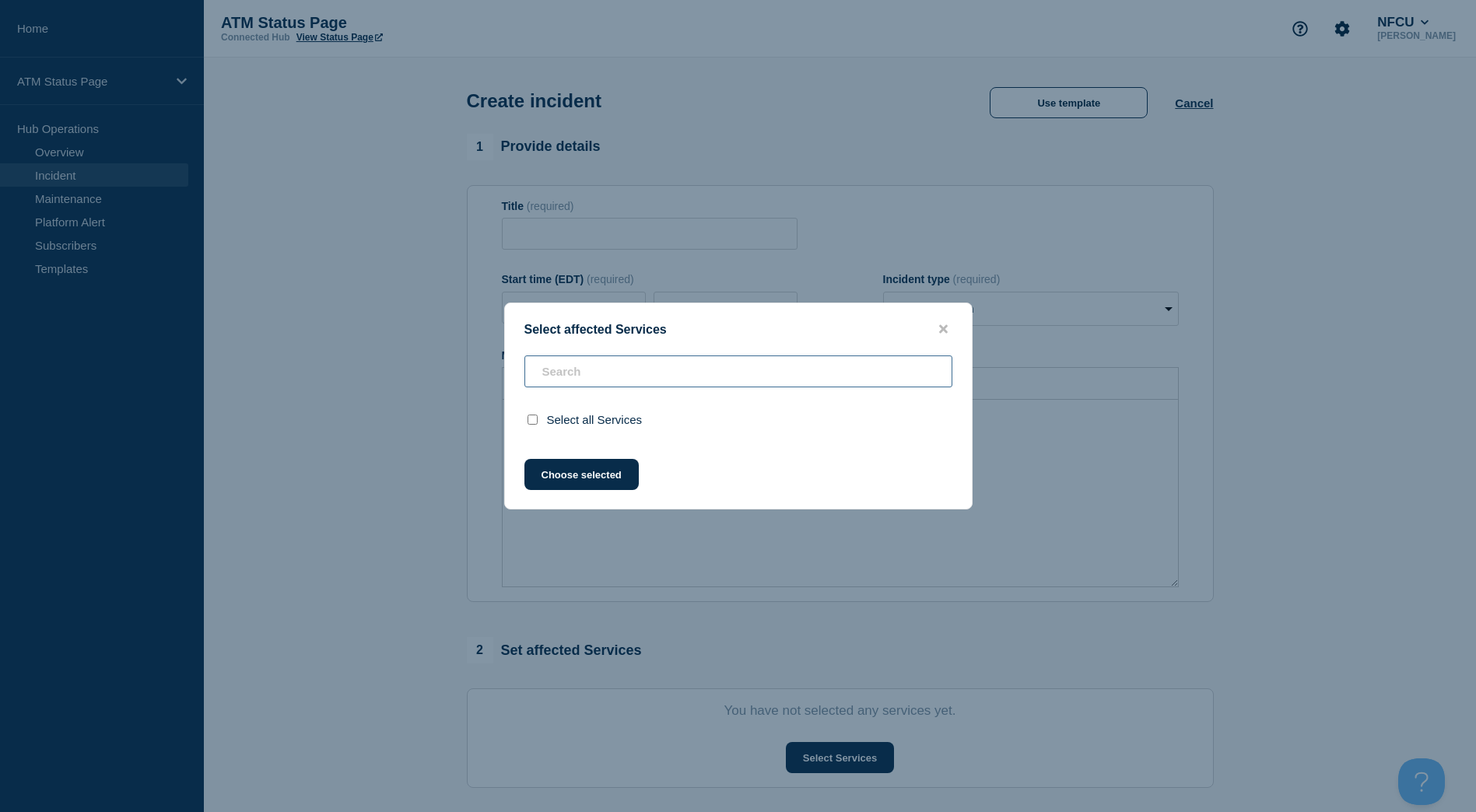
click at [590, 370] on input "text" at bounding box center [738, 372] width 428 height 32
click at [933, 319] on div "Select affected Services Select all Services Choose selected" at bounding box center [738, 406] width 469 height 207
drag, startPoint x: 935, startPoint y: 315, endPoint x: 938, endPoint y: 326, distance: 11.4
click at [938, 324] on div "Select affected Services Select all Services Choose selected" at bounding box center [738, 406] width 469 height 207
click at [939, 326] on icon "close button" at bounding box center [943, 329] width 9 height 12
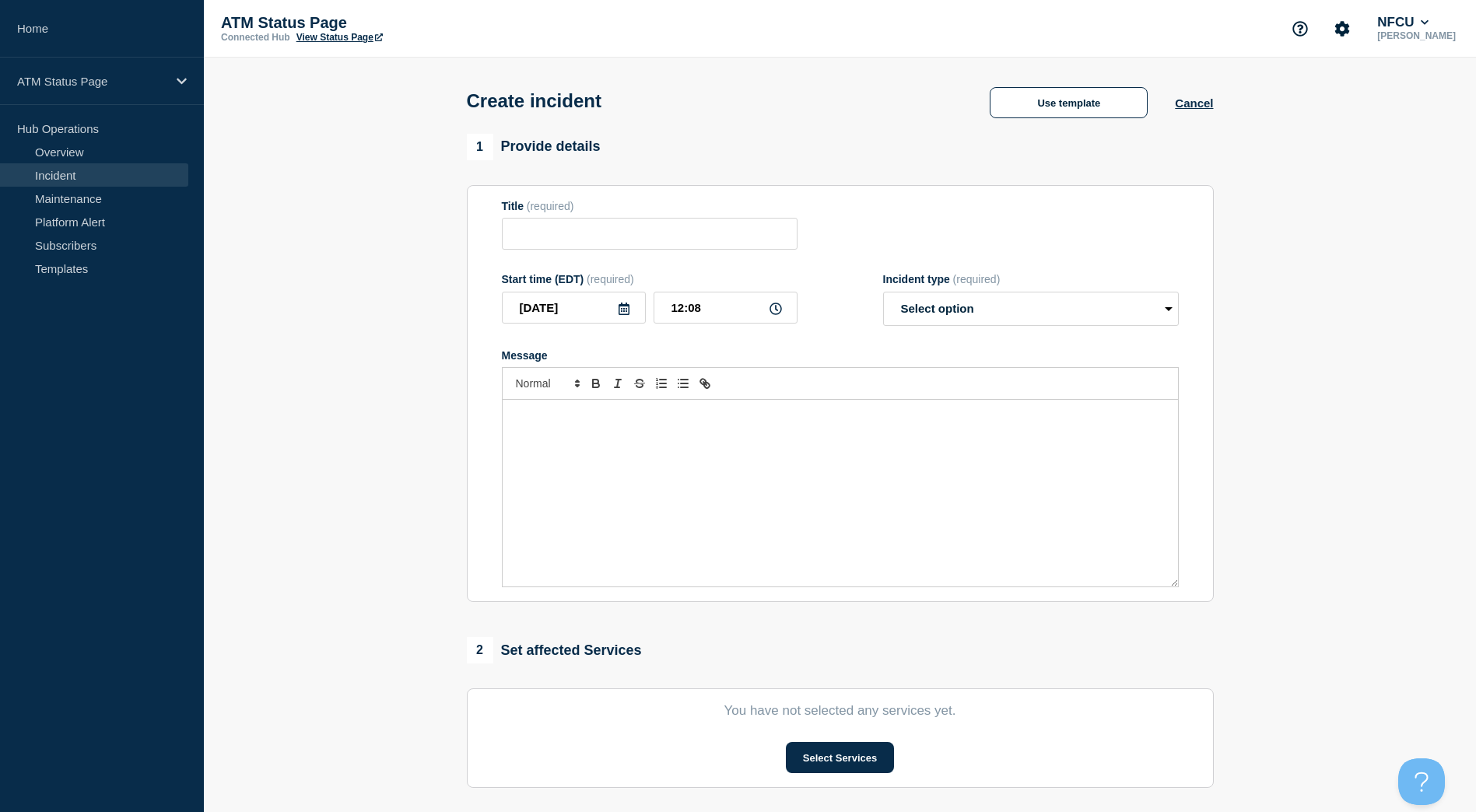
click at [1000, 88] on div "Use template Cancel" at bounding box center [1087, 102] width 251 height 33
click at [1038, 83] on div "Create incident Use template Cancel" at bounding box center [839, 96] width 782 height 76
click at [1032, 96] on button "Use template" at bounding box center [1069, 102] width 158 height 31
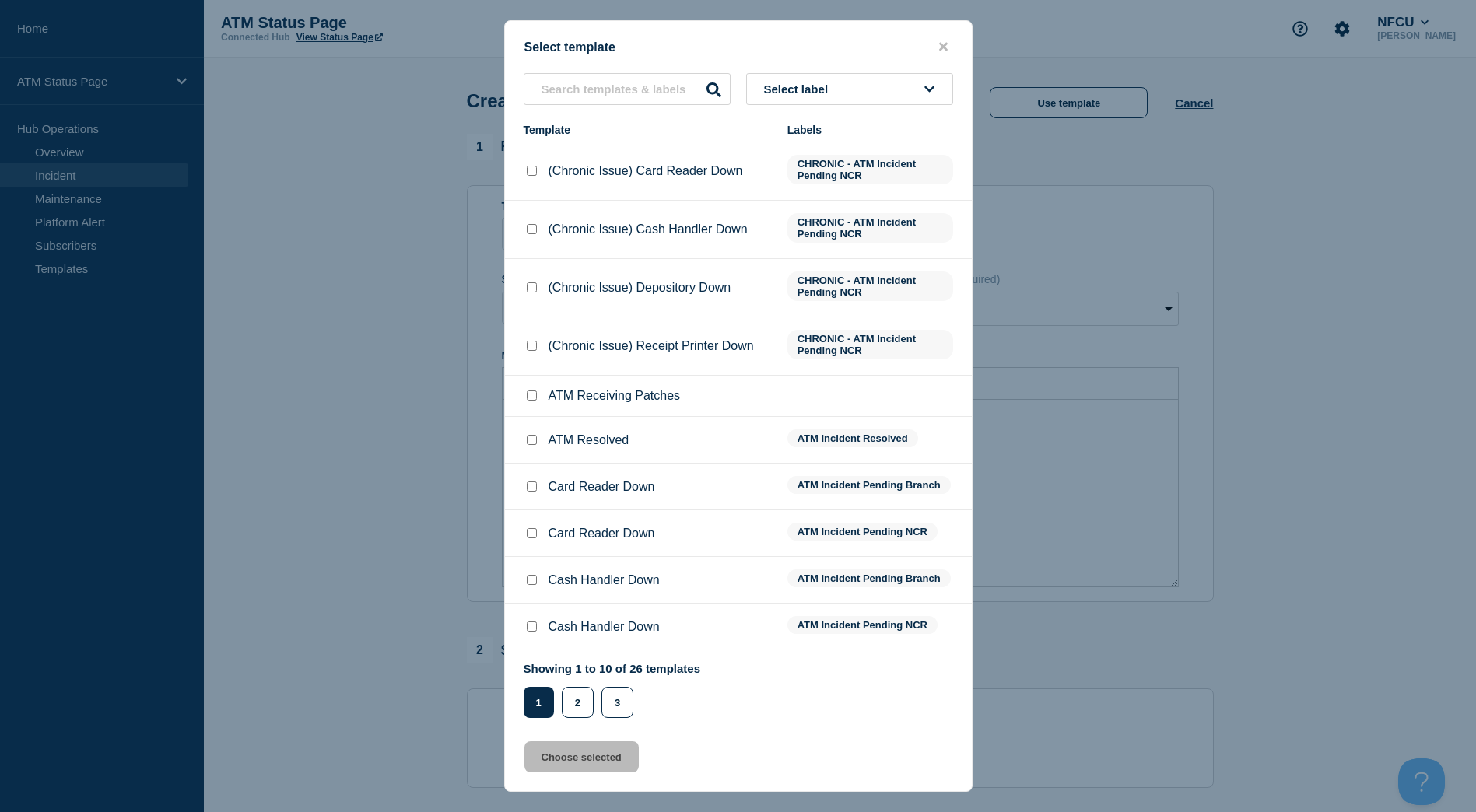
click at [926, 93] on icon at bounding box center [929, 89] width 10 height 12
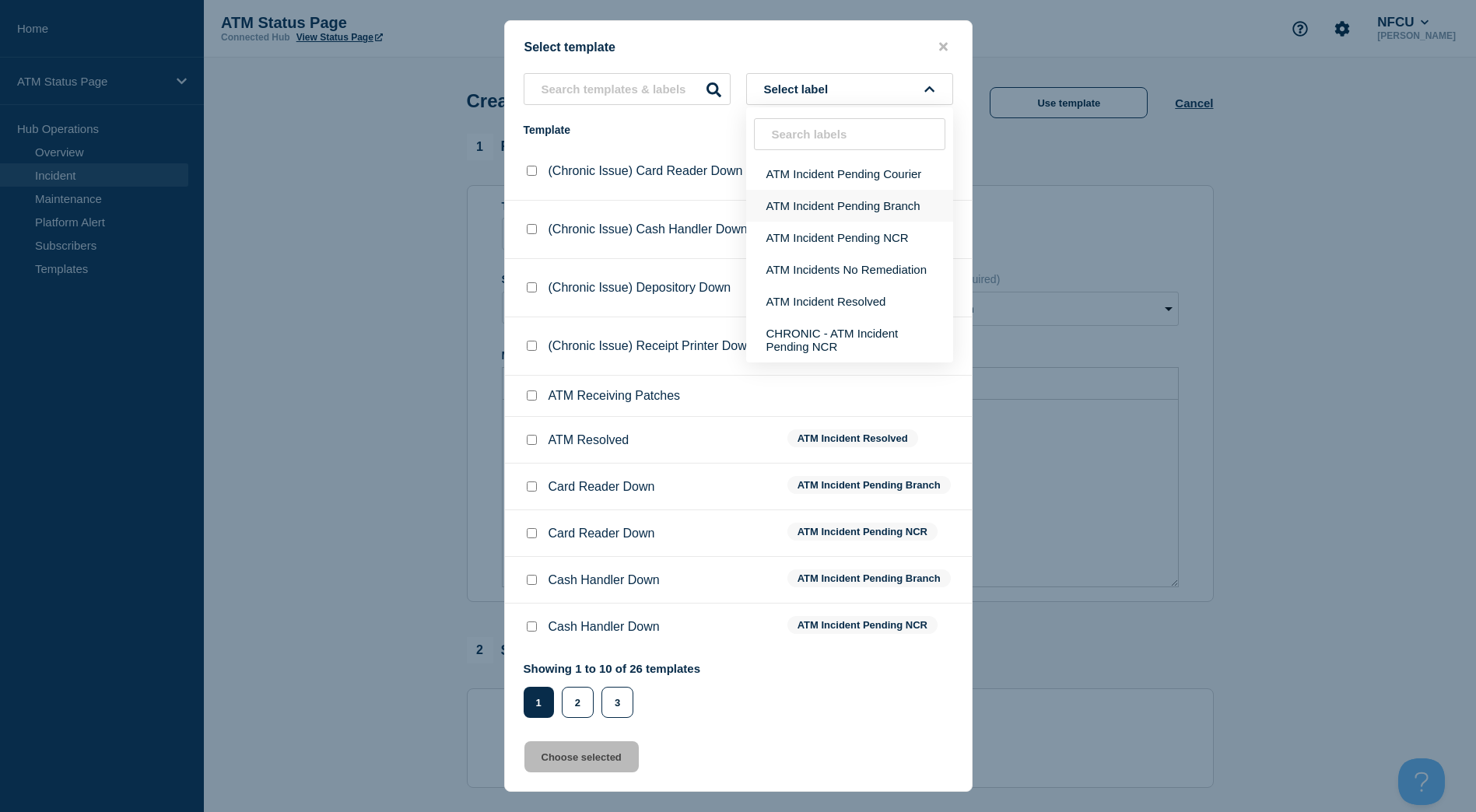
click at [867, 217] on button "ATM Incident Pending Branch" at bounding box center [849, 206] width 207 height 32
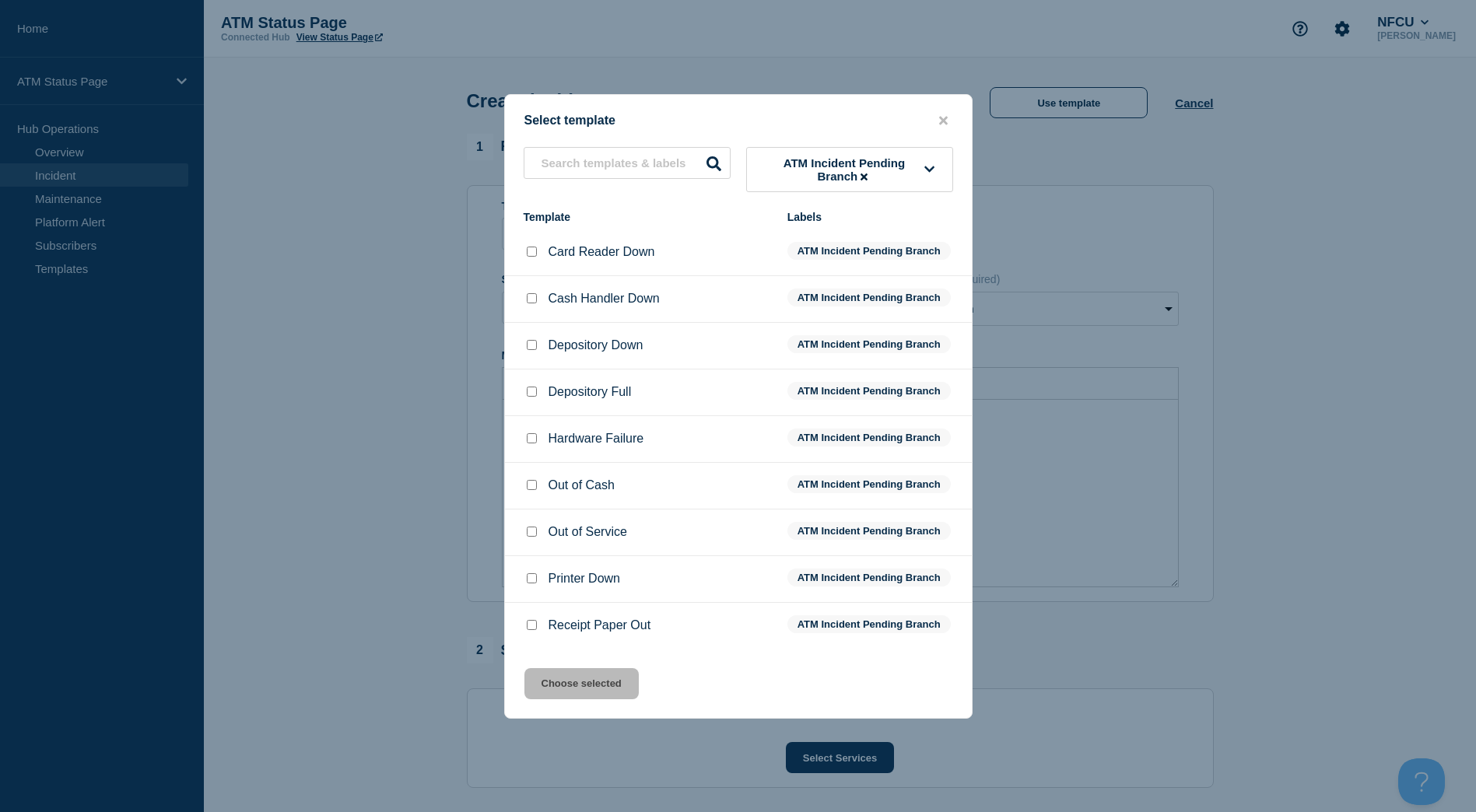
click at [527, 347] on input "Depository Down checkbox" at bounding box center [532, 345] width 10 height 10
checkbox input "true"
click at [582, 684] on button "Choose selected" at bounding box center [582, 683] width 114 height 31
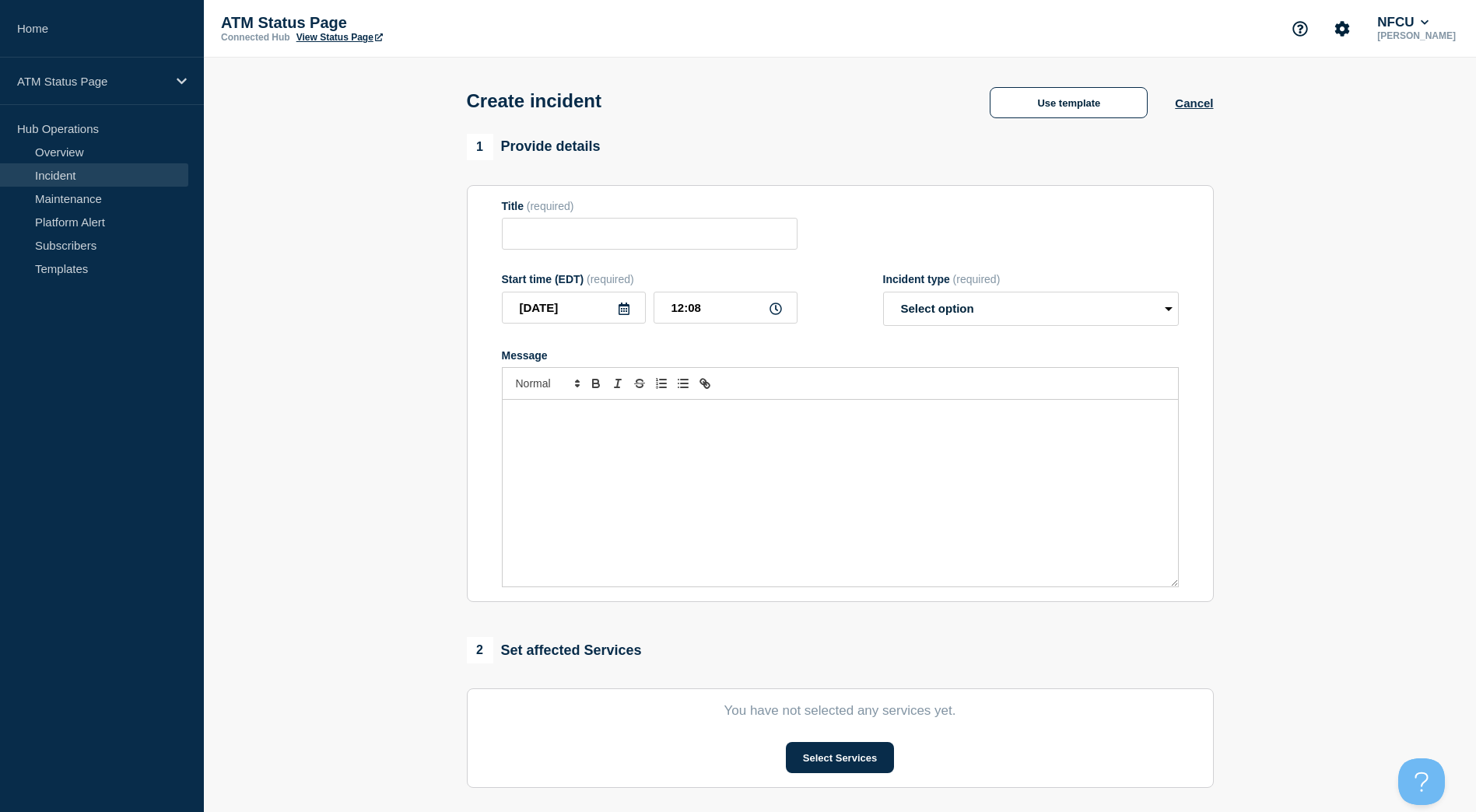
type input "Depository Down"
select select "identified"
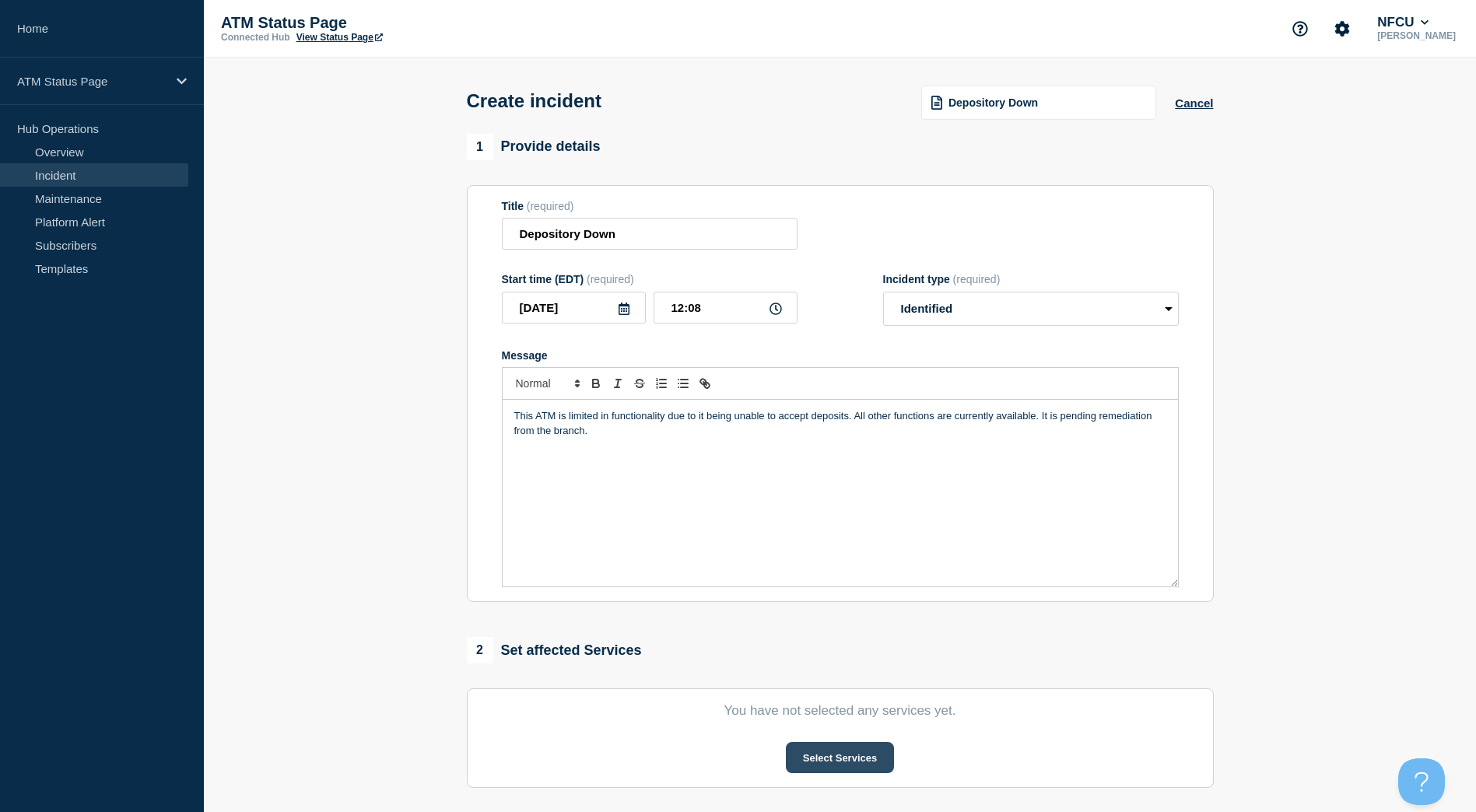
click at [852, 754] on button "Select Services" at bounding box center [840, 757] width 108 height 31
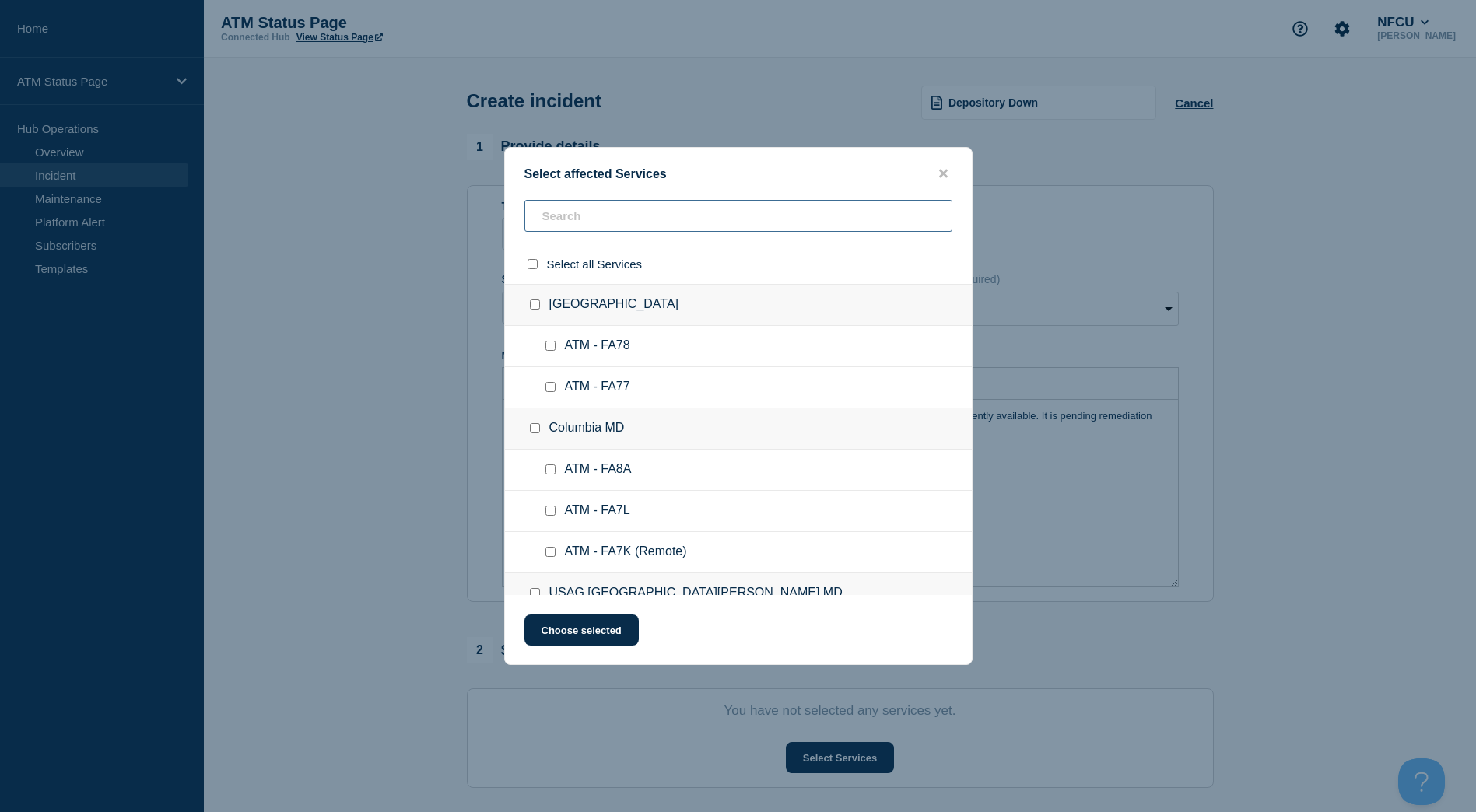
click at [696, 220] on input "text" at bounding box center [738, 216] width 428 height 32
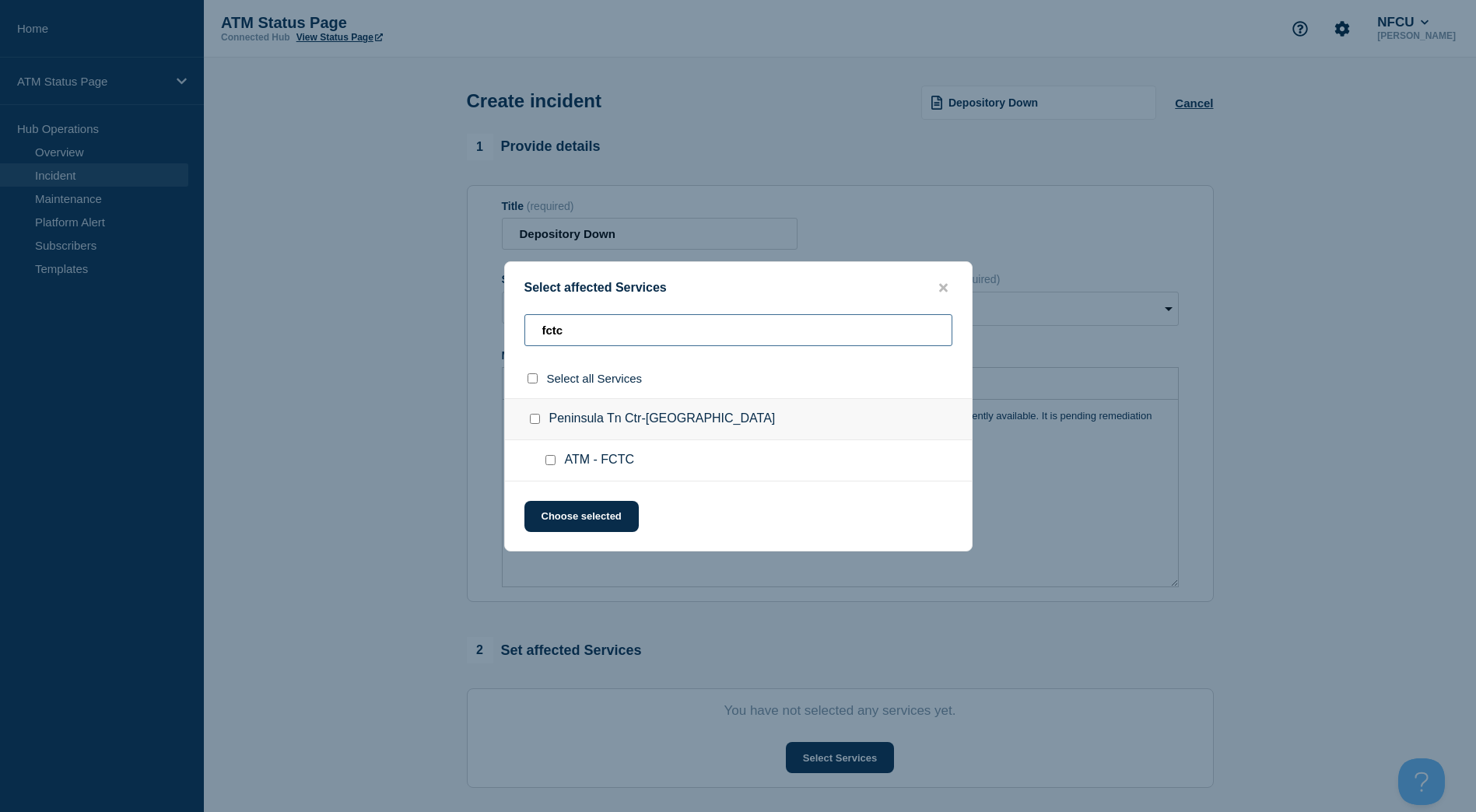
type input "fctc"
click at [537, 420] on input "Peninsula Tn Ctr-Hampton VA checkbox" at bounding box center [535, 418] width 10 height 10
checkbox input "true"
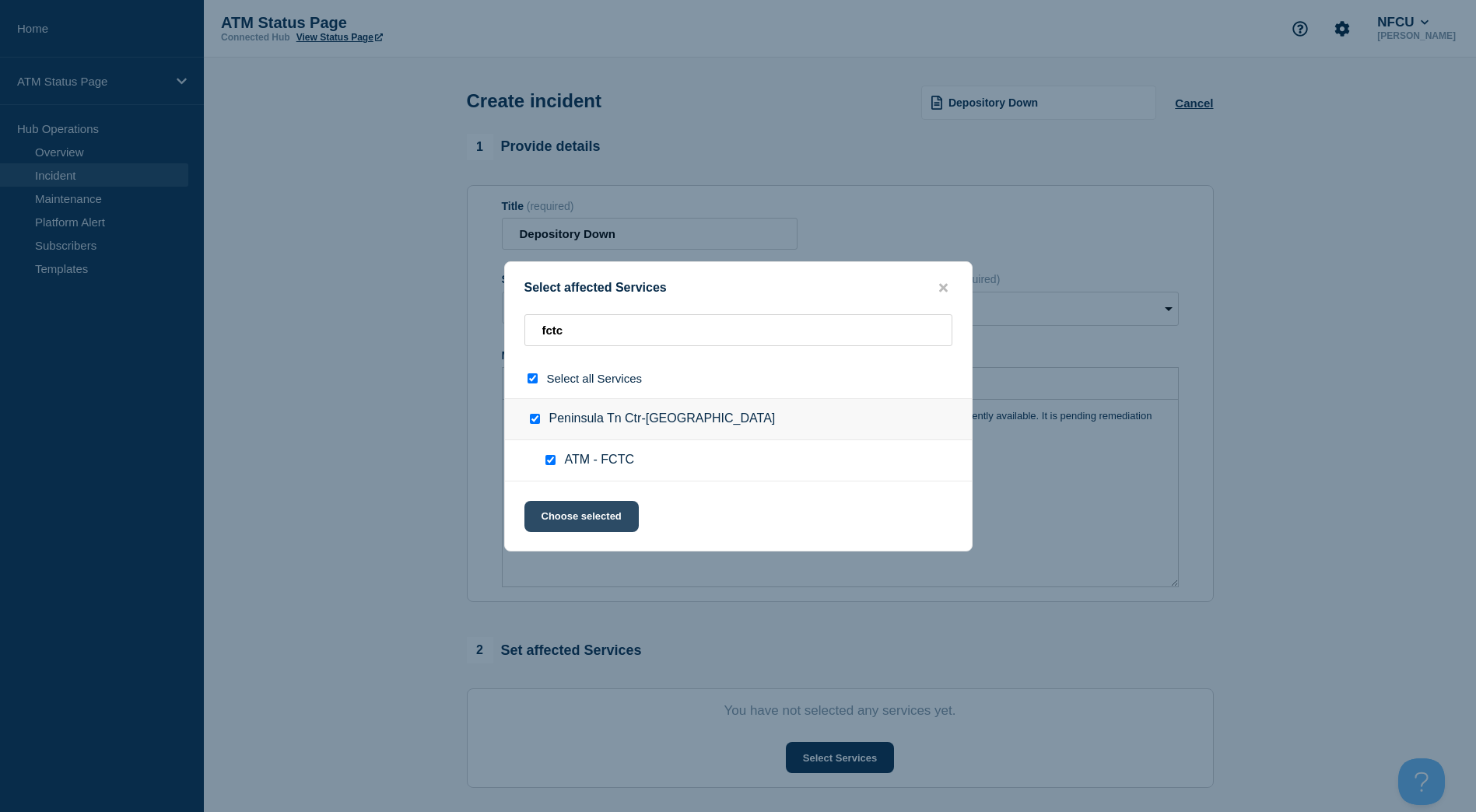
click at [576, 522] on button "Choose selected" at bounding box center [582, 516] width 114 height 31
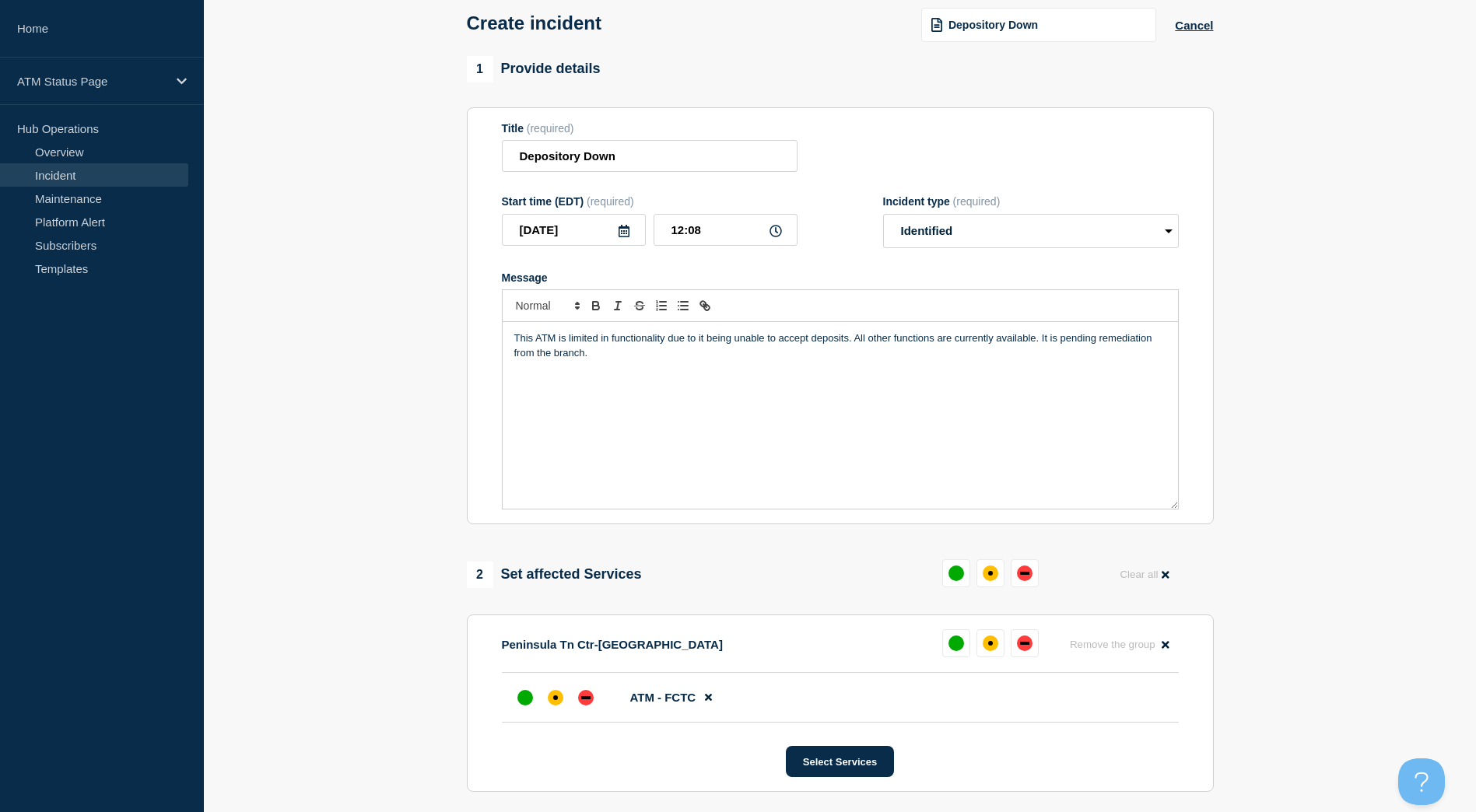
scroll to position [360, 0]
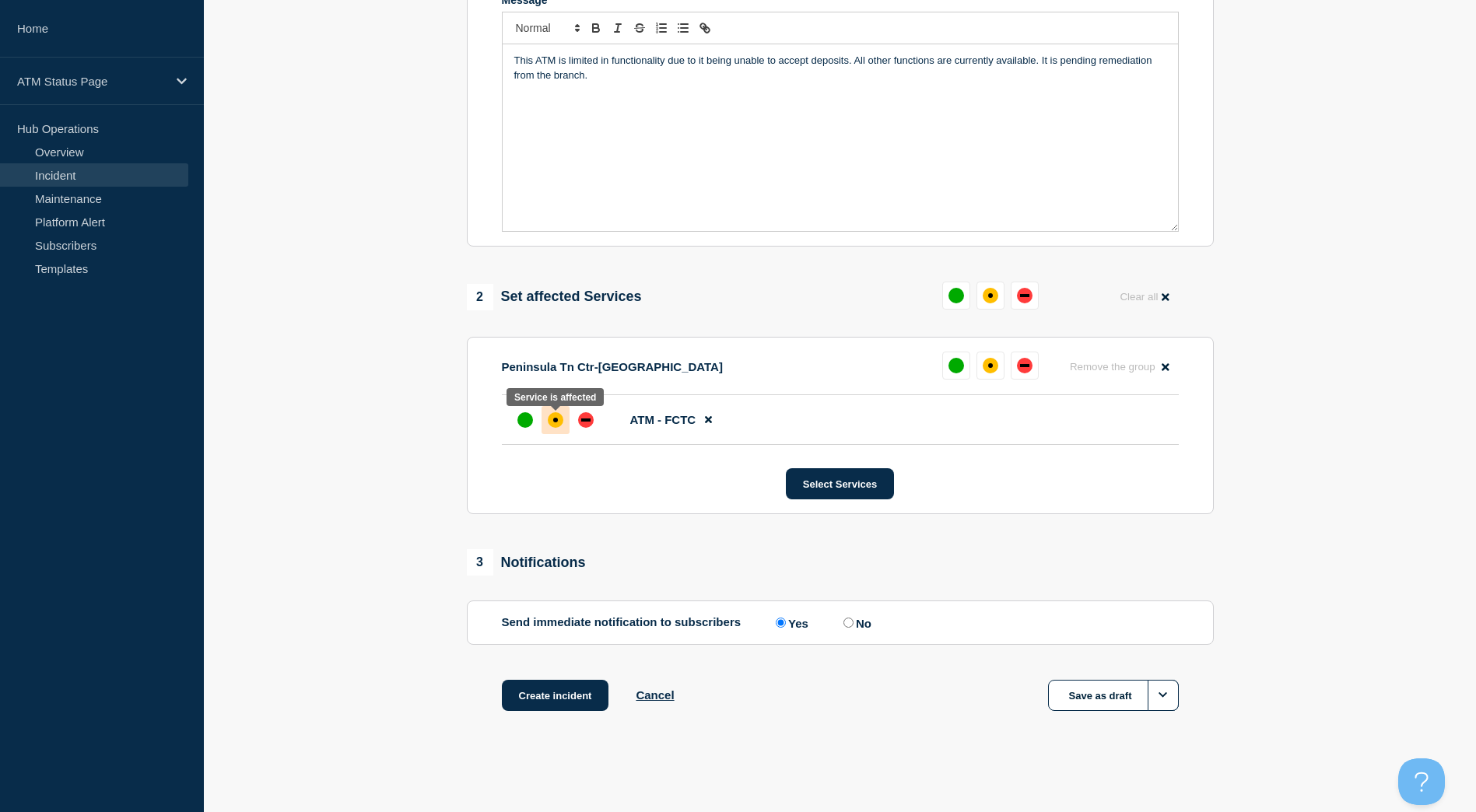
click at [559, 422] on div "affected" at bounding box center [556, 420] width 16 height 16
click at [558, 687] on button "Create incident" at bounding box center [555, 695] width 107 height 31
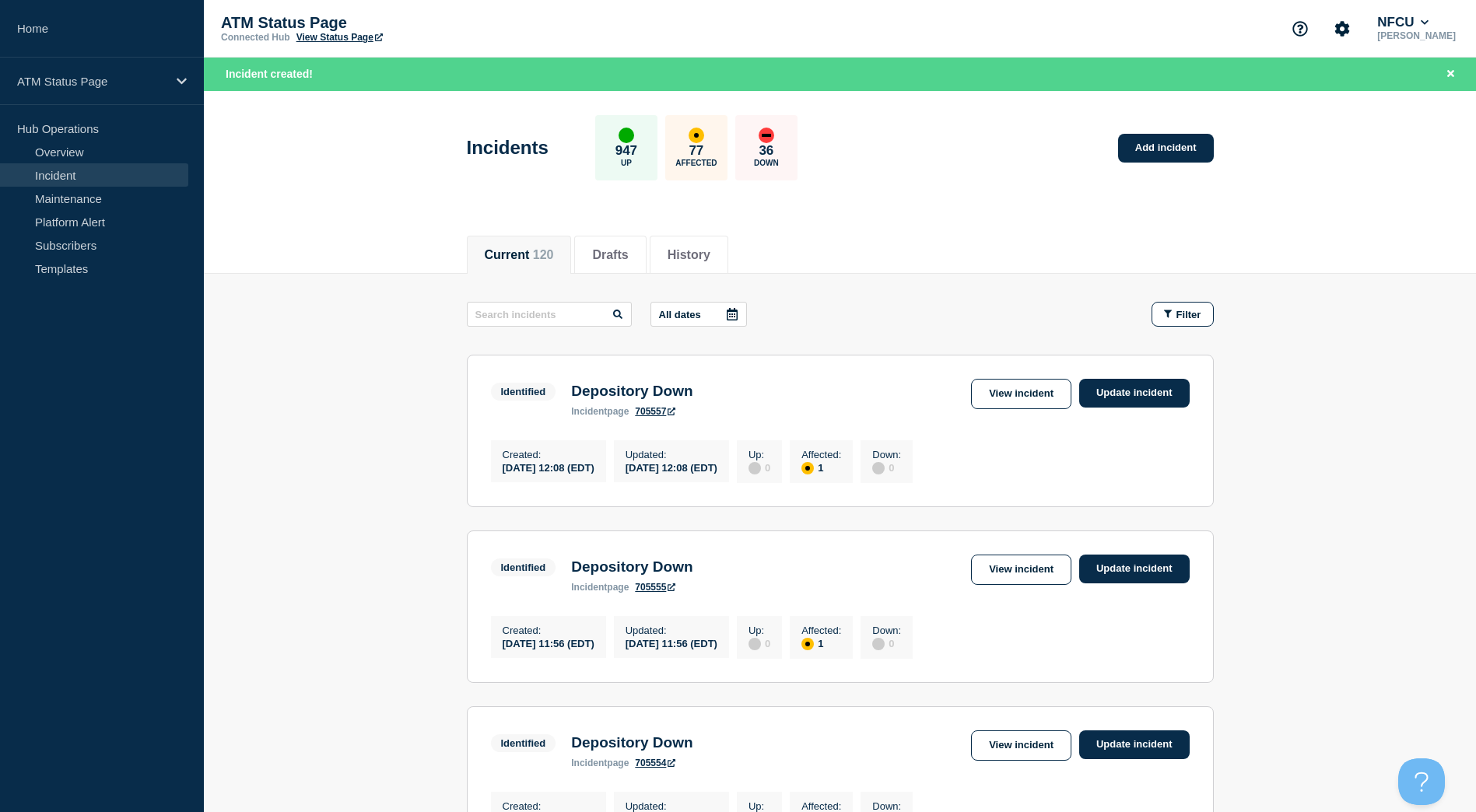
click at [1133, 128] on div "Incidents 947 Up 77 Affected 36 Down Add incident" at bounding box center [839, 142] width 782 height 95
click at [1138, 134] on link "Add incident" at bounding box center [1166, 148] width 96 height 29
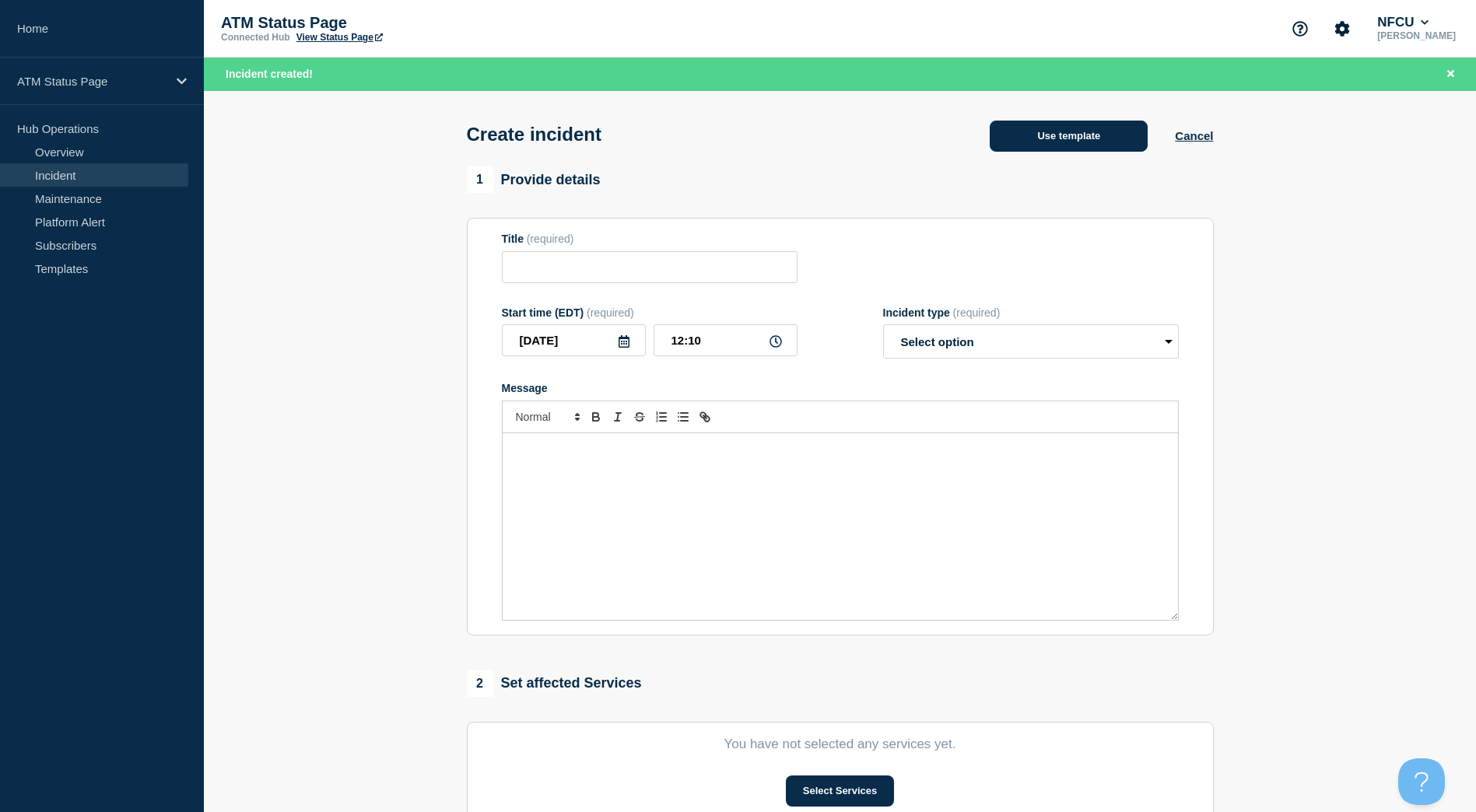
click at [1055, 132] on button "Use template" at bounding box center [1069, 136] width 158 height 31
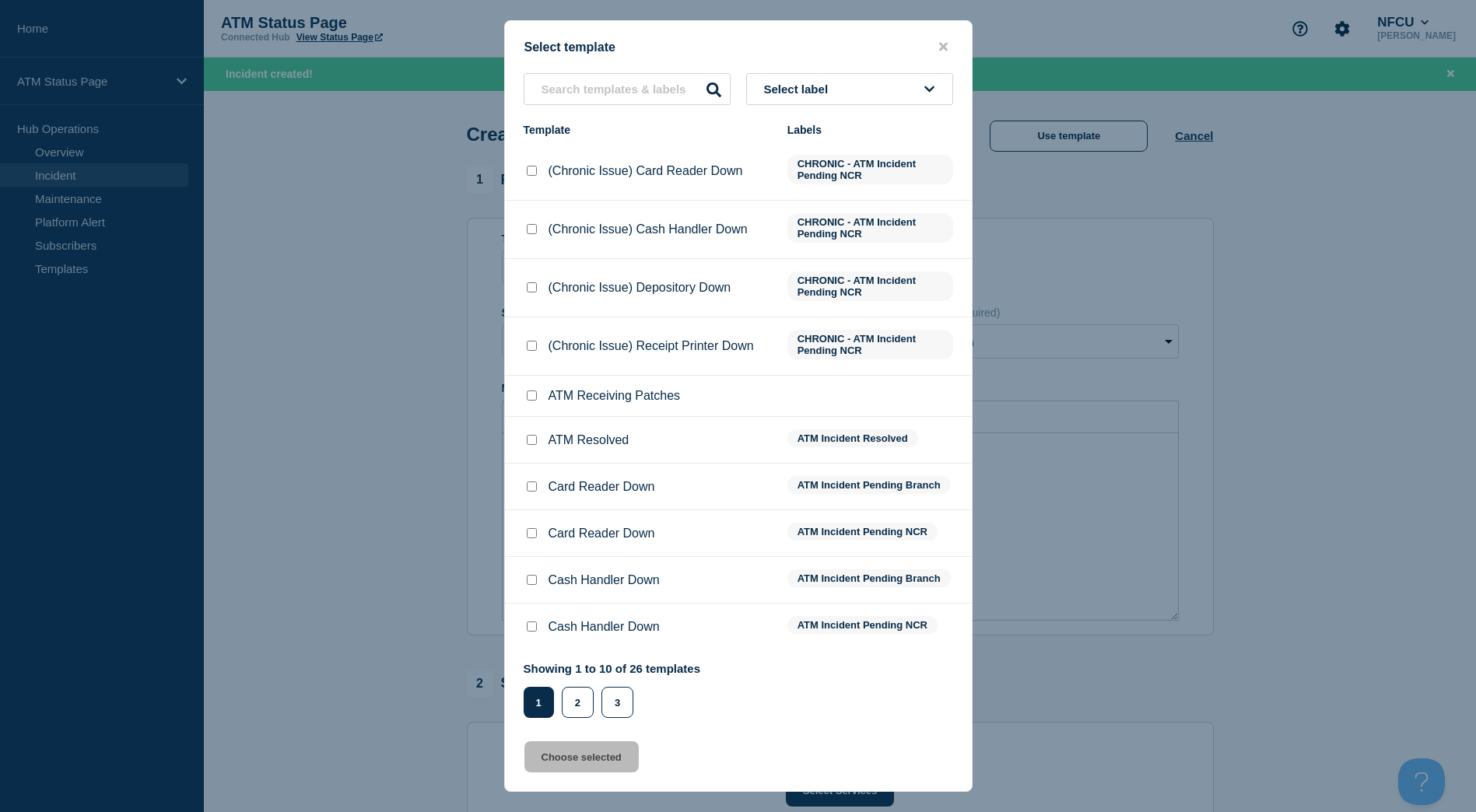
click at [925, 90] on icon at bounding box center [929, 89] width 10 height 12
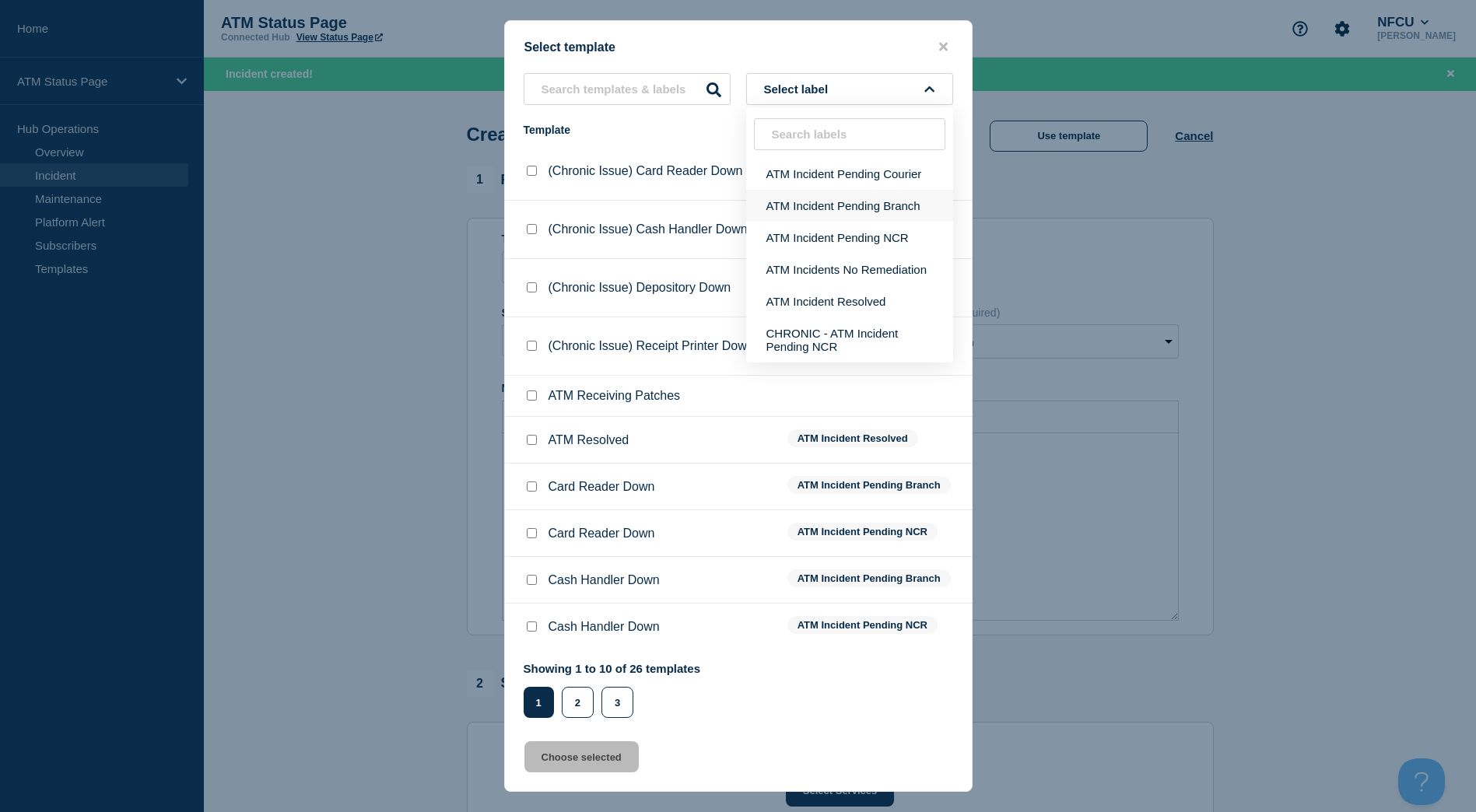
click at [869, 215] on button "ATM Incident Pending Branch" at bounding box center [849, 206] width 207 height 32
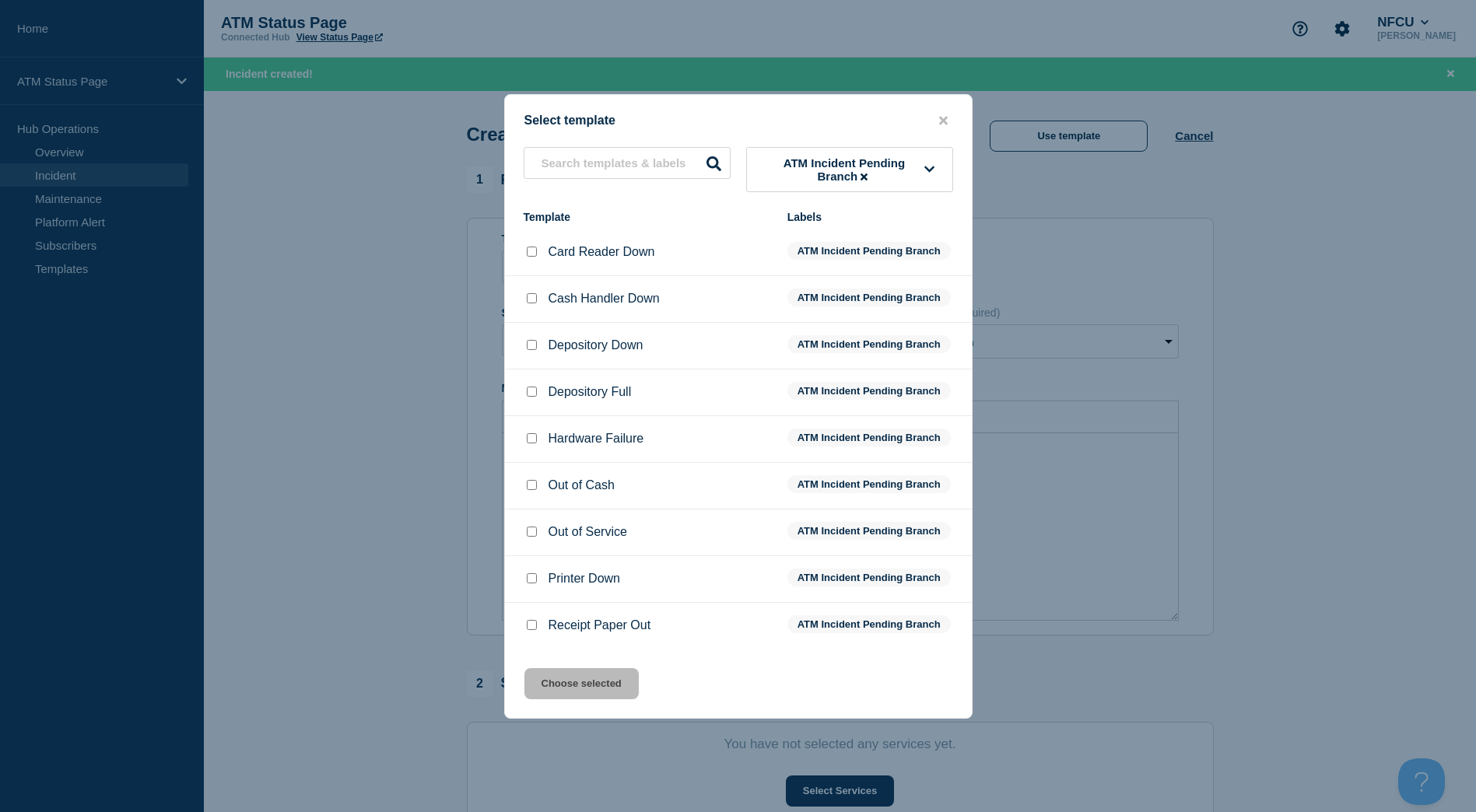
click at [528, 343] on input "Depository Down checkbox" at bounding box center [532, 345] width 10 height 10
checkbox input "true"
click at [549, 687] on button "Choose selected" at bounding box center [582, 683] width 114 height 31
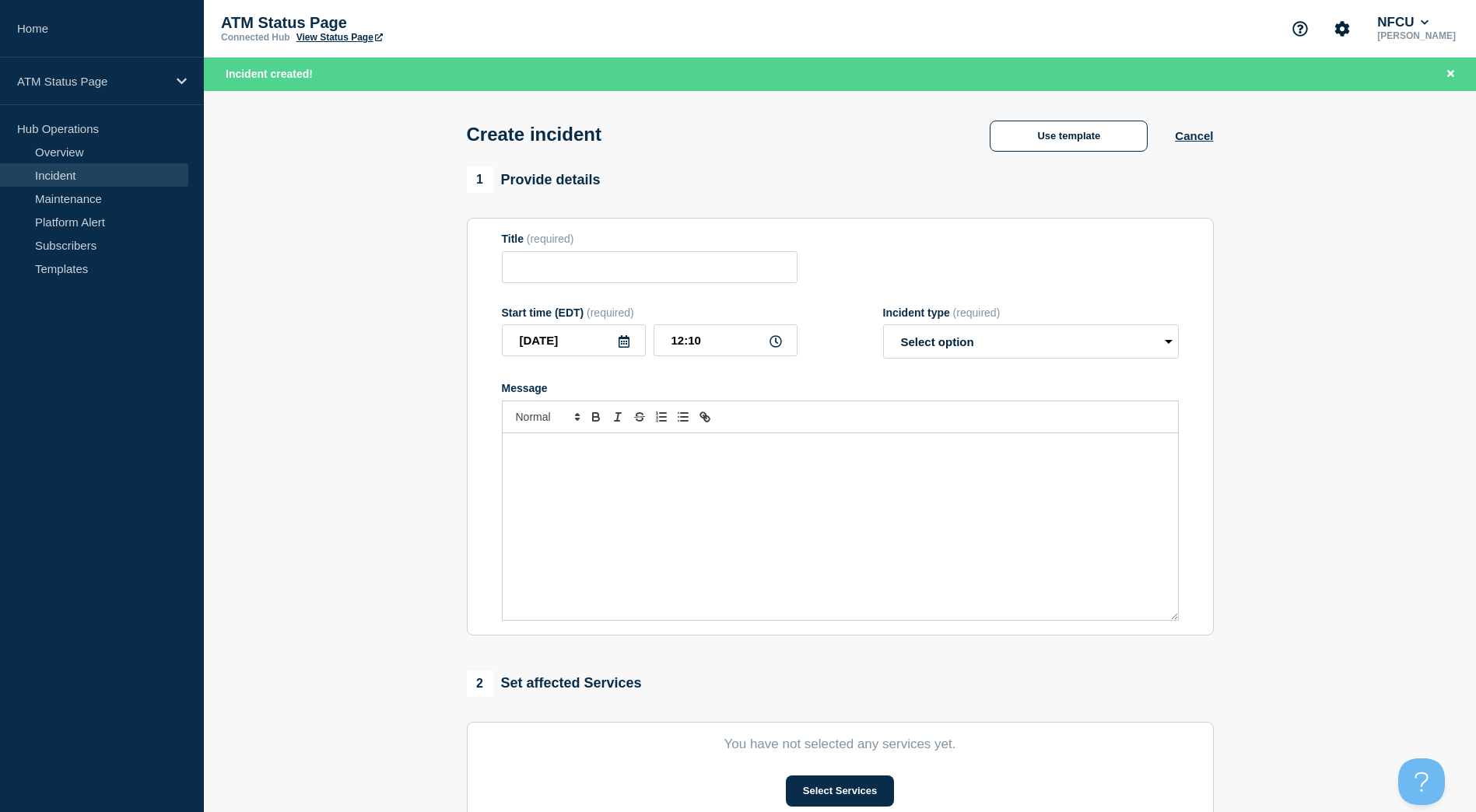
type input "Depository Down"
select select "identified"
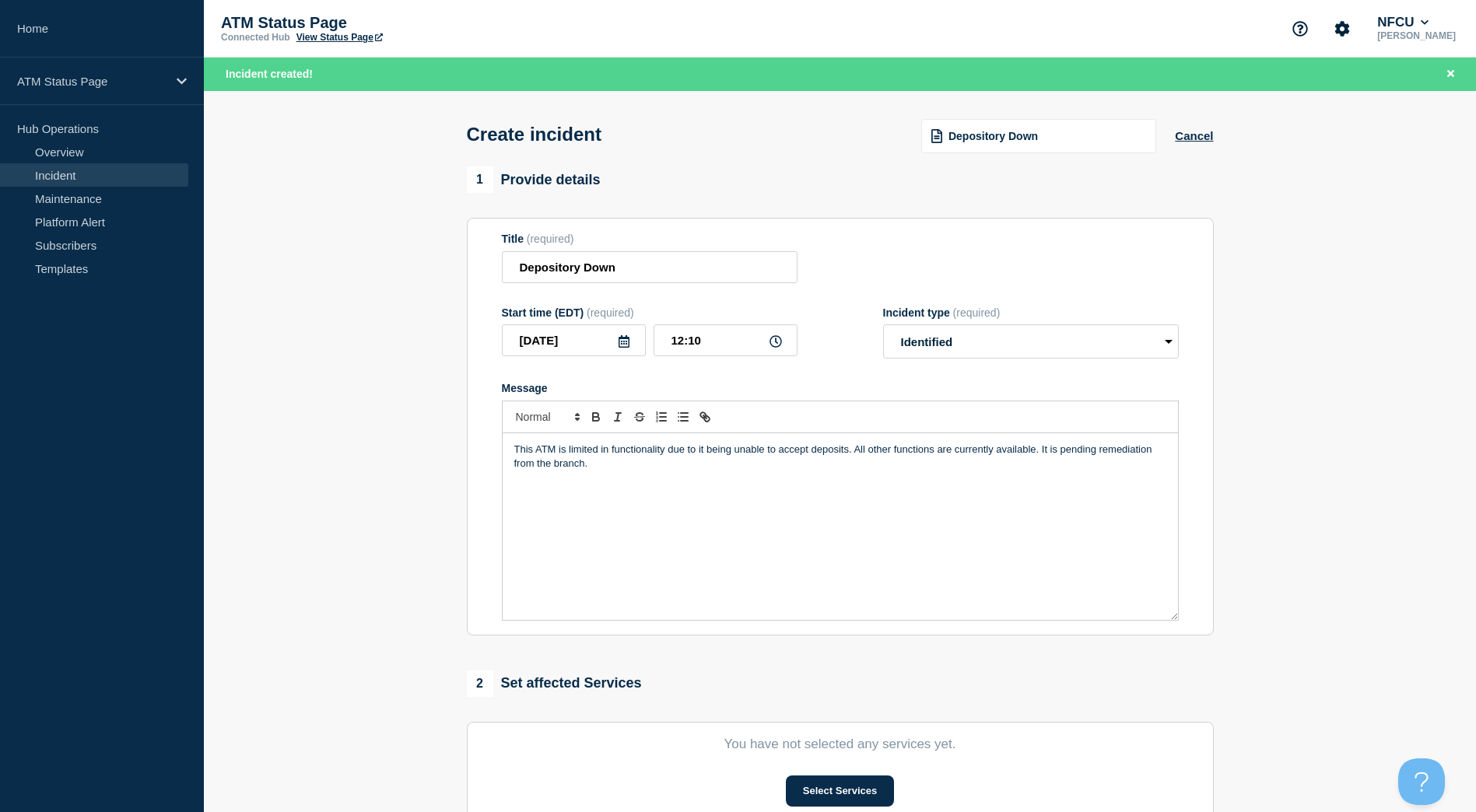
scroll to position [78, 0]
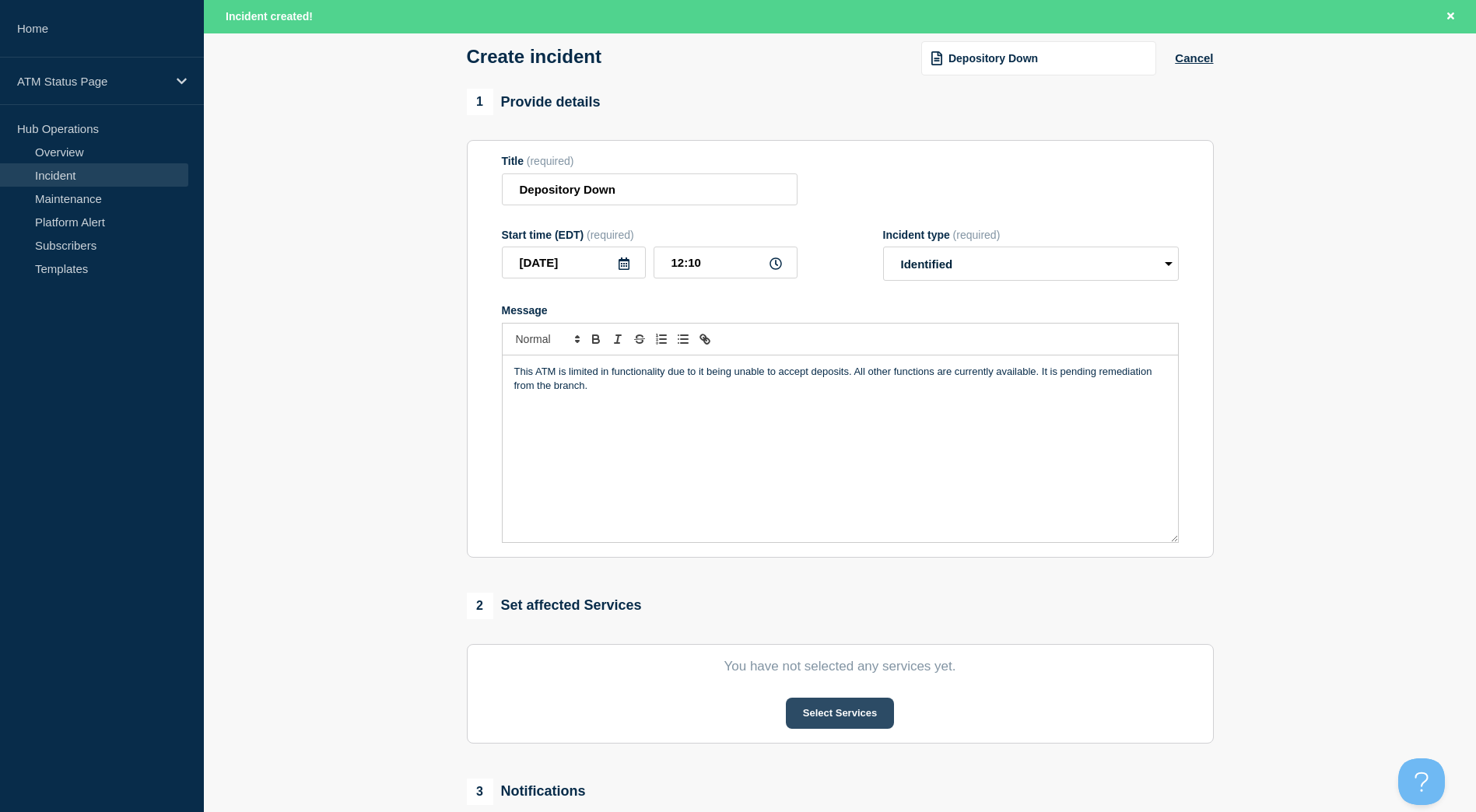
click at [834, 704] on button "Select Services" at bounding box center [840, 713] width 108 height 31
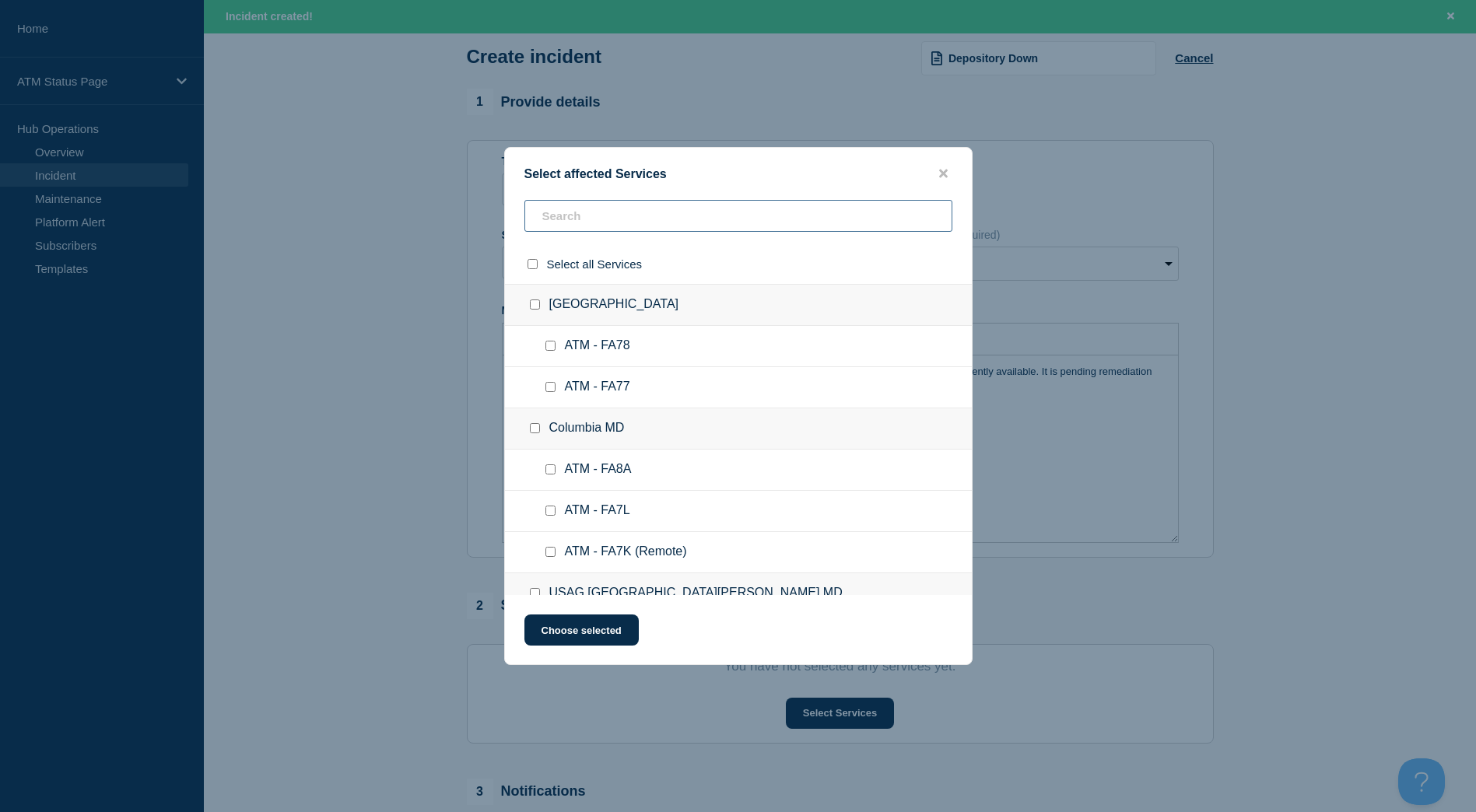
click at [615, 215] on input "text" at bounding box center [738, 216] width 428 height 32
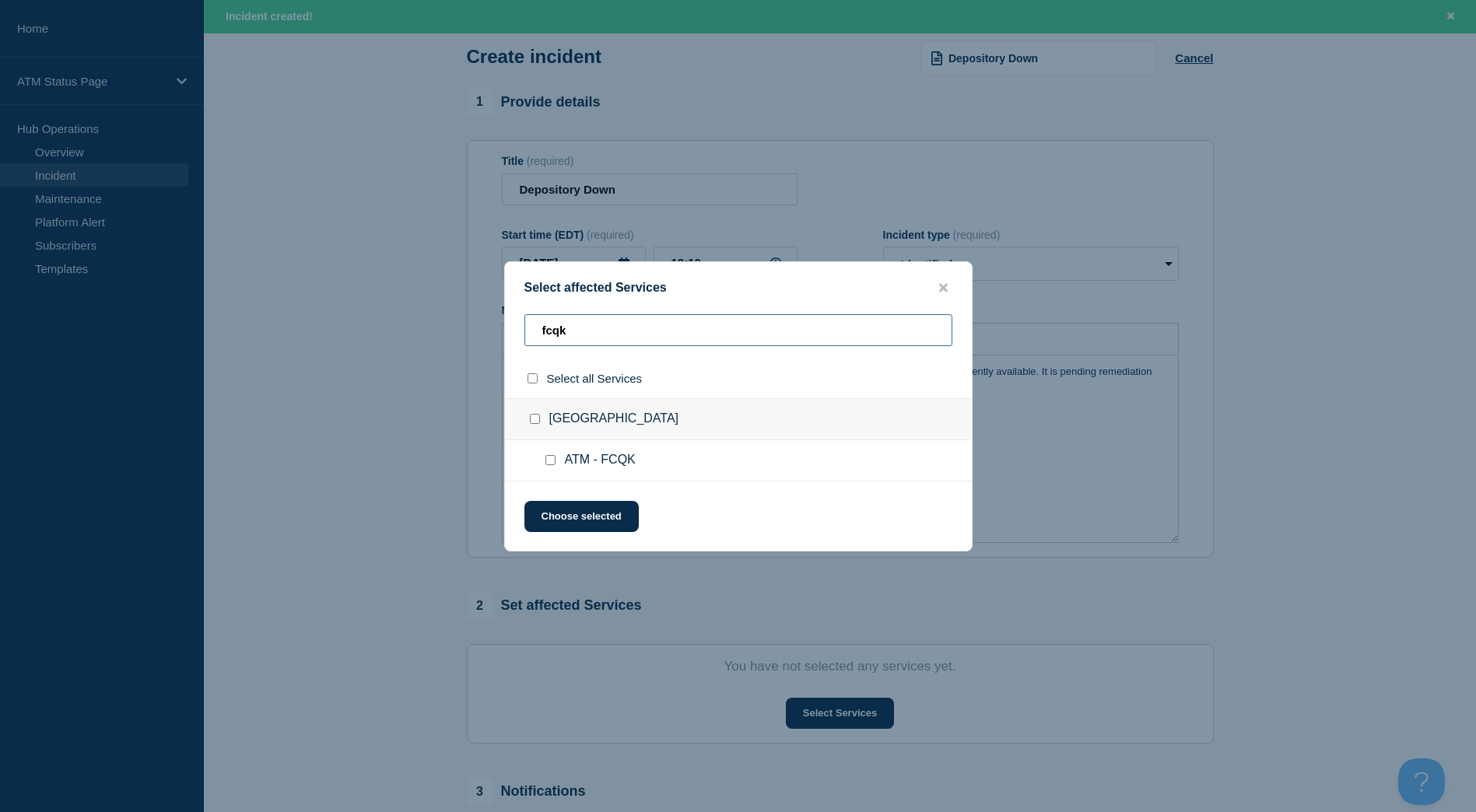
type input "fcqk"
click at [532, 423] on input "National City CA checkbox" at bounding box center [535, 418] width 10 height 10
checkbox input "true"
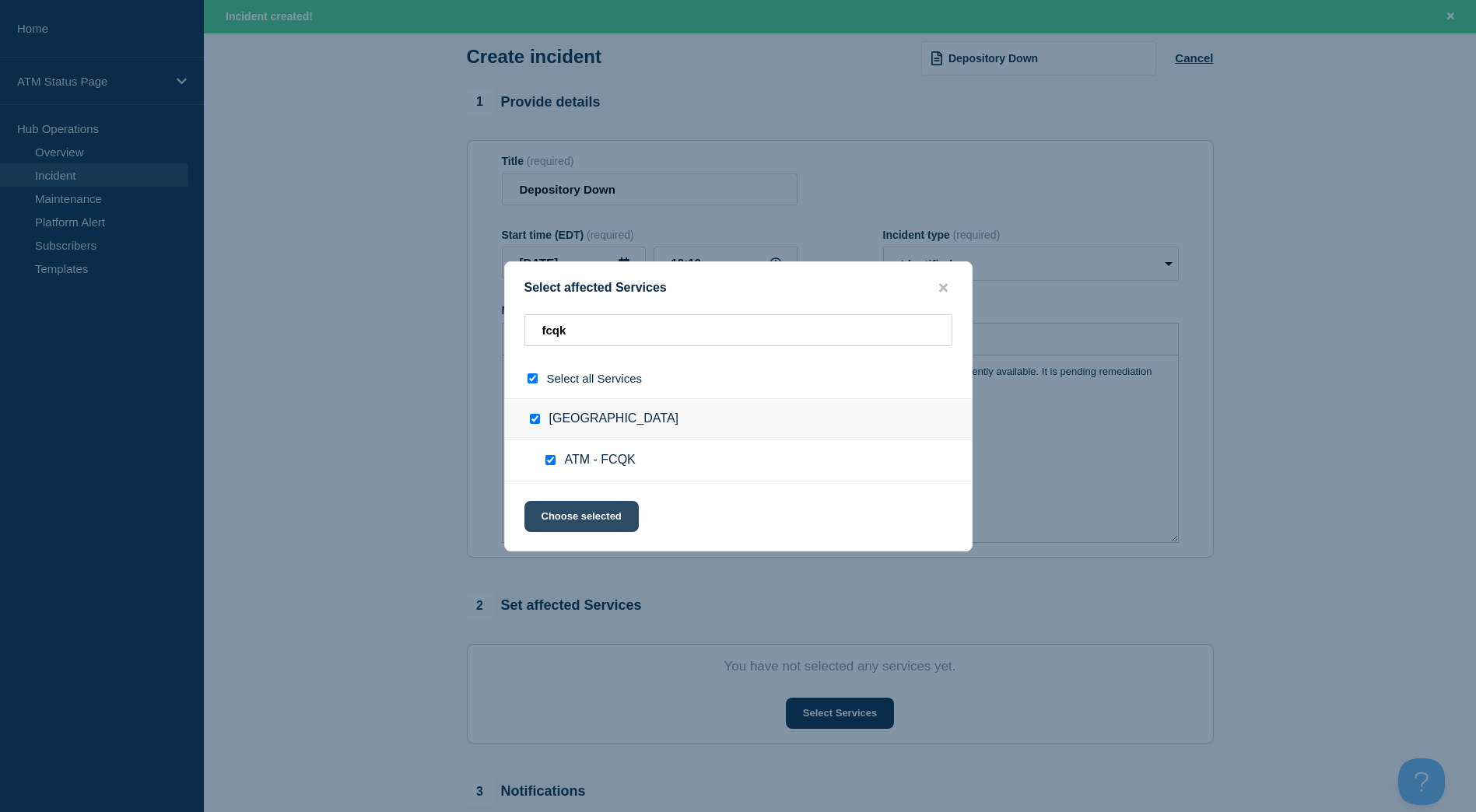
click at [572, 514] on button "Choose selected" at bounding box center [582, 516] width 114 height 31
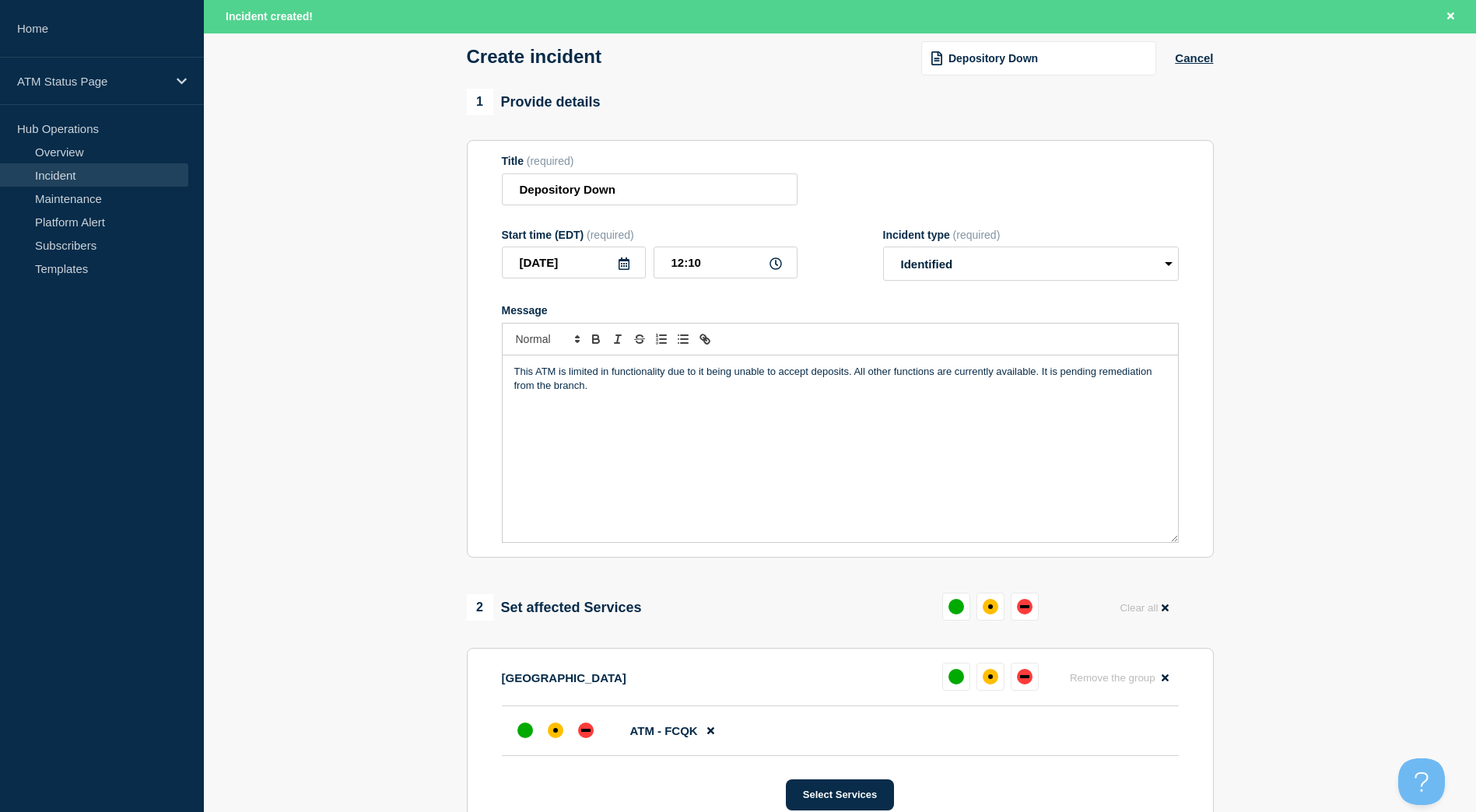
scroll to position [234, 0]
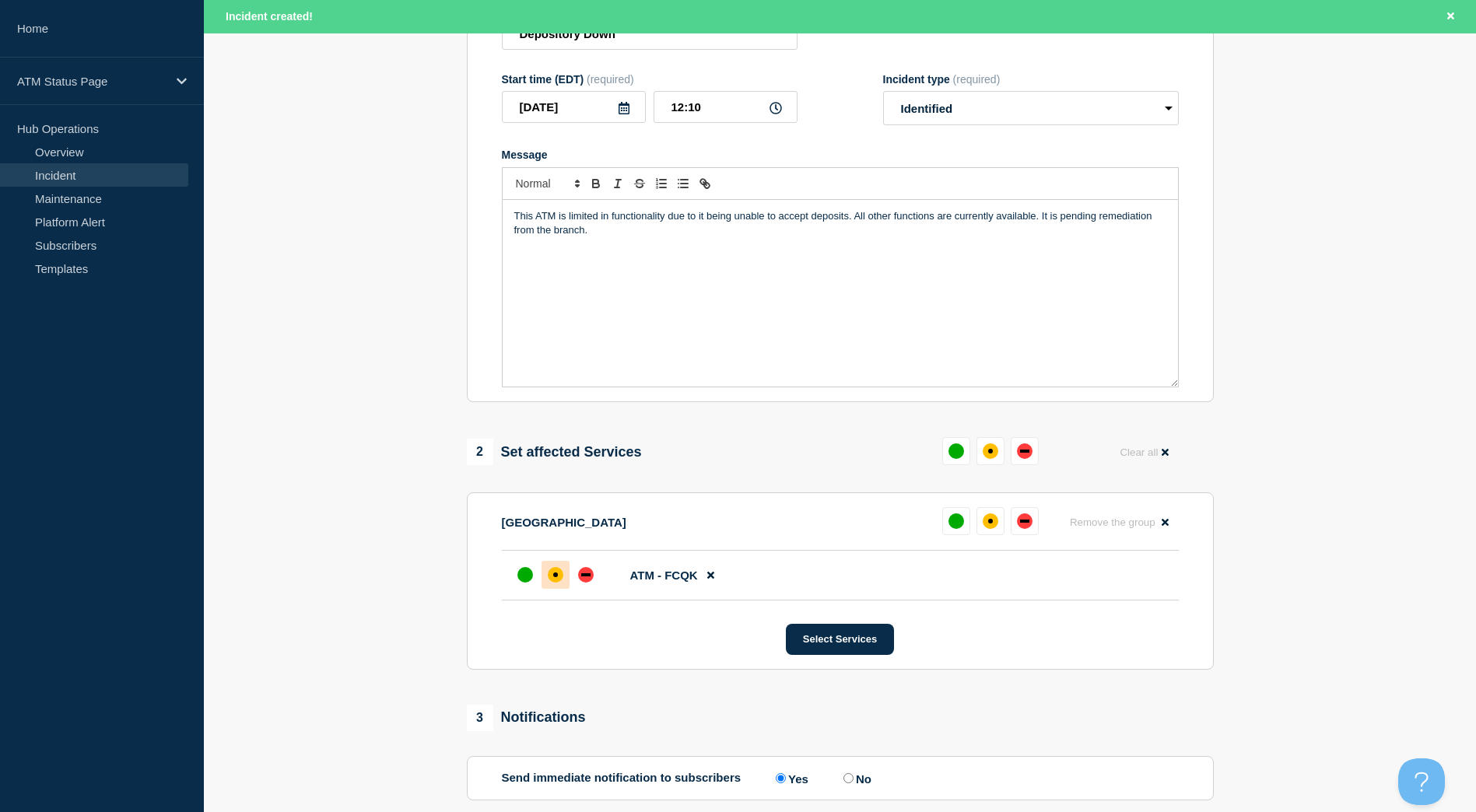
click at [554, 564] on div at bounding box center [556, 575] width 28 height 28
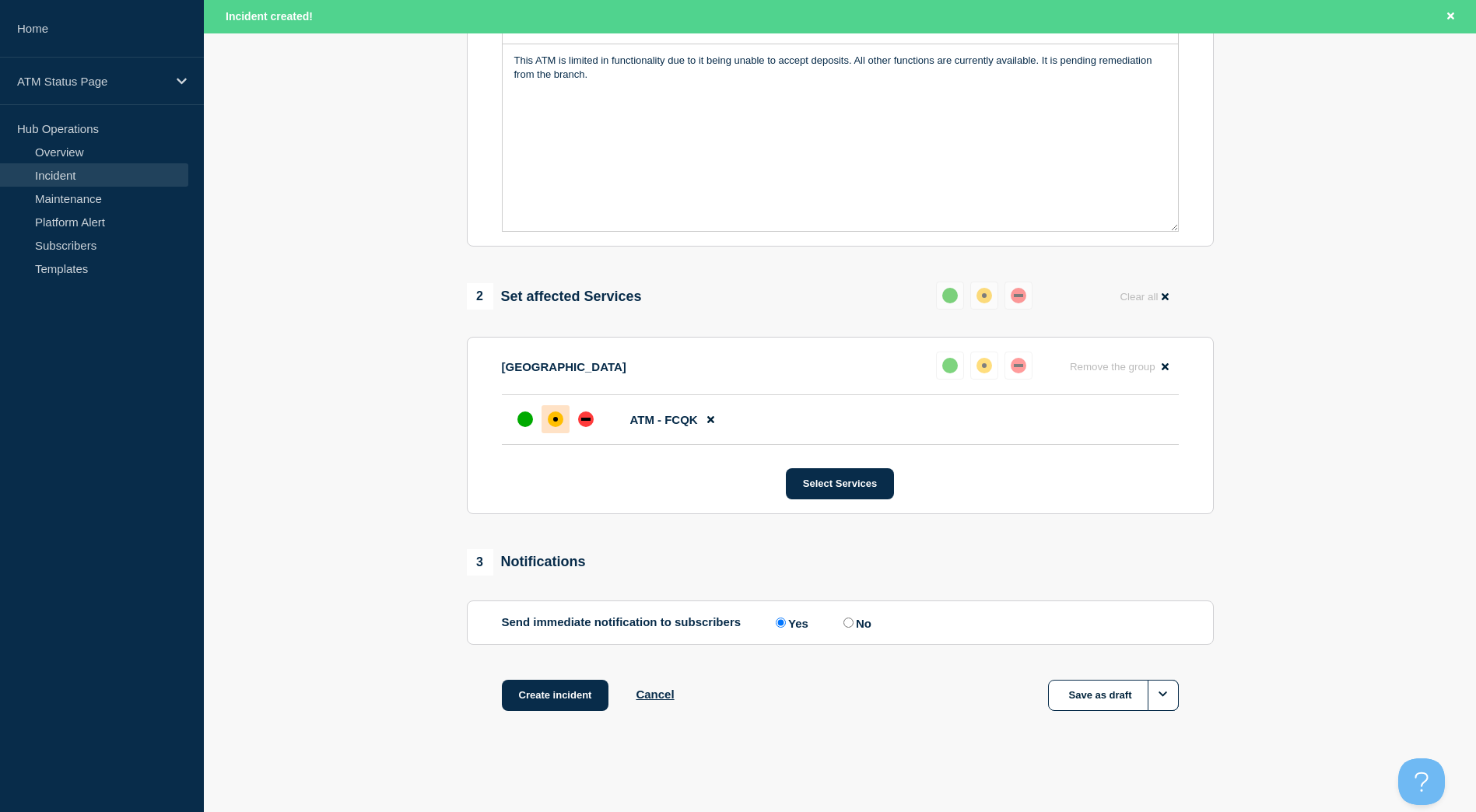
scroll to position [393, 0]
click at [578, 690] on button "Create incident" at bounding box center [555, 695] width 107 height 31
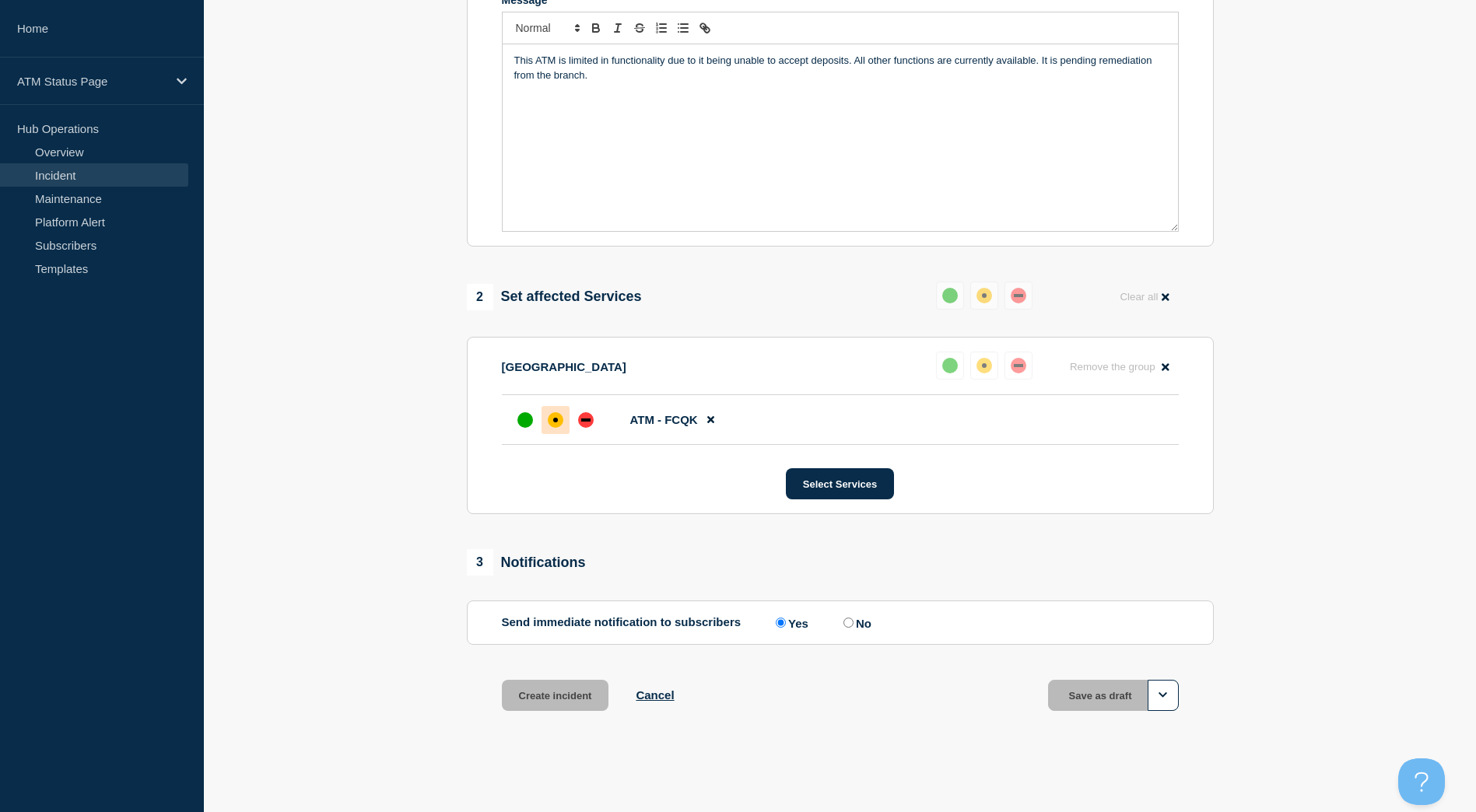
scroll to position [360, 0]
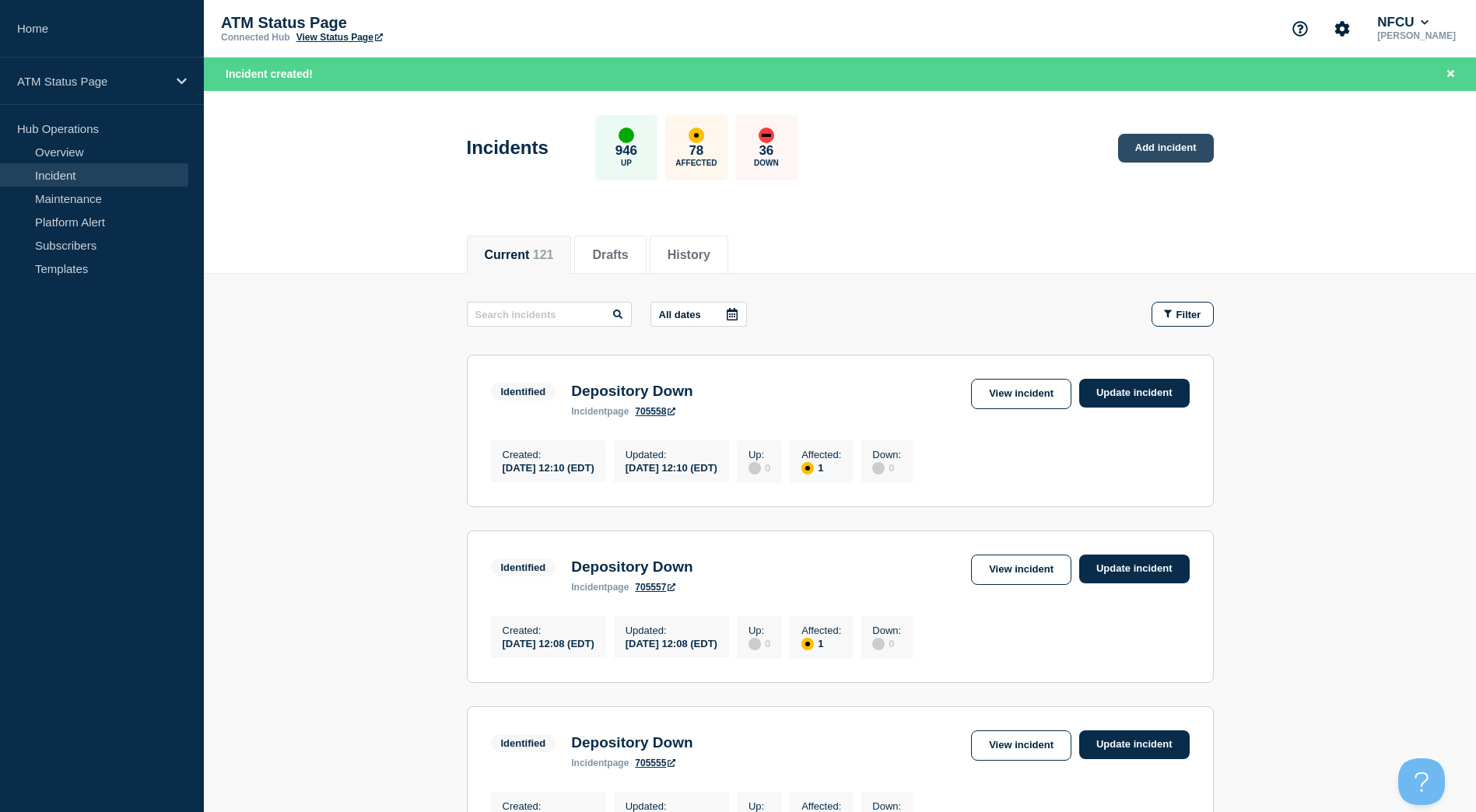
click at [1169, 150] on link "Add incident" at bounding box center [1166, 148] width 96 height 29
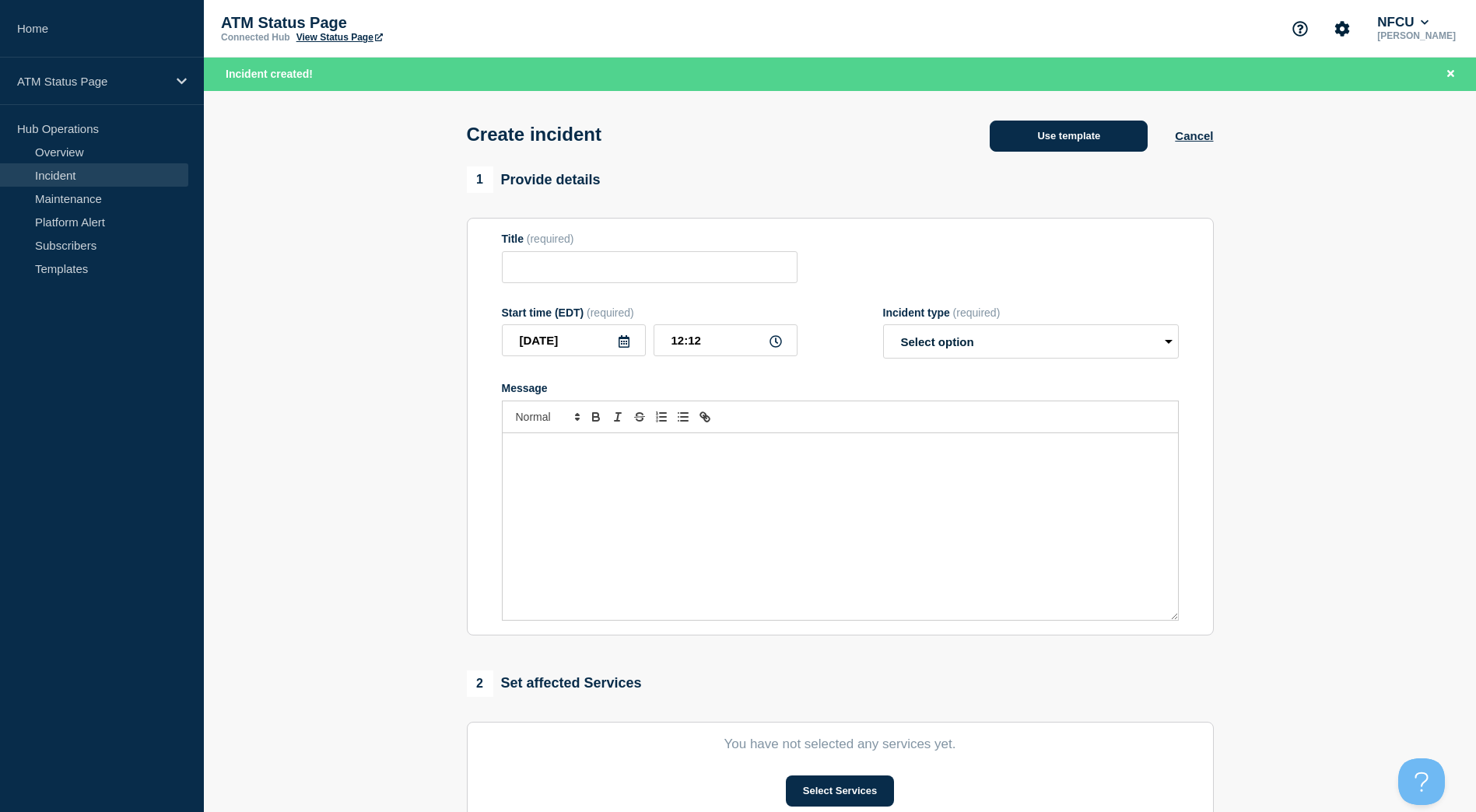
click at [1061, 145] on button "Use template" at bounding box center [1069, 136] width 158 height 31
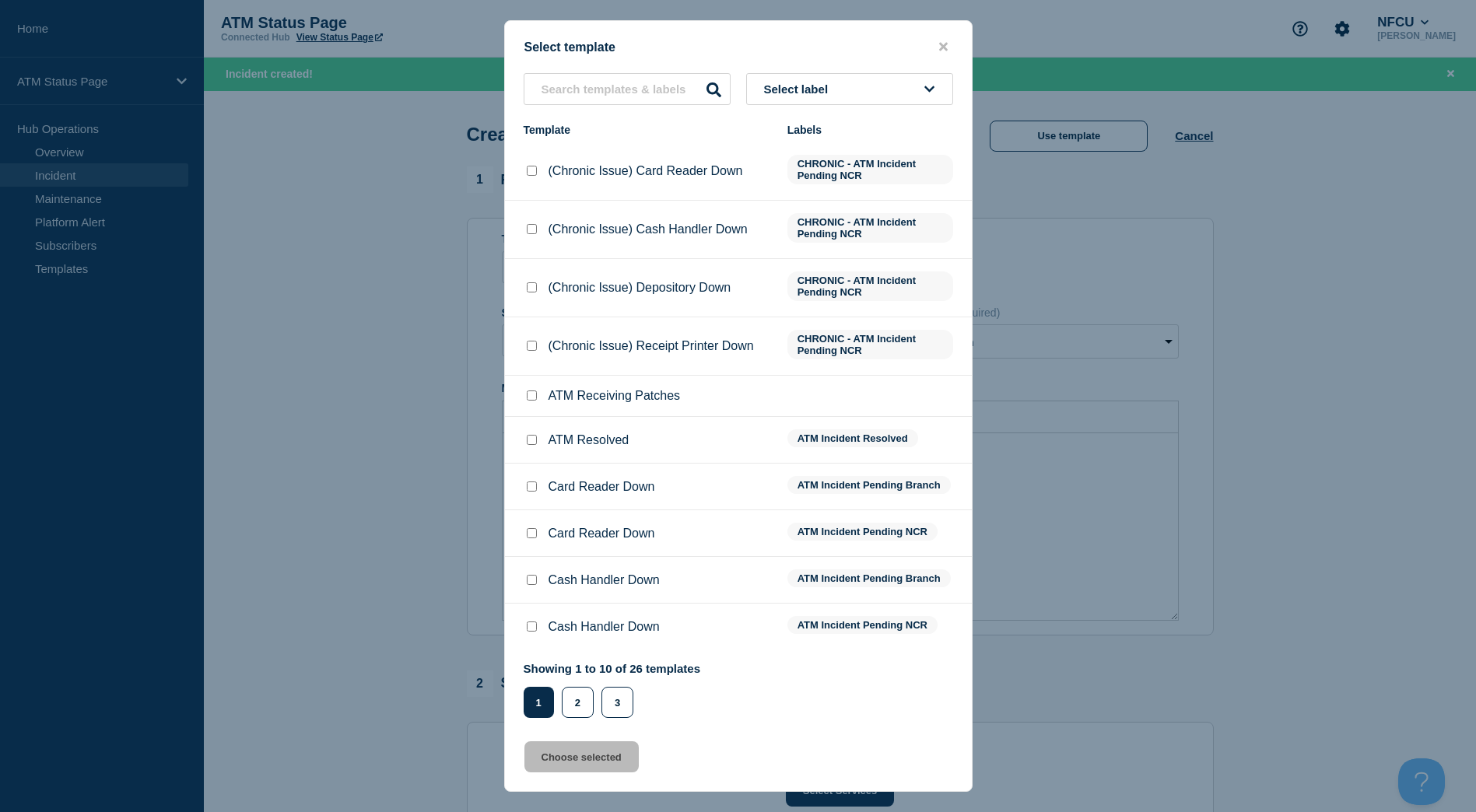
click at [912, 78] on button "Select label" at bounding box center [849, 89] width 207 height 32
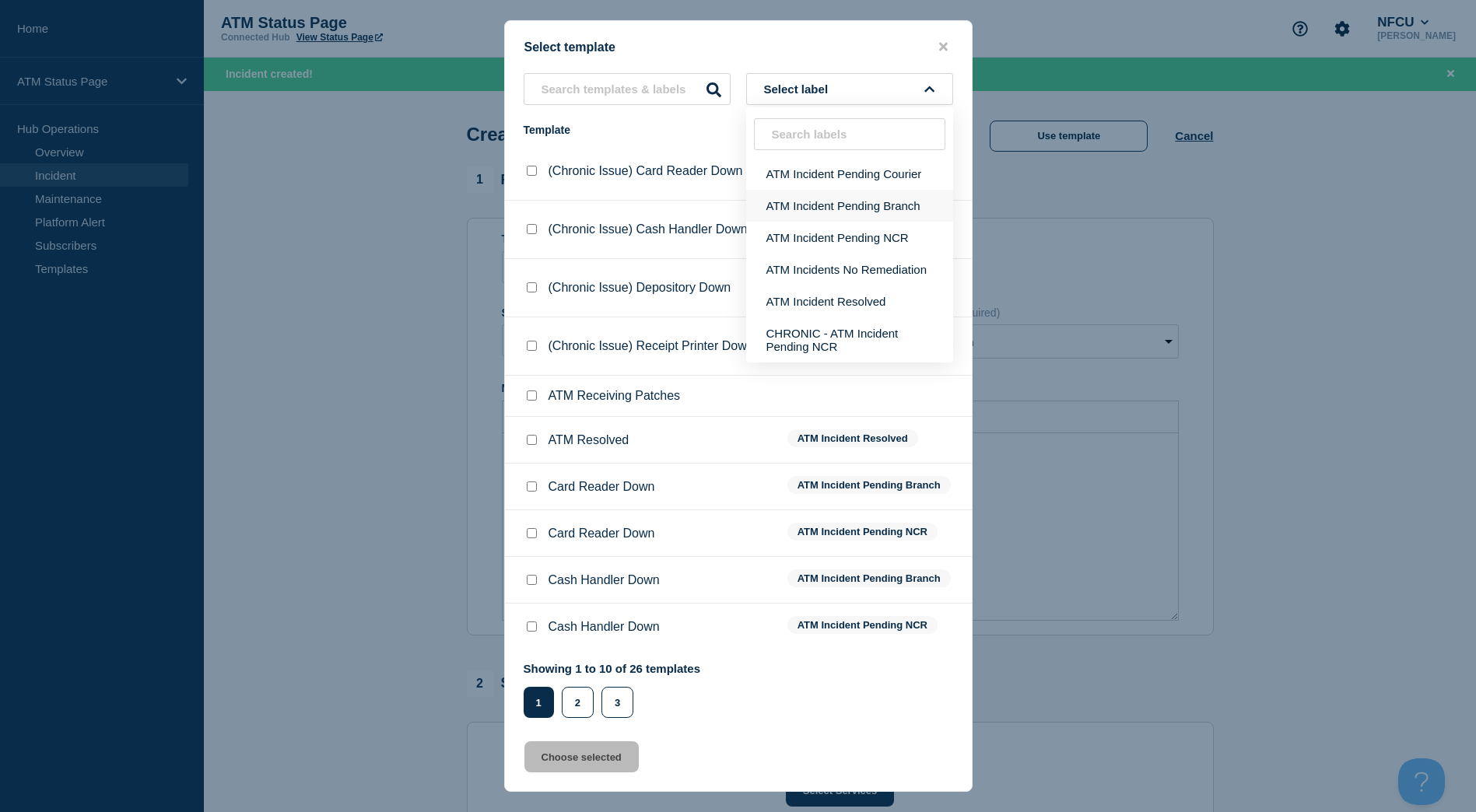
click at [878, 201] on button "ATM Incident Pending Branch" at bounding box center [849, 206] width 207 height 32
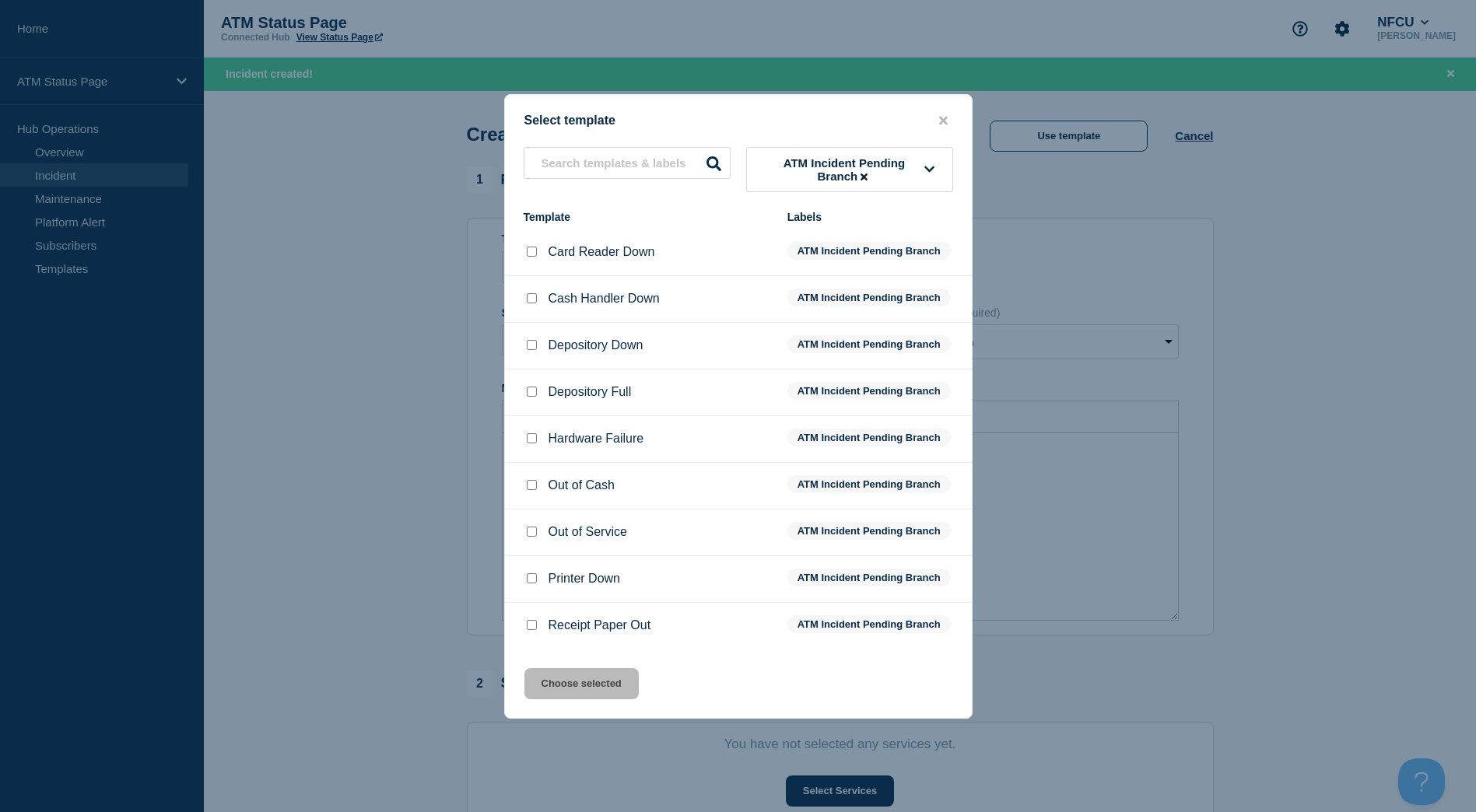
click at [529, 349] on input "Depository Down checkbox" at bounding box center [532, 345] width 10 height 10
checkbox input "true"
click at [583, 684] on button "Choose selected" at bounding box center [582, 683] width 114 height 31
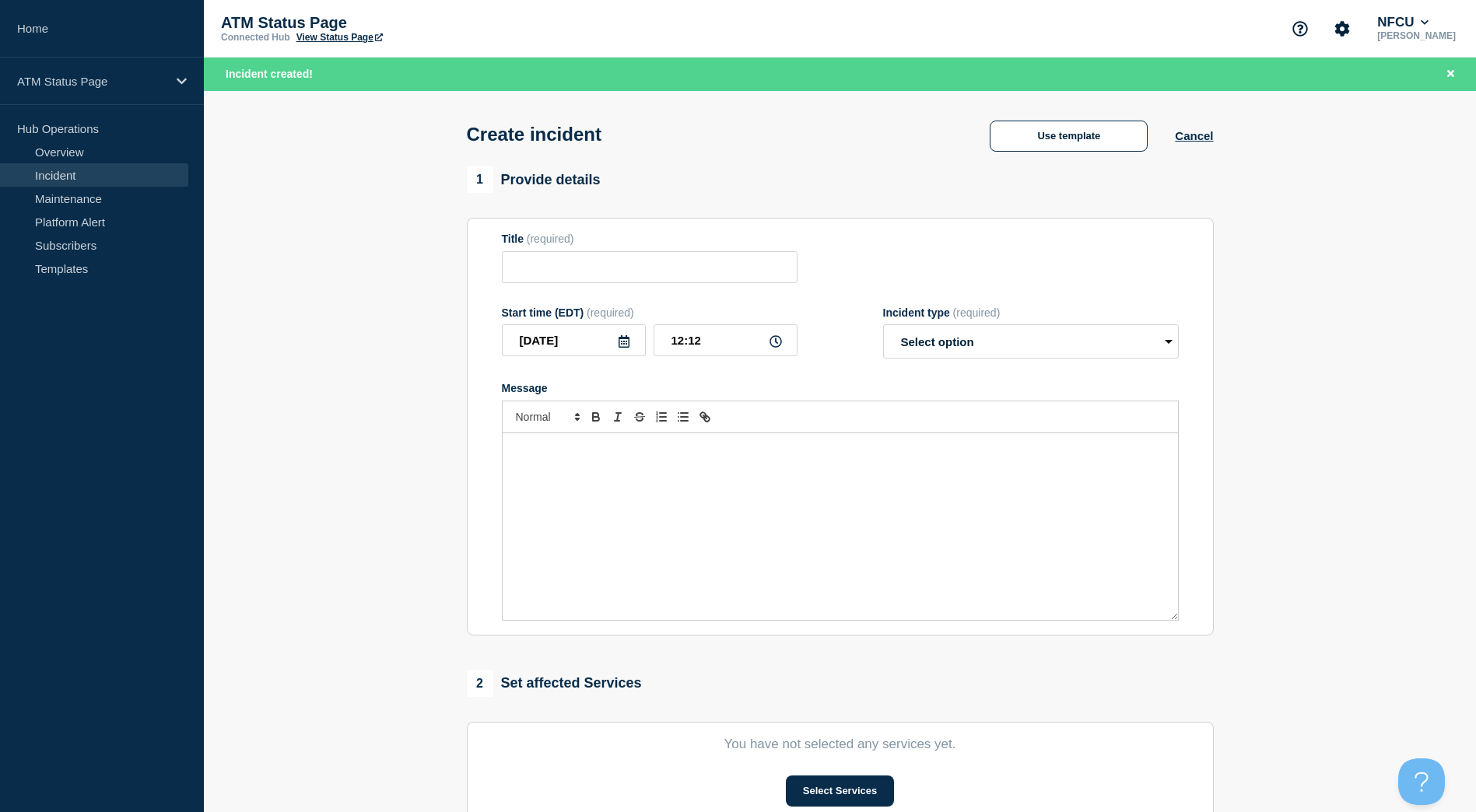
type input "Depository Down"
select select "identified"
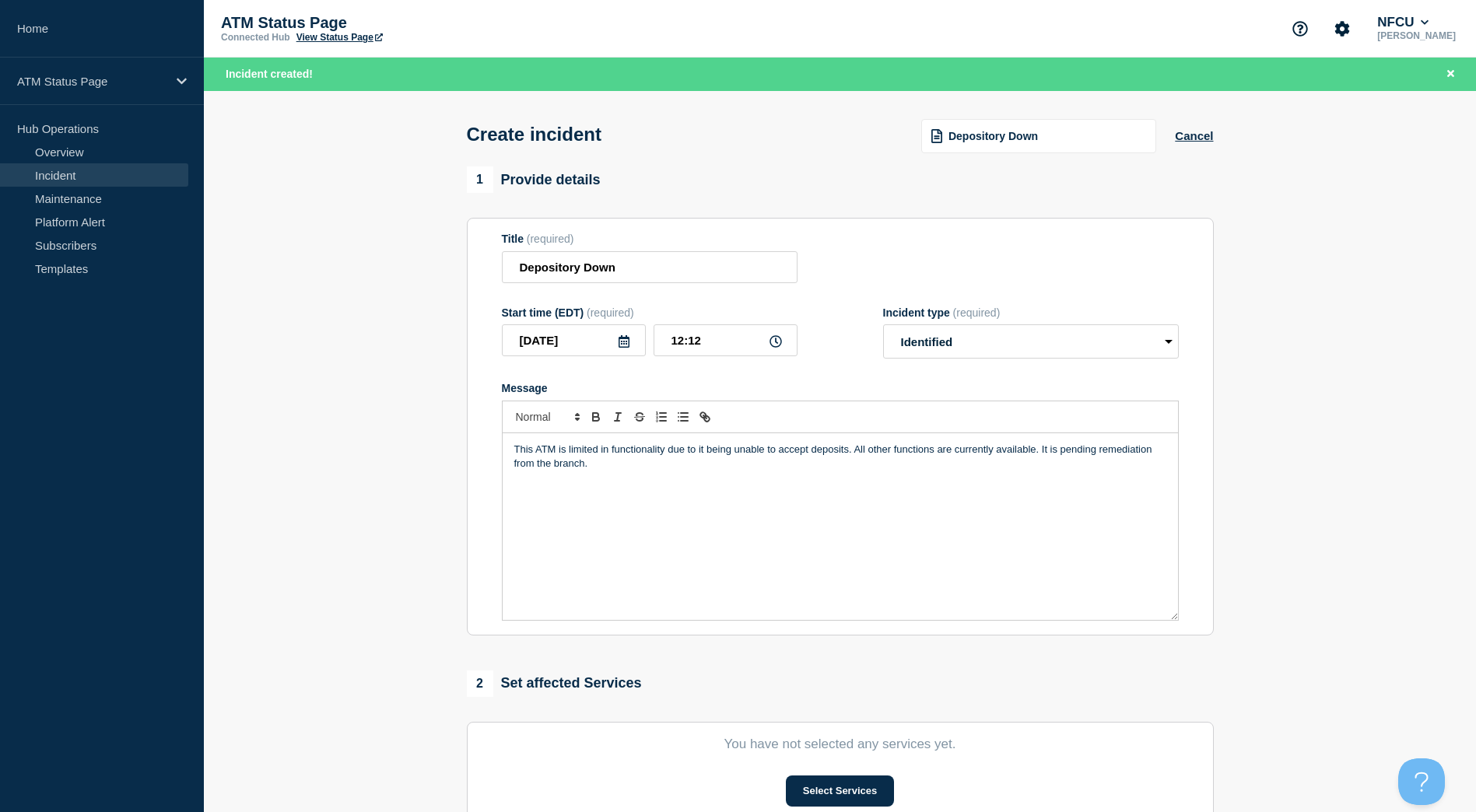
scroll to position [78, 0]
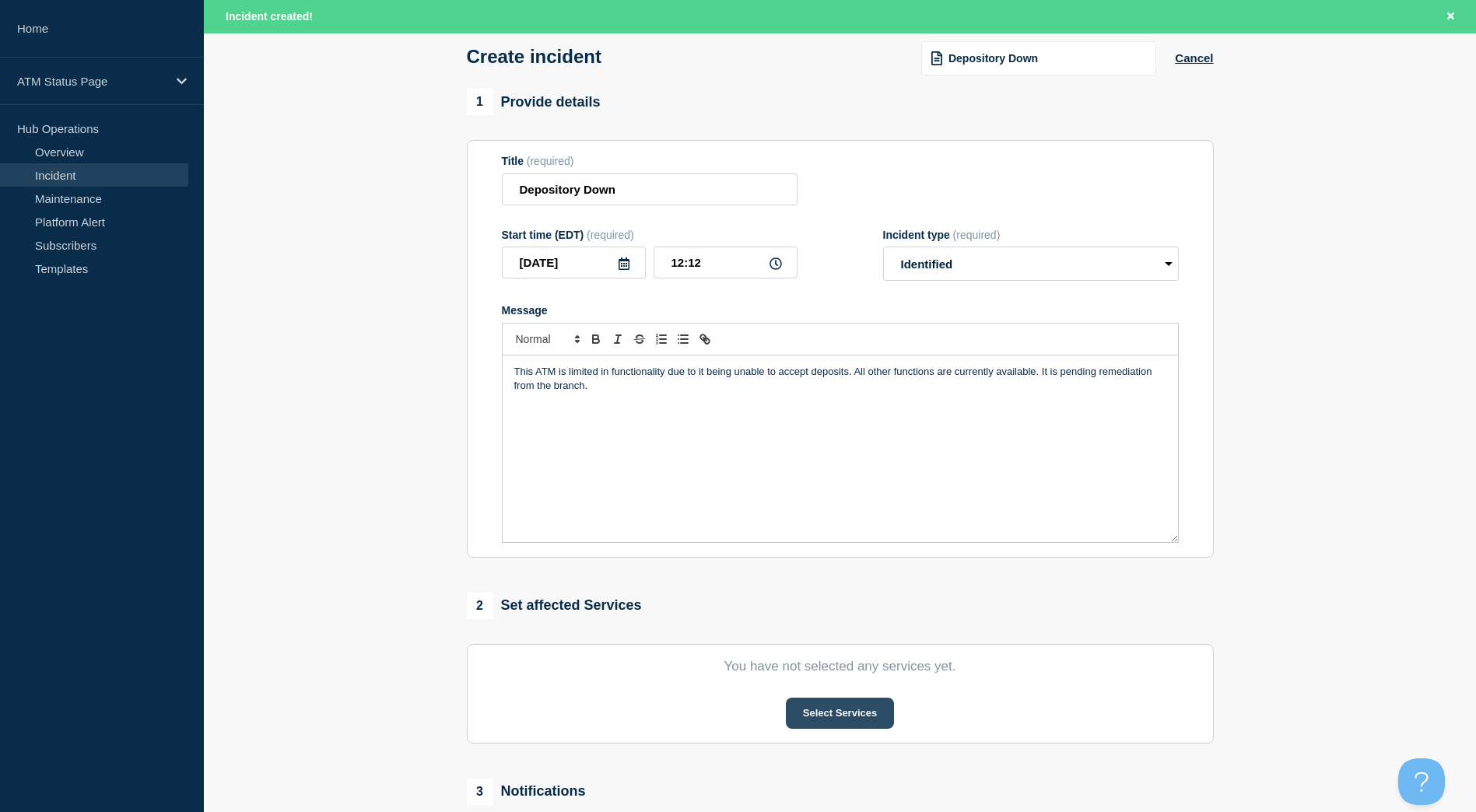
click at [832, 707] on button "Select Services" at bounding box center [840, 713] width 108 height 31
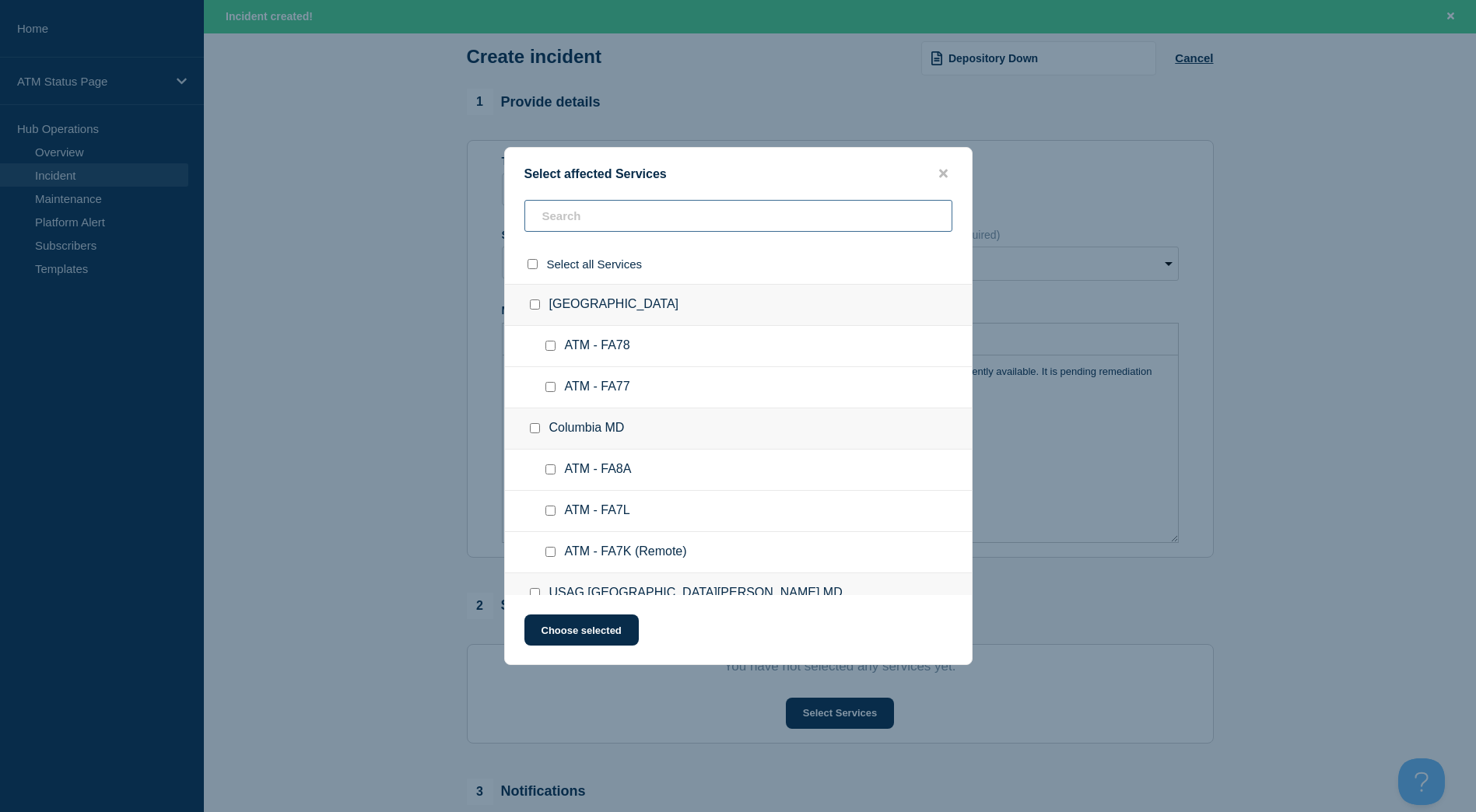
click at [617, 227] on input "text" at bounding box center [738, 216] width 428 height 32
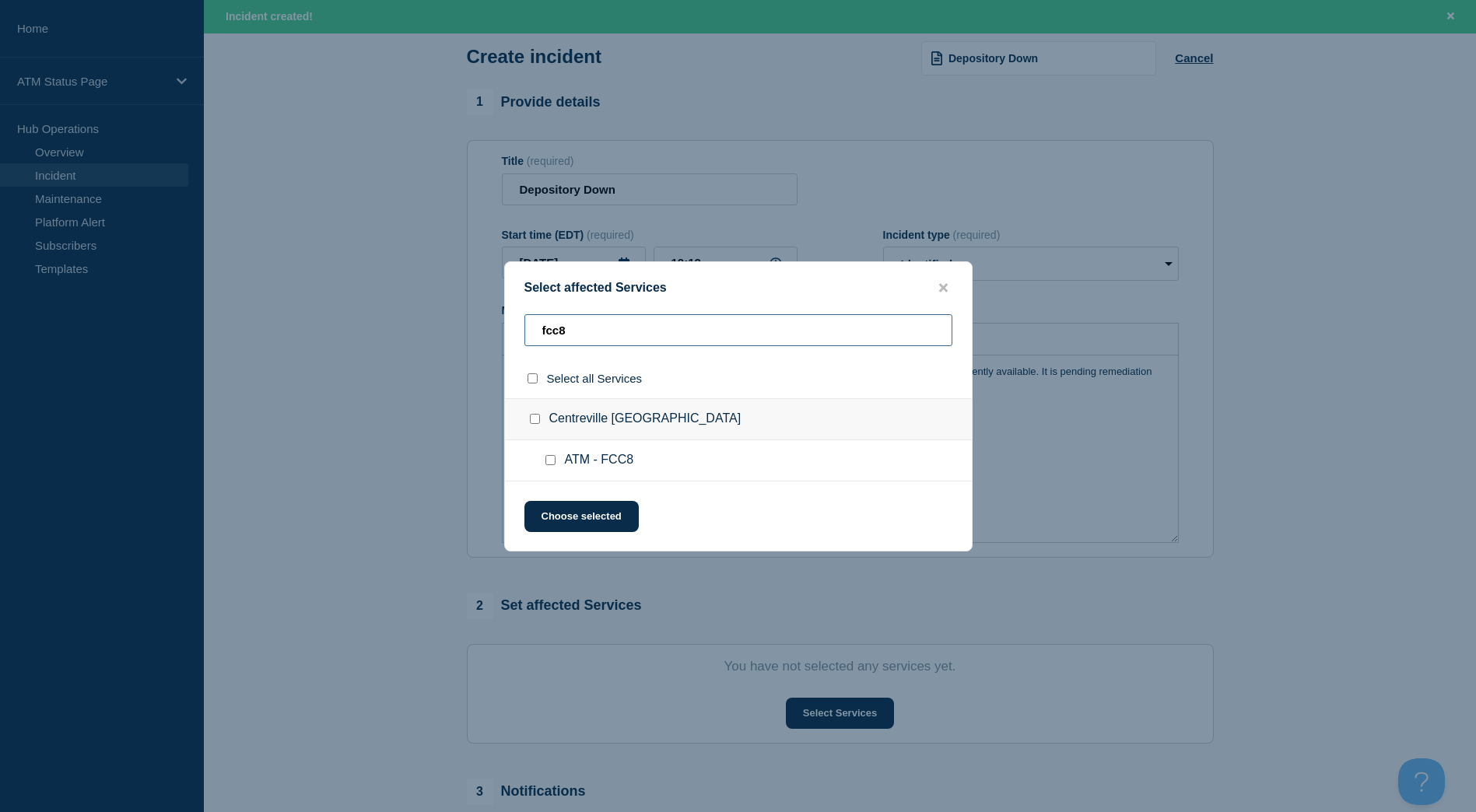
type input "fcc8"
click at [533, 418] on input "Centreville VA checkbox" at bounding box center [535, 418] width 10 height 10
checkbox input "true"
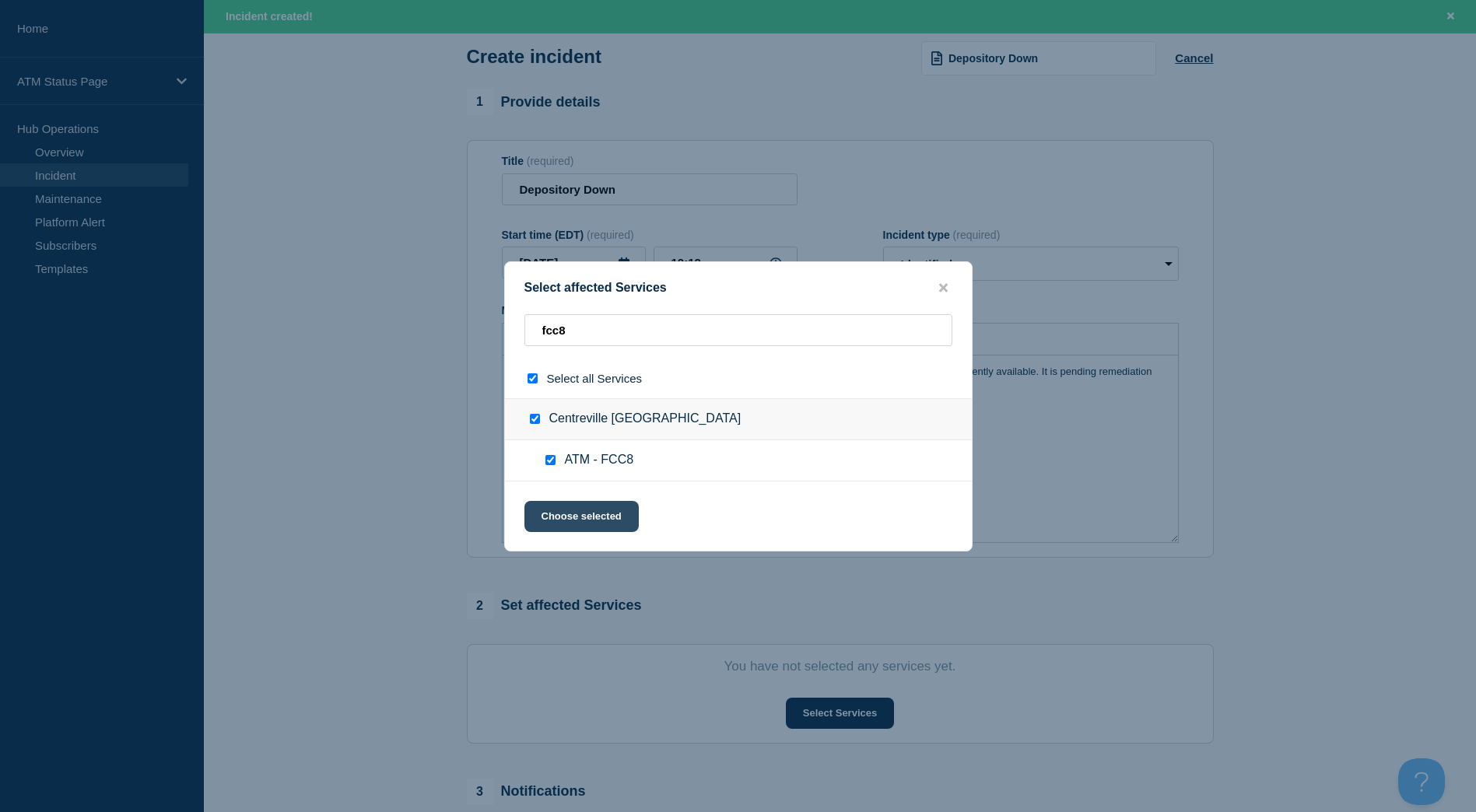
click at [572, 509] on button "Choose selected" at bounding box center [582, 516] width 114 height 31
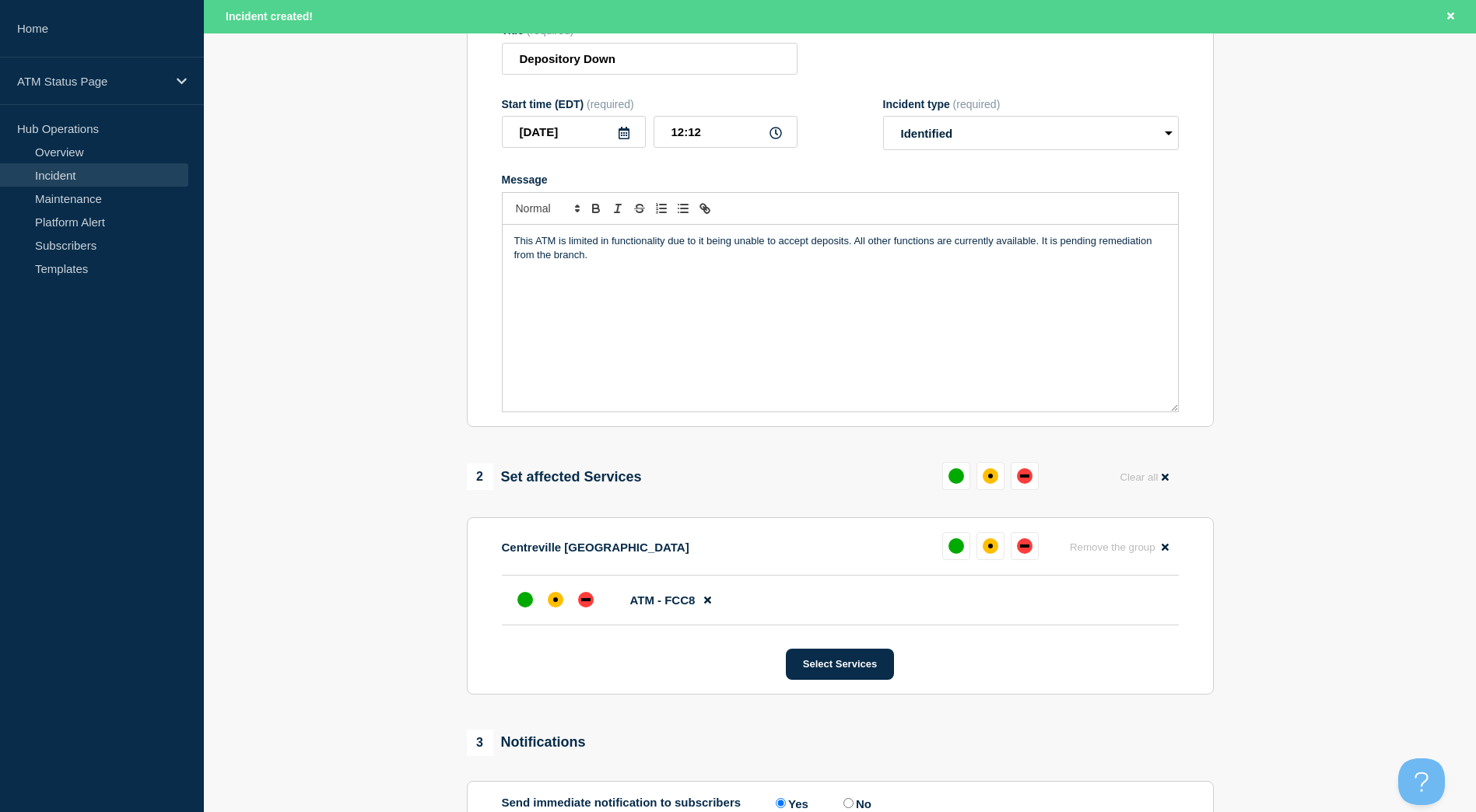
scroll to position [393, 0]
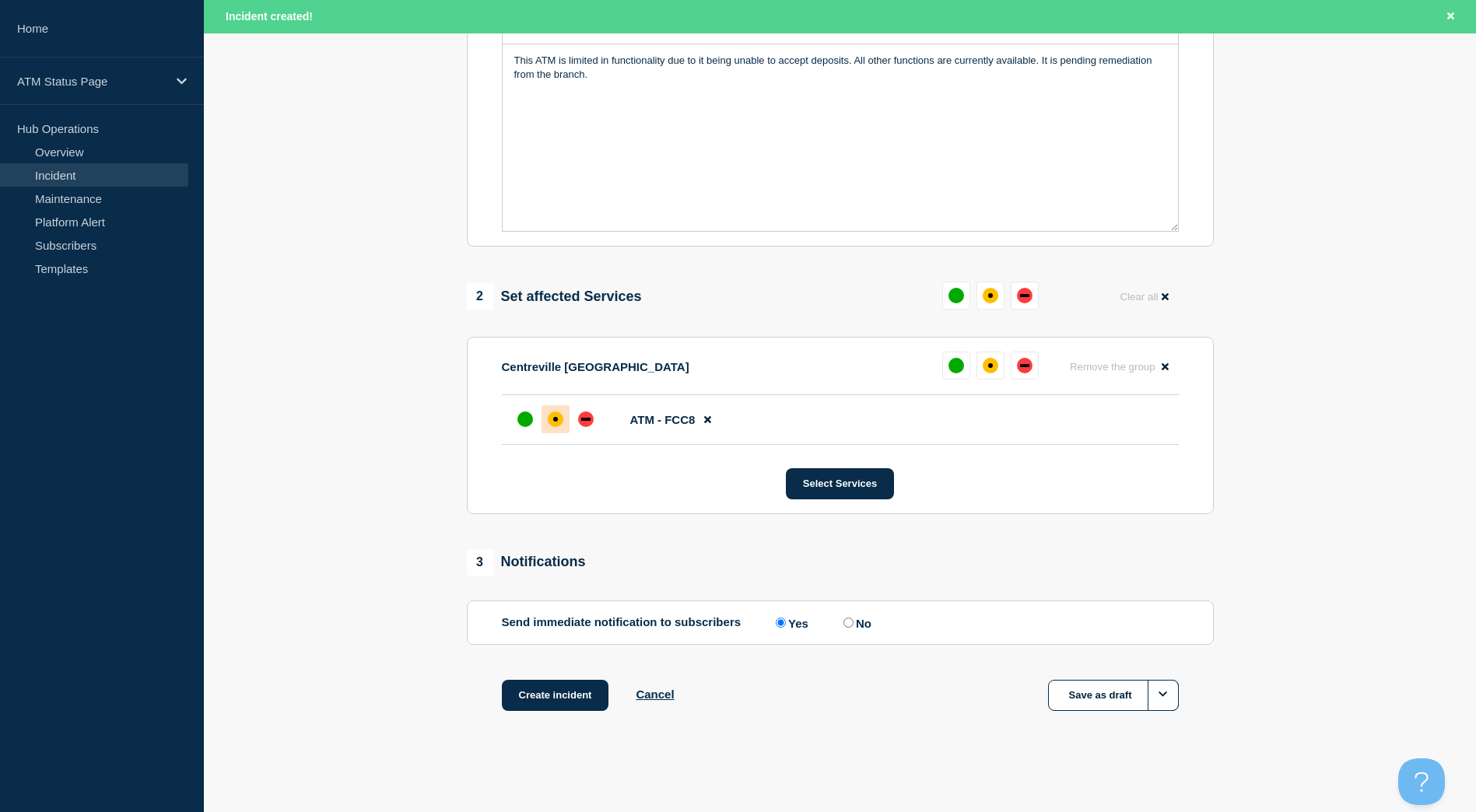
click at [565, 429] on div at bounding box center [556, 419] width 28 height 28
click at [578, 702] on button "Create incident" at bounding box center [555, 695] width 107 height 31
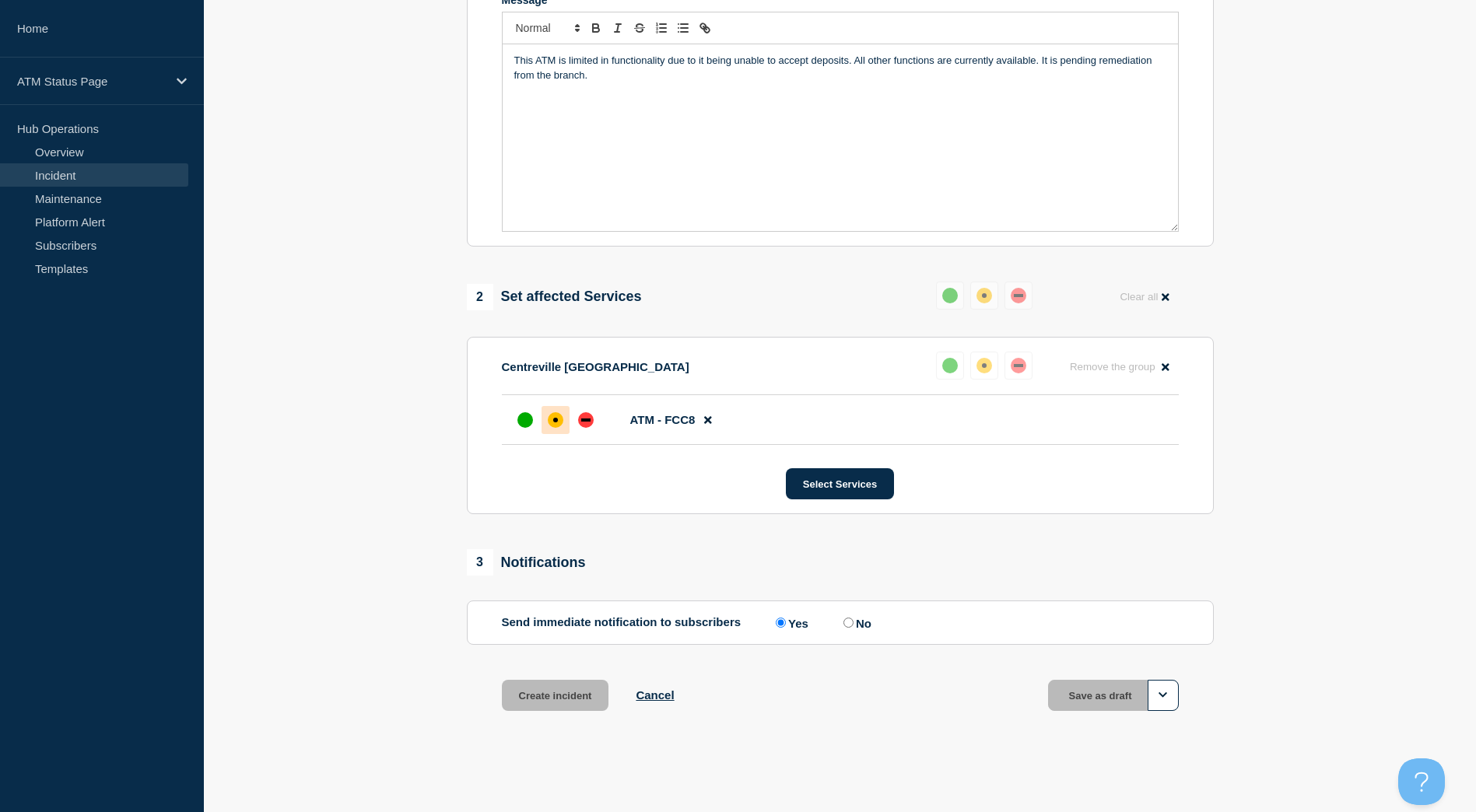
scroll to position [360, 0]
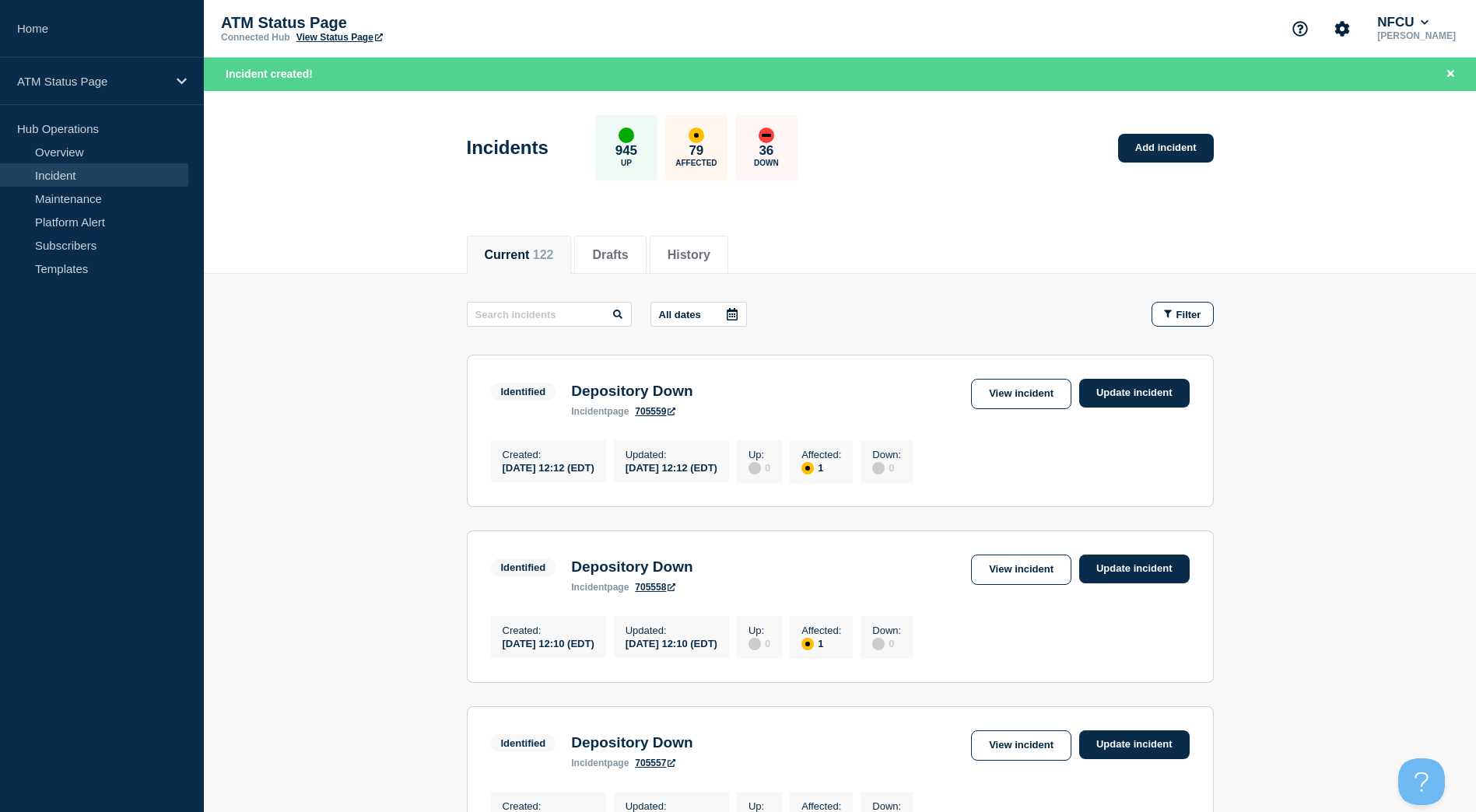
click at [1158, 132] on div "Incidents 945 Up 79 Affected 36 Down Add incident" at bounding box center [839, 142] width 782 height 95
click at [1156, 153] on link "Add incident" at bounding box center [1166, 148] width 96 height 29
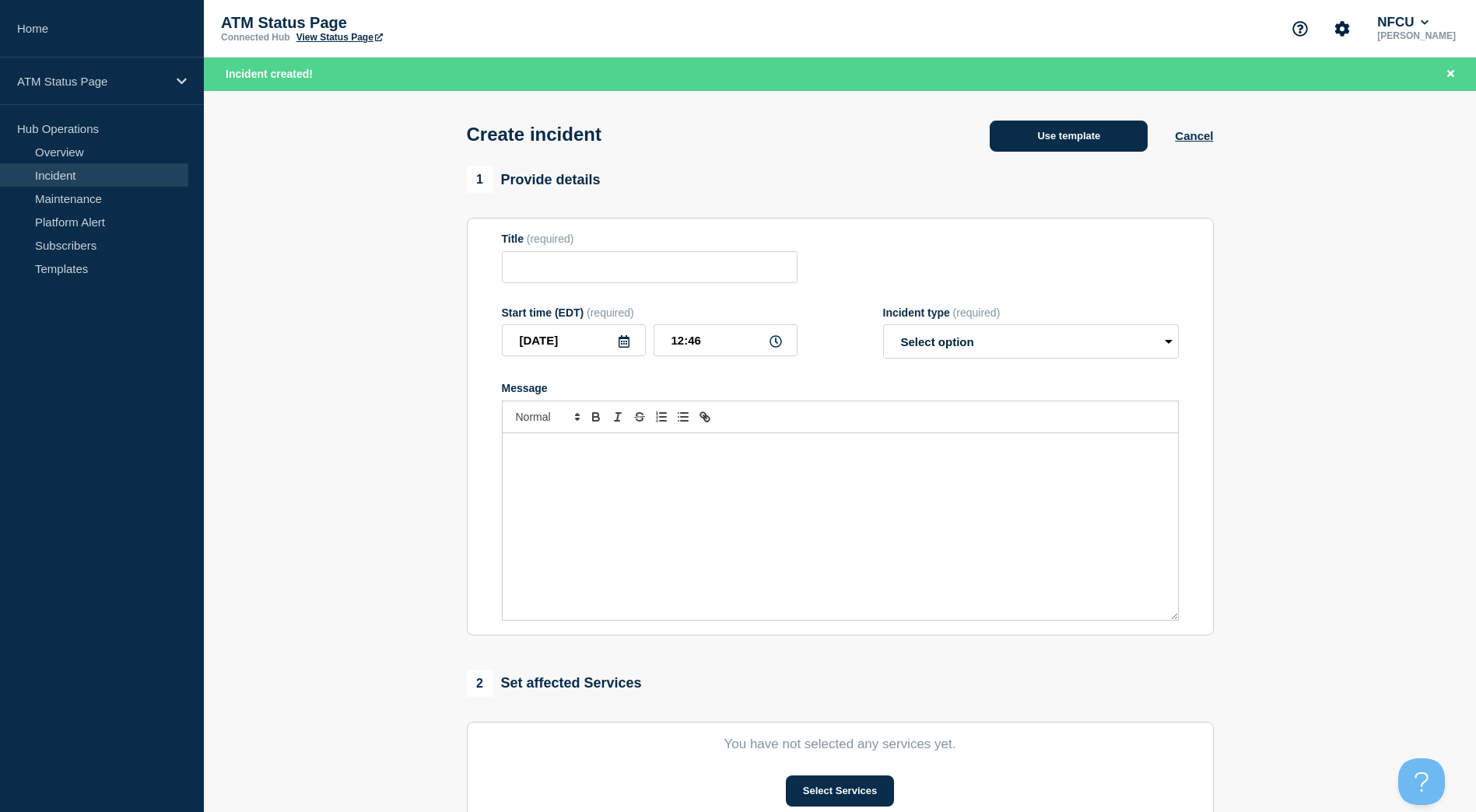
click at [1113, 126] on button "Use template" at bounding box center [1069, 136] width 158 height 31
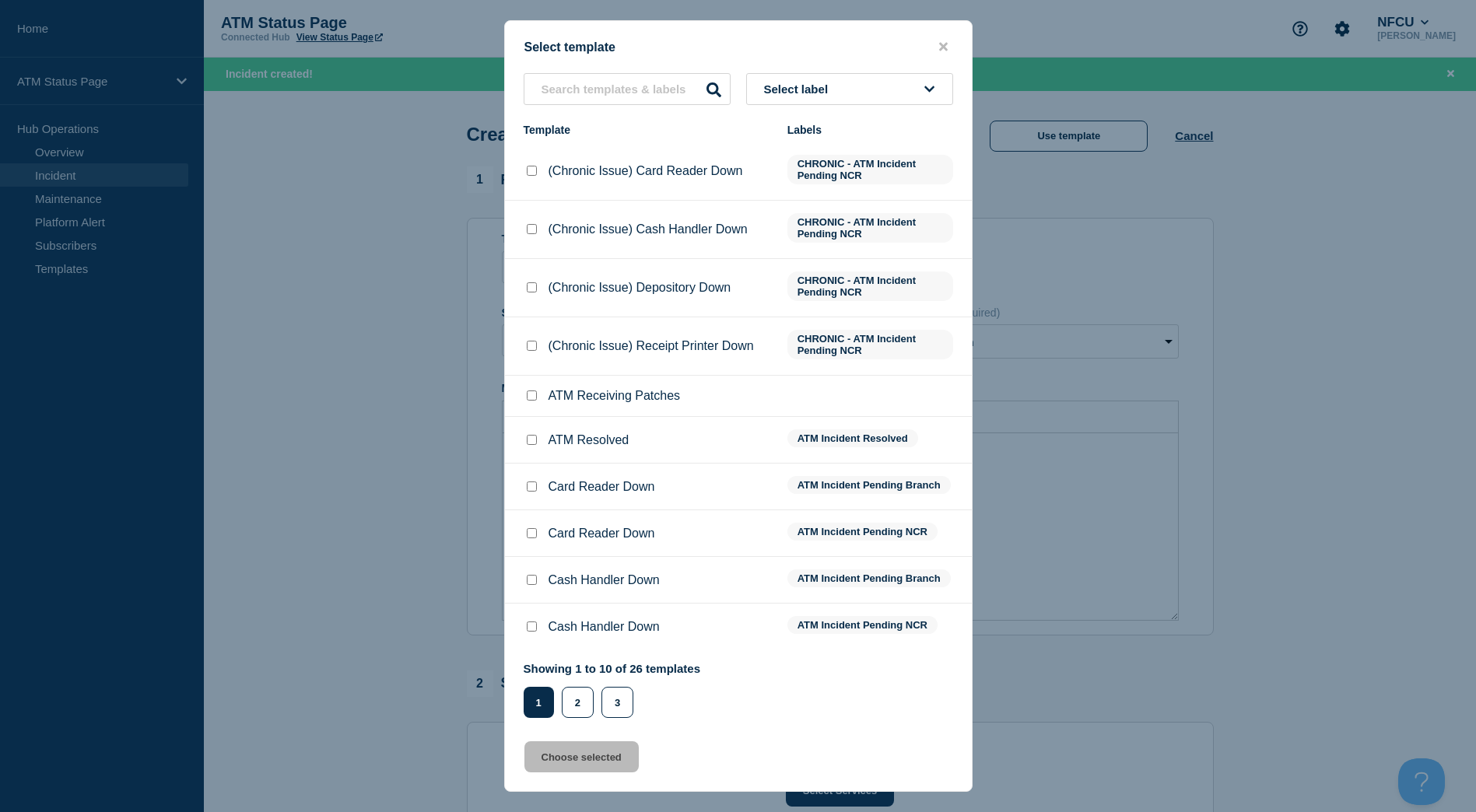
click at [878, 93] on button "Select label" at bounding box center [849, 89] width 207 height 32
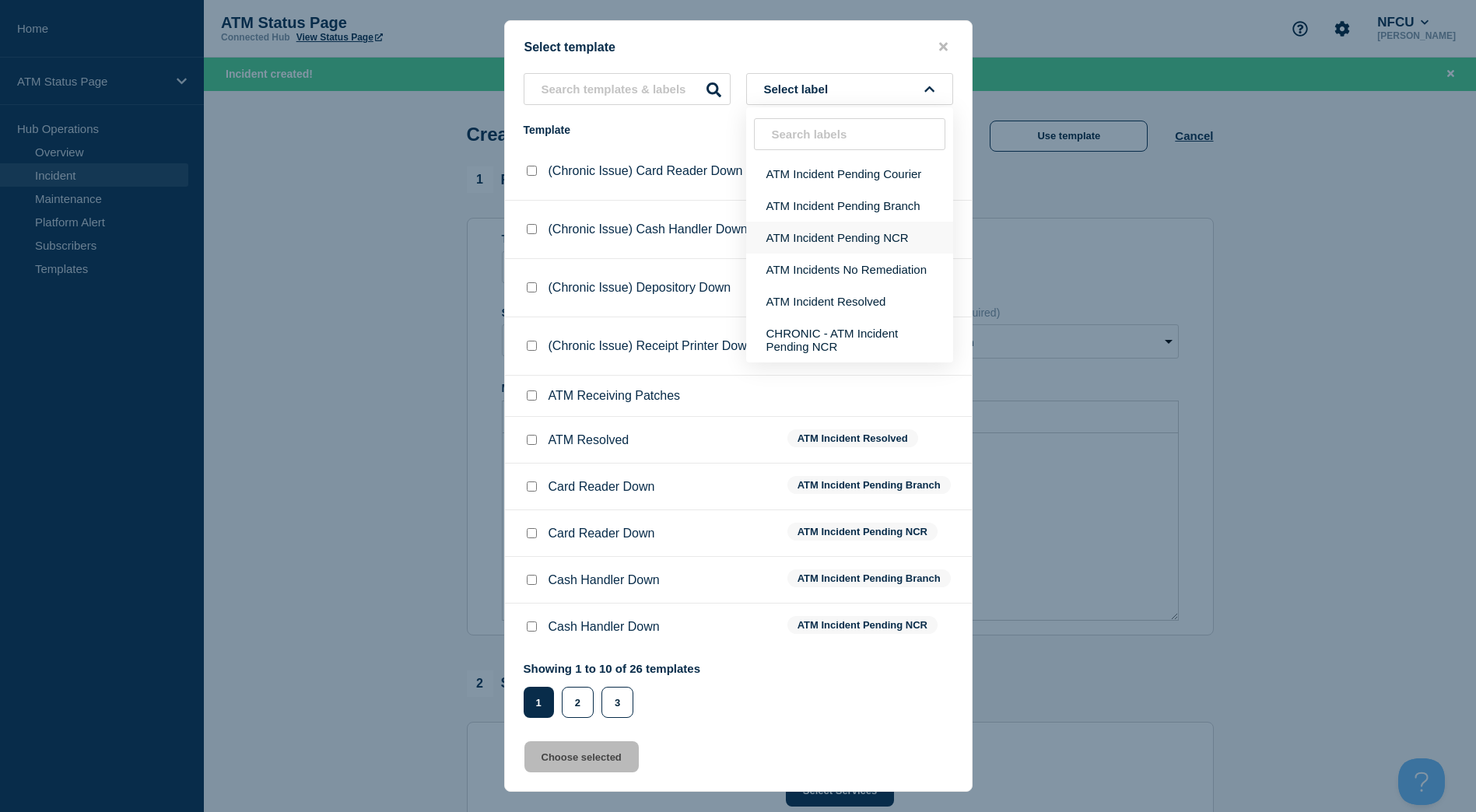
click at [853, 242] on button "ATM Incident Pending NCR" at bounding box center [849, 238] width 207 height 32
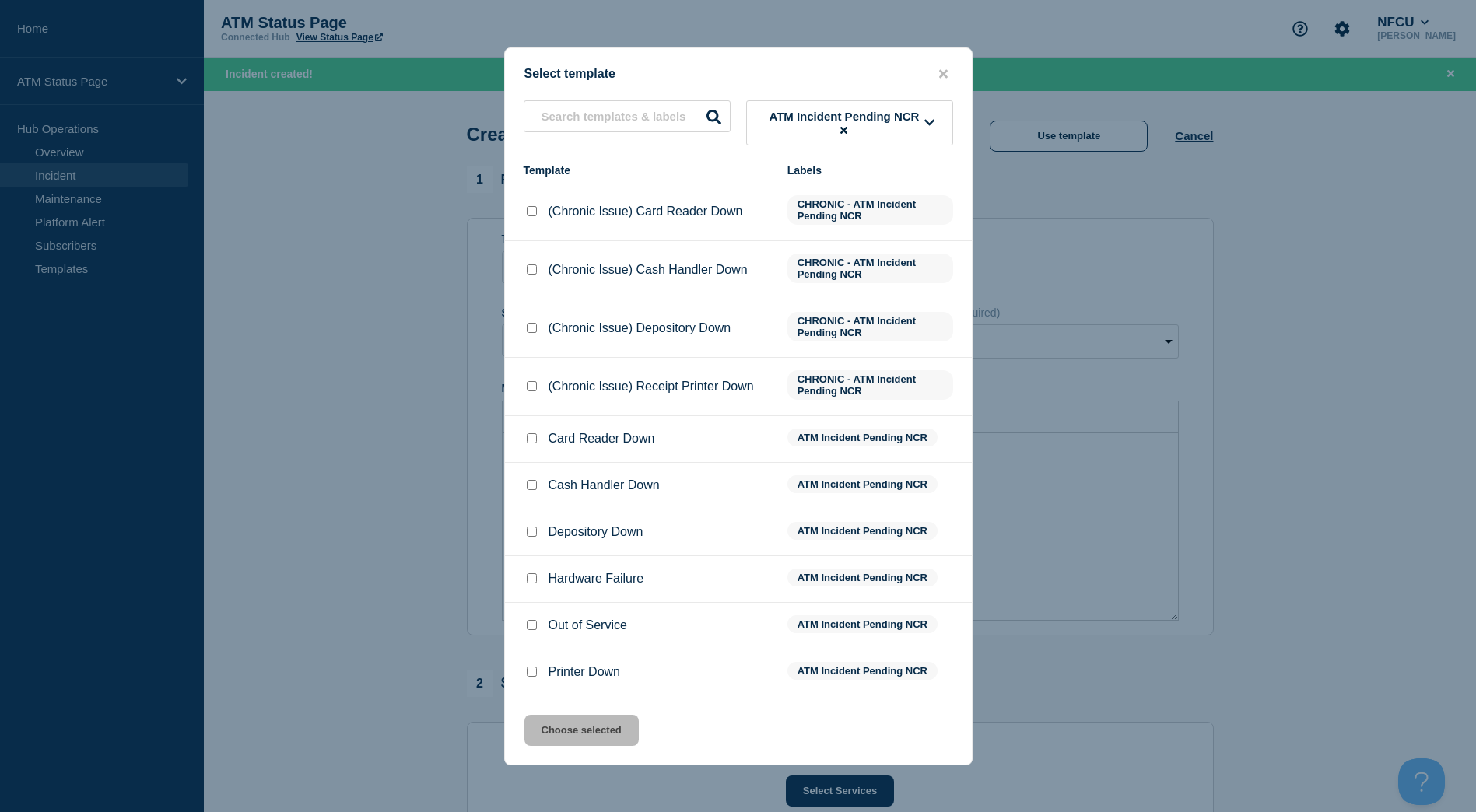
click at [528, 536] on input "Depository Down checkbox" at bounding box center [532, 531] width 10 height 10
checkbox input "true"
click at [571, 729] on button "Choose selected" at bounding box center [582, 730] width 114 height 31
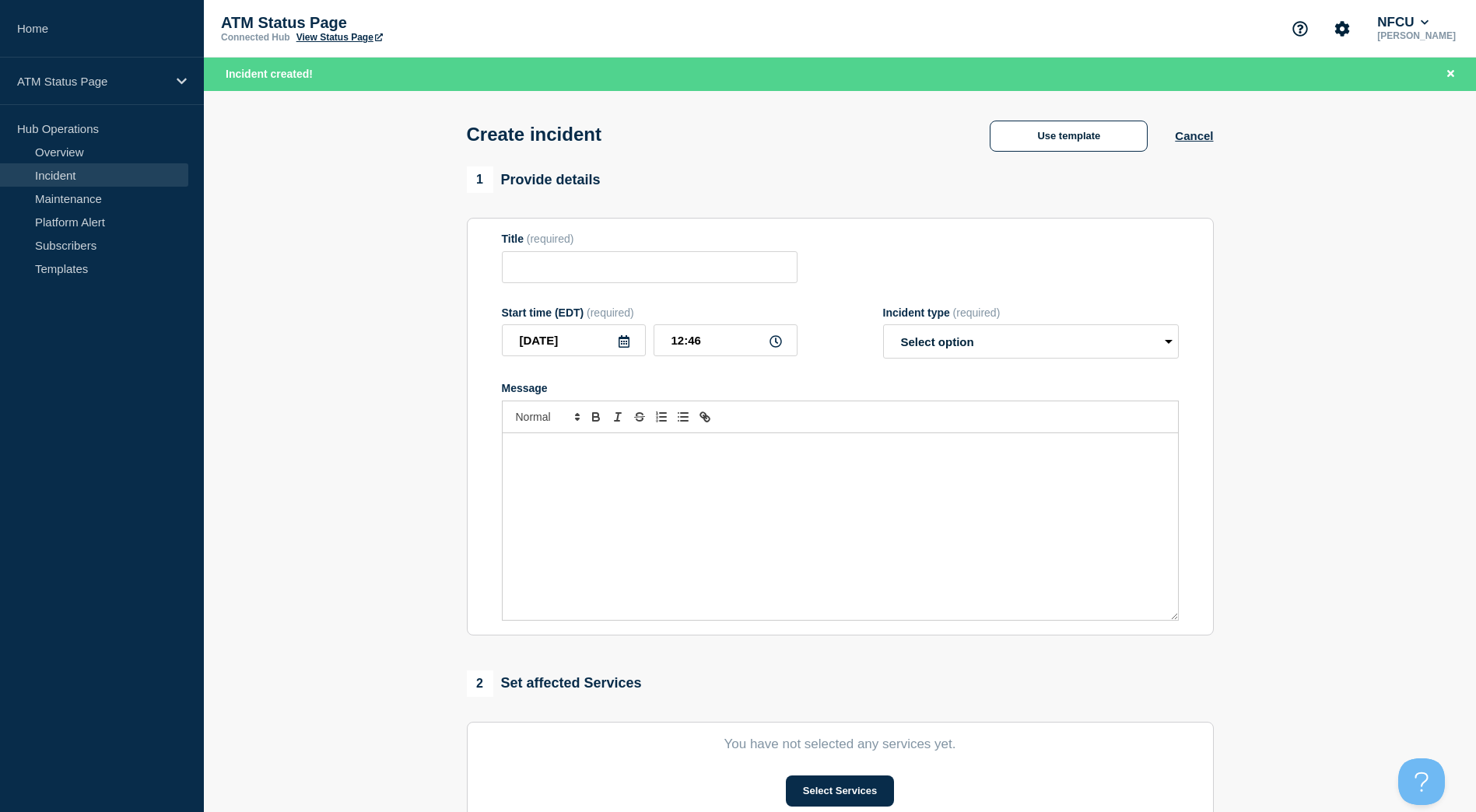
type input "Depository Down"
select select "identified"
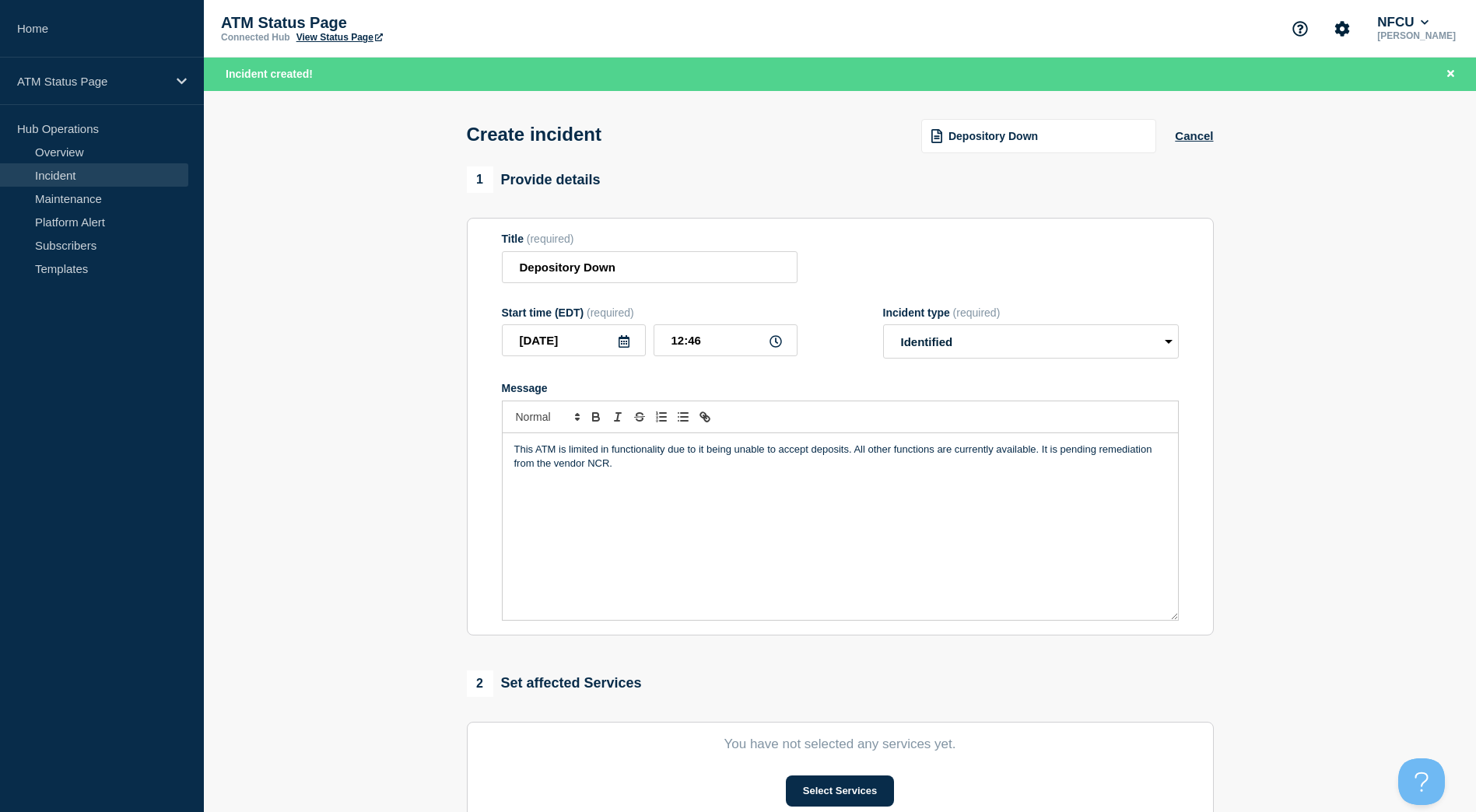
scroll to position [78, 0]
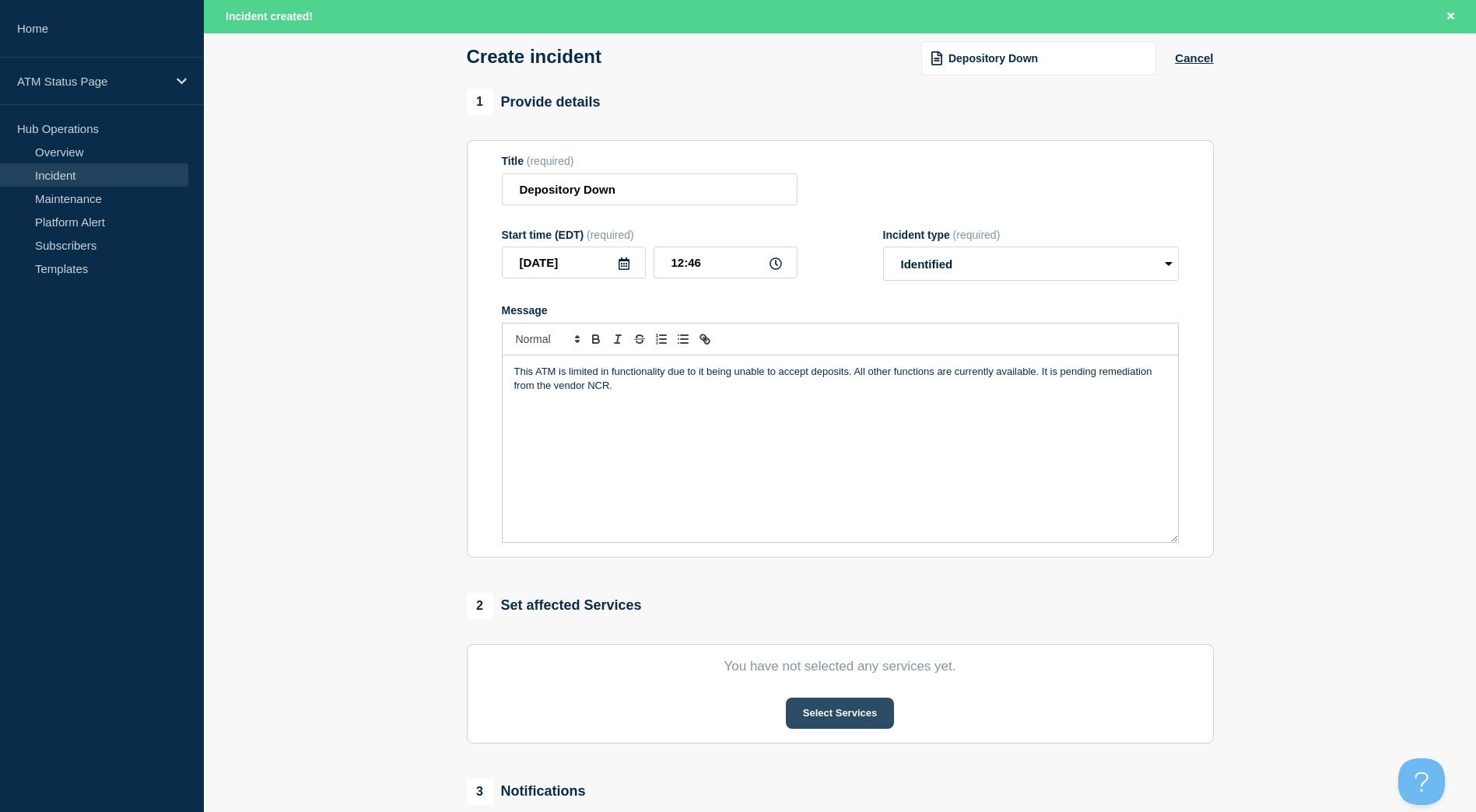
click at [830, 712] on button "Select Services" at bounding box center [840, 713] width 108 height 31
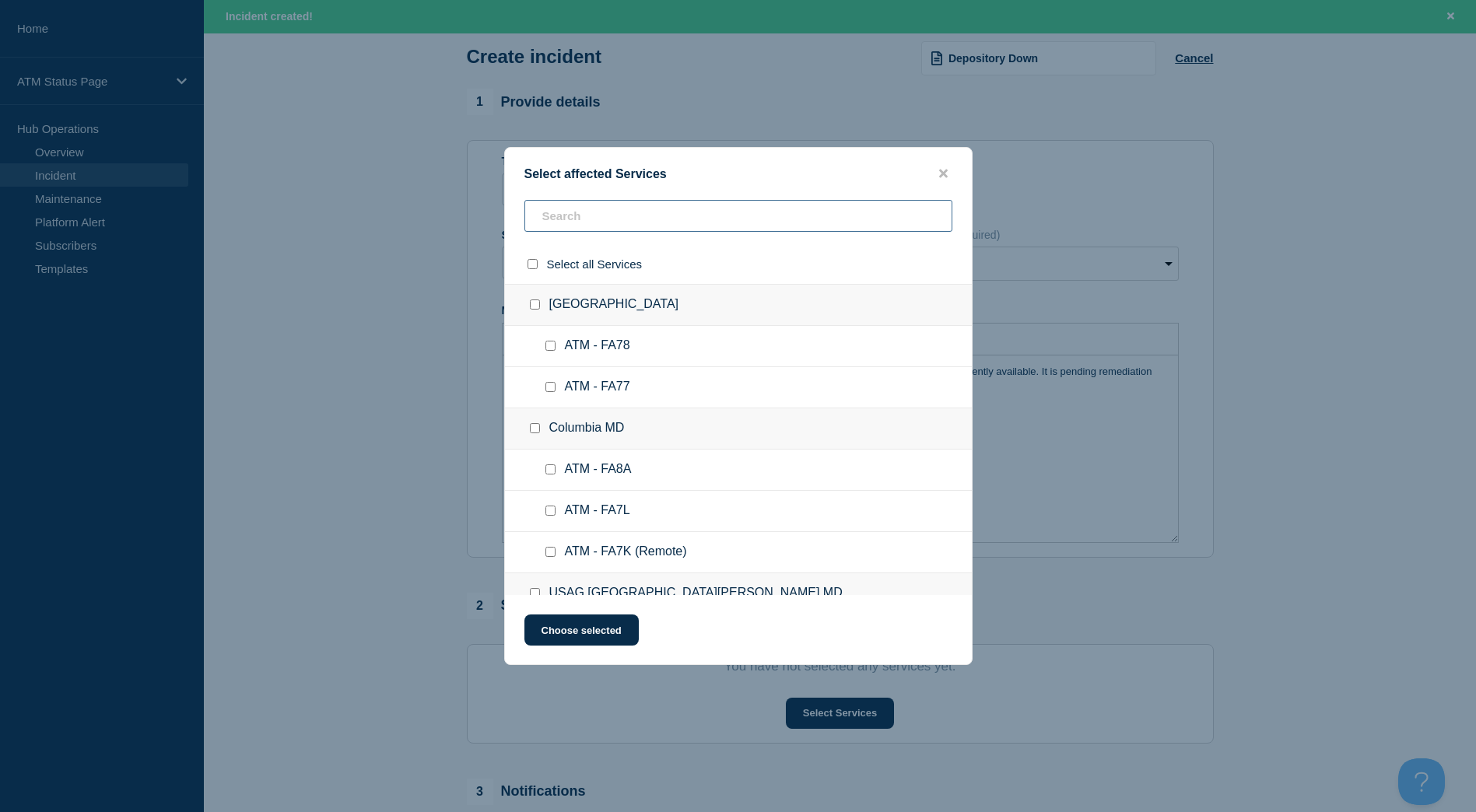
click at [637, 213] on input "text" at bounding box center [738, 216] width 428 height 32
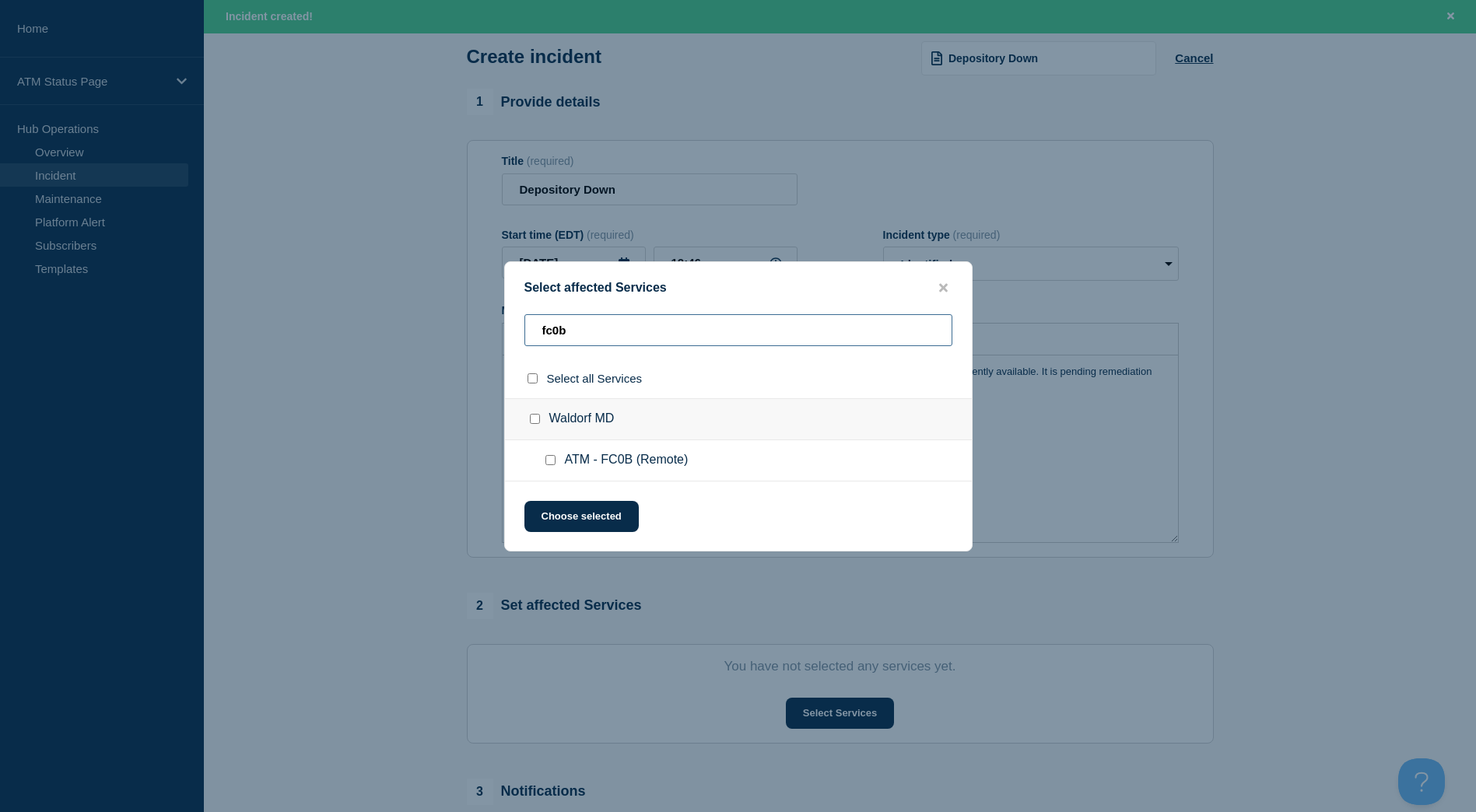
type input "fc0b"
click at [531, 420] on input "Waldorf MD checkbox" at bounding box center [535, 418] width 10 height 10
checkbox input "true"
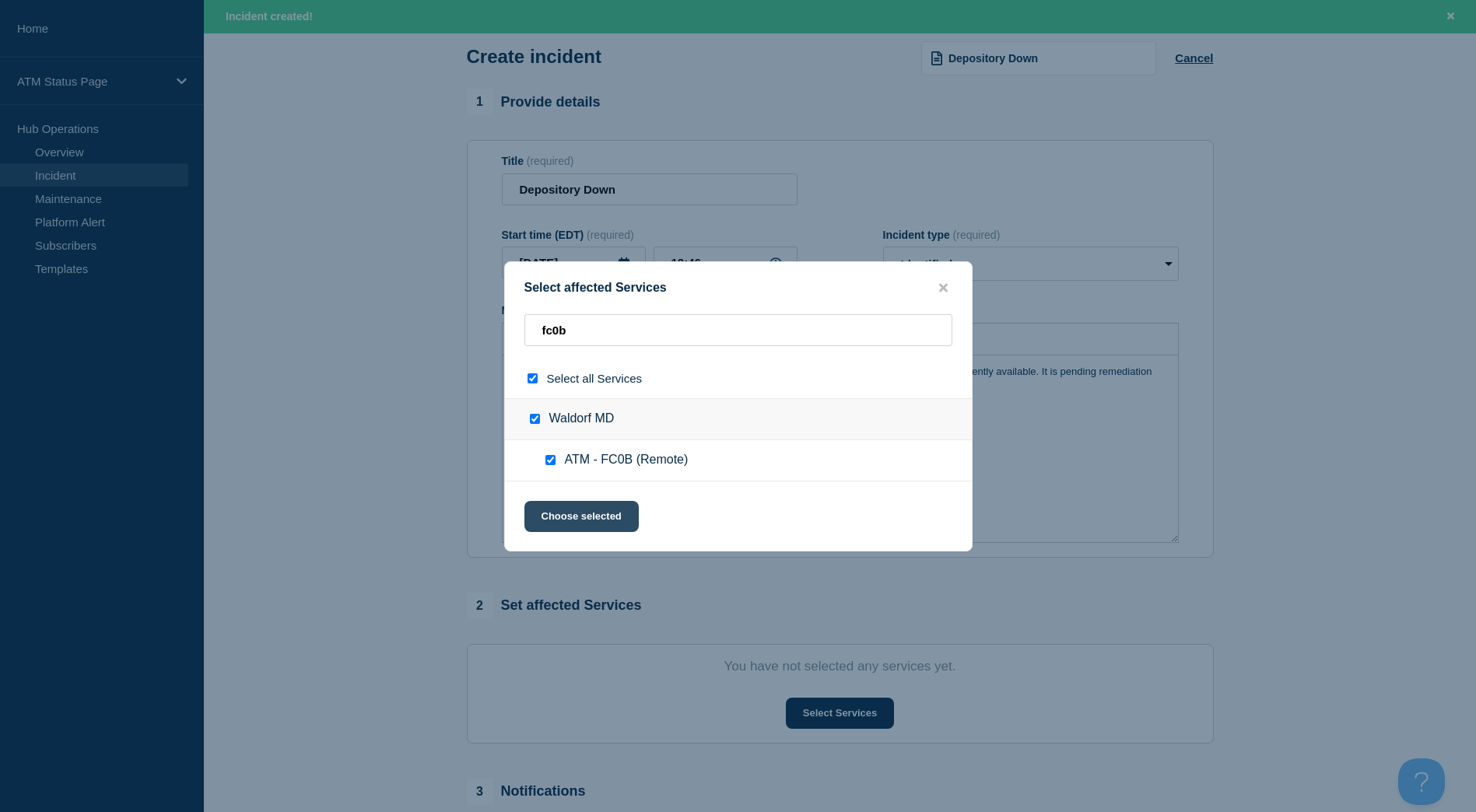
click at [589, 521] on button "Choose selected" at bounding box center [582, 516] width 114 height 31
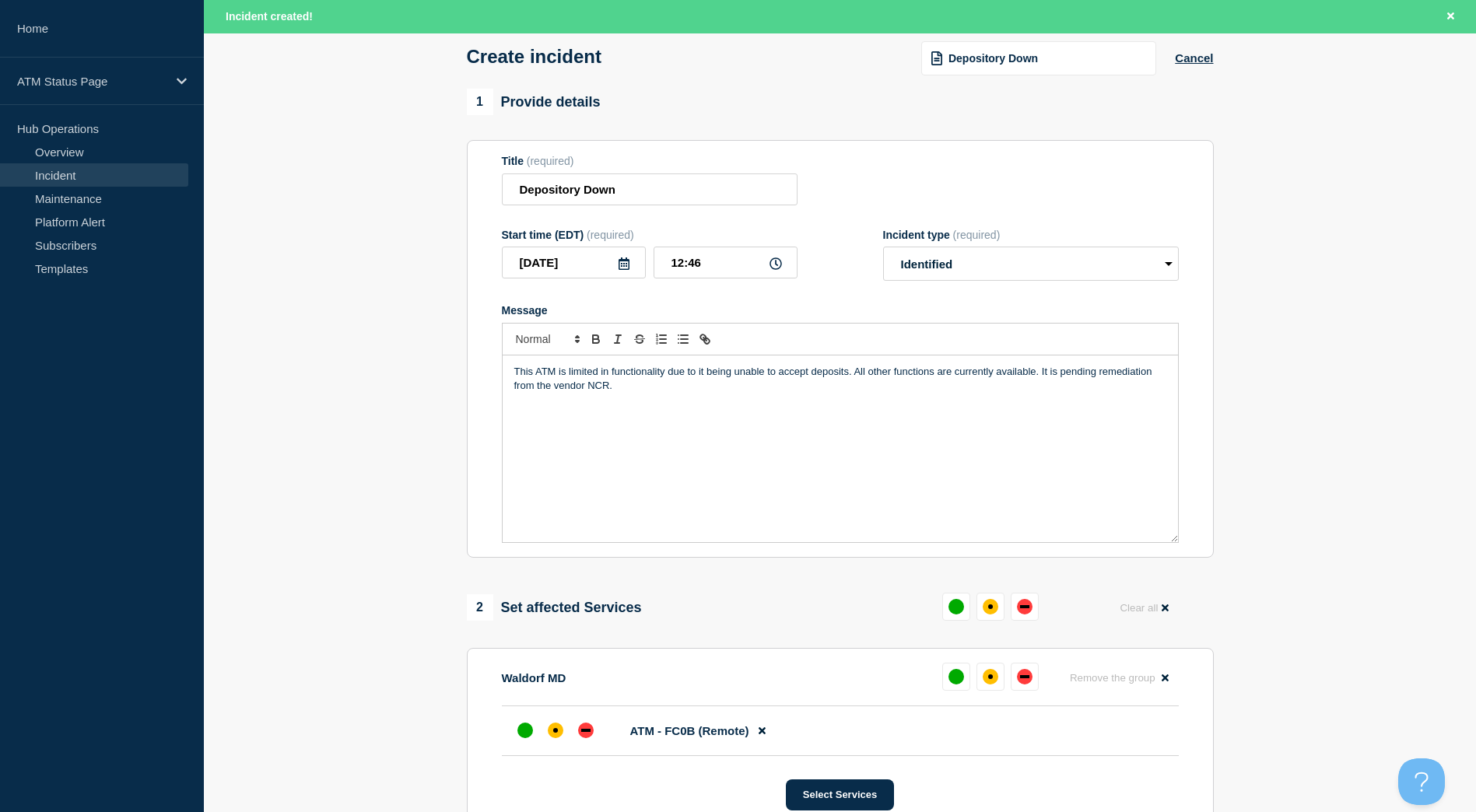
scroll to position [156, 0]
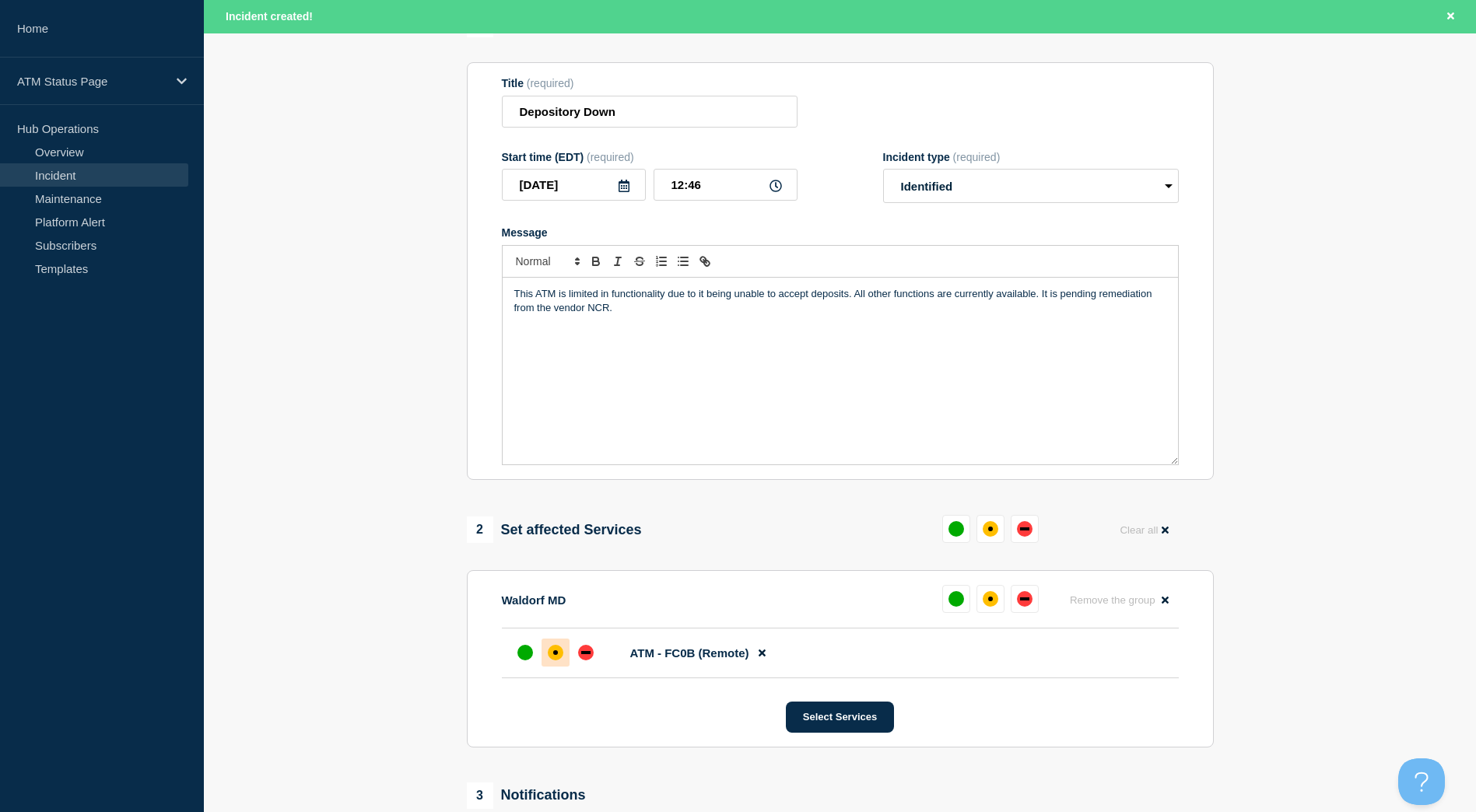
click at [555, 644] on body "Home ATM Status Page Hub Operations Overview Incident Maintenance Platform Aler…" at bounding box center [738, 250] width 1476 height 812
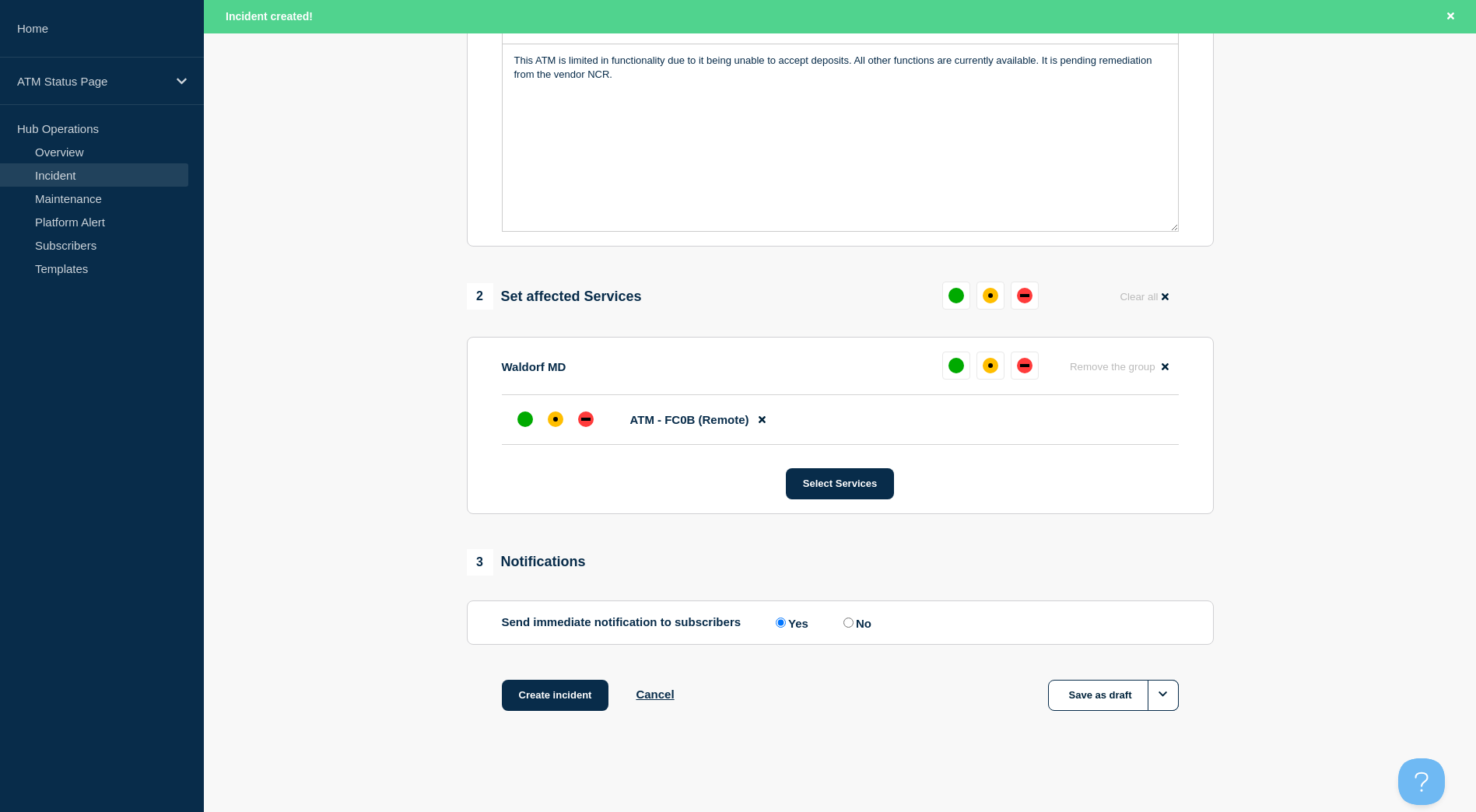
scroll to position [393, 0]
click at [559, 418] on div "affected" at bounding box center [556, 419] width 16 height 16
click at [563, 698] on button "Create incident" at bounding box center [555, 695] width 107 height 31
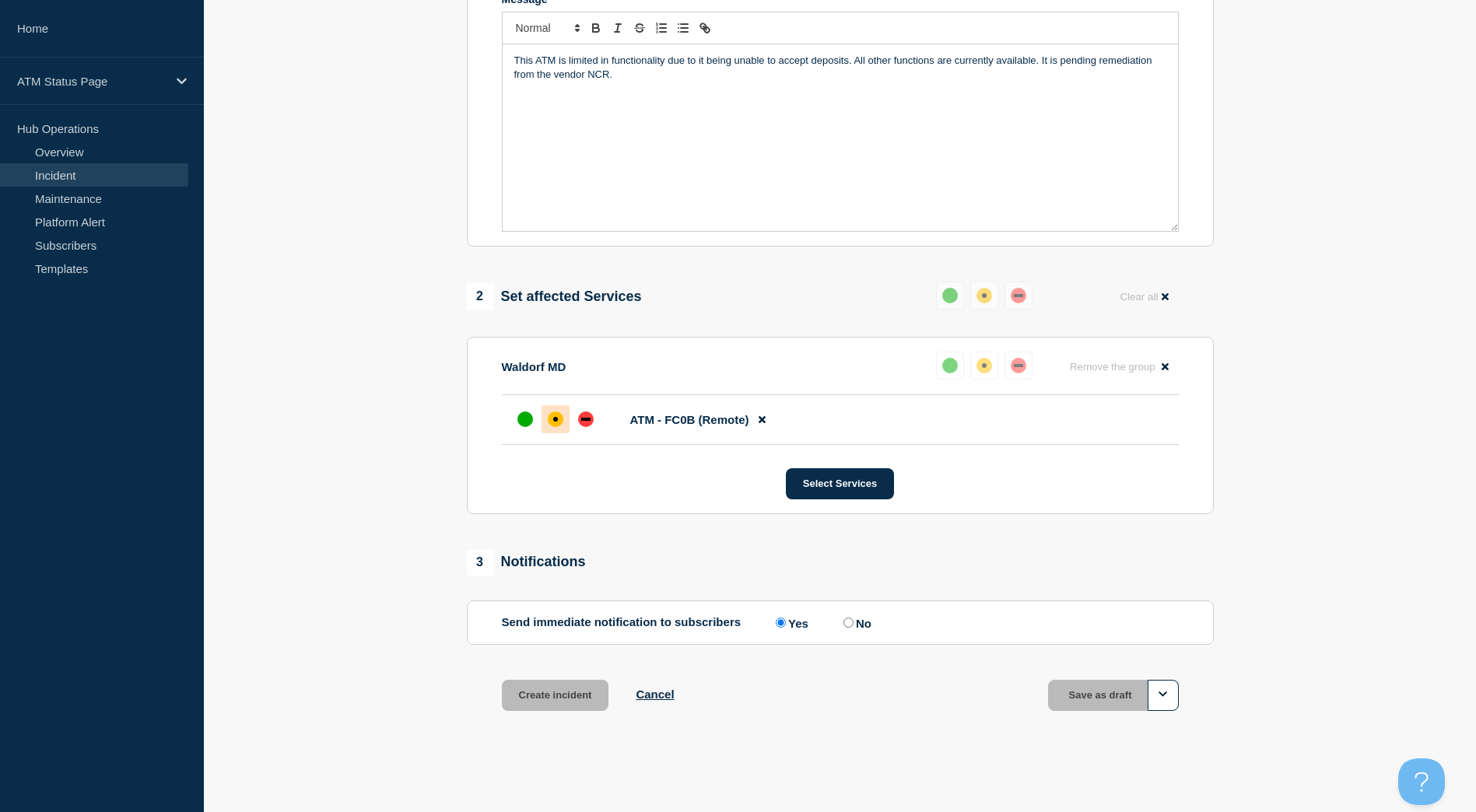
scroll to position [360, 0]
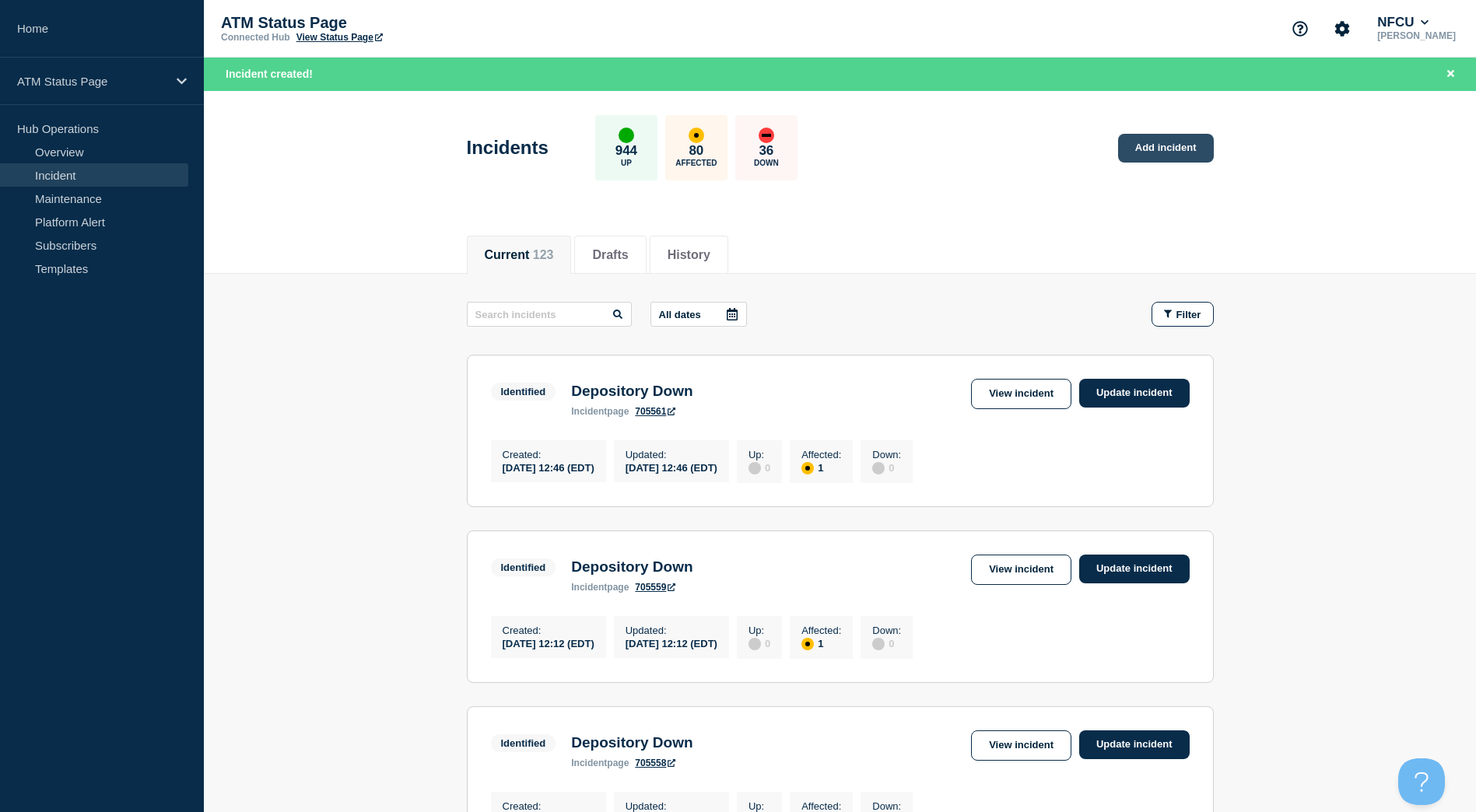
click at [1155, 150] on link "Add incident" at bounding box center [1166, 148] width 96 height 29
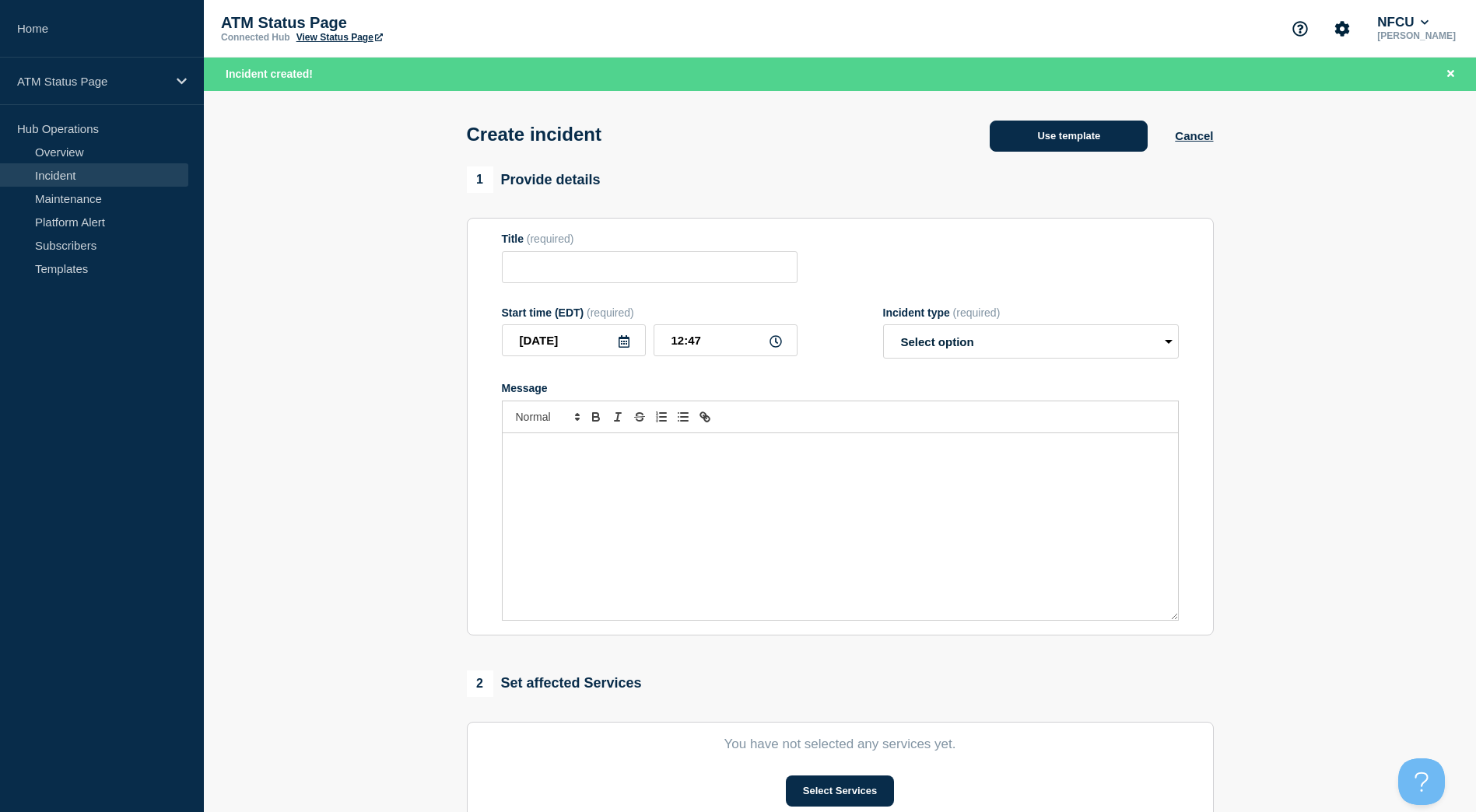
click at [1046, 130] on button "Use template" at bounding box center [1069, 136] width 158 height 31
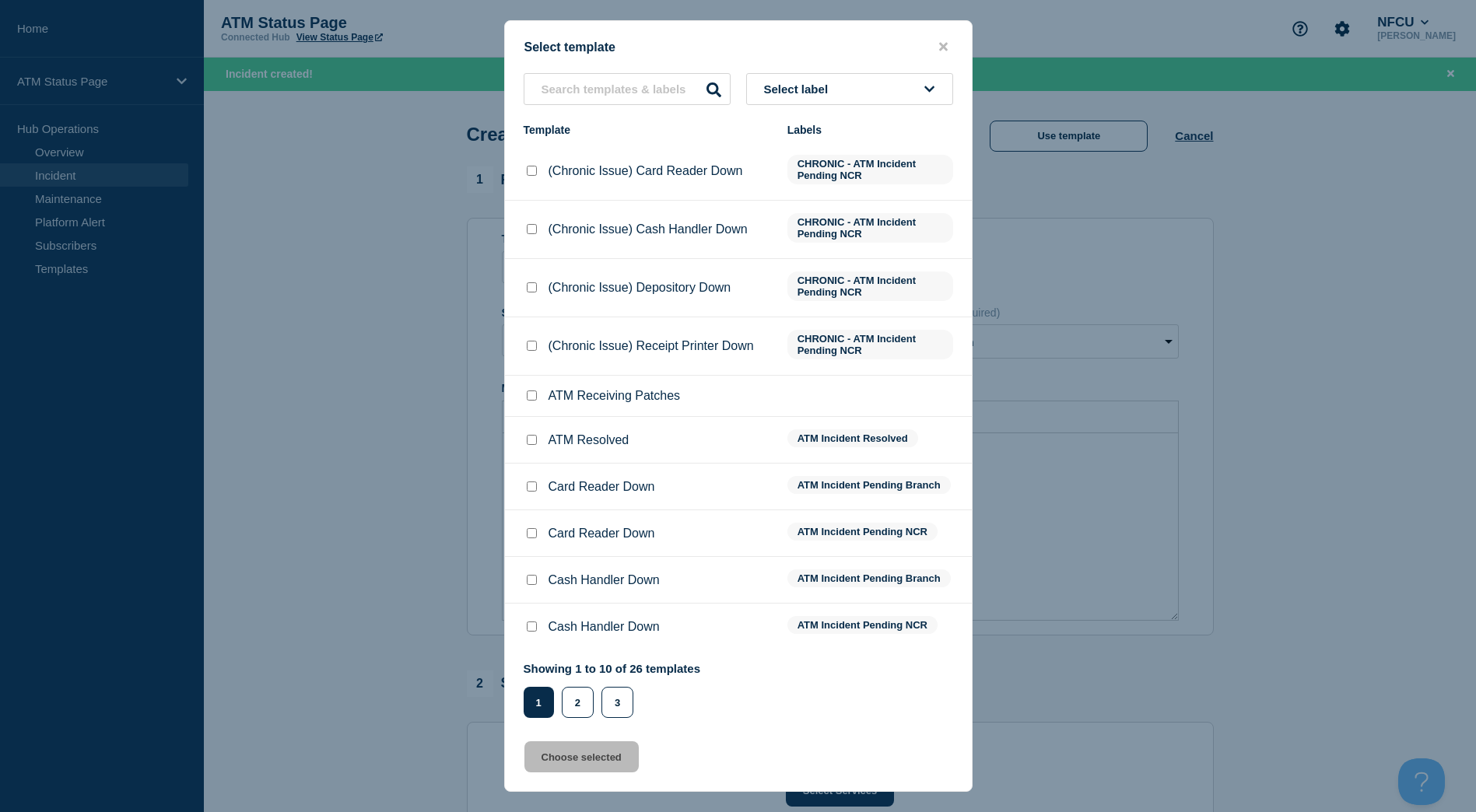
click at [901, 76] on button "Select label" at bounding box center [849, 89] width 207 height 32
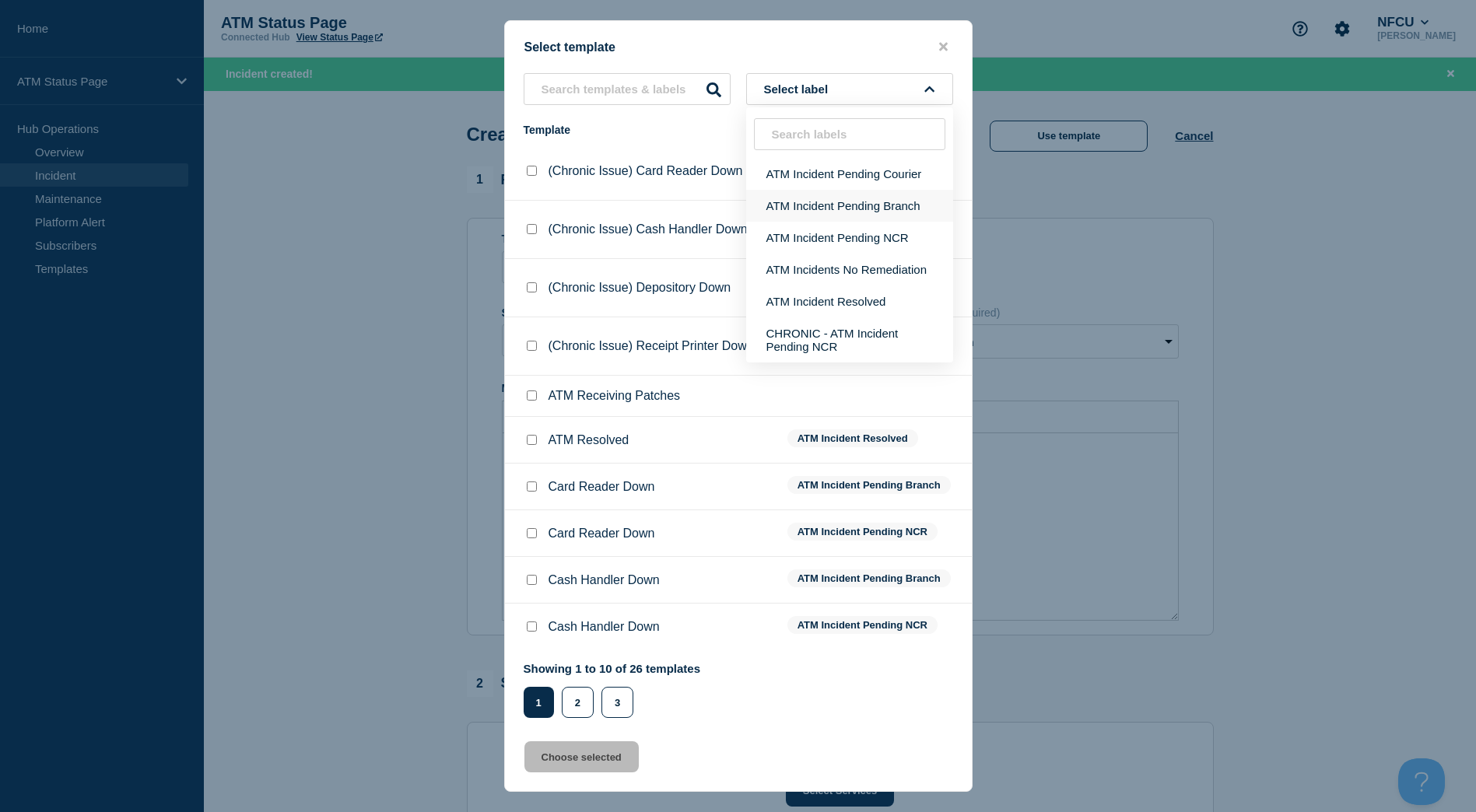
click at [864, 212] on button "ATM Incident Pending Branch" at bounding box center [849, 206] width 207 height 32
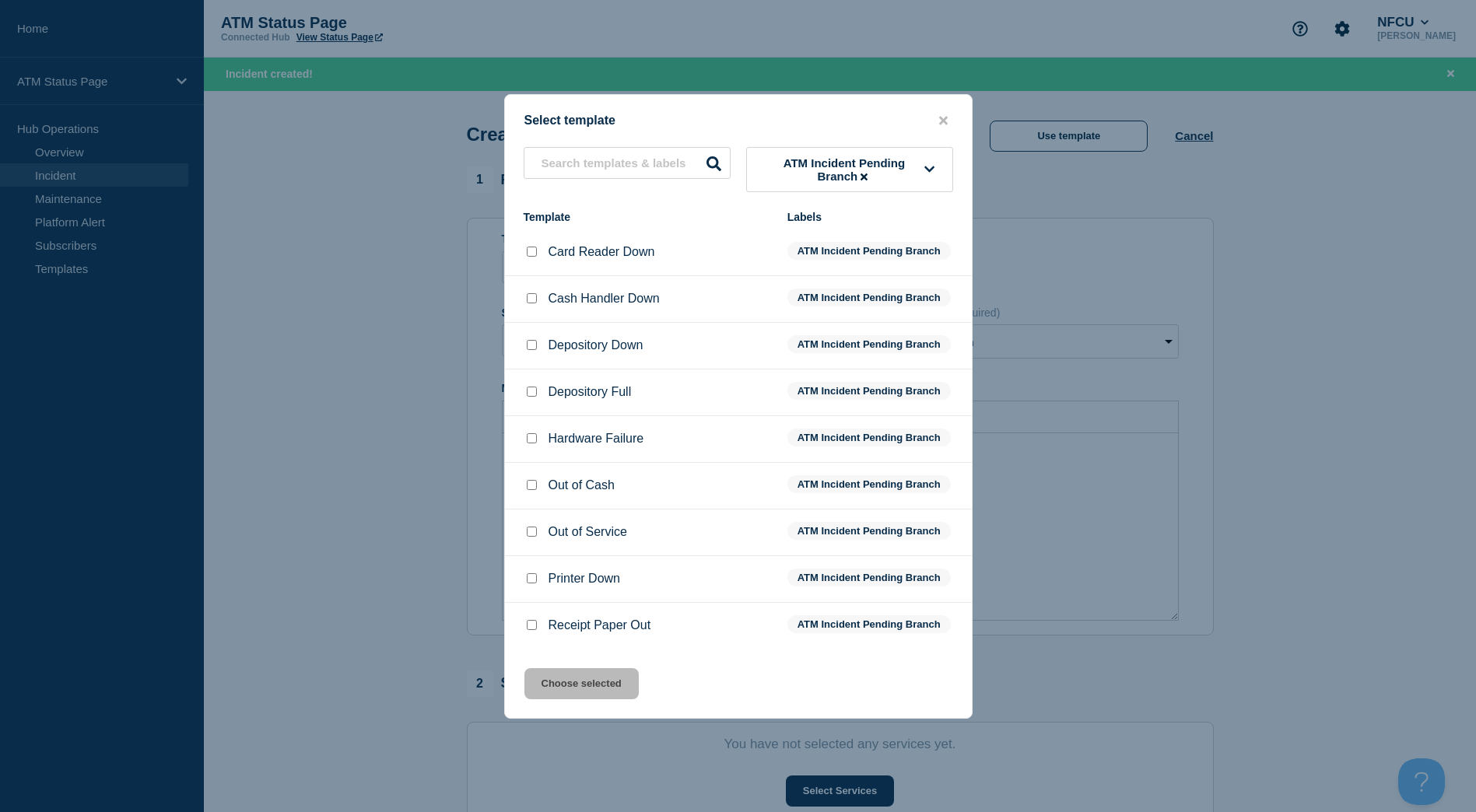
click at [534, 343] on input "Depository Down checkbox" at bounding box center [532, 345] width 10 height 10
checkbox input "true"
click at [564, 709] on div "Select template ATM Incident Pending Branch Template Labels Card Reader Down AT…" at bounding box center [738, 406] width 469 height 624
click at [574, 684] on button "Choose selected" at bounding box center [582, 683] width 114 height 31
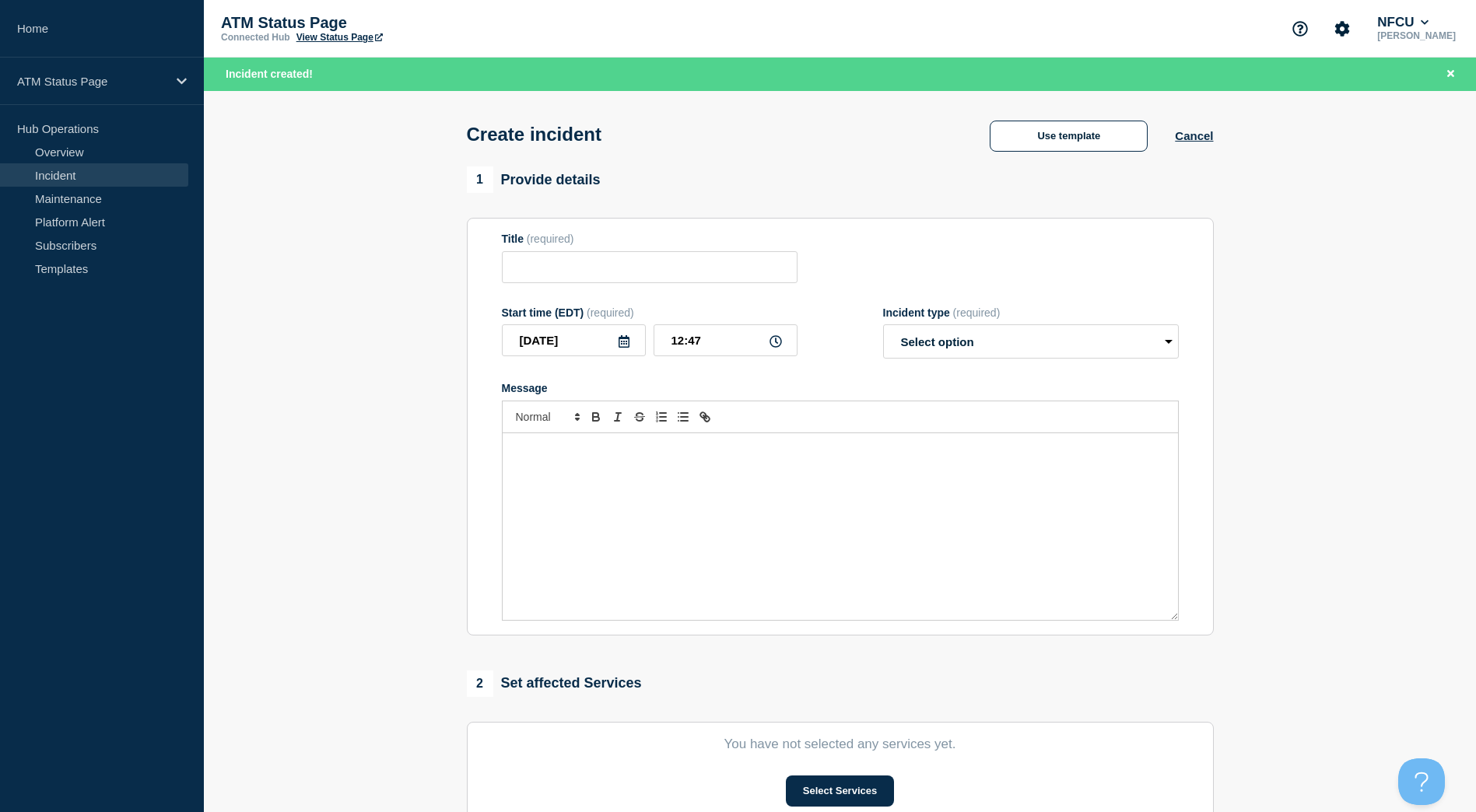
type input "Depository Down"
select select "identified"
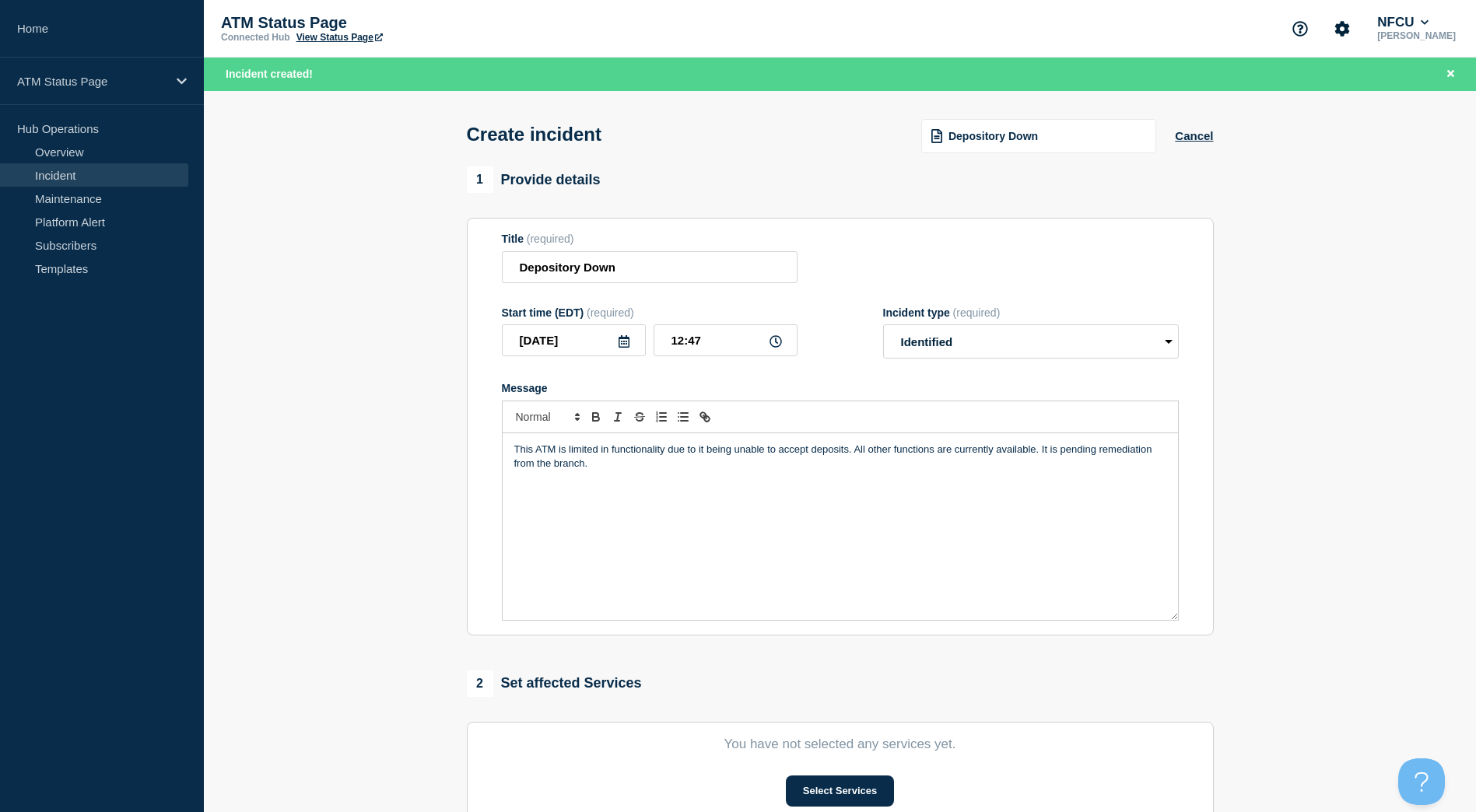
scroll to position [78, 0]
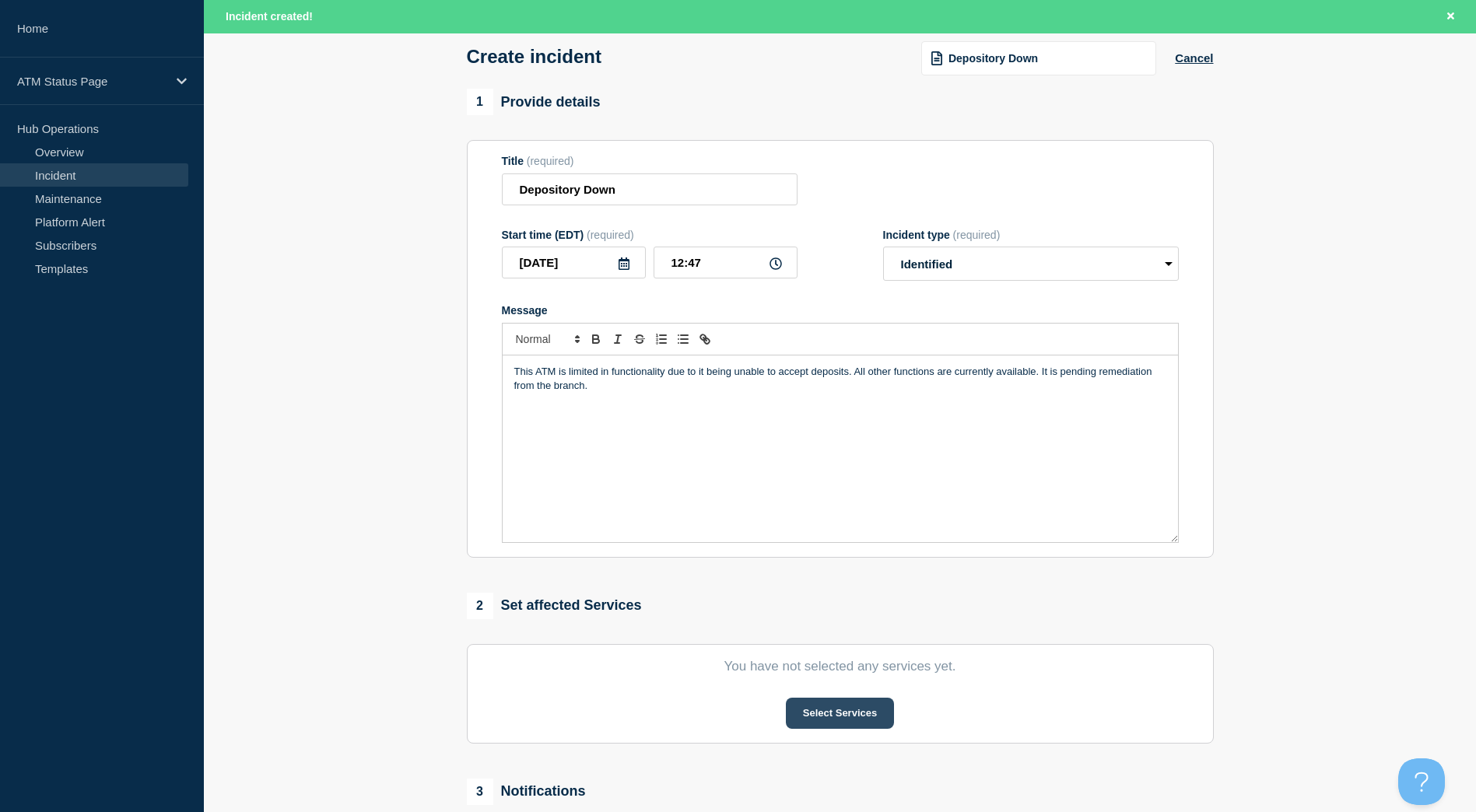
click at [860, 712] on button "Select Services" at bounding box center [840, 713] width 108 height 31
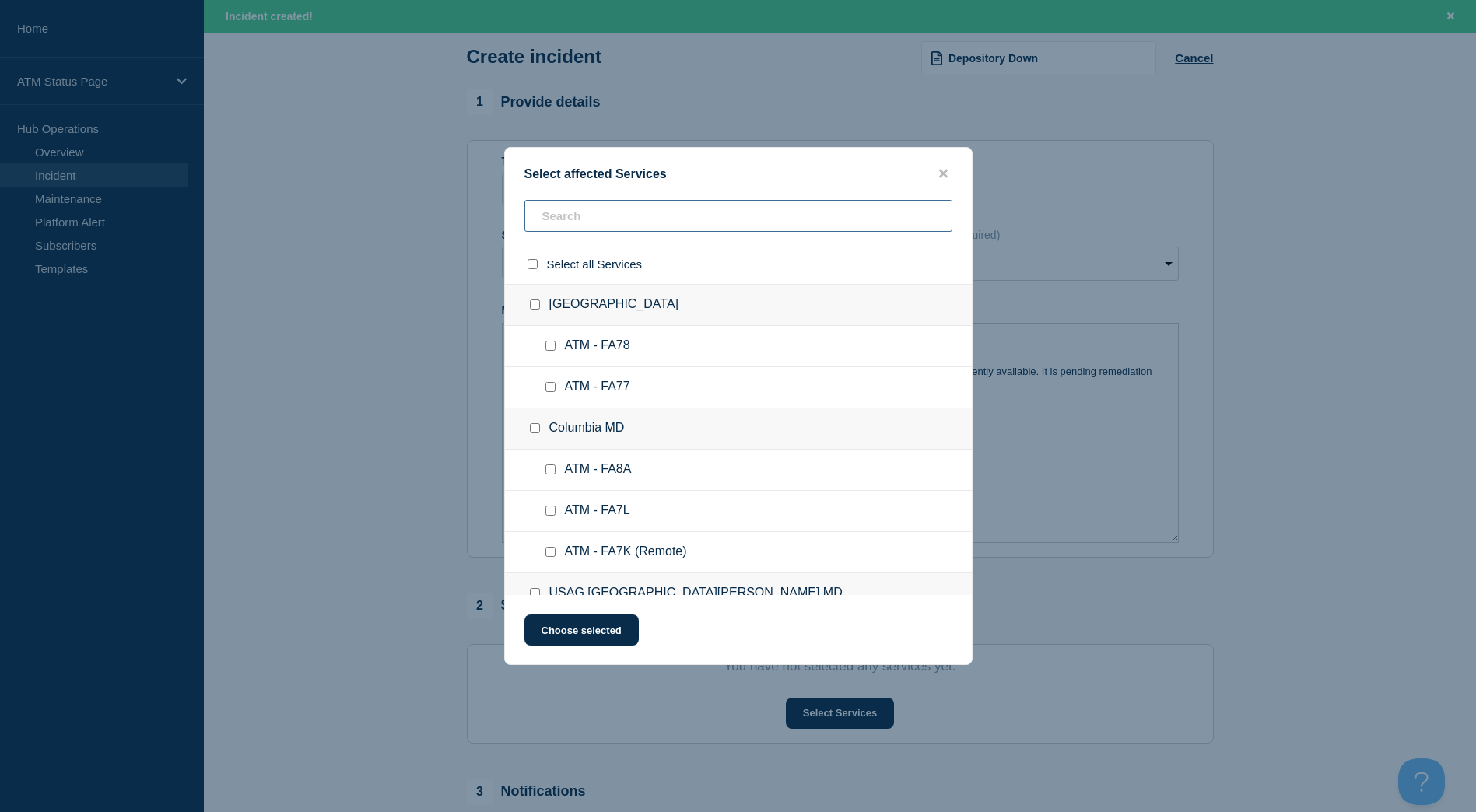
click at [598, 230] on input "text" at bounding box center [738, 216] width 428 height 32
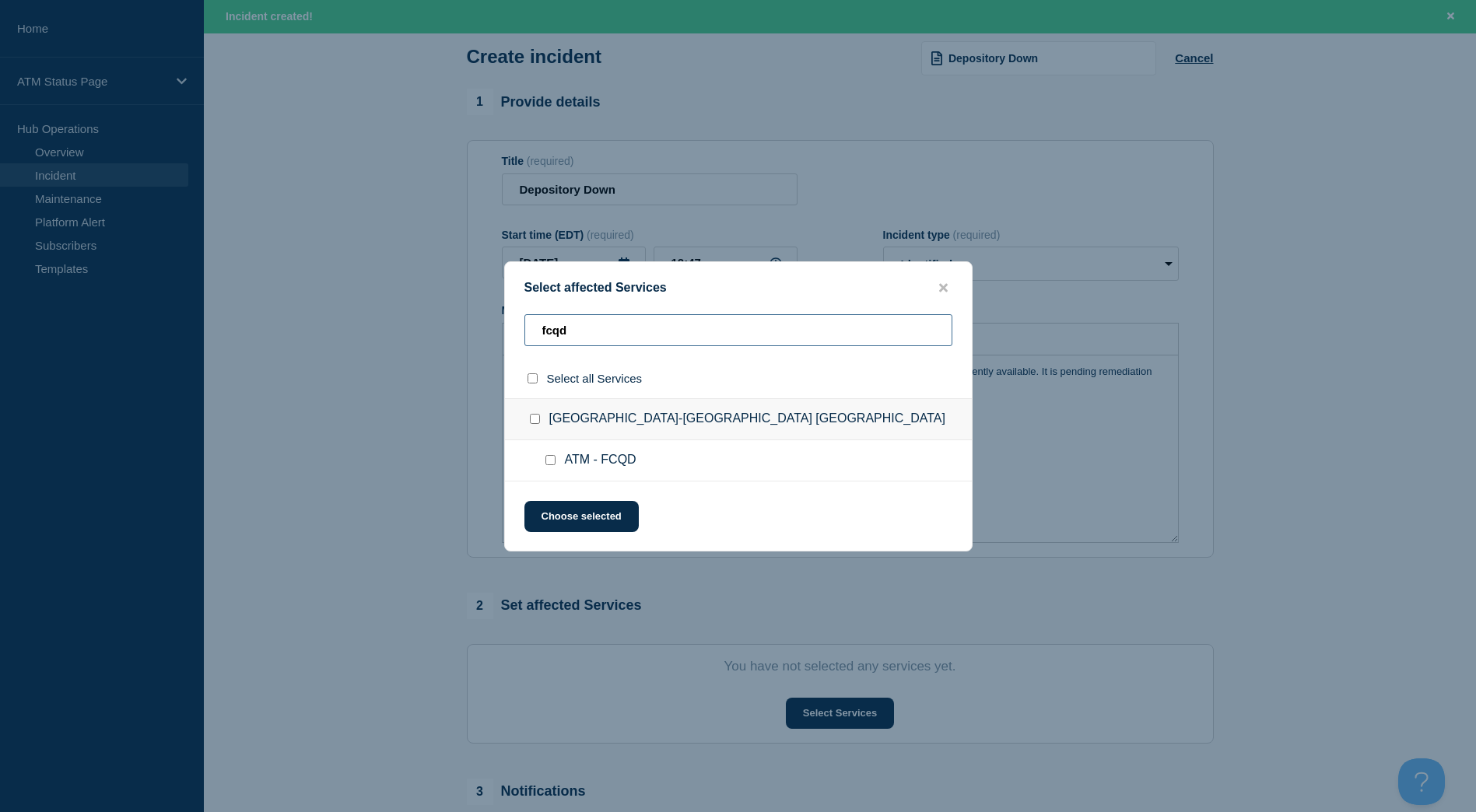
type input "fcqd"
click at [536, 414] on input "Hybla Valley-Alexandria VA checkbox" at bounding box center [535, 418] width 10 height 10
checkbox input "true"
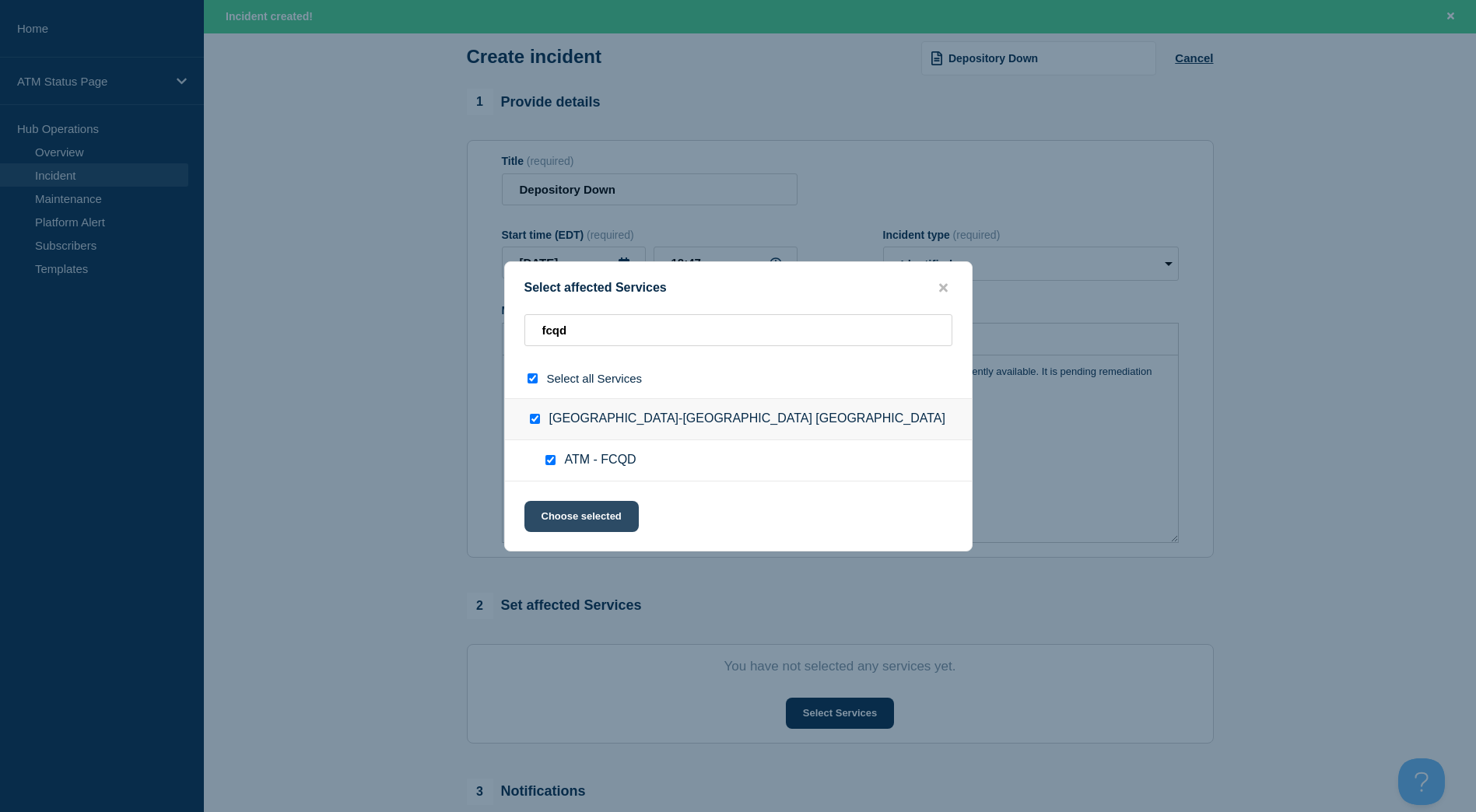
click at [568, 506] on button "Choose selected" at bounding box center [582, 516] width 114 height 31
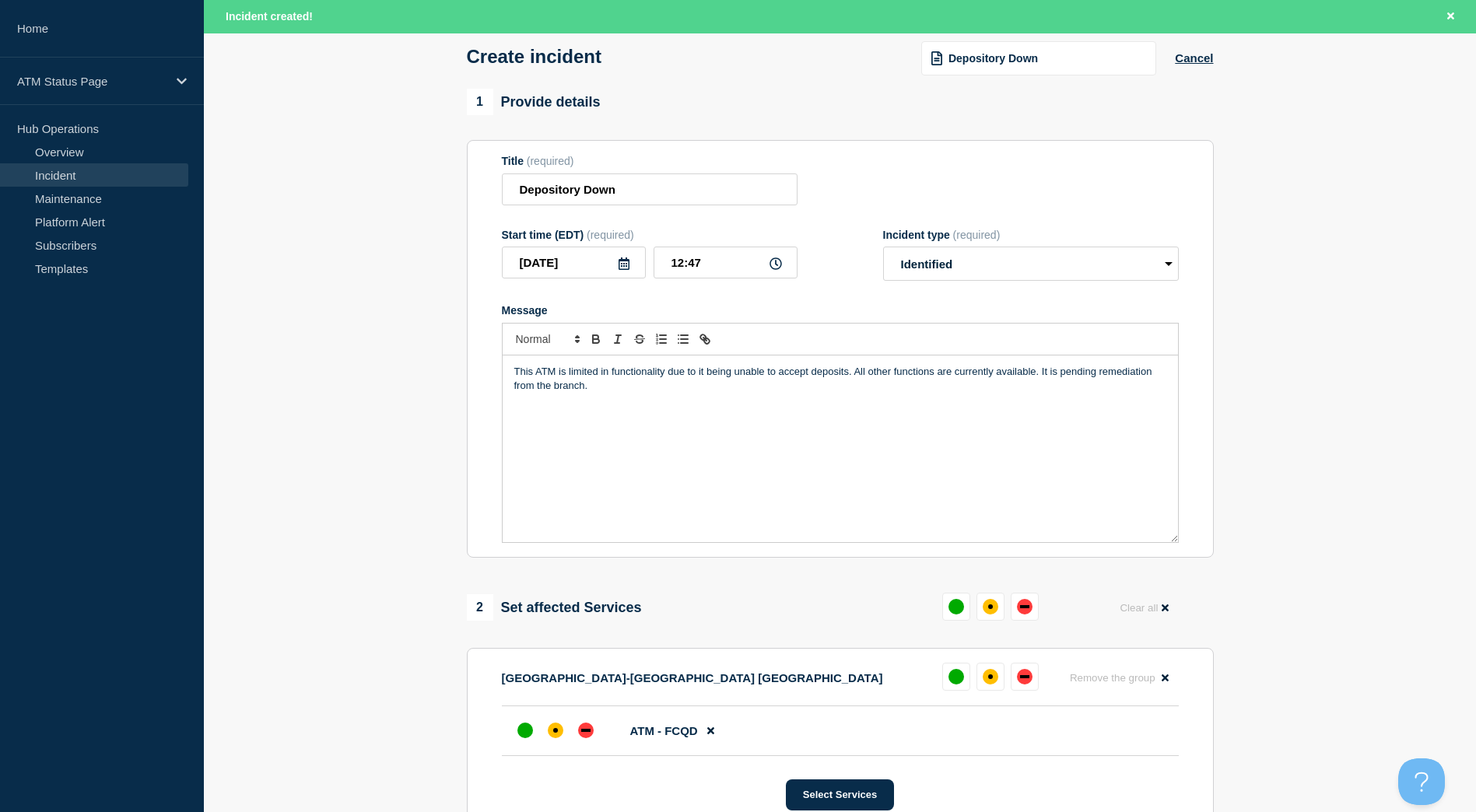
scroll to position [234, 0]
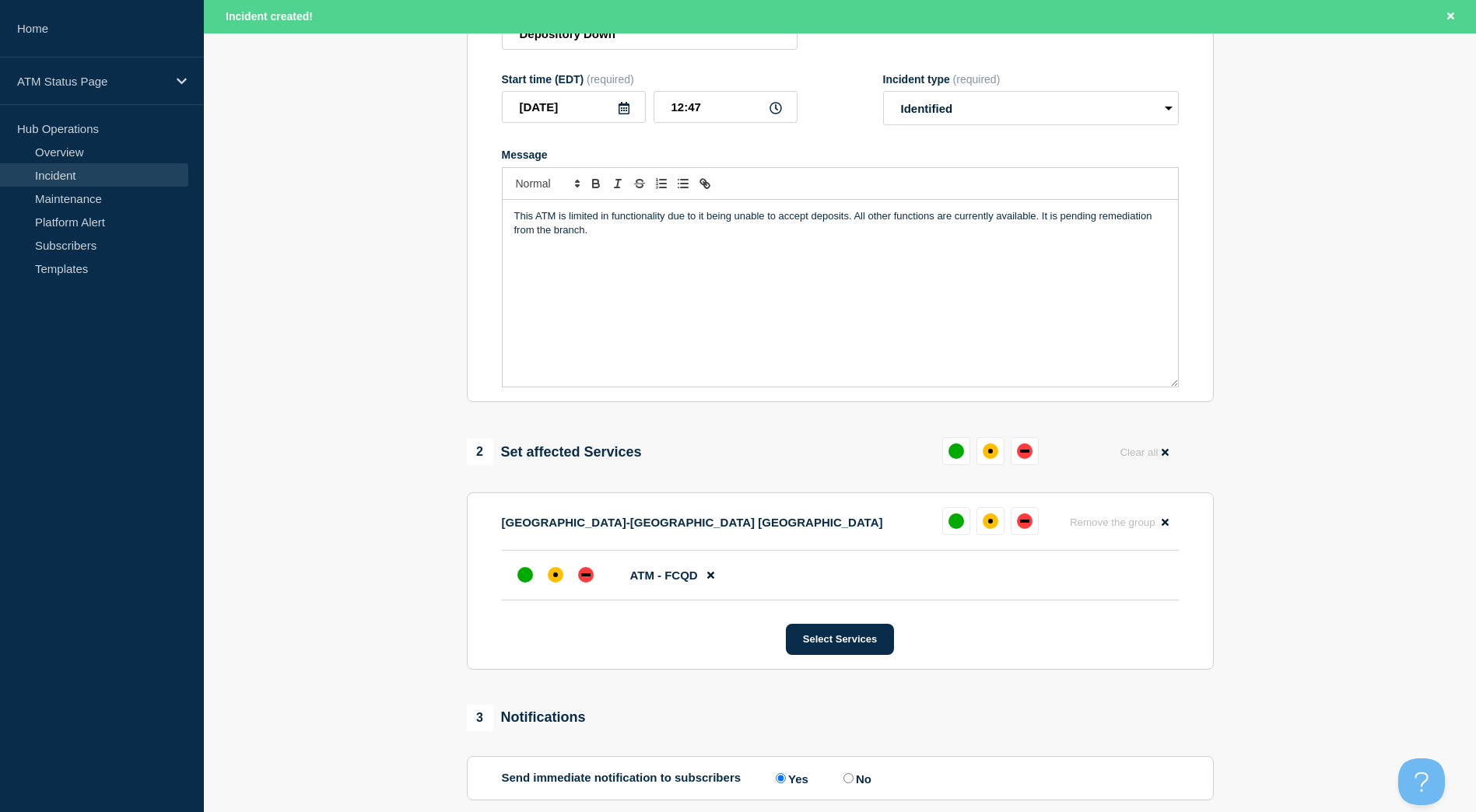
click at [537, 596] on li "ATM - FCQD" at bounding box center [840, 575] width 678 height 50
click at [559, 589] on div at bounding box center [556, 575] width 28 height 28
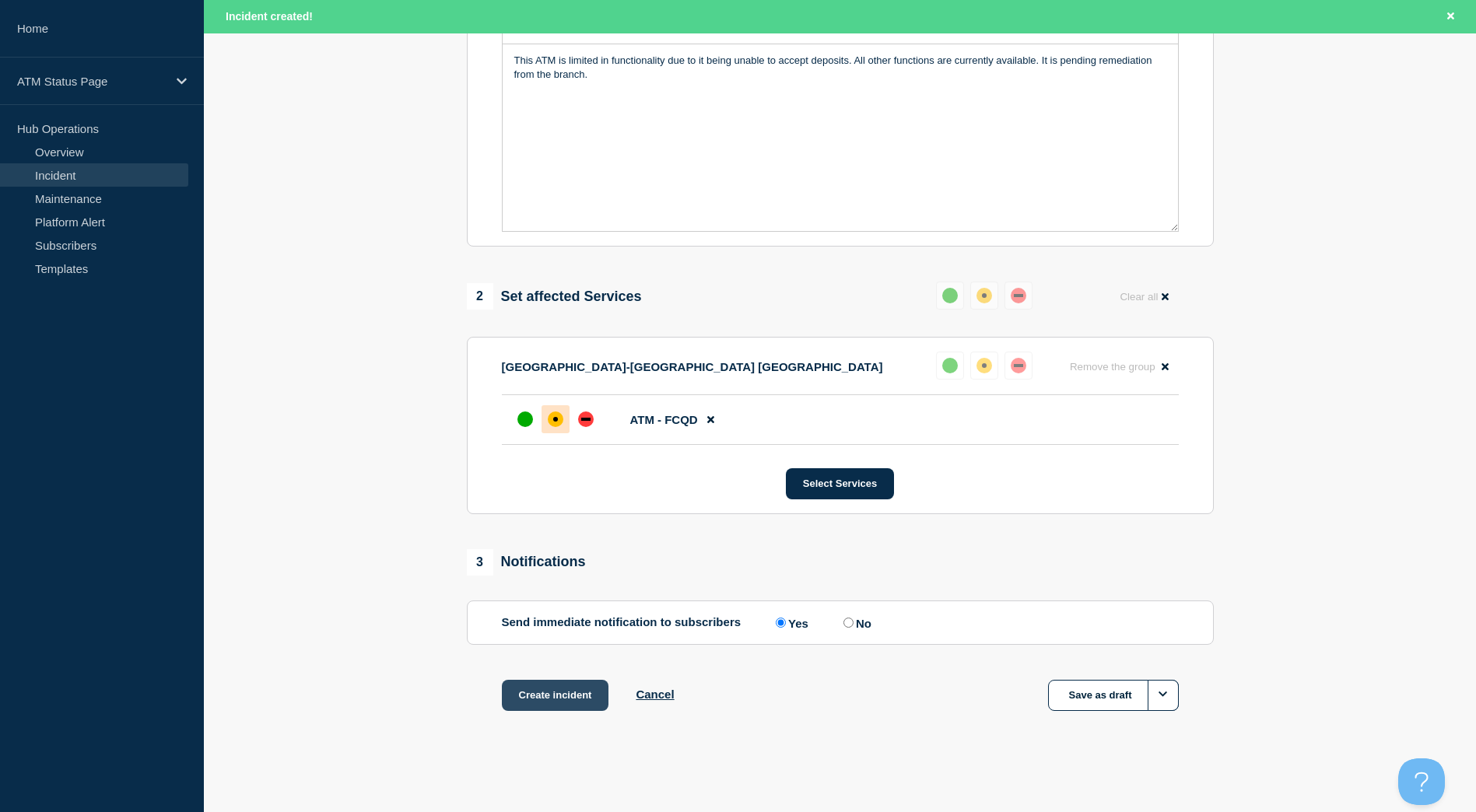
click at [570, 704] on button "Create incident" at bounding box center [555, 695] width 107 height 31
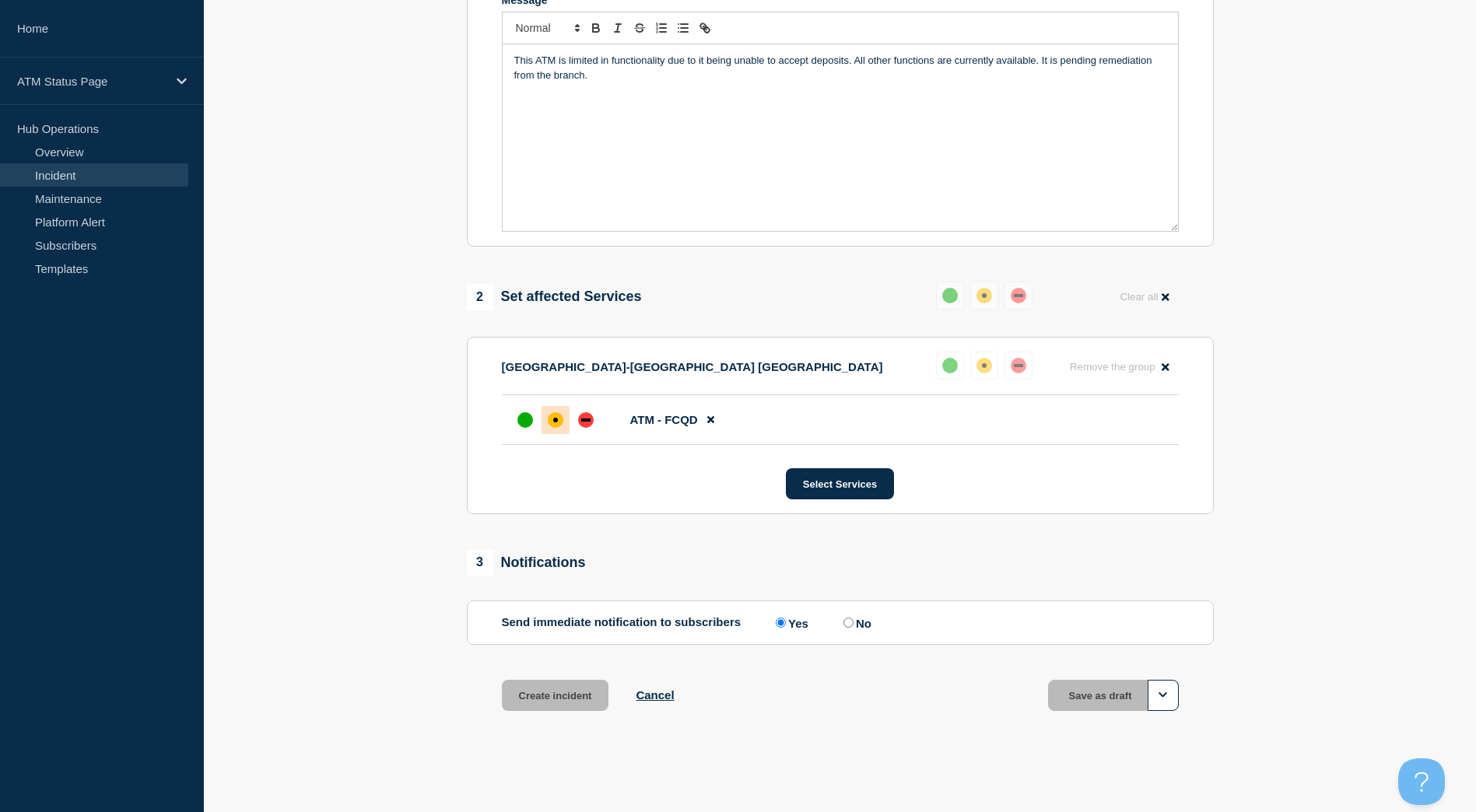
scroll to position [360, 0]
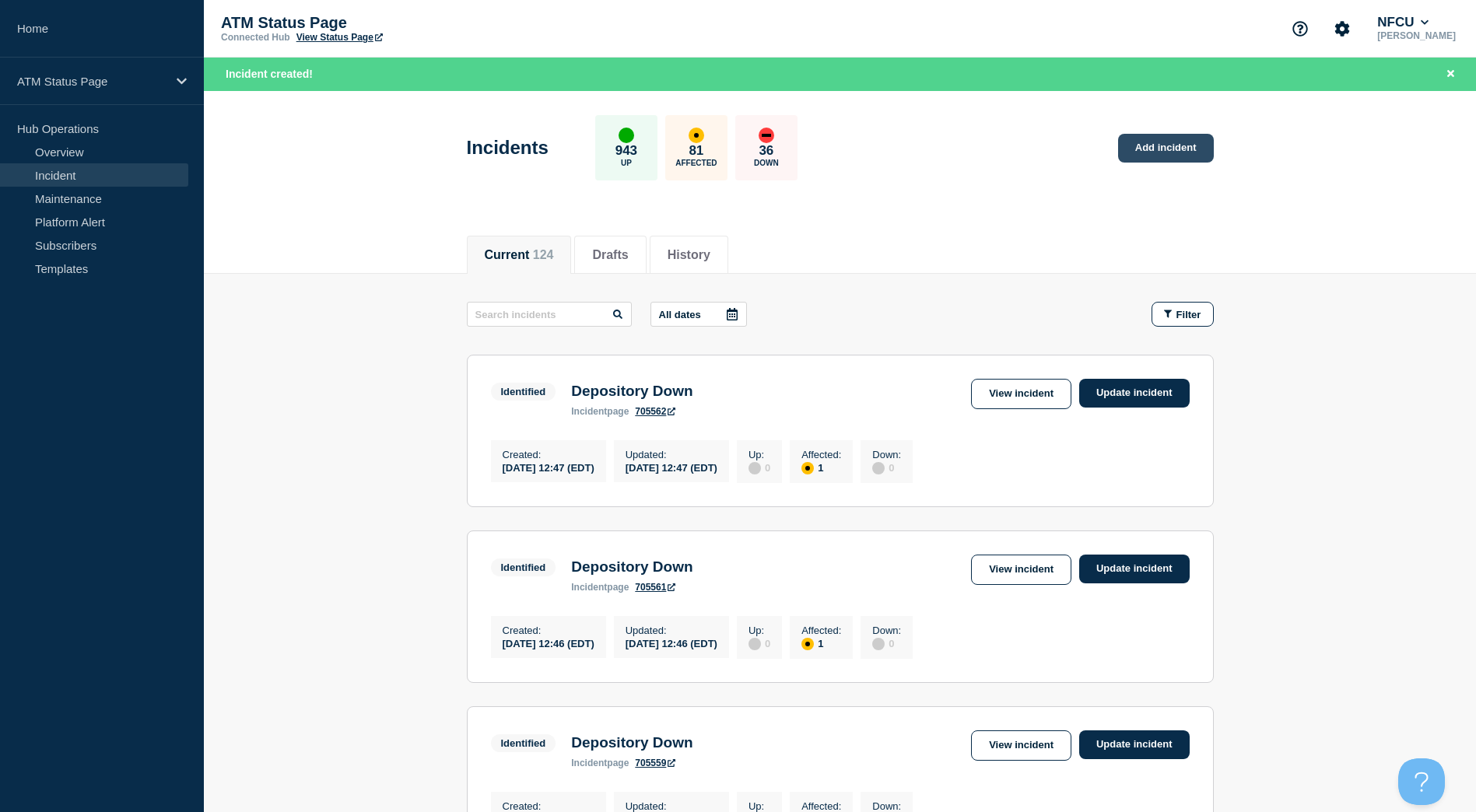
click at [1151, 139] on link "Add incident" at bounding box center [1166, 148] width 96 height 29
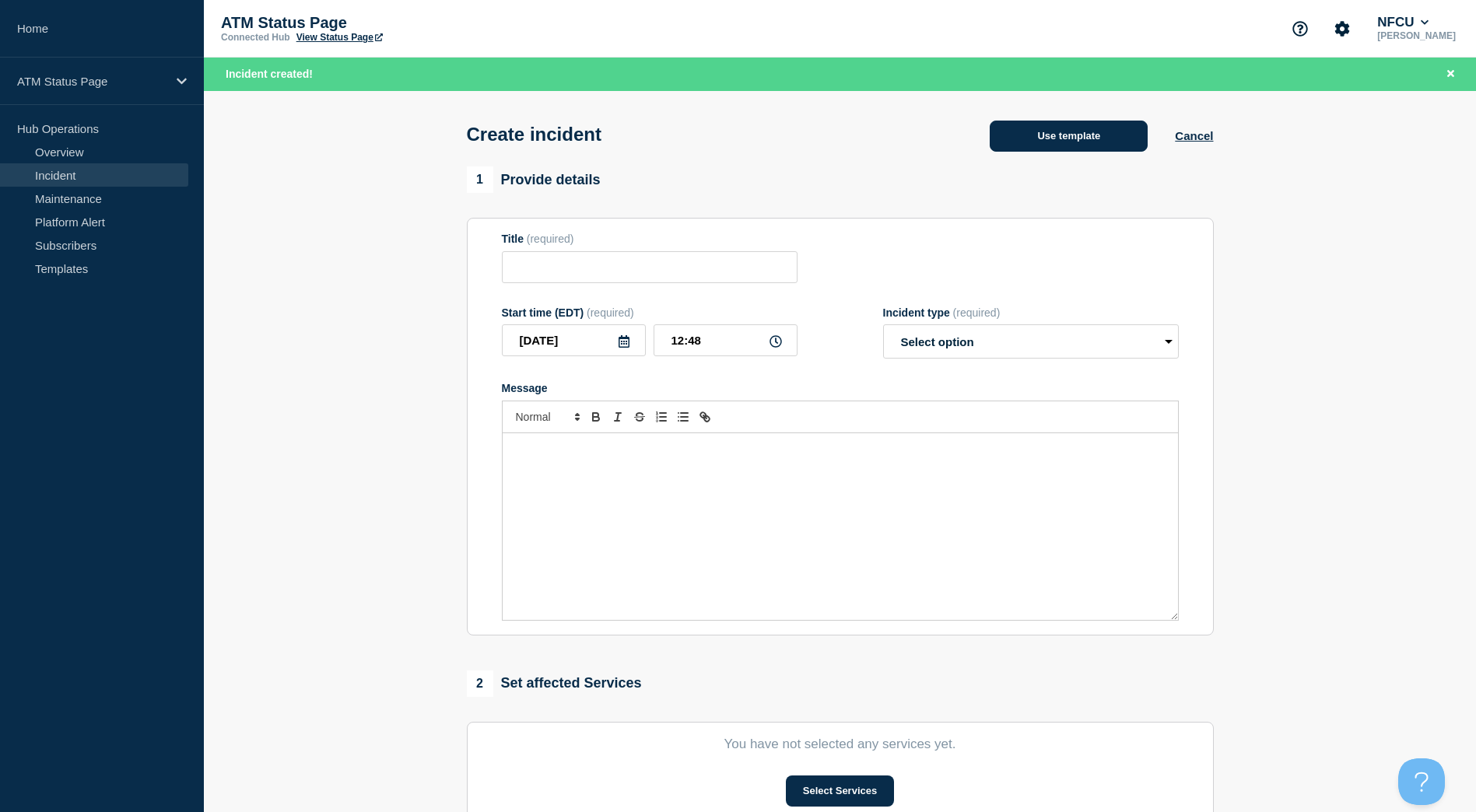
click at [1085, 141] on button "Use template" at bounding box center [1069, 136] width 158 height 31
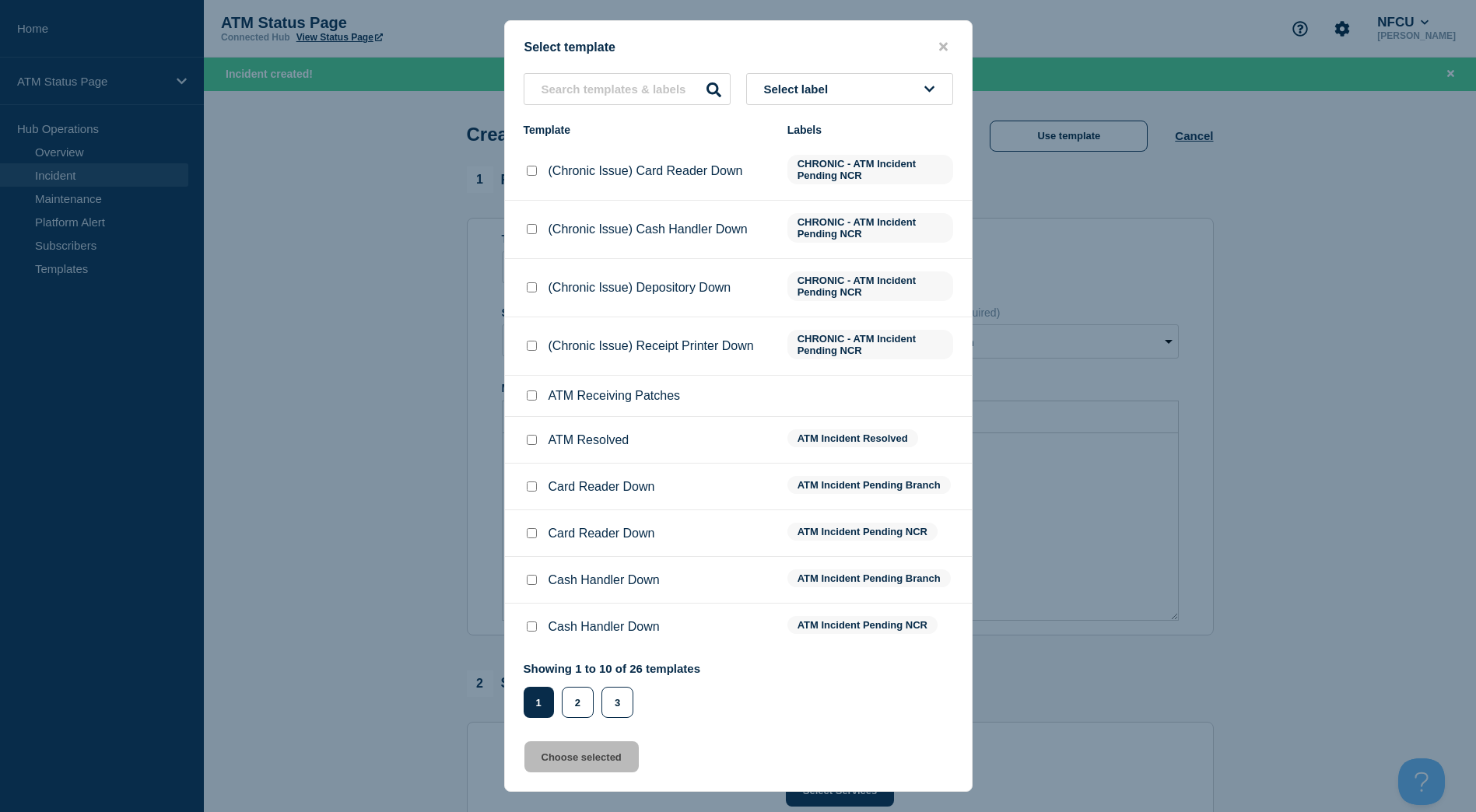
click at [895, 100] on button "Select label" at bounding box center [849, 89] width 207 height 32
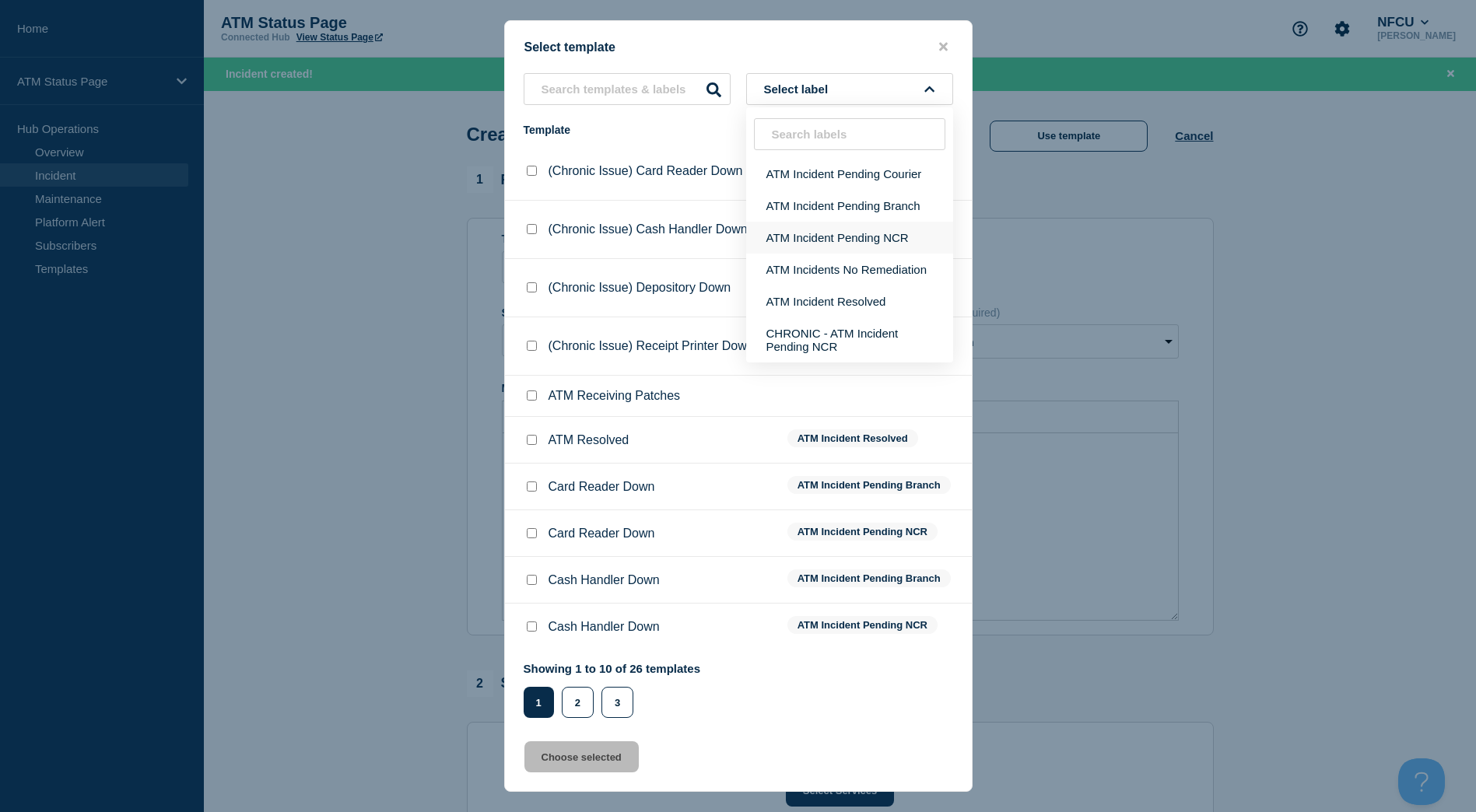
click at [895, 243] on button "ATM Incident Pending NCR" at bounding box center [849, 238] width 207 height 32
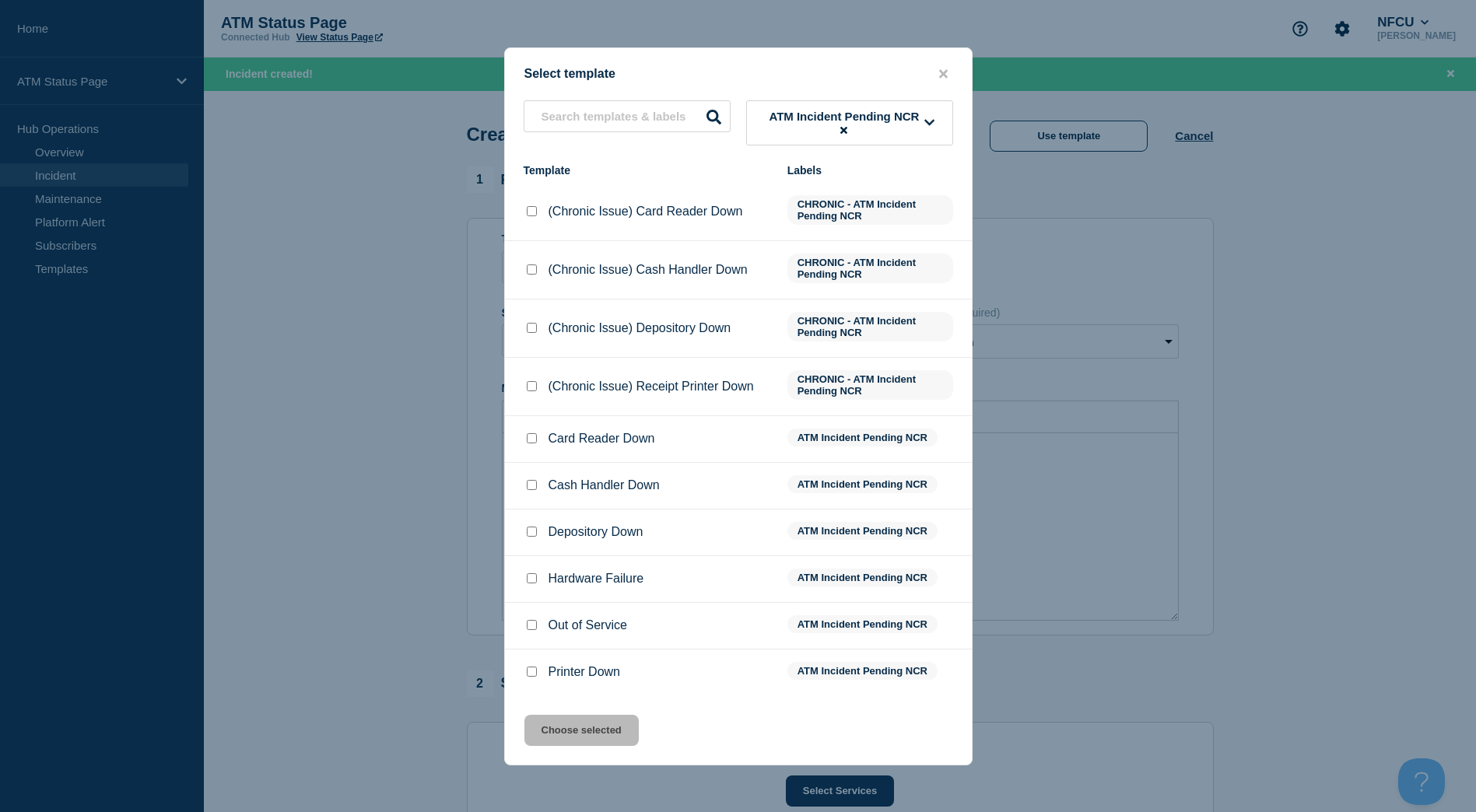
click at [533, 533] on input "Depository Down checkbox" at bounding box center [532, 531] width 10 height 10
checkbox input "true"
click at [579, 734] on button "Choose selected" at bounding box center [582, 730] width 114 height 31
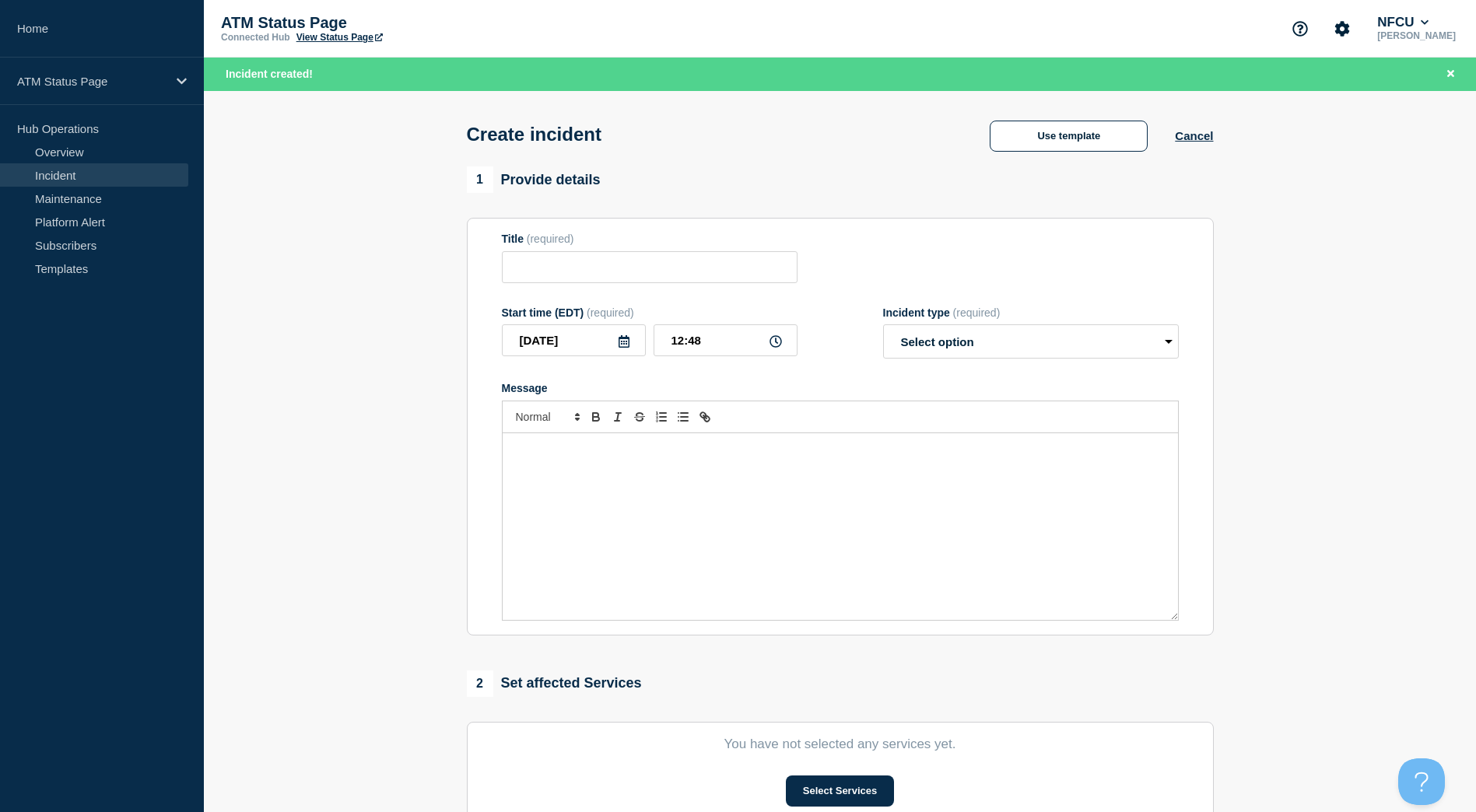
type input "Depository Down"
select select "identified"
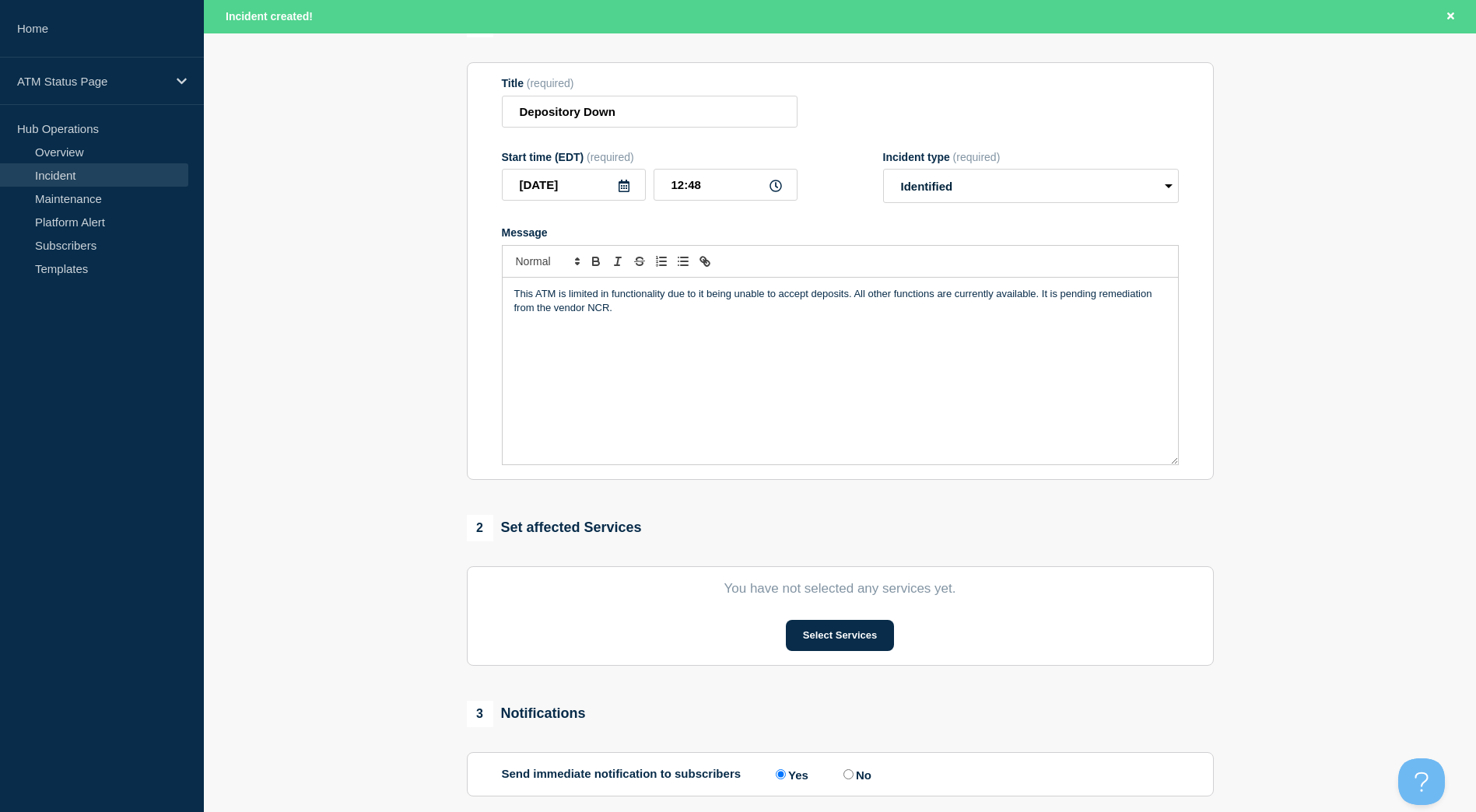
scroll to position [234, 0]
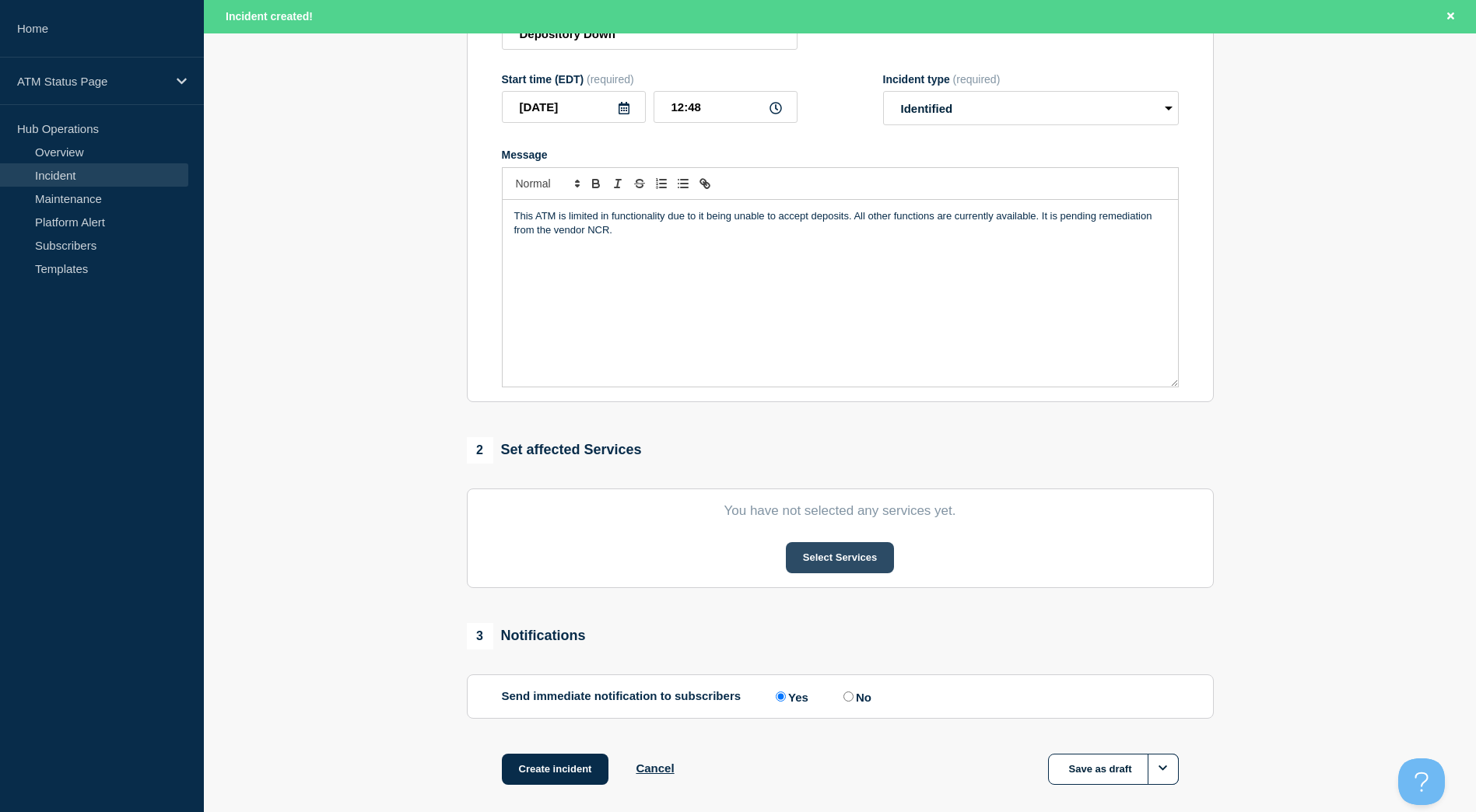
click at [821, 557] on button "Select Services" at bounding box center [840, 557] width 108 height 31
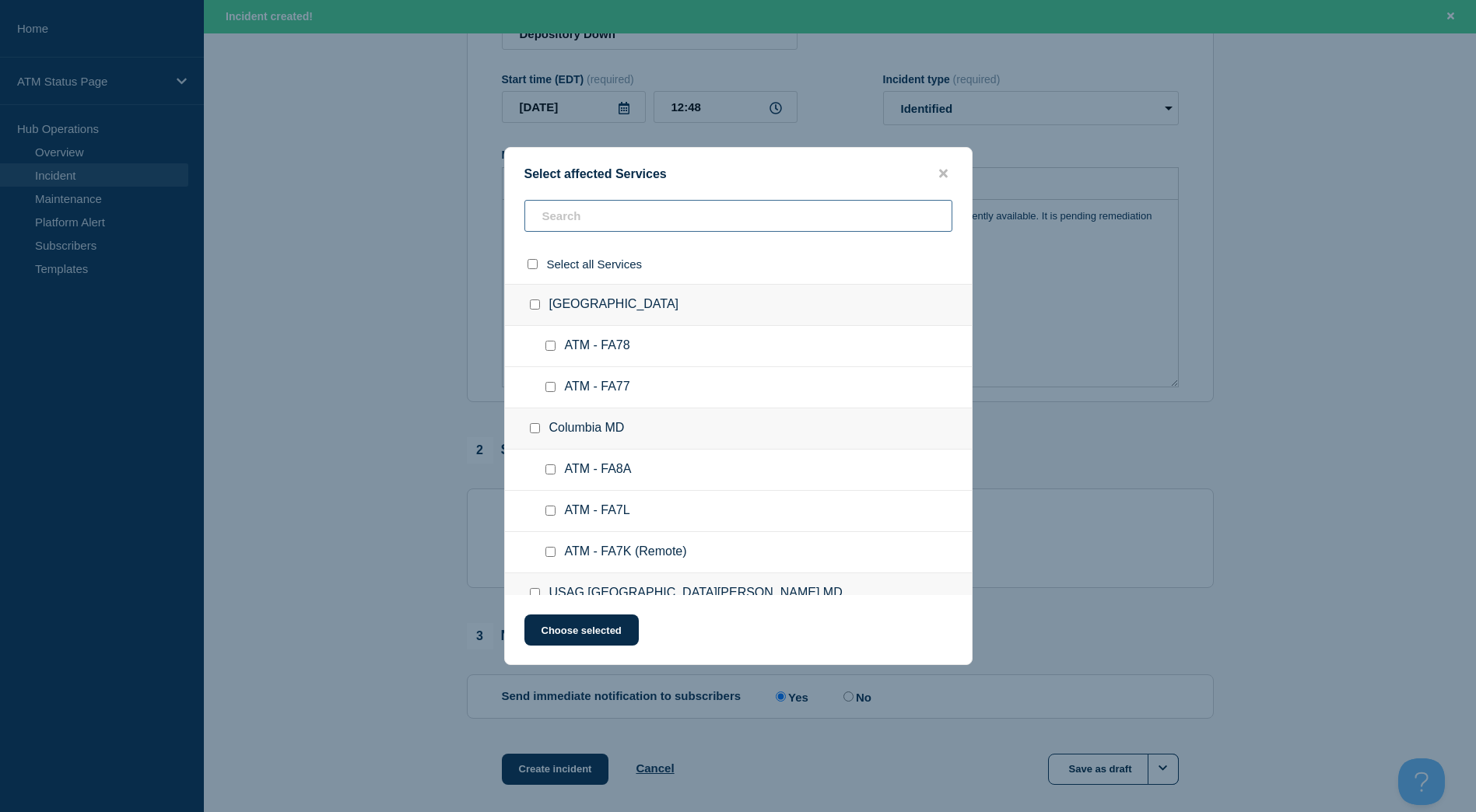
click at [571, 218] on input "text" at bounding box center [738, 216] width 428 height 32
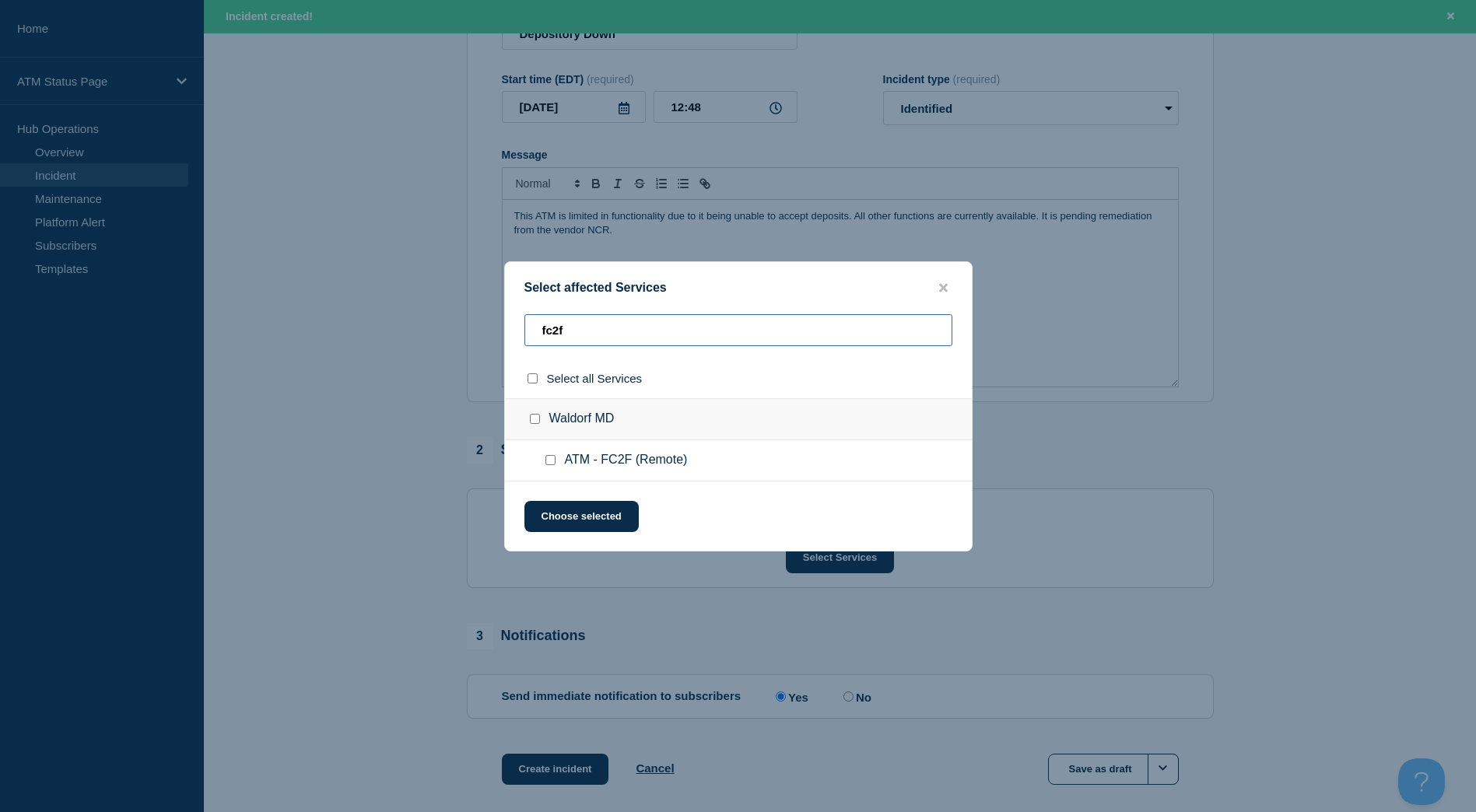
type input "fc2f"
click at [531, 413] on div at bounding box center [538, 419] width 23 height 16
click at [568, 487] on div "Select affected Services fc2f Select all Services Waldorf [GEOGRAPHIC_DATA] ATM…" at bounding box center [738, 406] width 469 height 291
click at [530, 420] on input "Waldorf MD checkbox" at bounding box center [535, 418] width 10 height 10
checkbox input "true"
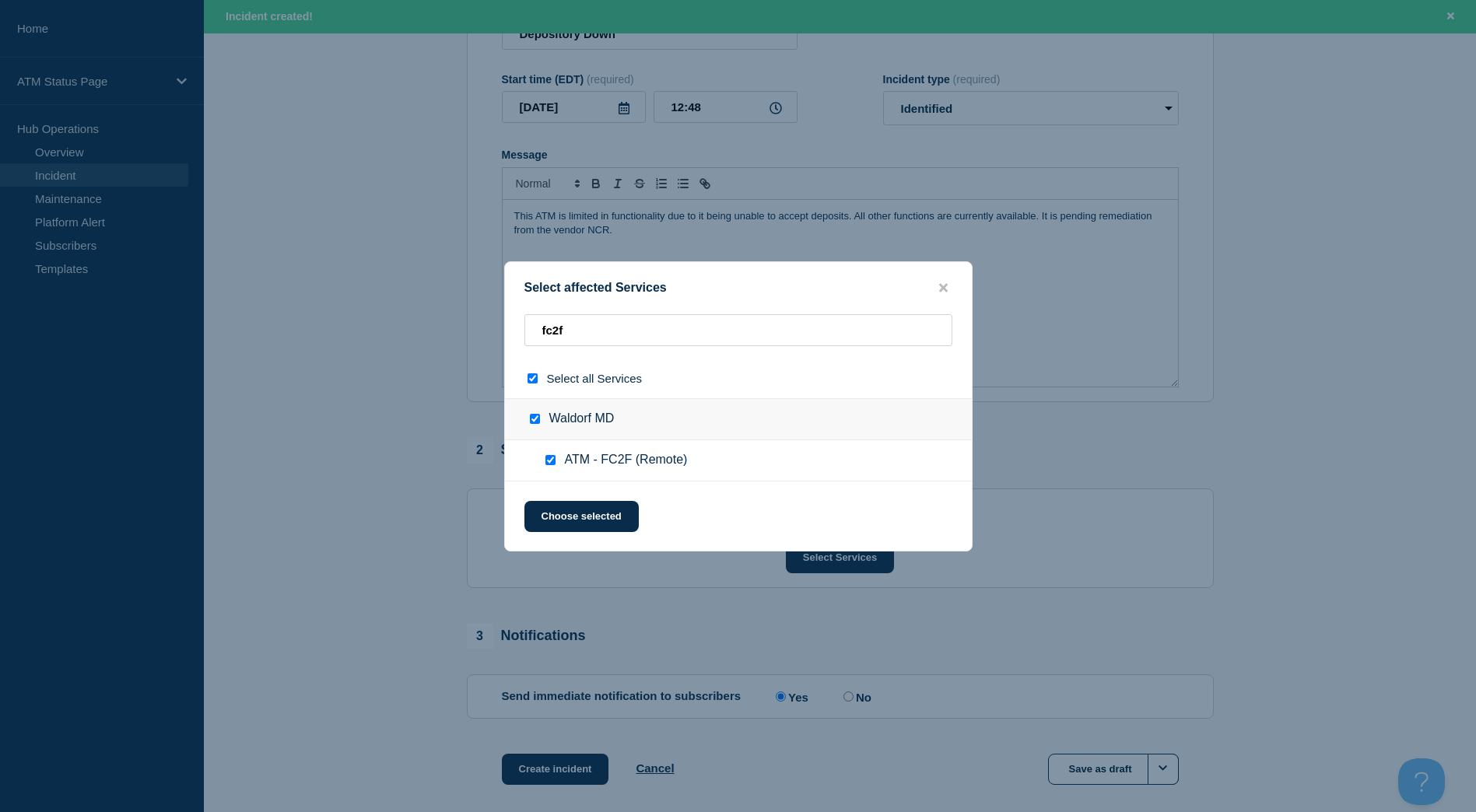
checkbox input "true"
click at [555, 490] on div "Select affected Services fc2f Select all Services Waldorf [GEOGRAPHIC_DATA] ATM…" at bounding box center [738, 406] width 469 height 291
click at [565, 503] on button "Choose selected" at bounding box center [582, 516] width 114 height 31
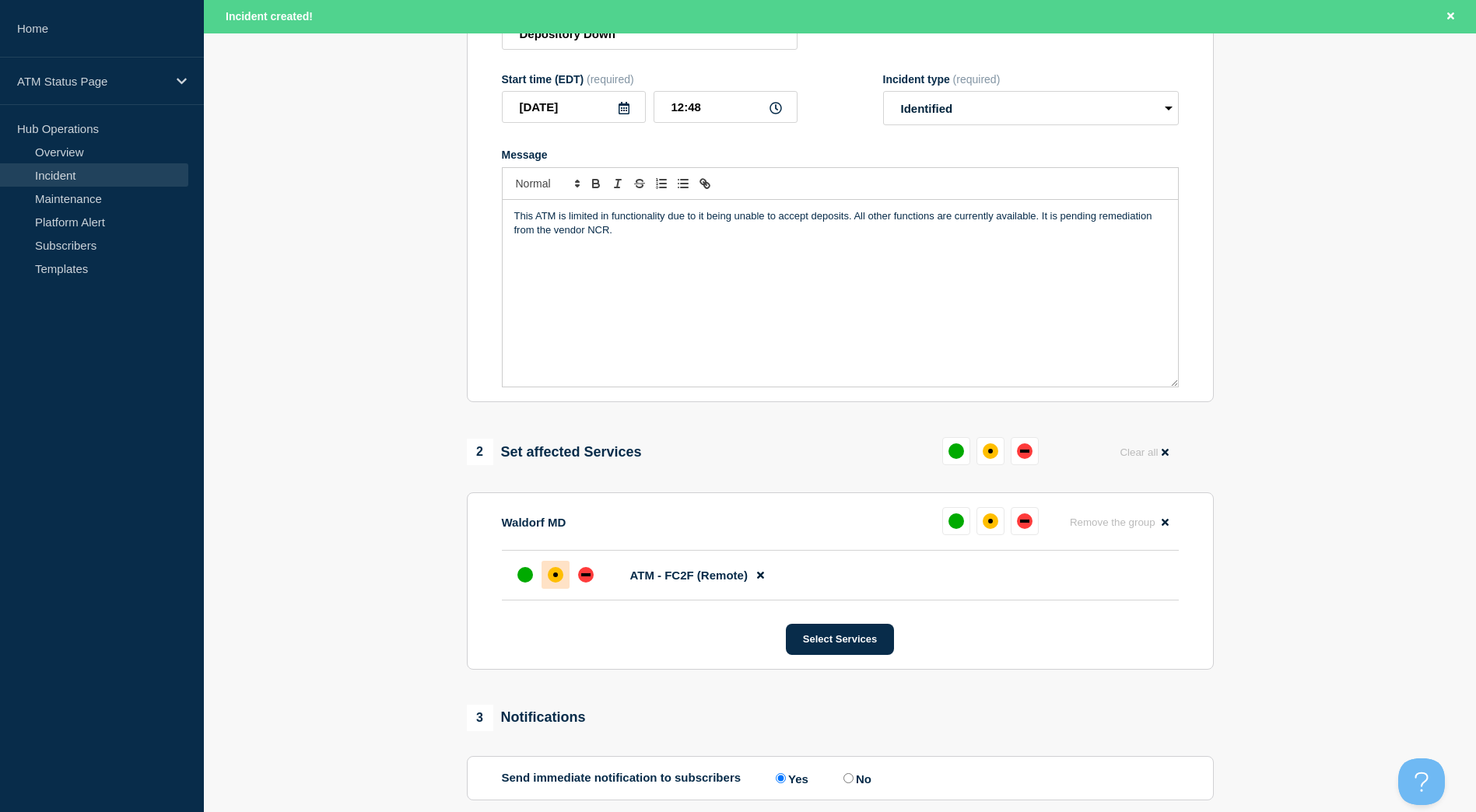
click at [555, 582] on div "affected" at bounding box center [556, 575] width 16 height 16
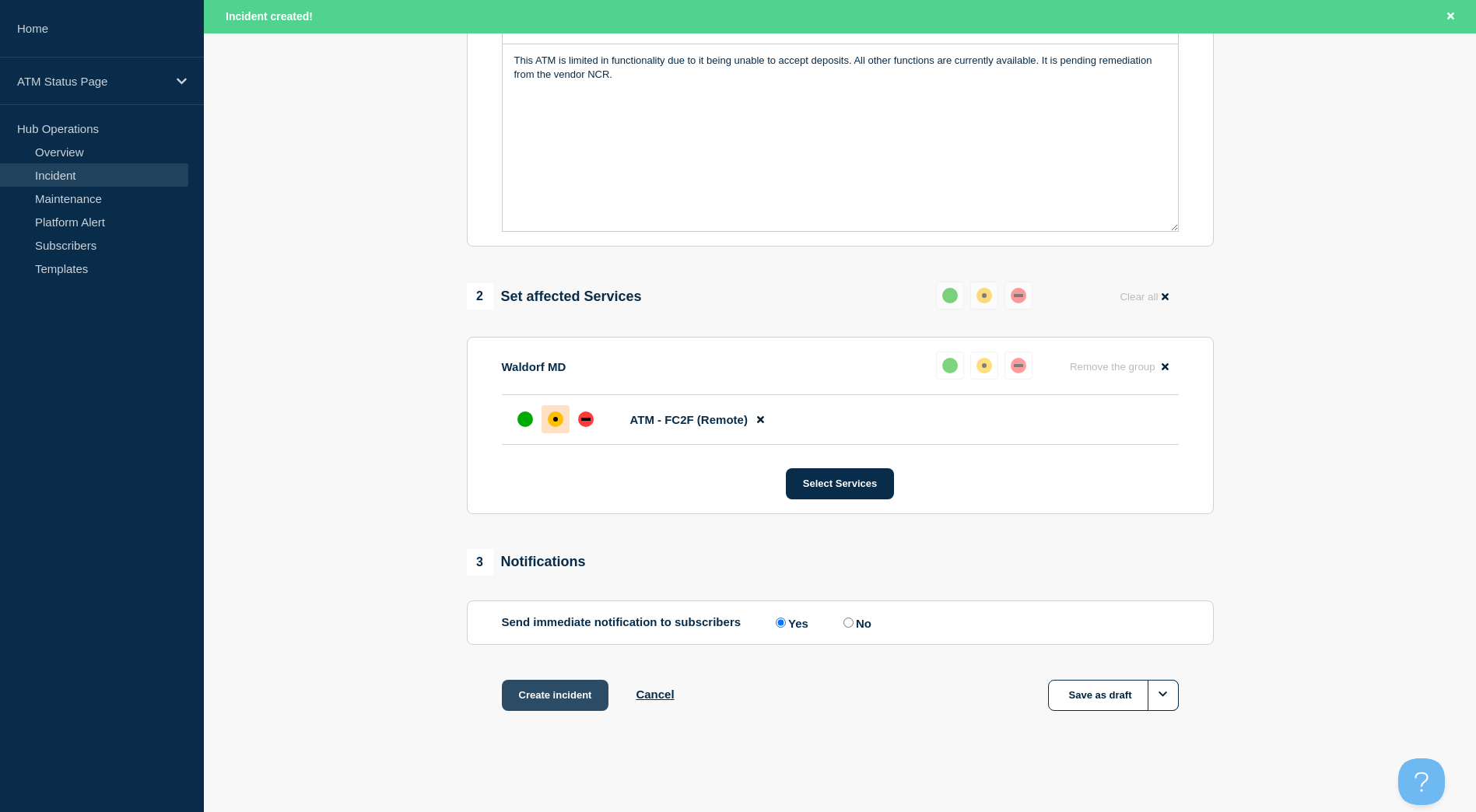
click at [563, 689] on button "Create incident" at bounding box center [555, 695] width 107 height 31
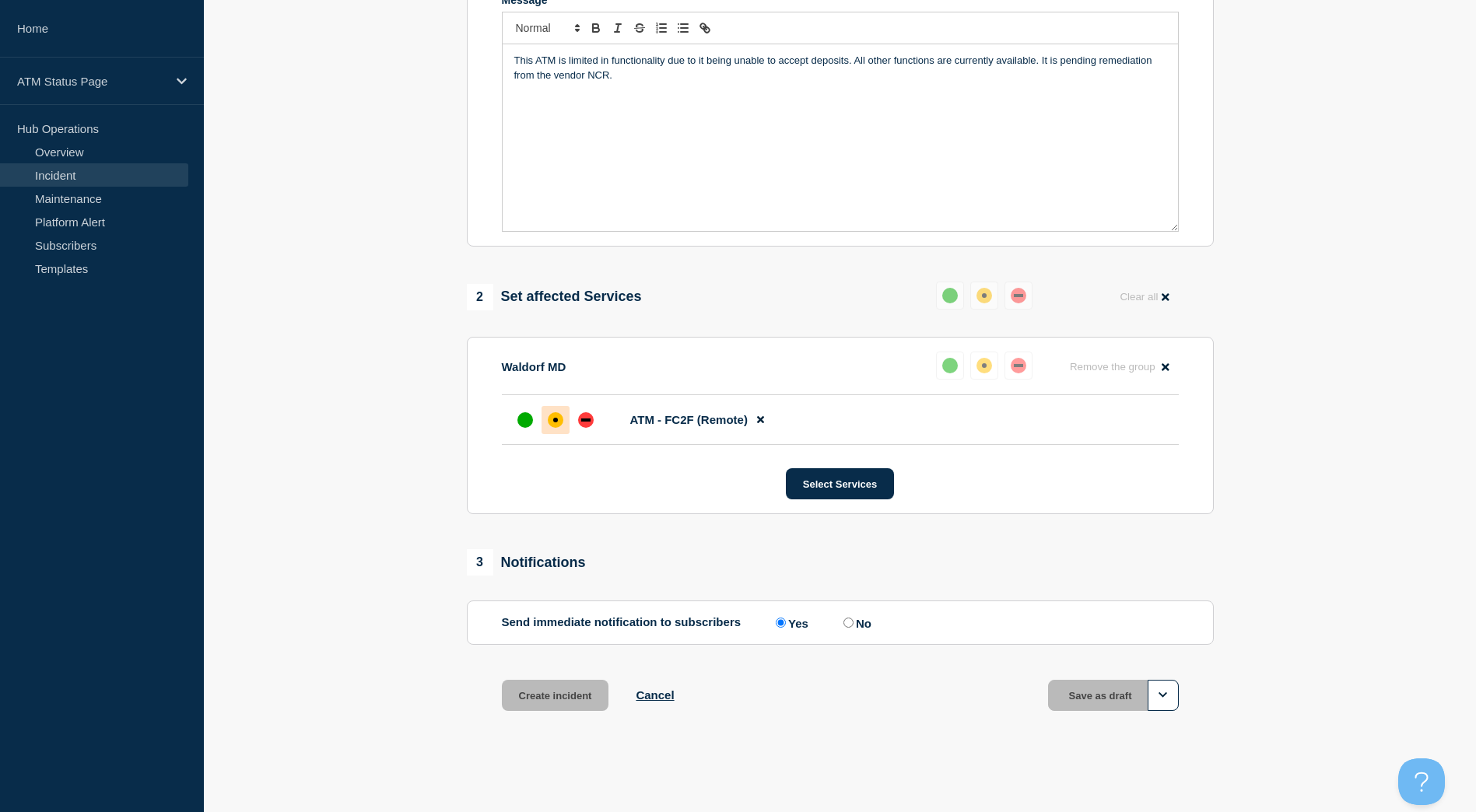
scroll to position [357, 0]
